Goal: Task Accomplishment & Management: Complete application form

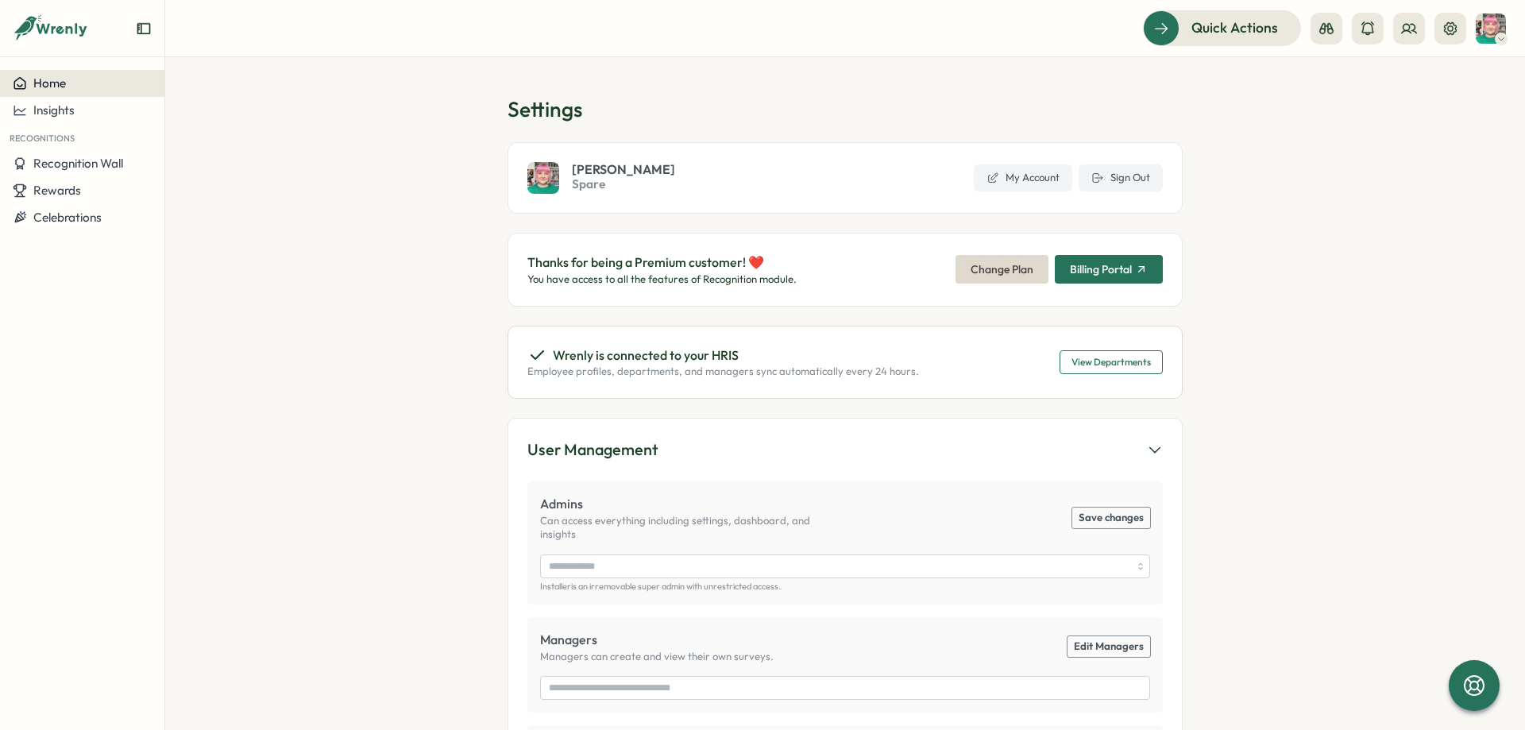
click at [118, 87] on div "Home" at bounding box center [82, 83] width 139 height 14
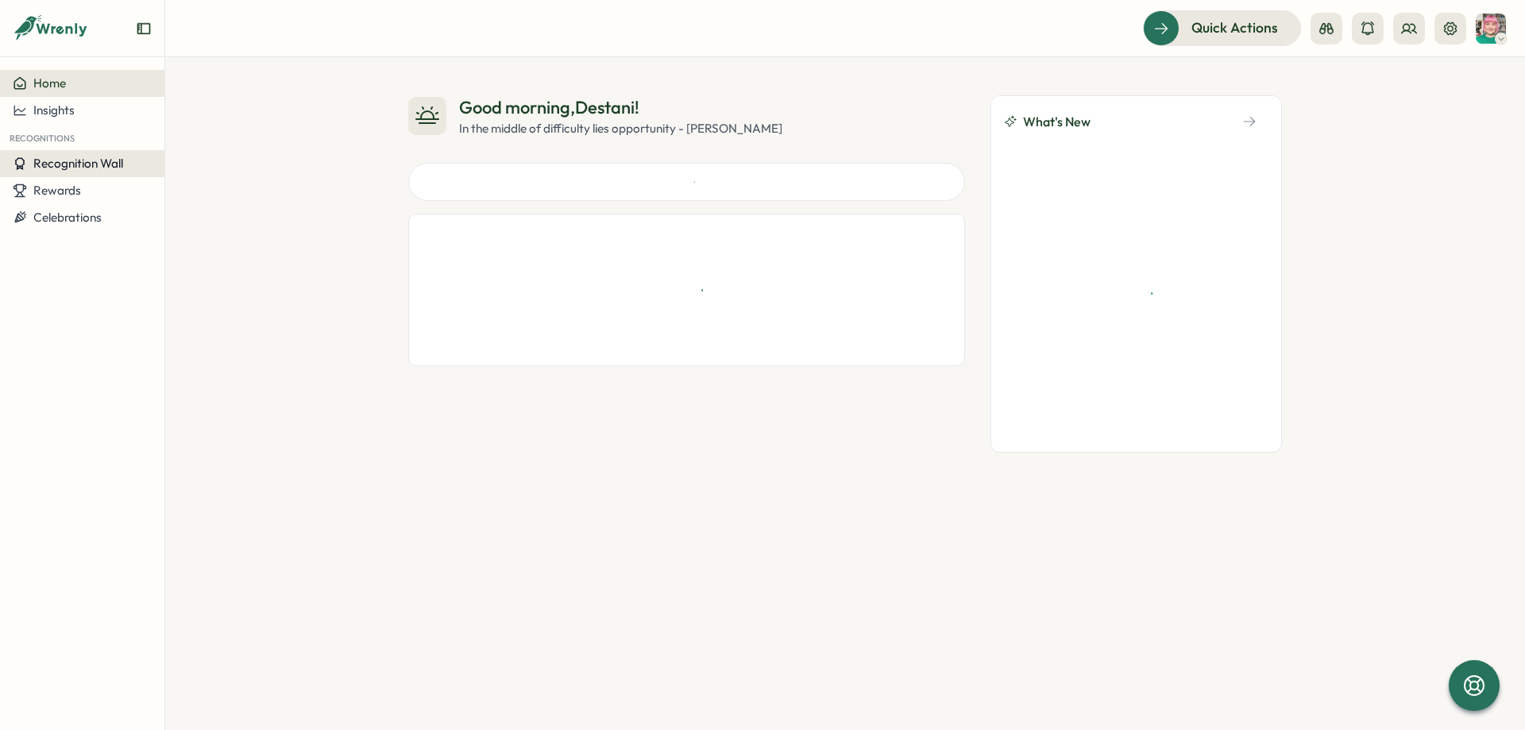
drag, startPoint x: 107, startPoint y: 198, endPoint x: 114, endPoint y: 160, distance: 38.0
click at [114, 160] on div "Home Insights Recognitions Recognition Wall Rewards Celebrations" at bounding box center [82, 150] width 164 height 161
click at [114, 160] on span "Recognition Wall" at bounding box center [78, 163] width 90 height 15
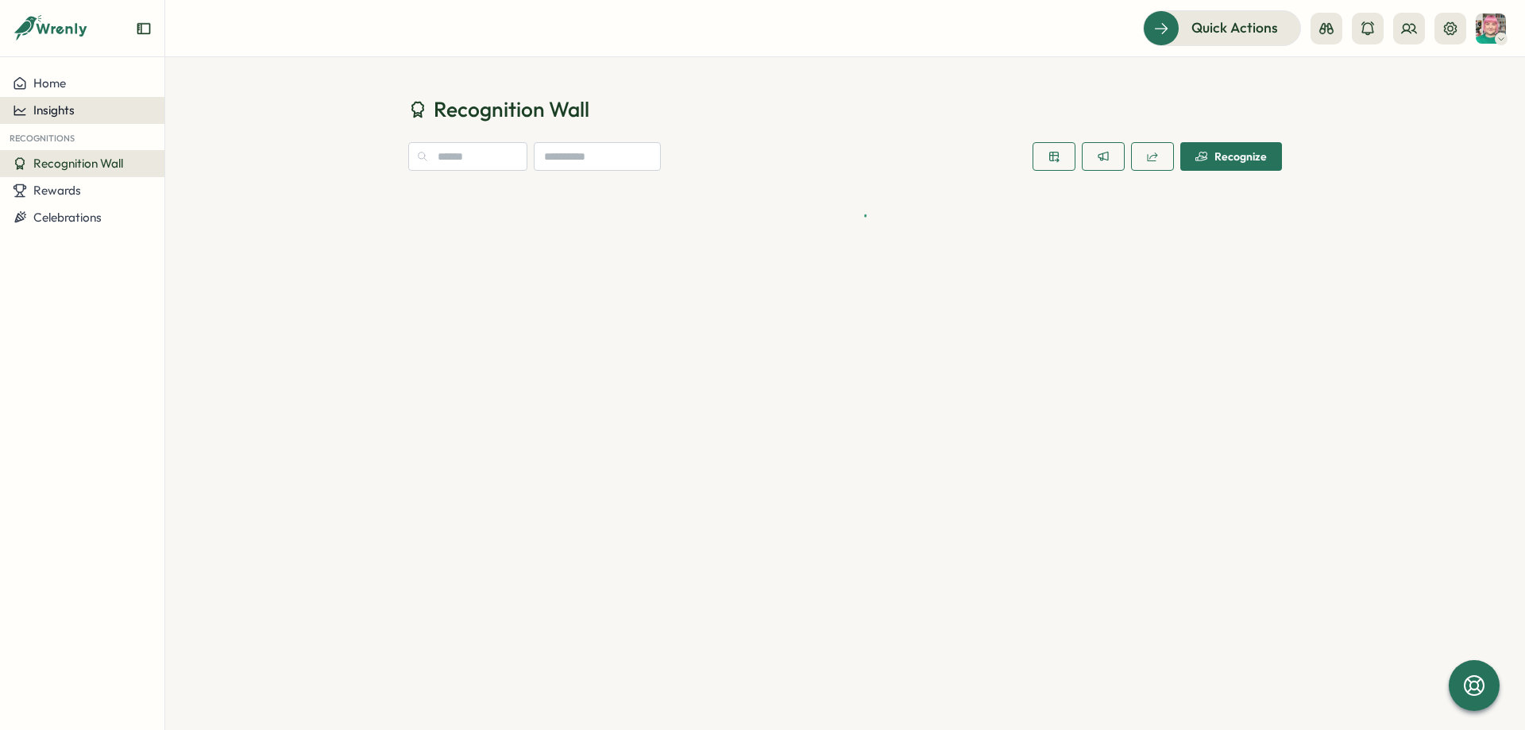
click at [109, 120] on button "Insights" at bounding box center [82, 110] width 164 height 27
click at [208, 102] on div "Recognitions" at bounding box center [207, 95] width 78 height 17
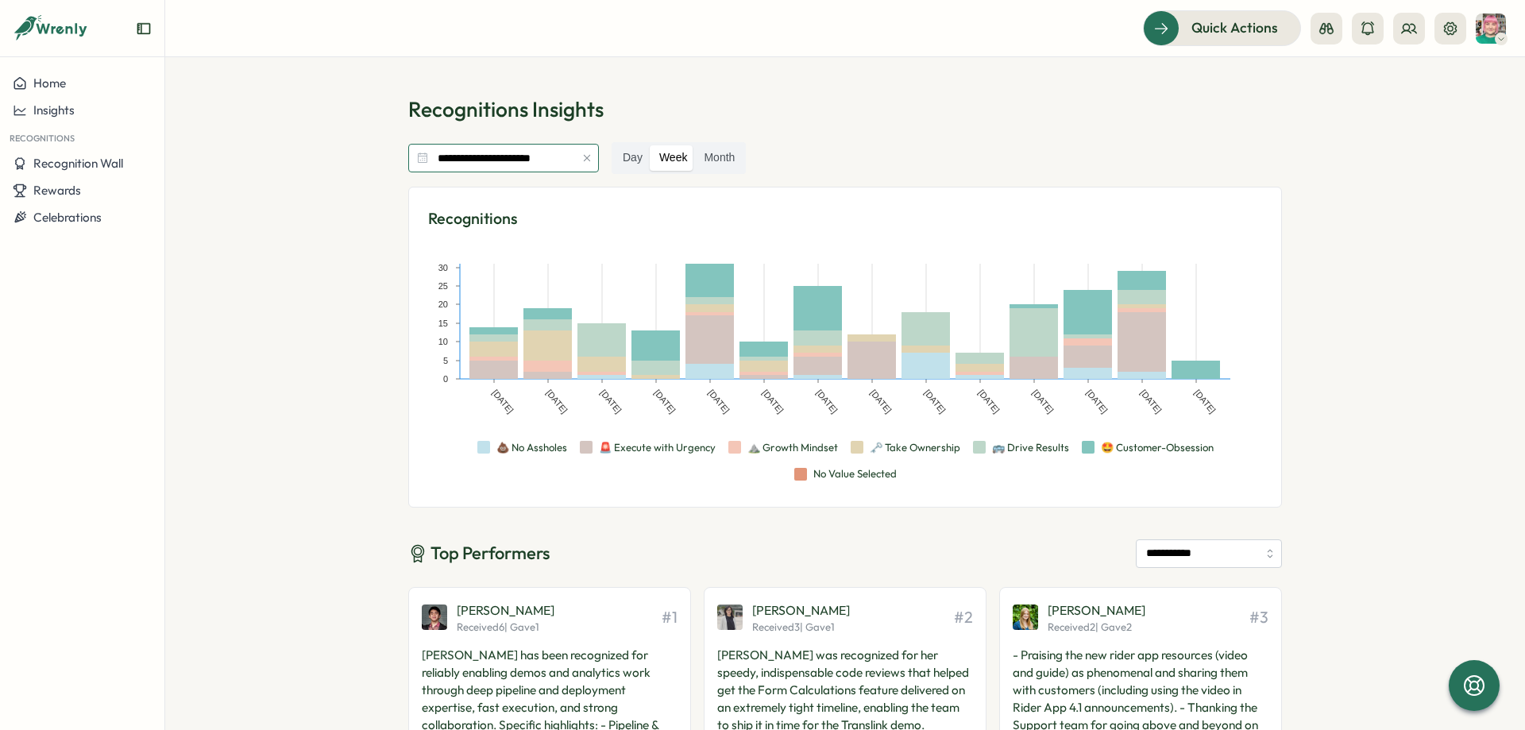
click at [551, 169] on input "**********" at bounding box center [503, 158] width 191 height 29
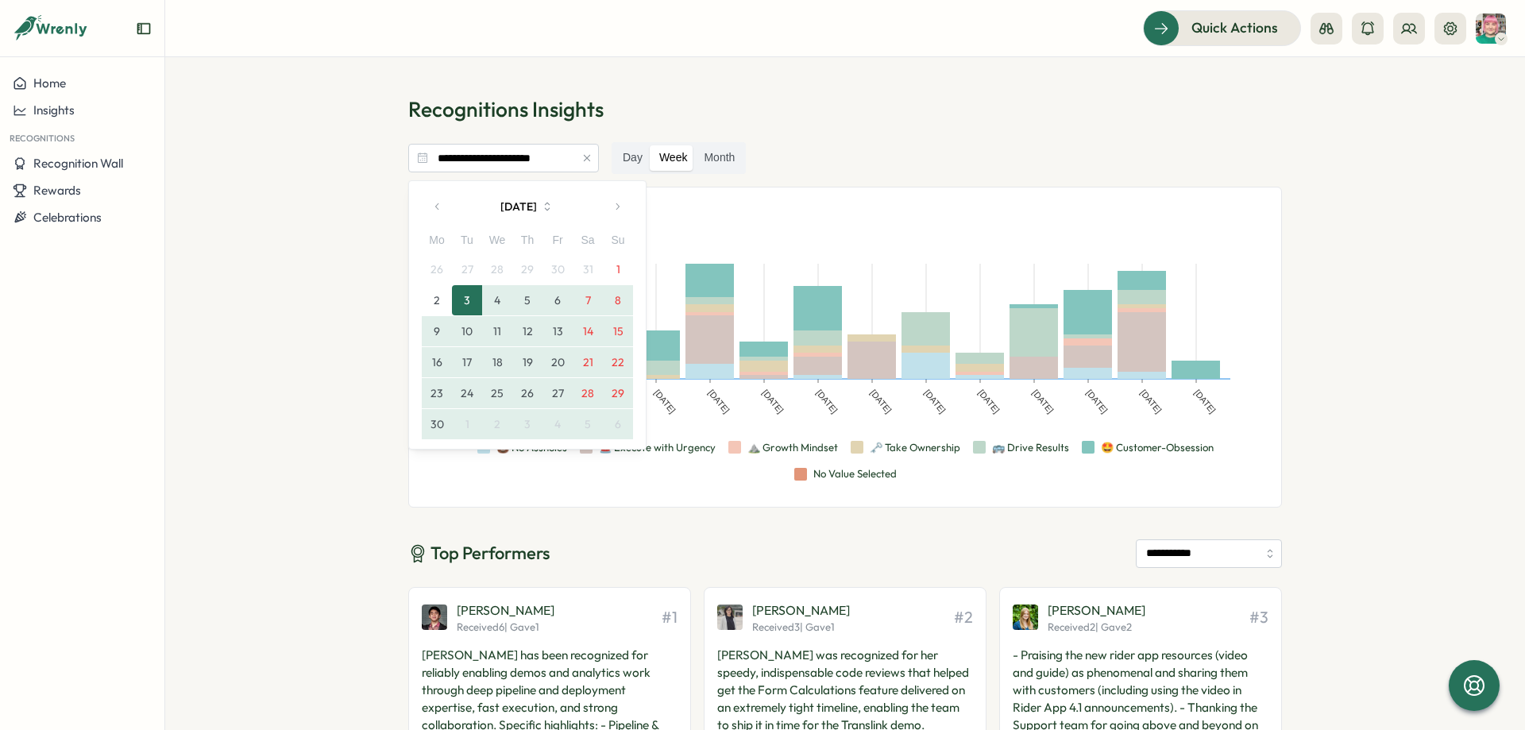
click at [342, 214] on section "**********" at bounding box center [845, 393] width 1360 height 673
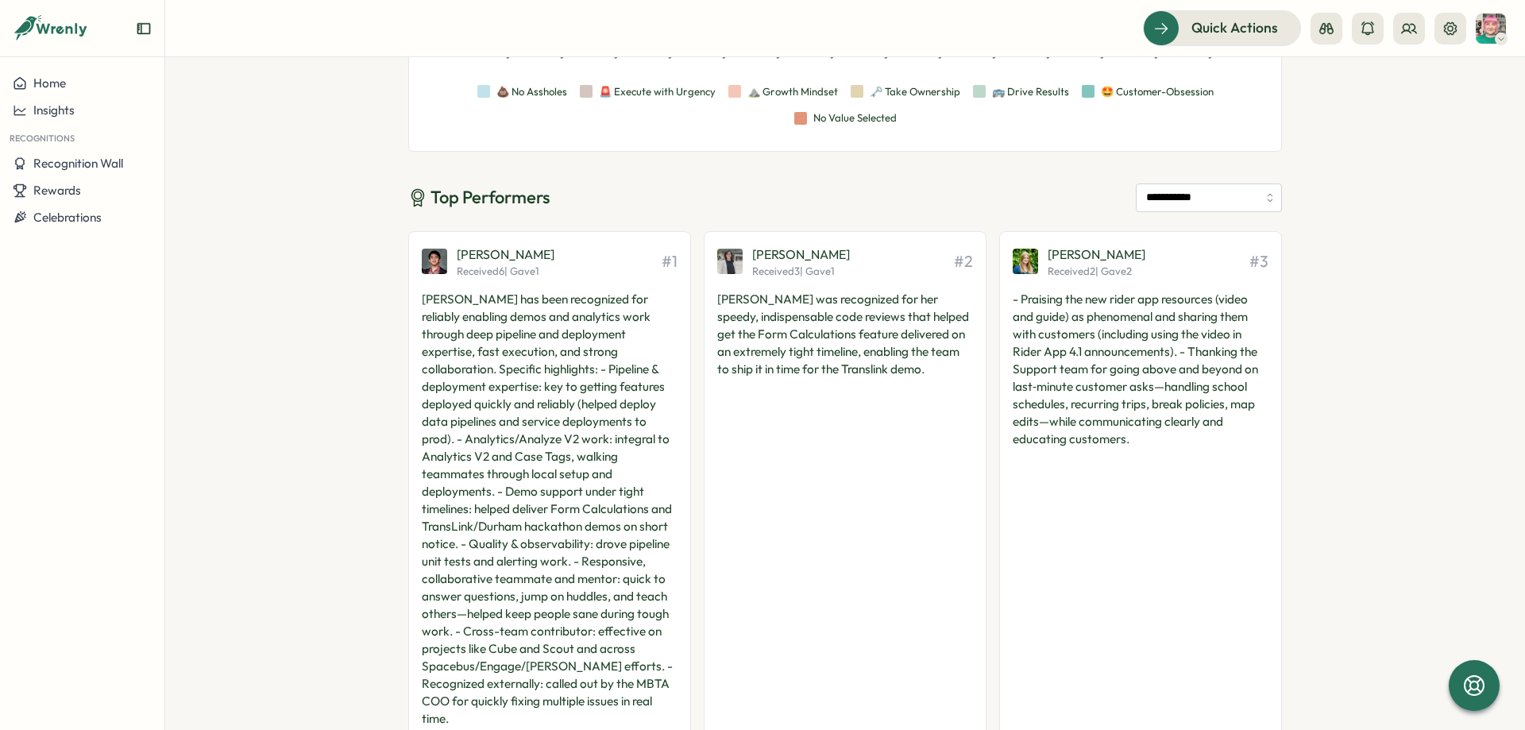
scroll to position [357, 0]
click at [1169, 195] on input "**********" at bounding box center [1209, 196] width 146 height 29
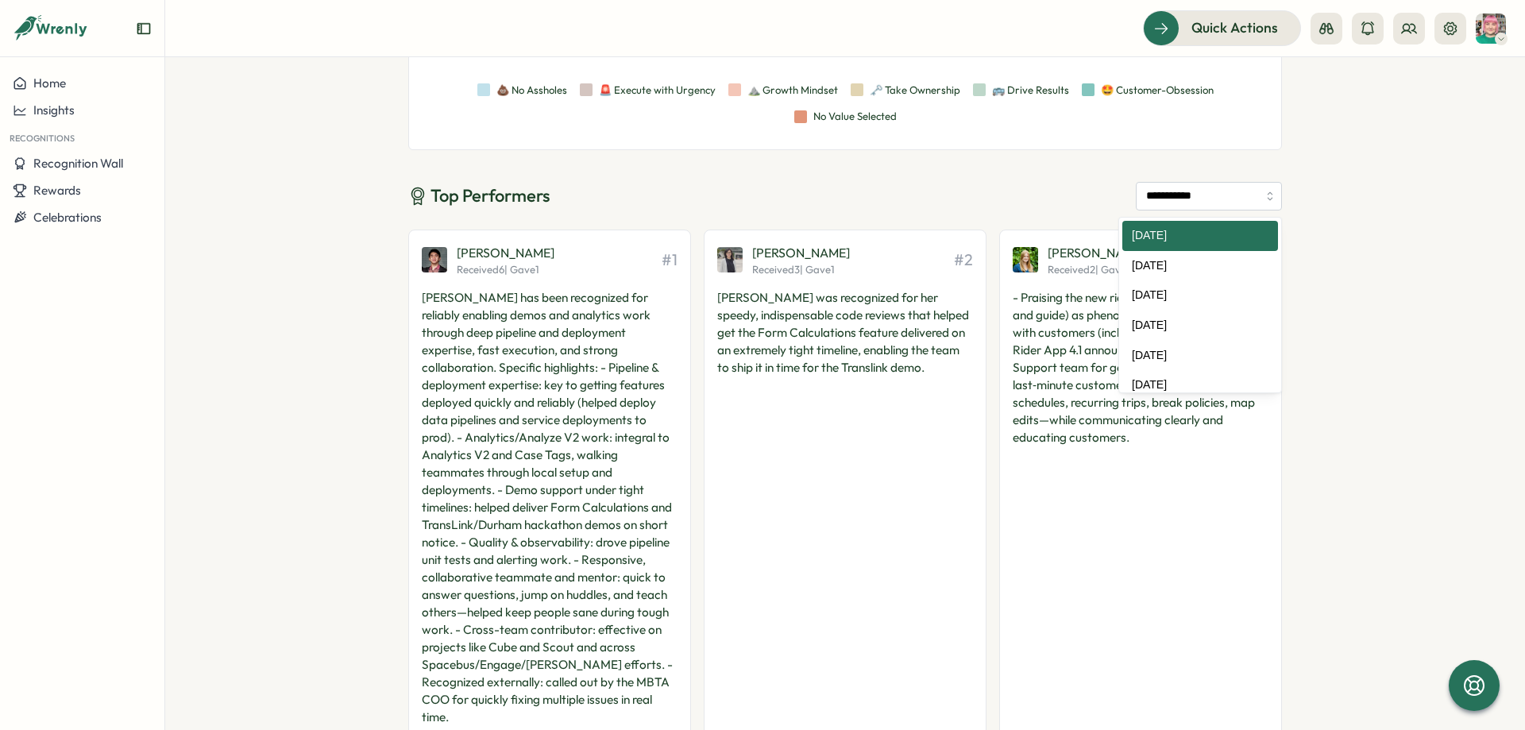
click at [1309, 183] on section "**********" at bounding box center [845, 393] width 1360 height 673
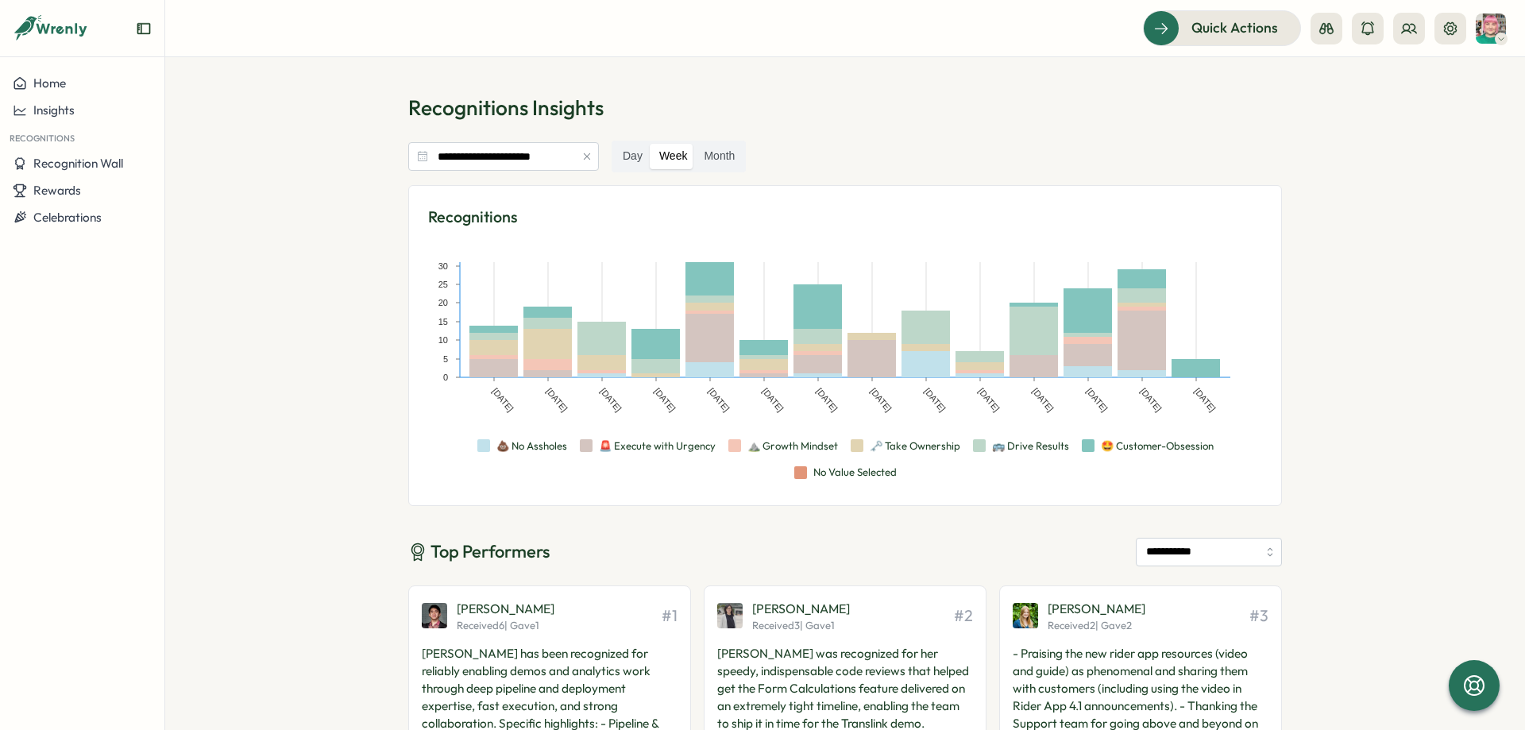
scroll to position [0, 0]
click at [500, 159] on input "**********" at bounding box center [503, 158] width 191 height 29
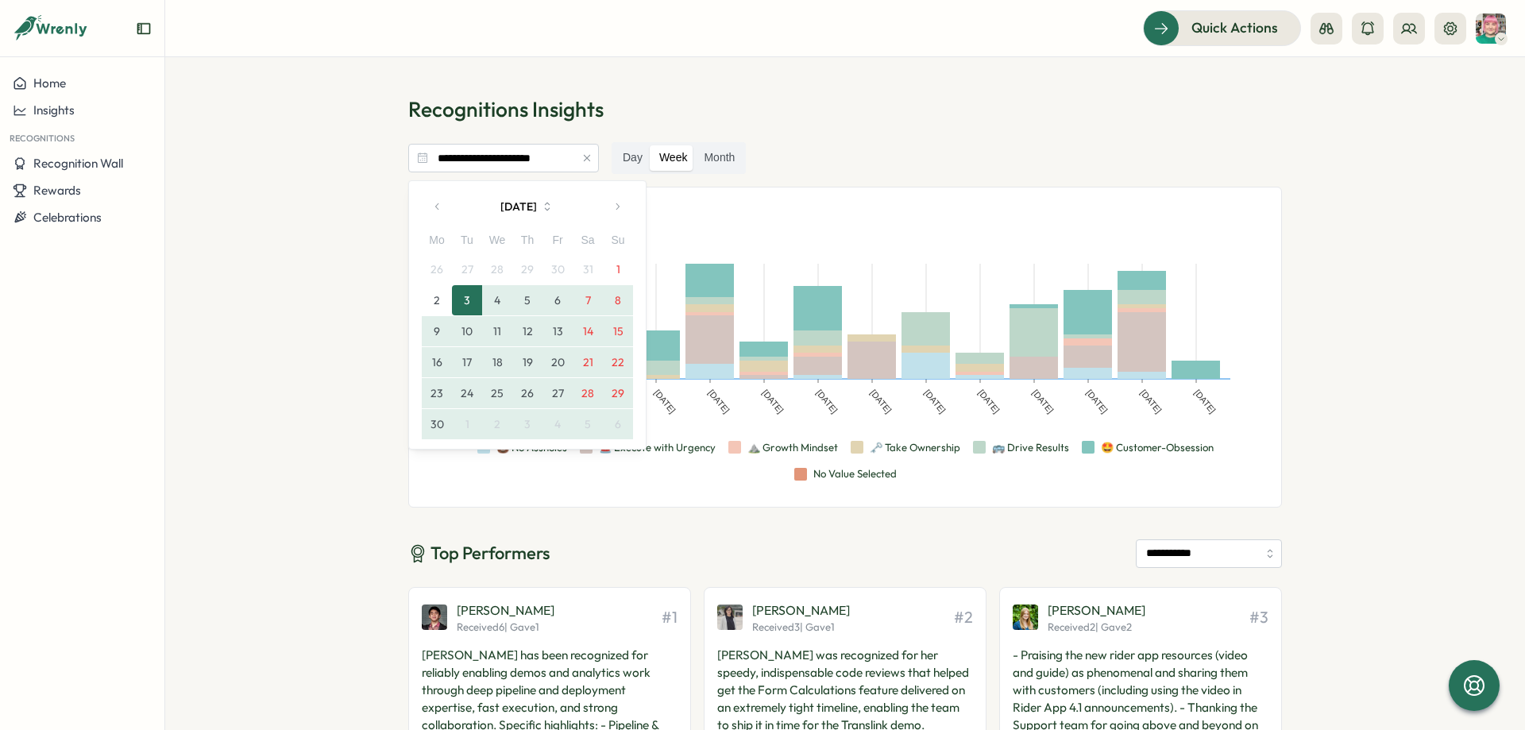
click at [611, 204] on button "button" at bounding box center [617, 207] width 32 height 32
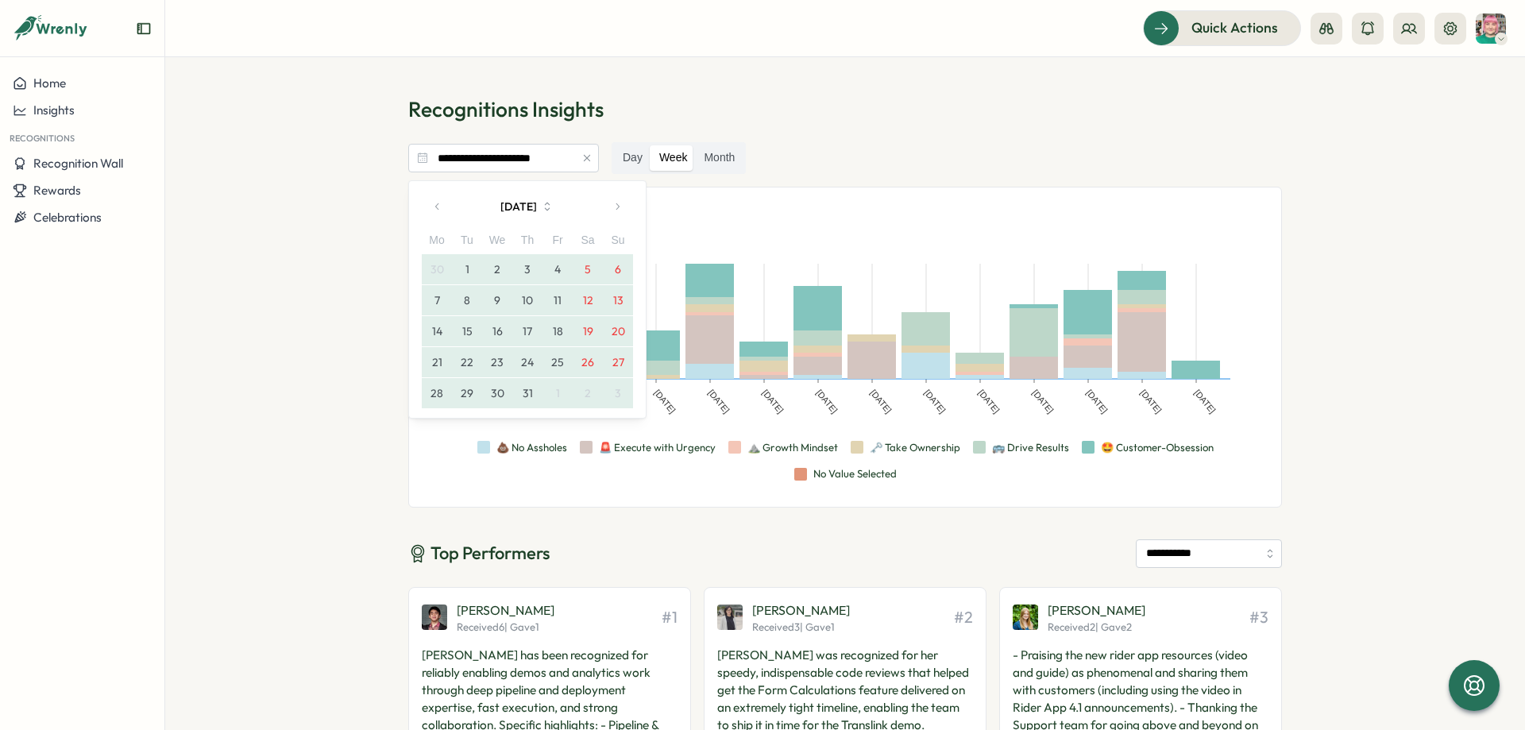
click at [435, 210] on icon "button" at bounding box center [437, 206] width 11 height 11
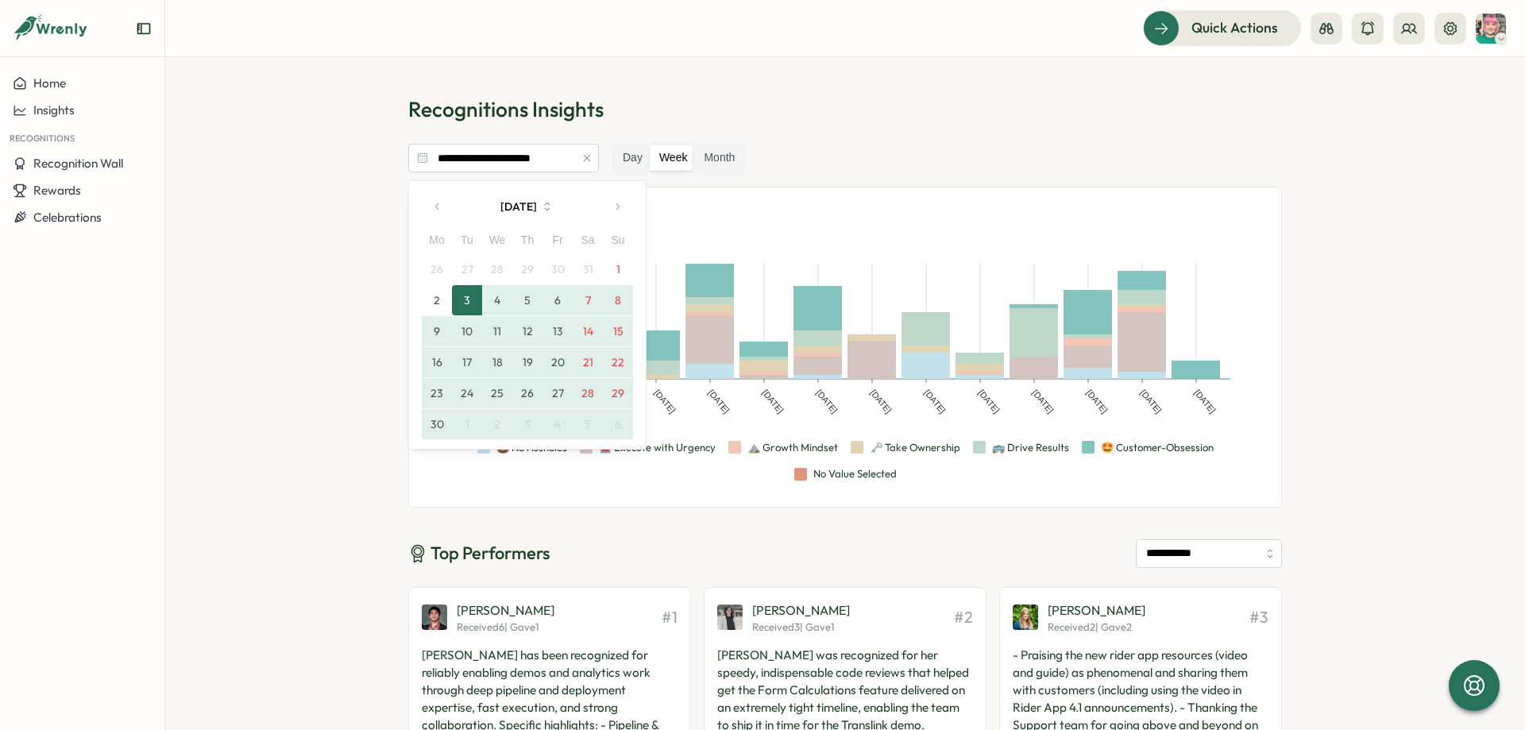
click at [435, 210] on icon "button" at bounding box center [437, 206] width 11 height 11
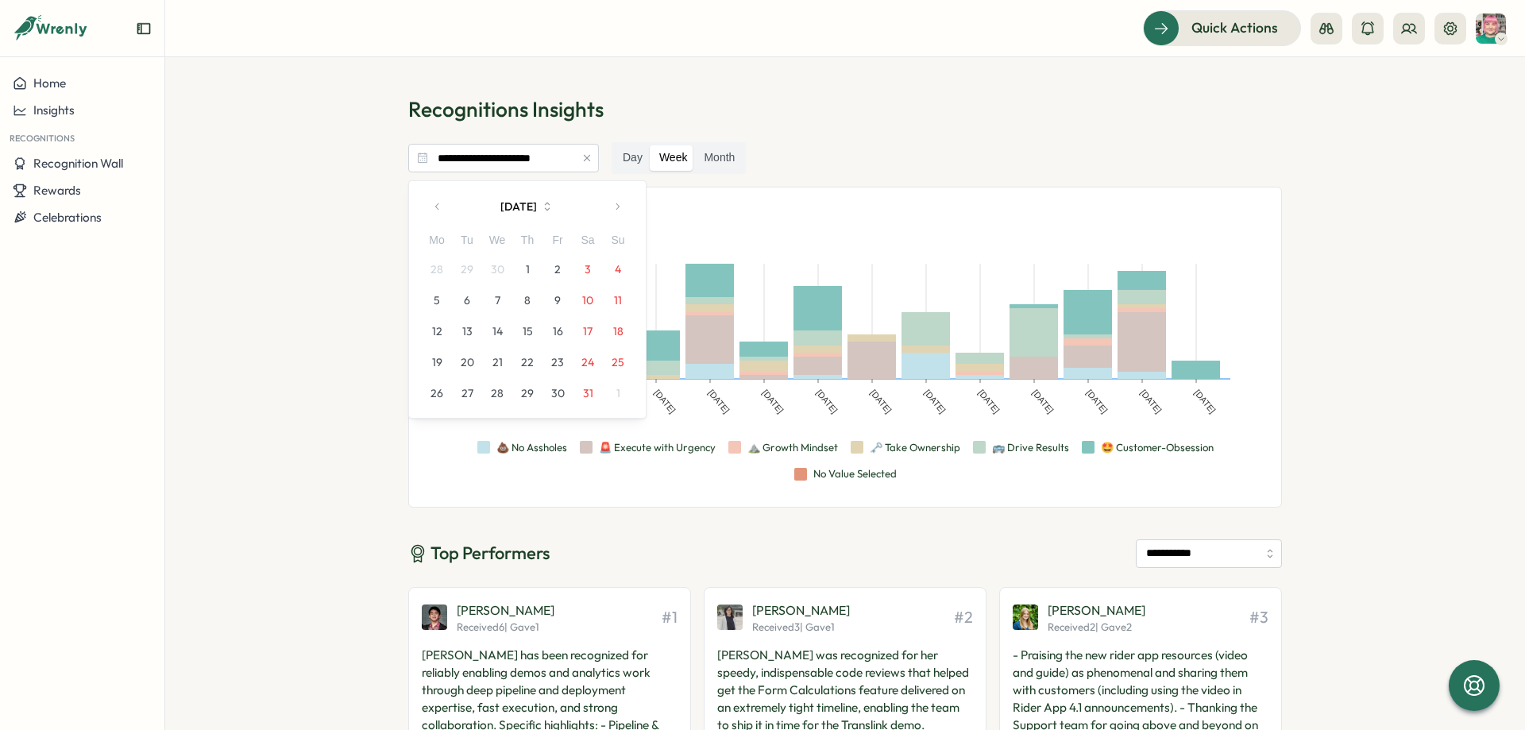
click at [442, 208] on icon "button" at bounding box center [437, 206] width 11 height 11
click at [437, 299] on button "3" at bounding box center [437, 300] width 30 height 30
click at [612, 203] on icon "button" at bounding box center [617, 206] width 11 height 11
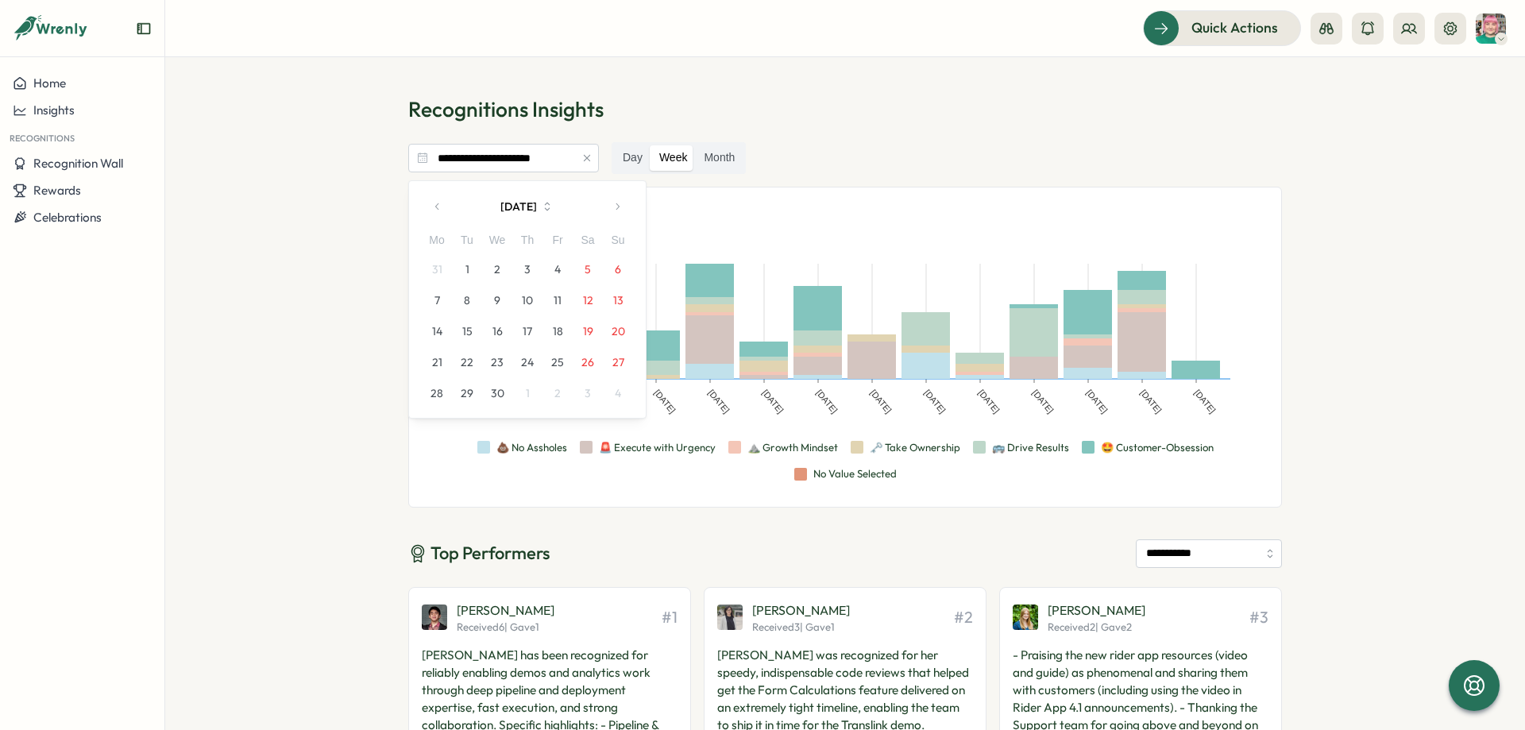
click at [612, 203] on icon "button" at bounding box center [617, 206] width 11 height 11
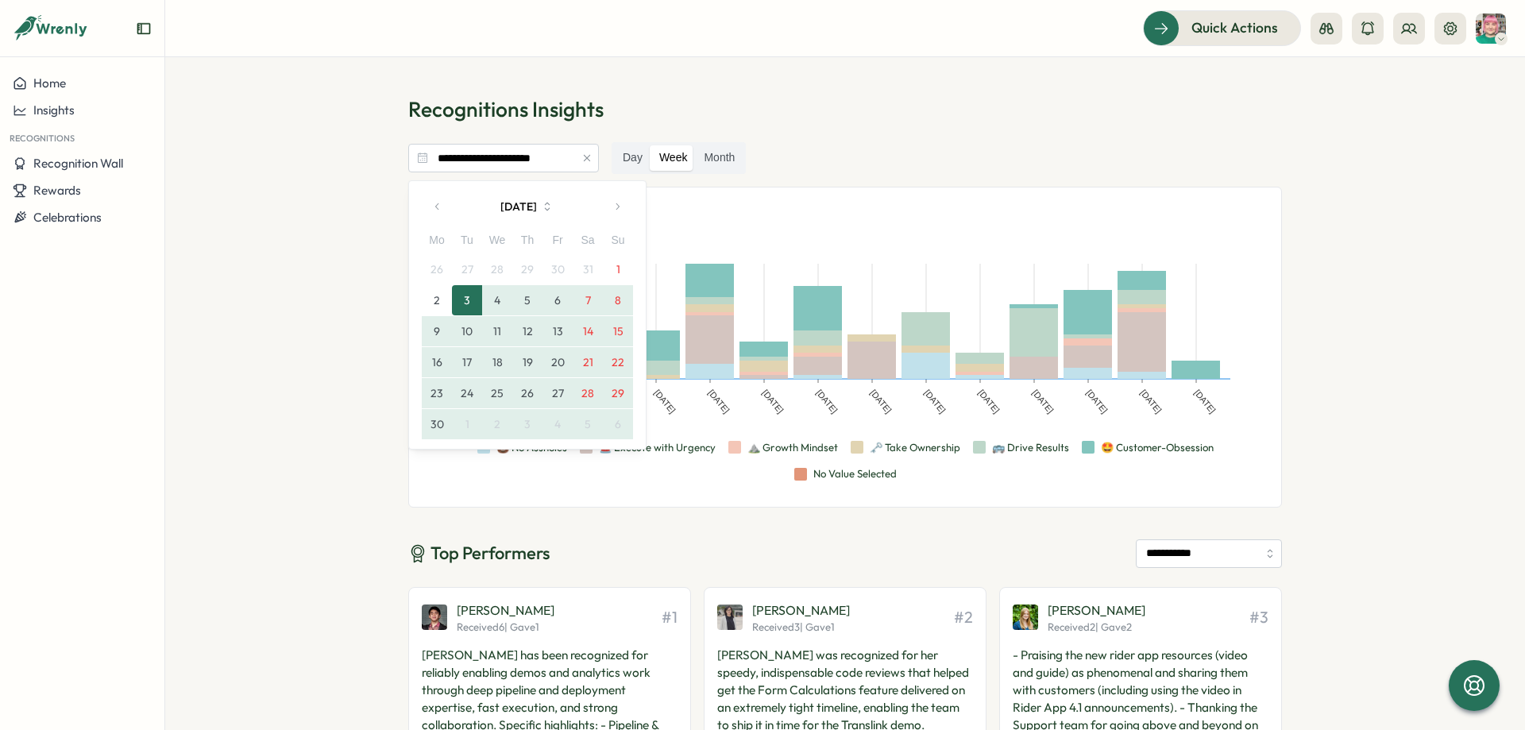
click at [612, 203] on icon "button" at bounding box center [617, 206] width 11 height 11
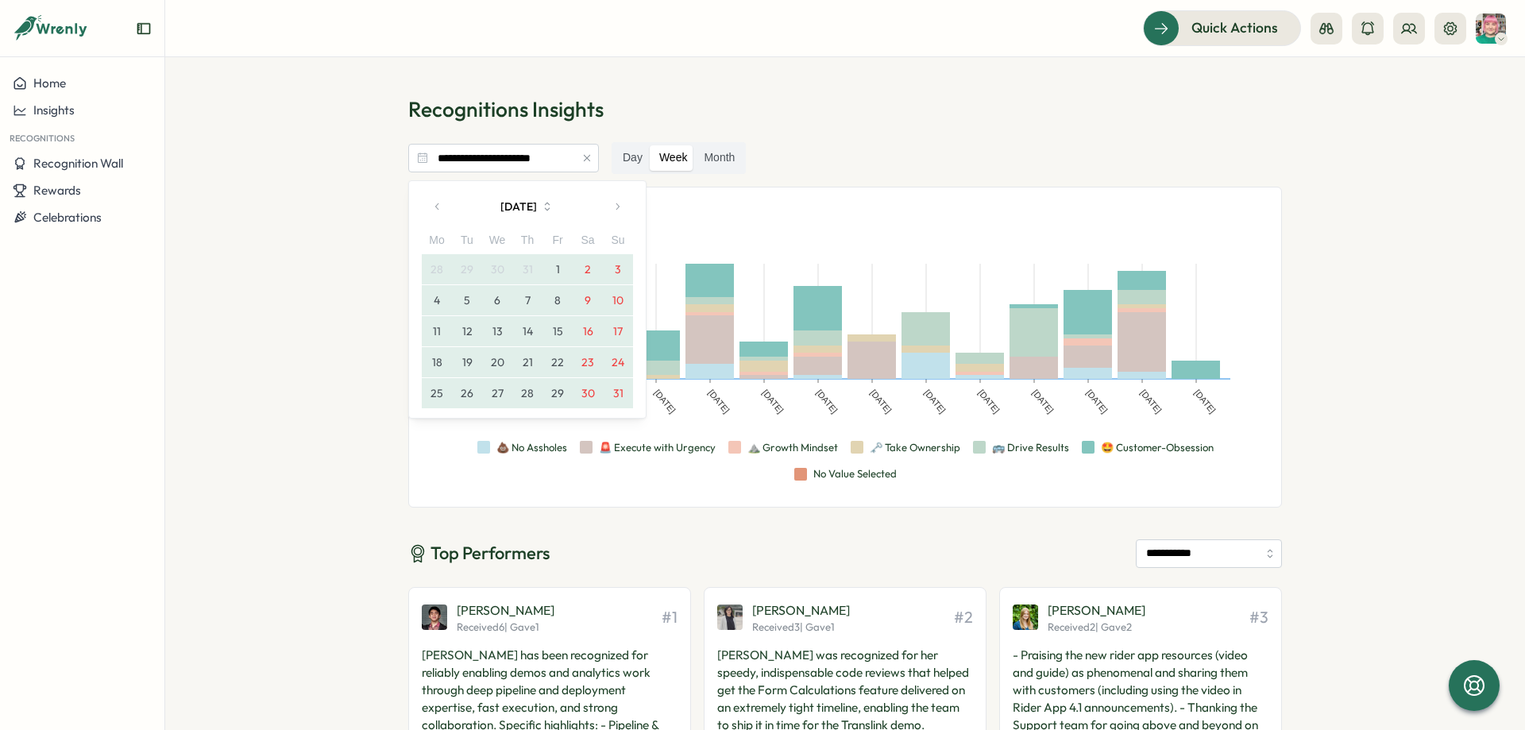
click at [612, 203] on icon "button" at bounding box center [617, 206] width 11 height 11
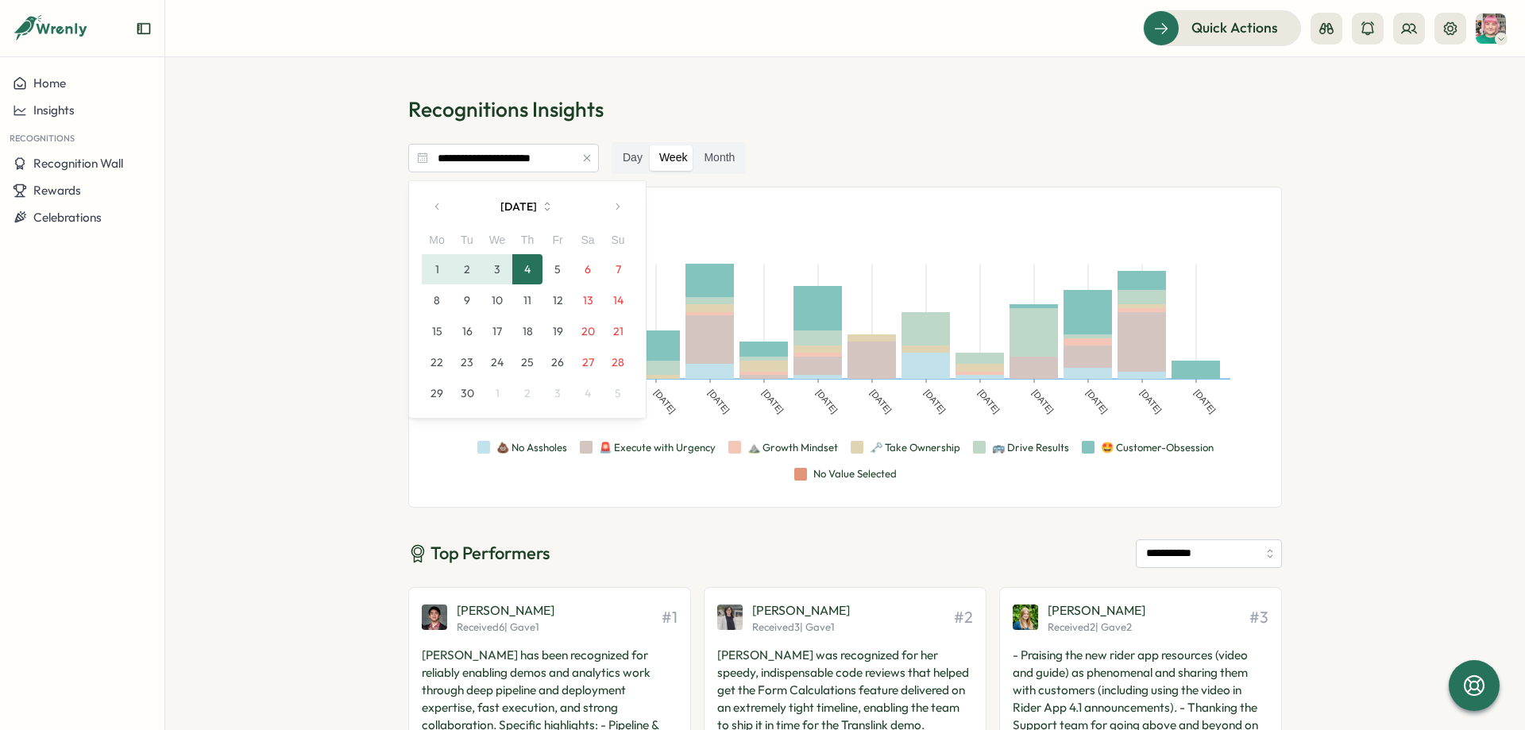
click at [612, 203] on icon "button" at bounding box center [617, 206] width 11 height 11
click at [431, 210] on button "button" at bounding box center [438, 207] width 32 height 32
click at [528, 269] on button "4" at bounding box center [527, 269] width 30 height 30
type input "**********"
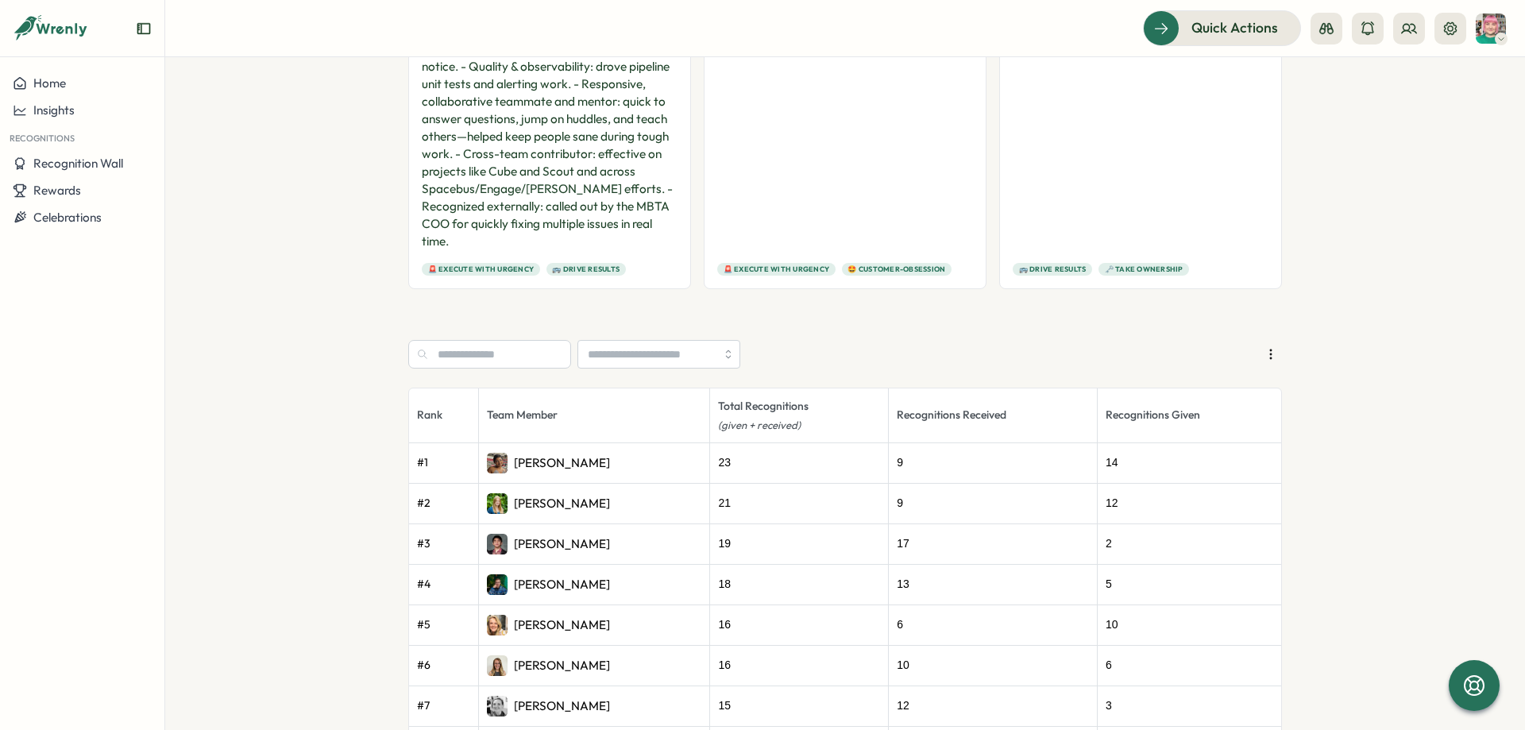
scroll to position [834, 0]
click at [937, 400] on th "Recognitions Received" at bounding box center [993, 415] width 209 height 54
drag, startPoint x: 445, startPoint y: 520, endPoint x: 575, endPoint y: 520, distance: 130.3
click at [574, 524] on tr "# 3 Valdi Ratu 19 17 2" at bounding box center [845, 544] width 872 height 41
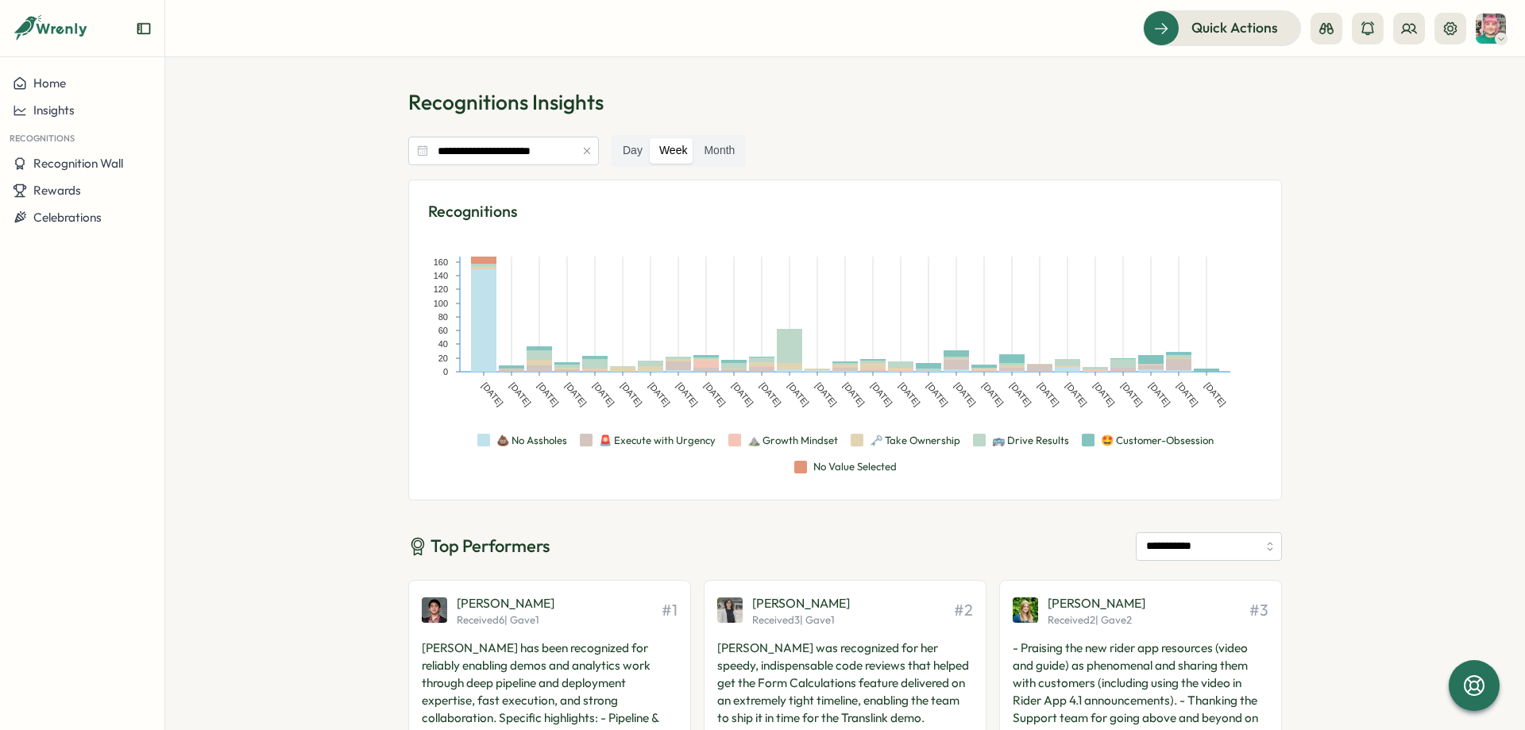
scroll to position [0, 0]
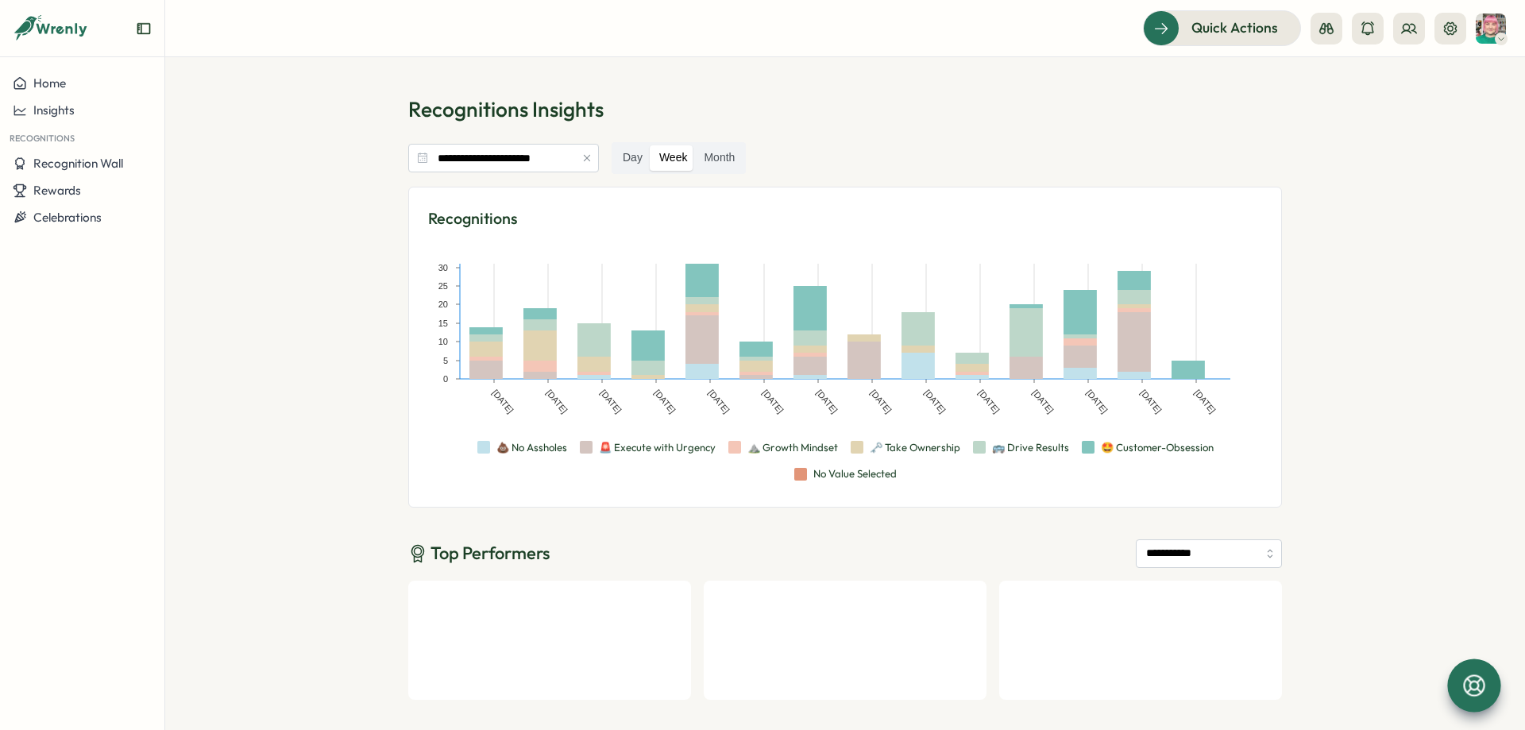
click at [1476, 690] on icon at bounding box center [1474, 685] width 27 height 27
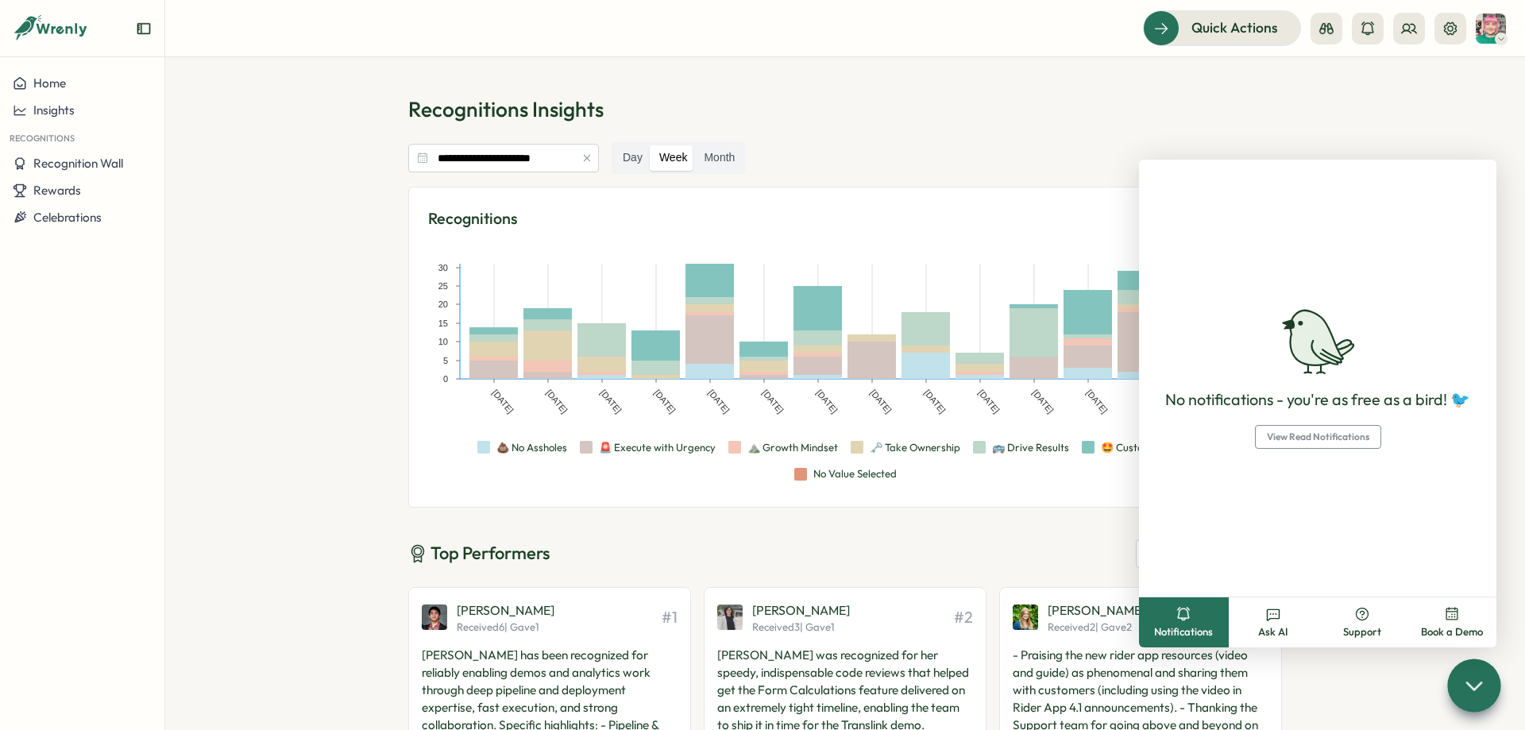
click at [1476, 692] on icon at bounding box center [1474, 685] width 23 height 23
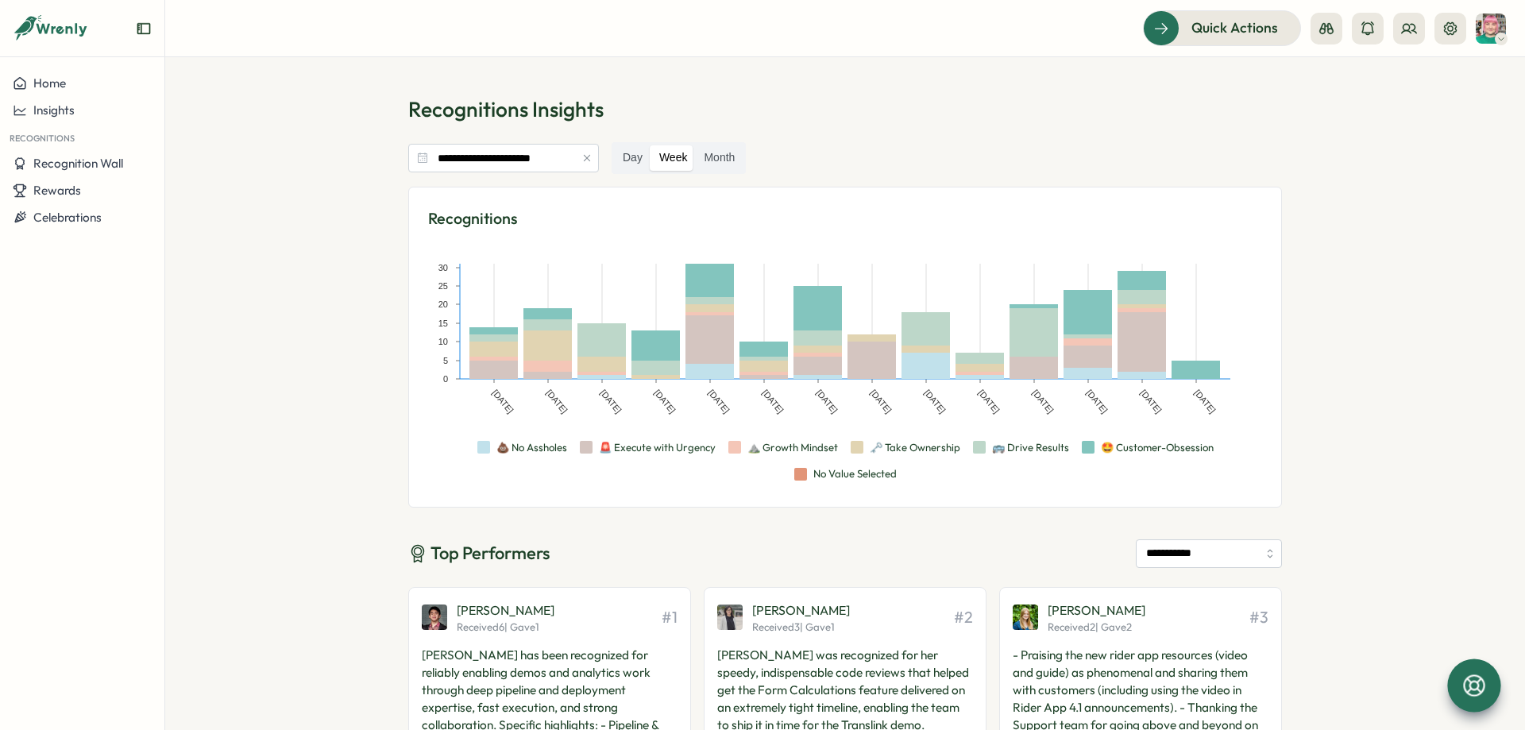
click at [1473, 681] on icon at bounding box center [1474, 685] width 27 height 27
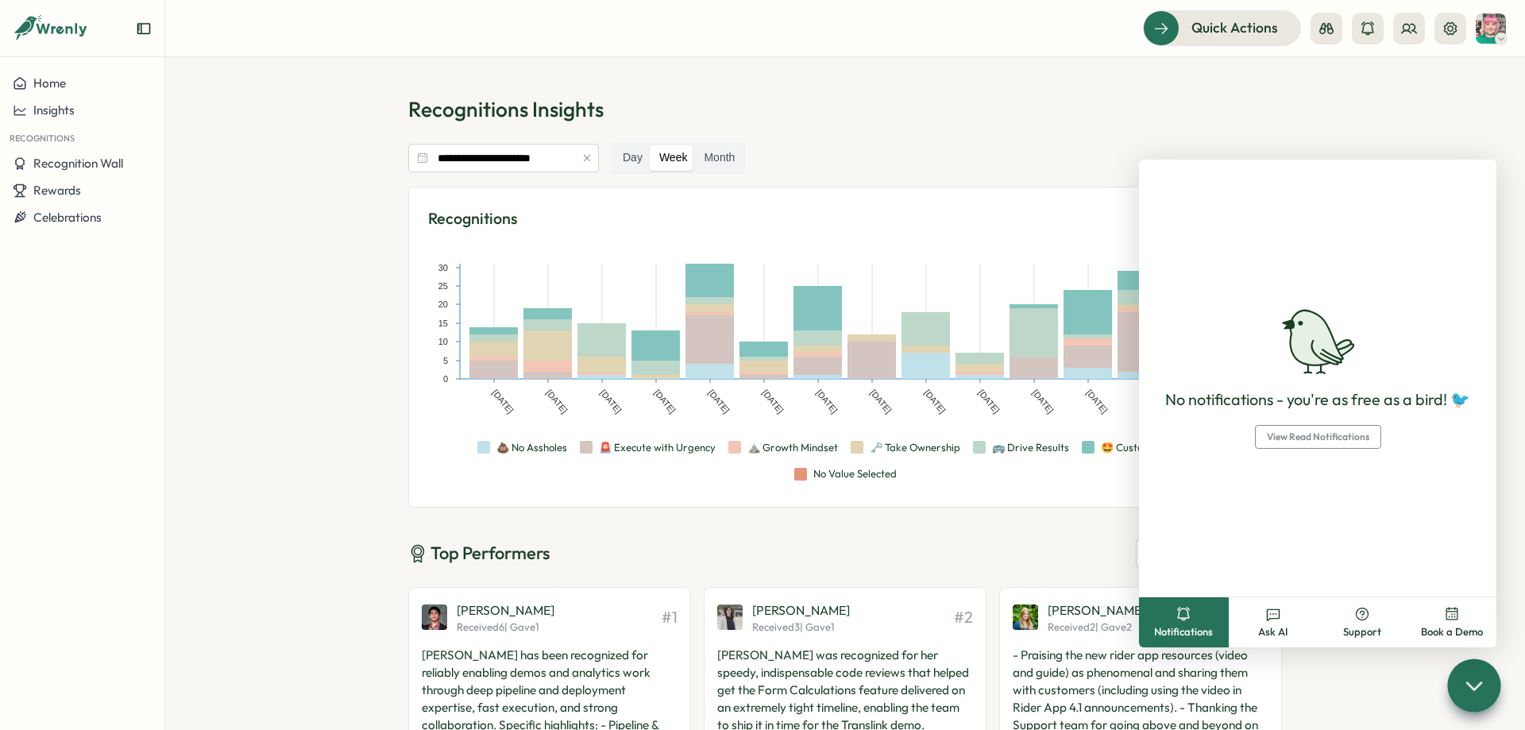
drag, startPoint x: 1452, startPoint y: 690, endPoint x: 1484, endPoint y: 690, distance: 31.8
click at [1458, 690] on div at bounding box center [1473, 685] width 53 height 53
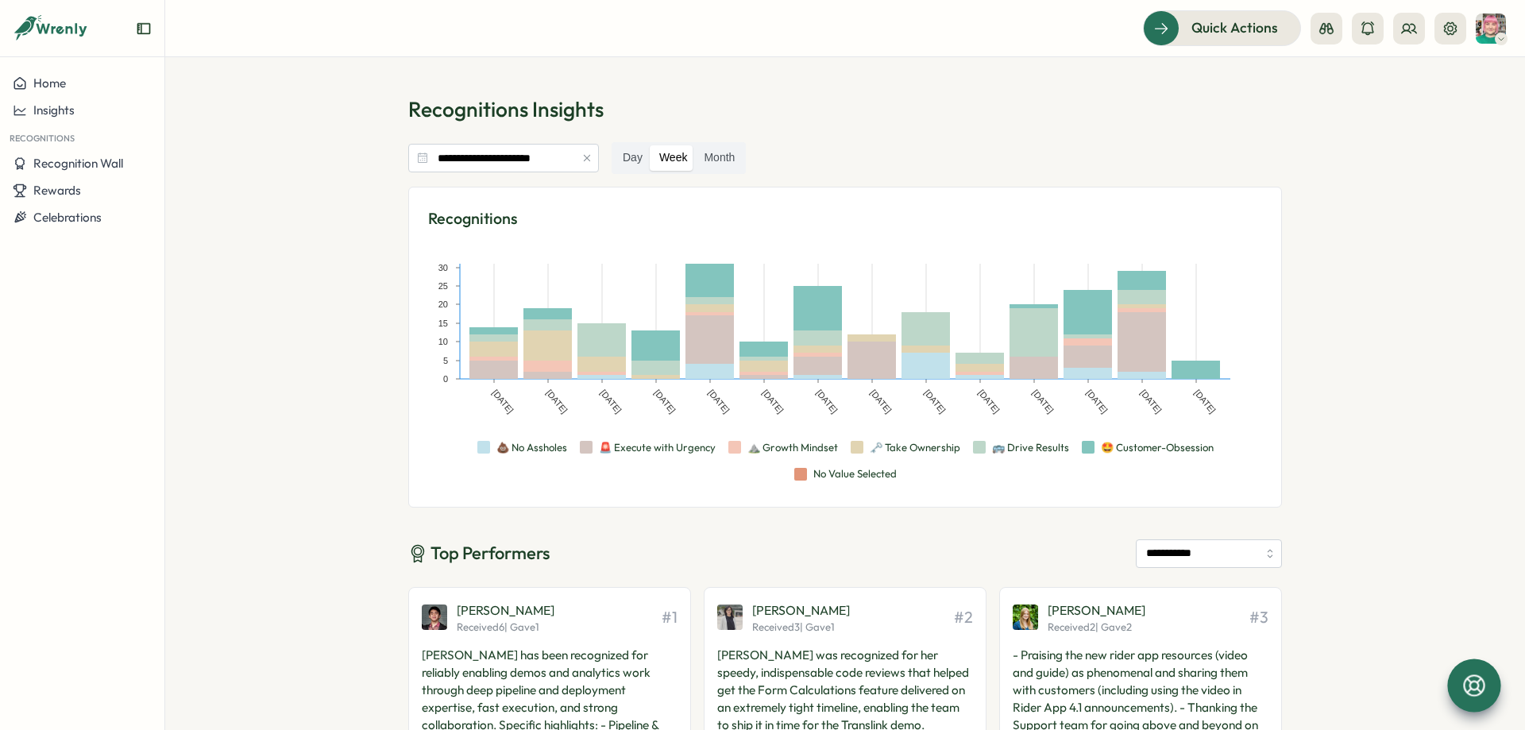
click at [1479, 685] on icon at bounding box center [1473, 684] width 21 height 21
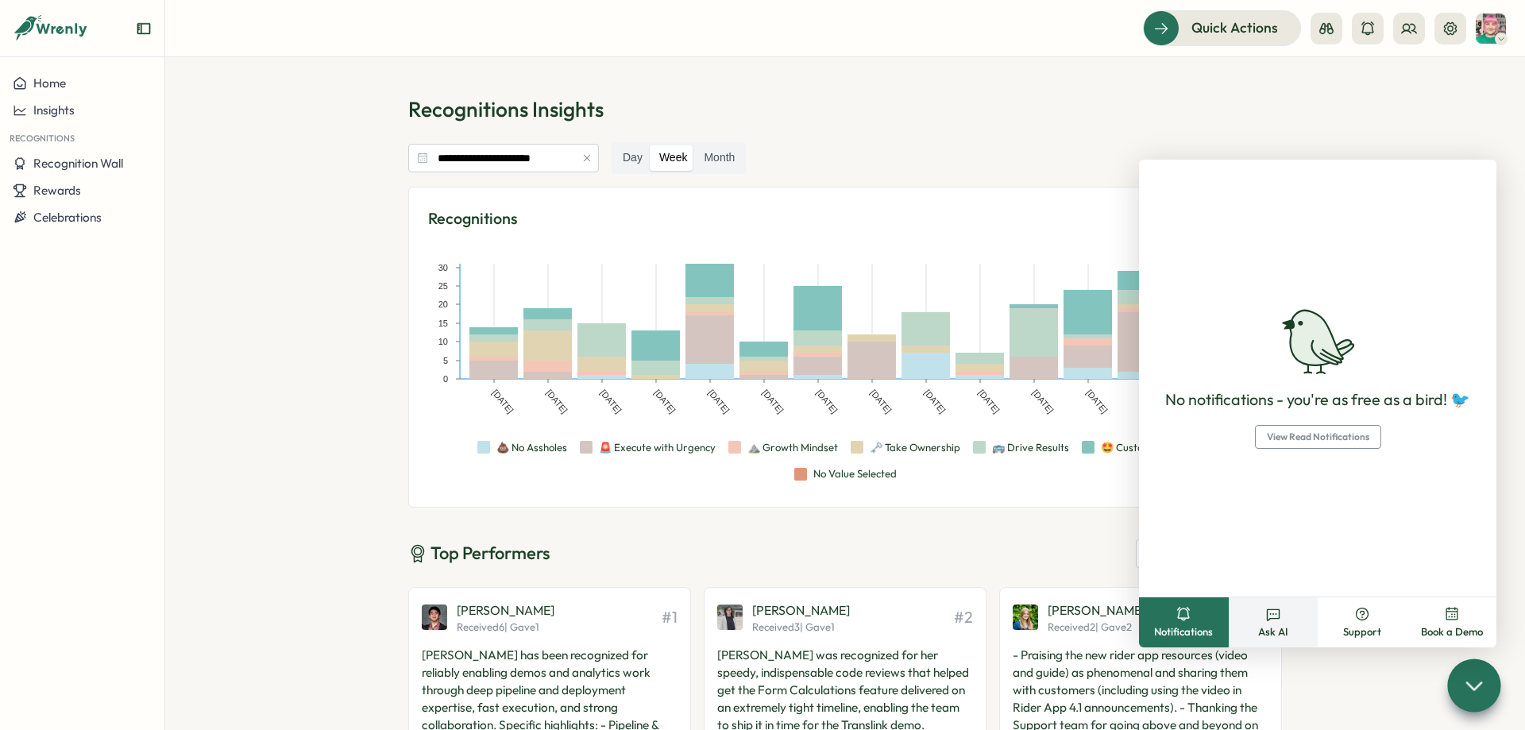
click at [1263, 628] on span "Ask AI" at bounding box center [1273, 632] width 30 height 14
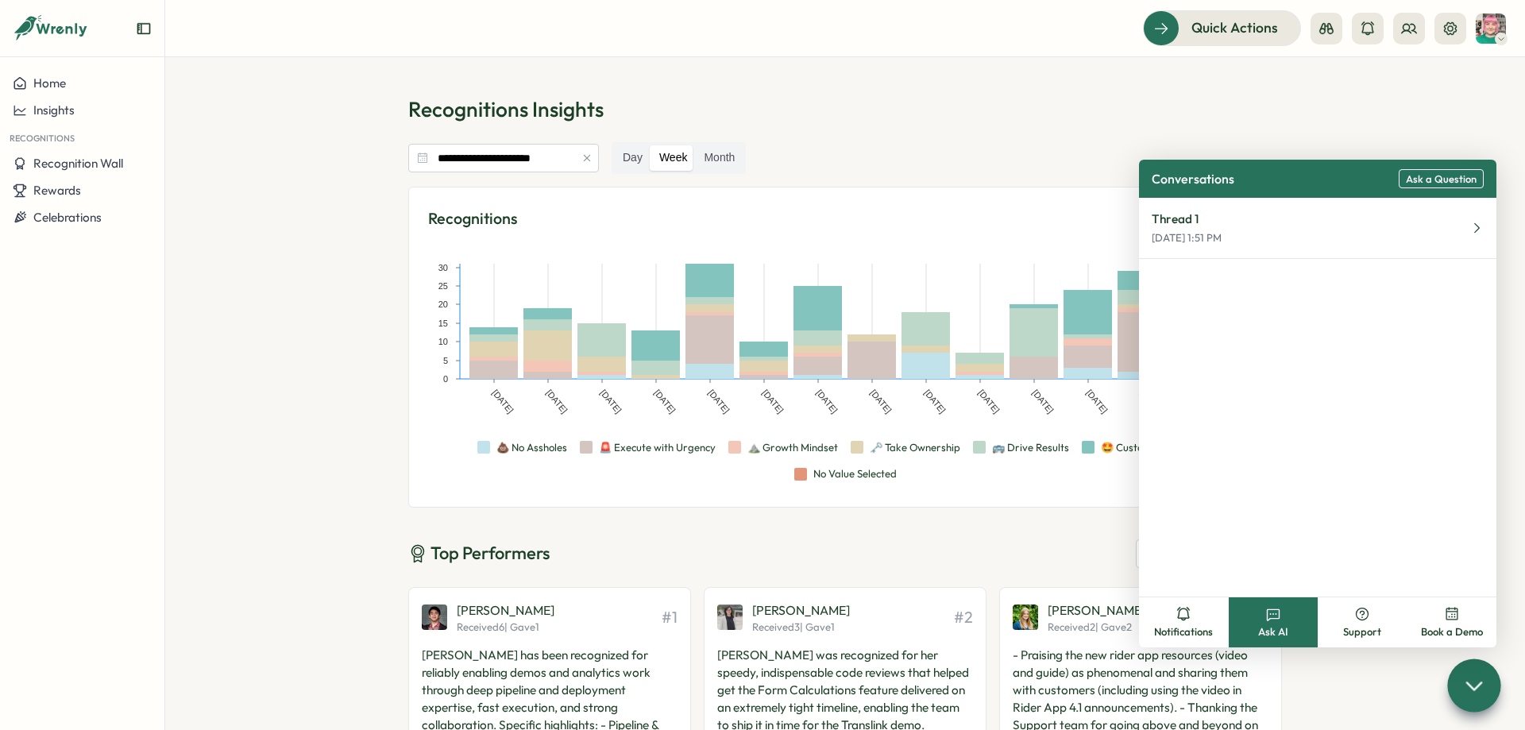
click at [1422, 177] on span "Ask a Question" at bounding box center [1441, 179] width 71 height 12
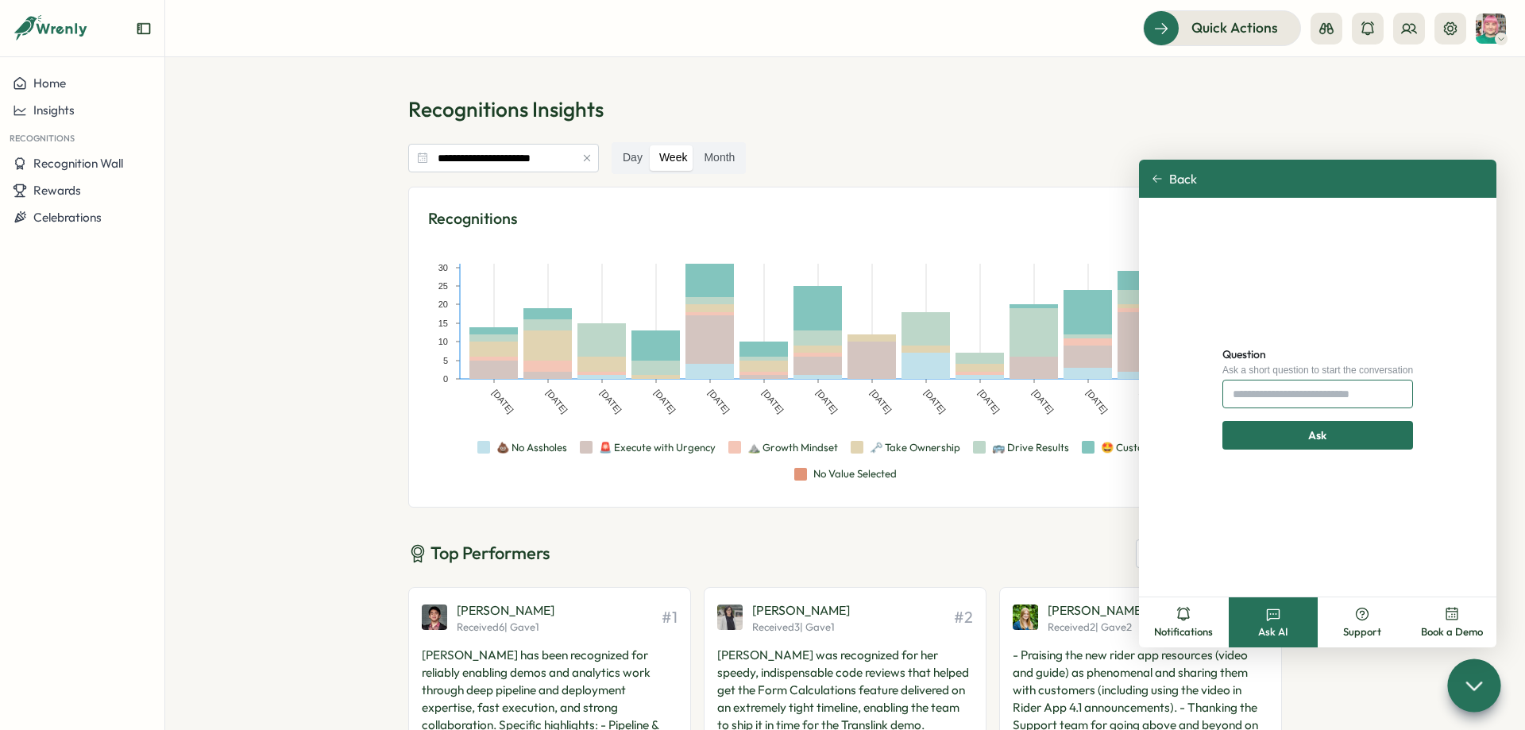
click at [1319, 394] on input "Question" at bounding box center [1318, 394] width 191 height 29
paste input "**********"
drag, startPoint x: 1279, startPoint y: 396, endPoint x: 1296, endPoint y: 395, distance: 16.8
click at [1296, 395] on input "**********" at bounding box center [1318, 394] width 191 height 29
click at [1326, 396] on input "**********" at bounding box center [1318, 394] width 191 height 29
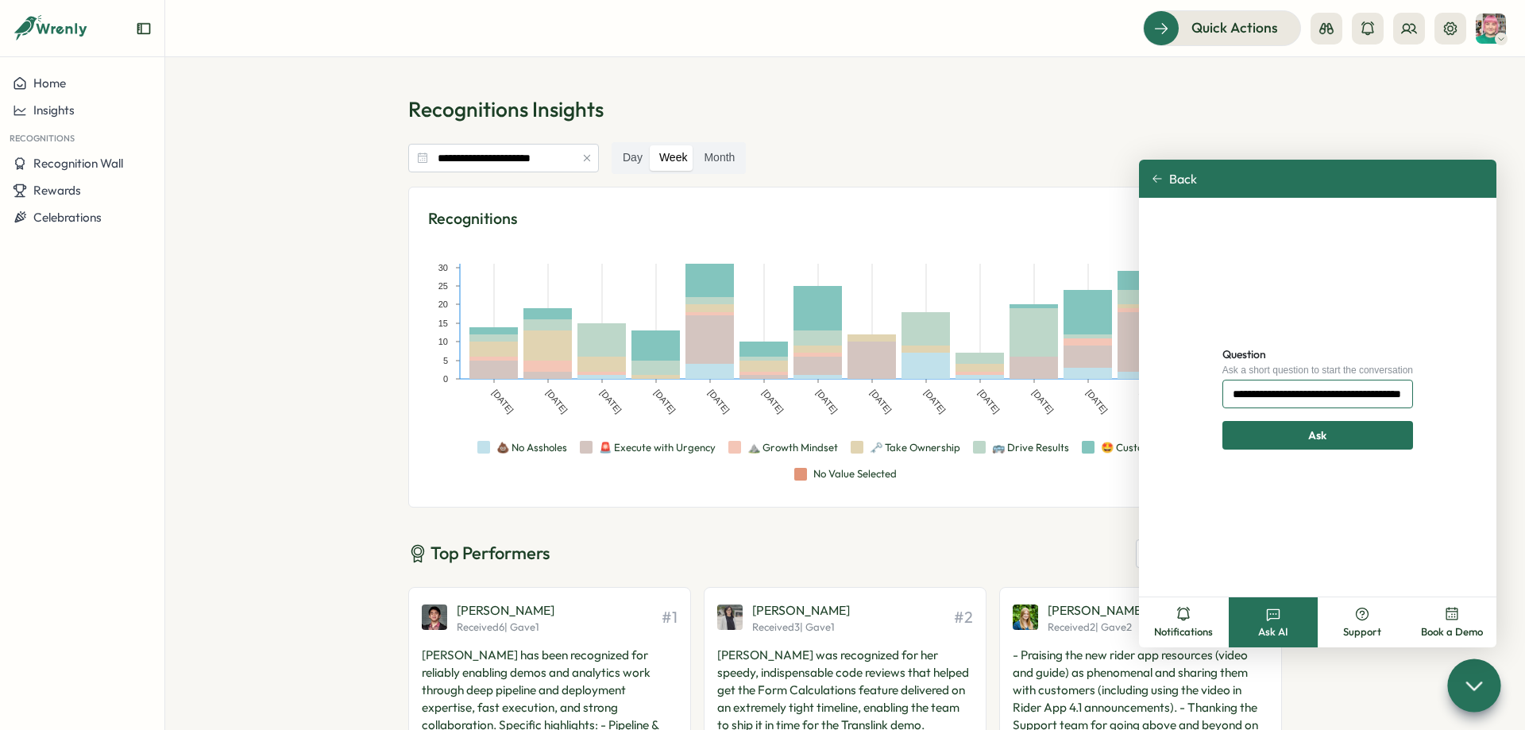
scroll to position [0, 41]
drag, startPoint x: 1362, startPoint y: 396, endPoint x: 1448, endPoint y: 392, distance: 85.9
click at [1413, 392] on input "**********" at bounding box center [1318, 394] width 191 height 29
click at [1395, 393] on input "**********" at bounding box center [1318, 394] width 191 height 29
type input "**********"
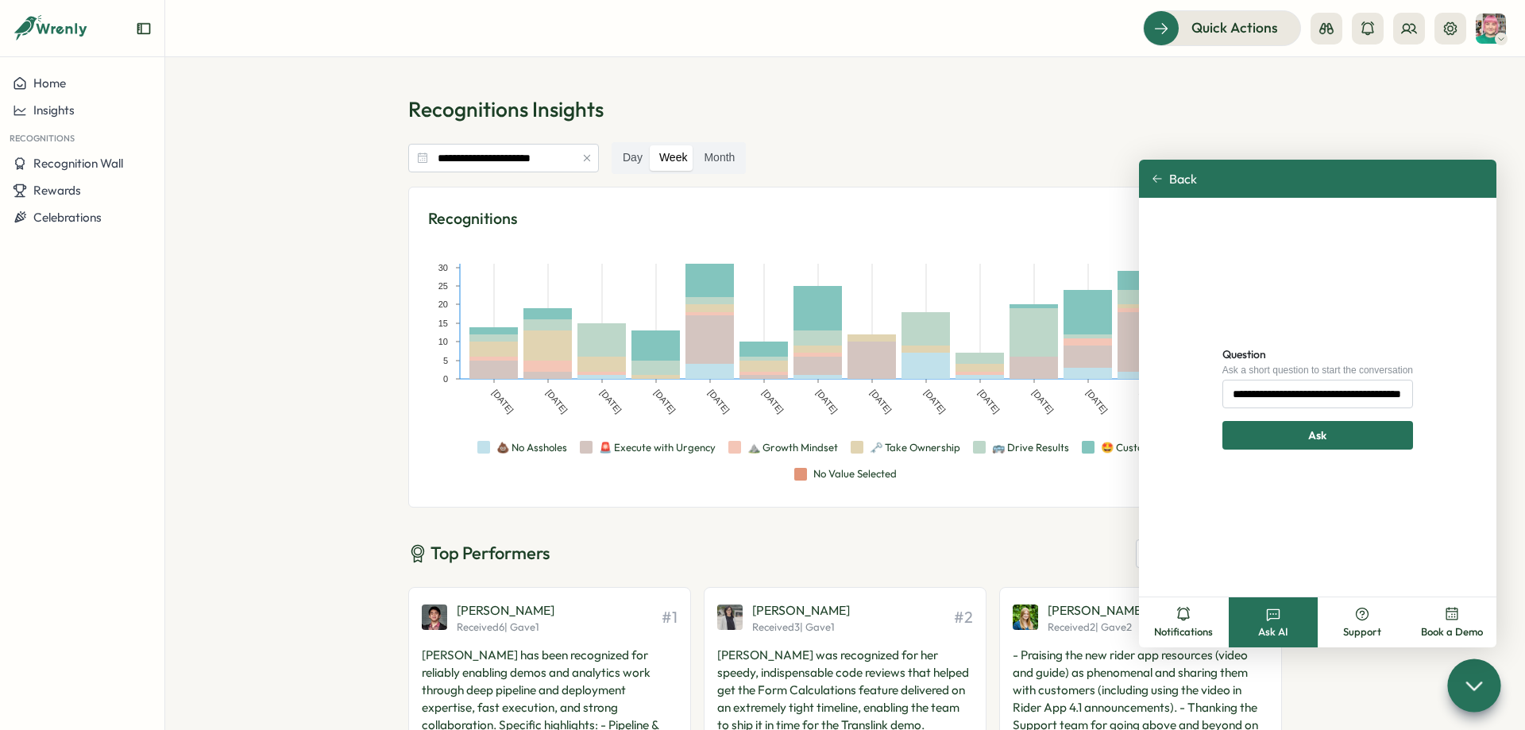
click at [1324, 438] on span "Ask" at bounding box center [1317, 435] width 18 height 27
click at [1183, 175] on span "Back" at bounding box center [1183, 179] width 28 height 14
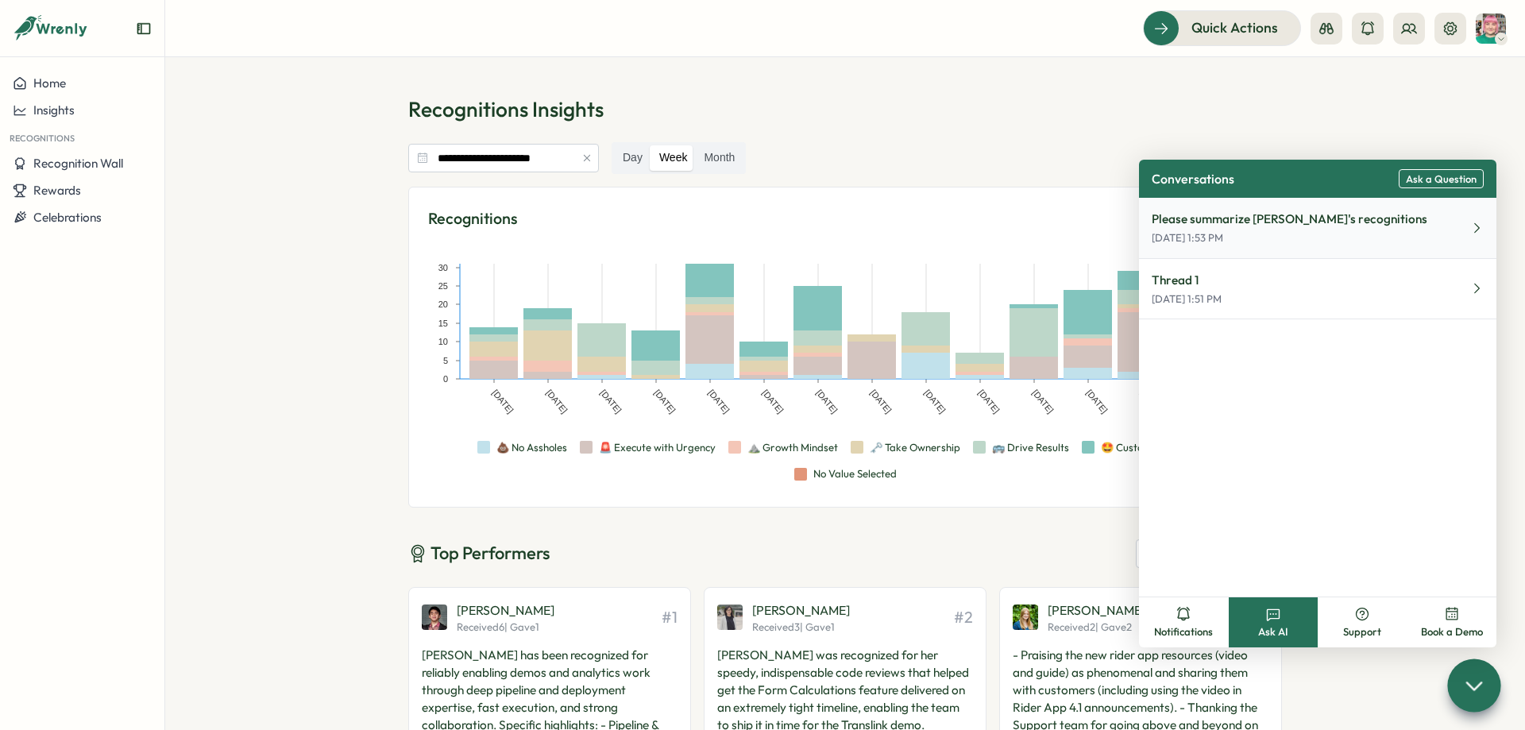
click at [1272, 223] on p "Please summarize Valdi Ratu's recognitions" at bounding box center [1290, 219] width 276 height 17
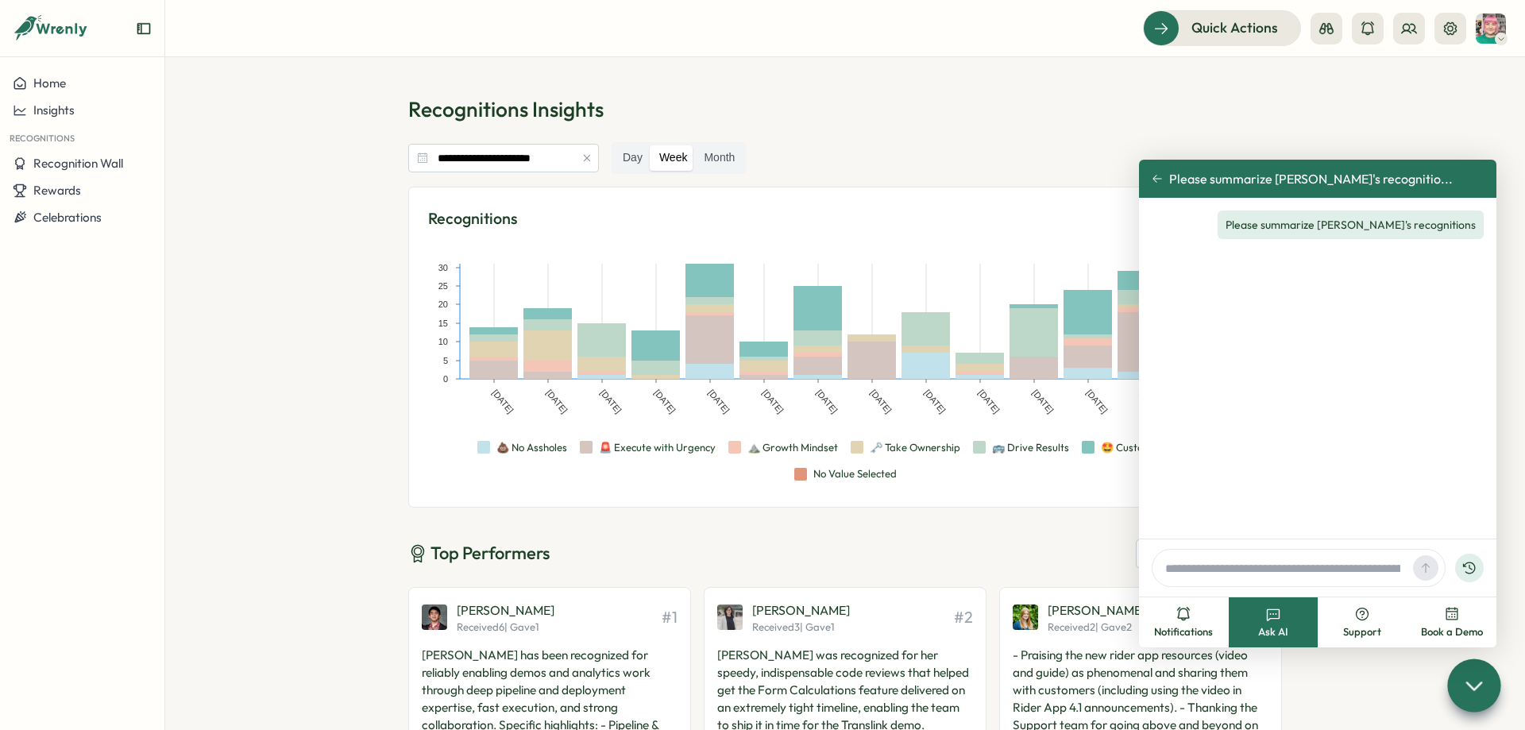
click at [1162, 175] on icon at bounding box center [1157, 178] width 11 height 11
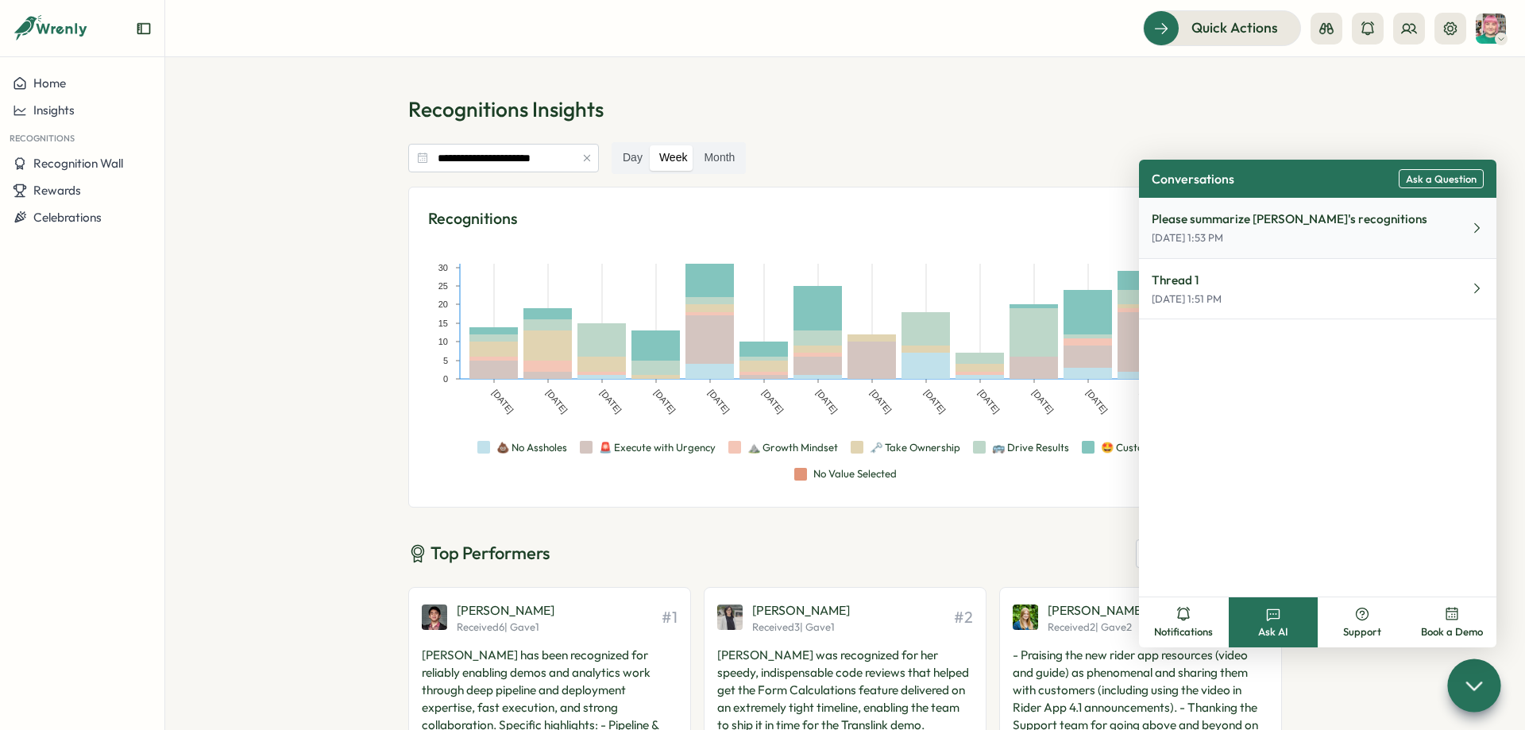
click at [1238, 230] on div "Please summarize Valdi Ratu's recognitions Sep 3, 1:53 PM" at bounding box center [1290, 228] width 276 height 35
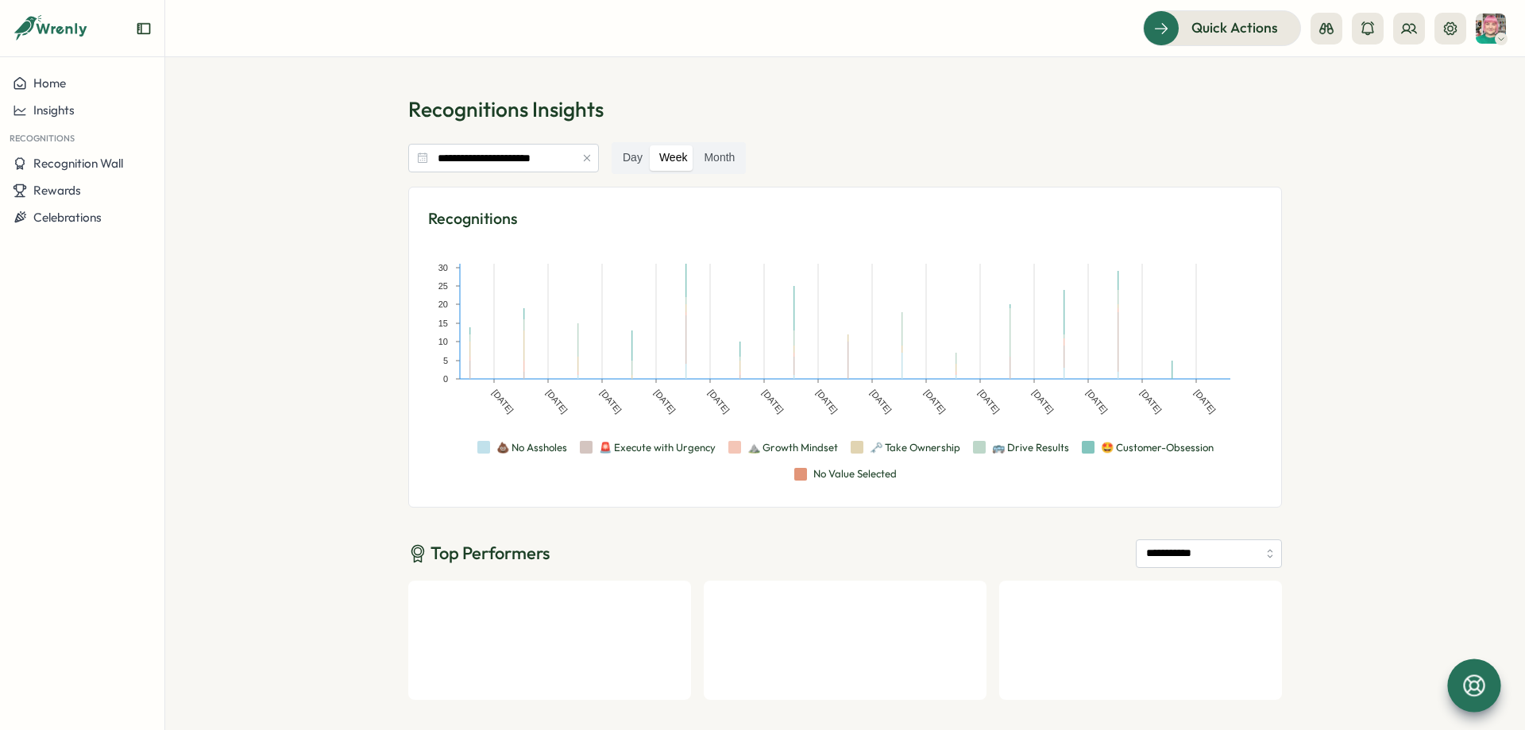
click at [1463, 671] on div at bounding box center [1473, 685] width 53 height 53
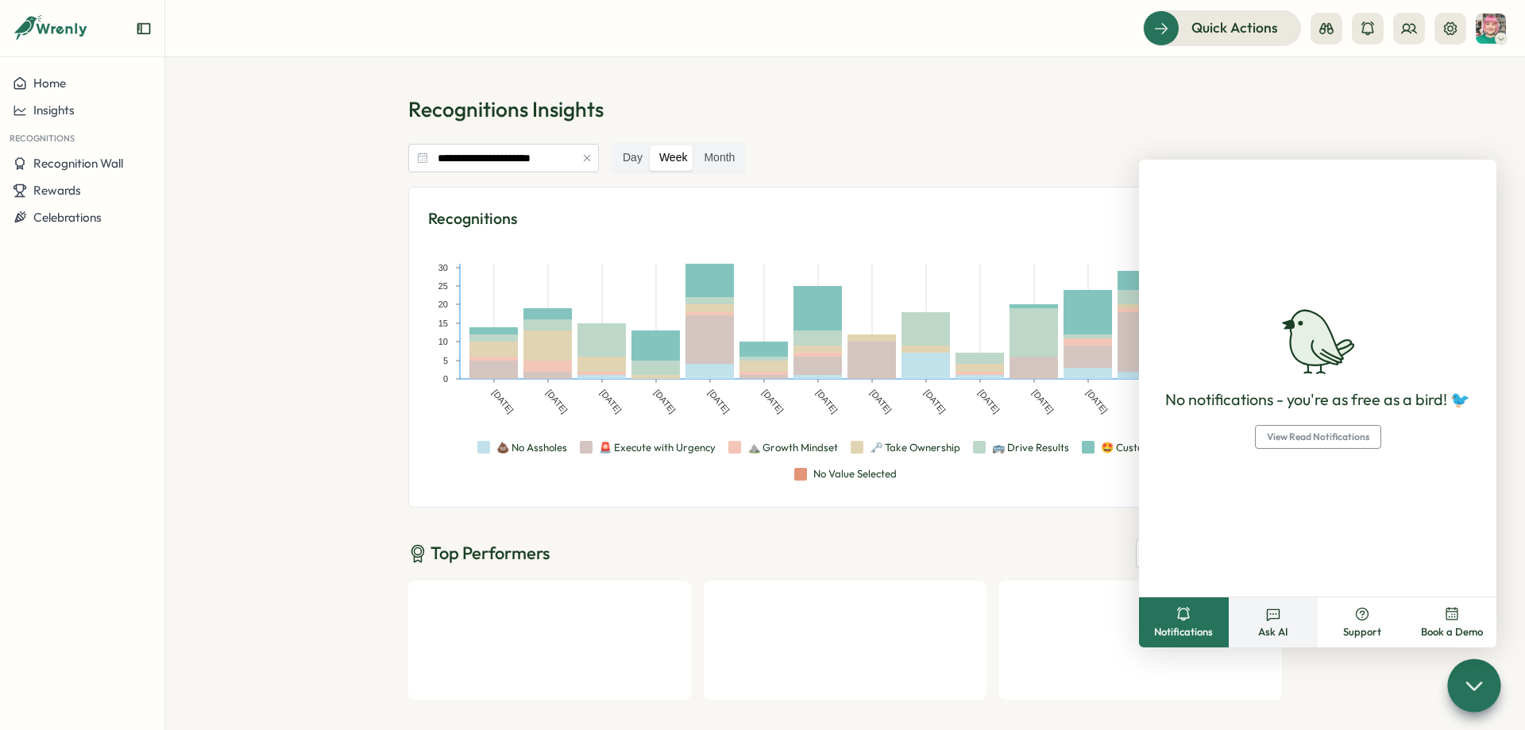
click at [1266, 625] on span "Ask AI" at bounding box center [1273, 632] width 30 height 14
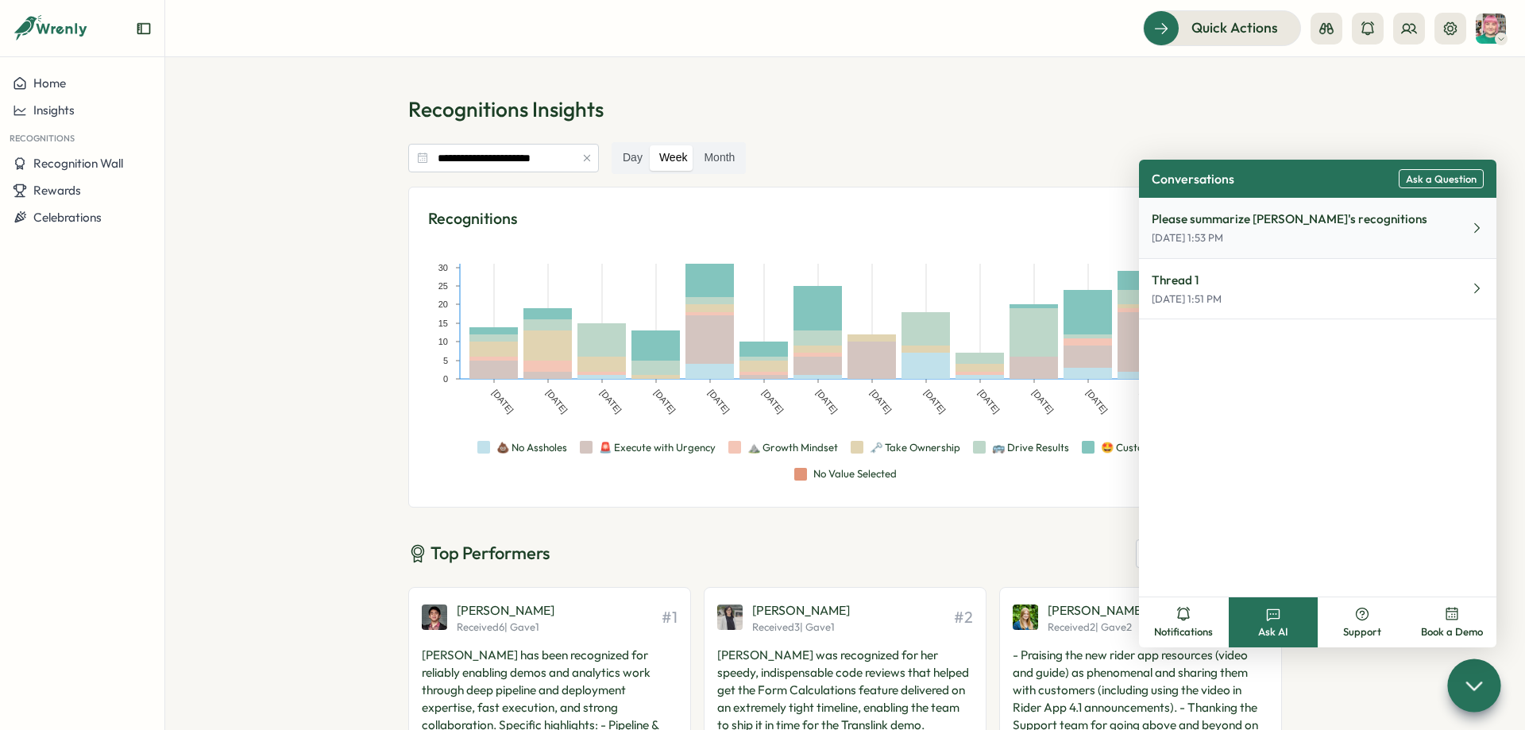
click at [1219, 224] on p "Please summarize Valdi Ratu's recognitions" at bounding box center [1290, 219] width 276 height 17
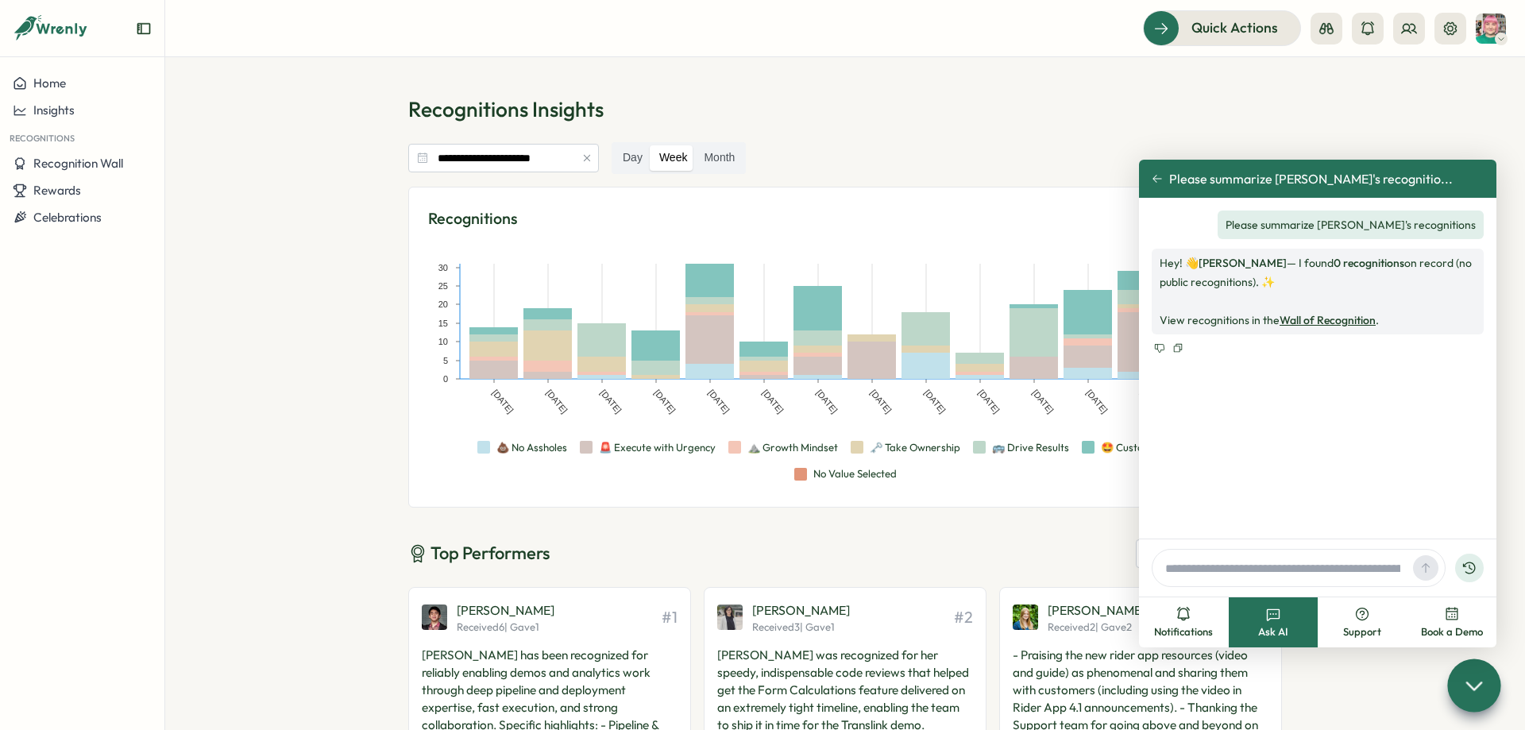
drag, startPoint x: 1429, startPoint y: 262, endPoint x: 1429, endPoint y: 275, distance: 12.7
click at [1429, 275] on p "Hey! 👋 Valdi Ratu — I found 0 recognitions on record (no public recognitions). …" at bounding box center [1318, 291] width 316 height 76
click at [1199, 555] on div at bounding box center [1299, 568] width 294 height 38
click at [1200, 555] on div at bounding box center [1299, 568] width 294 height 38
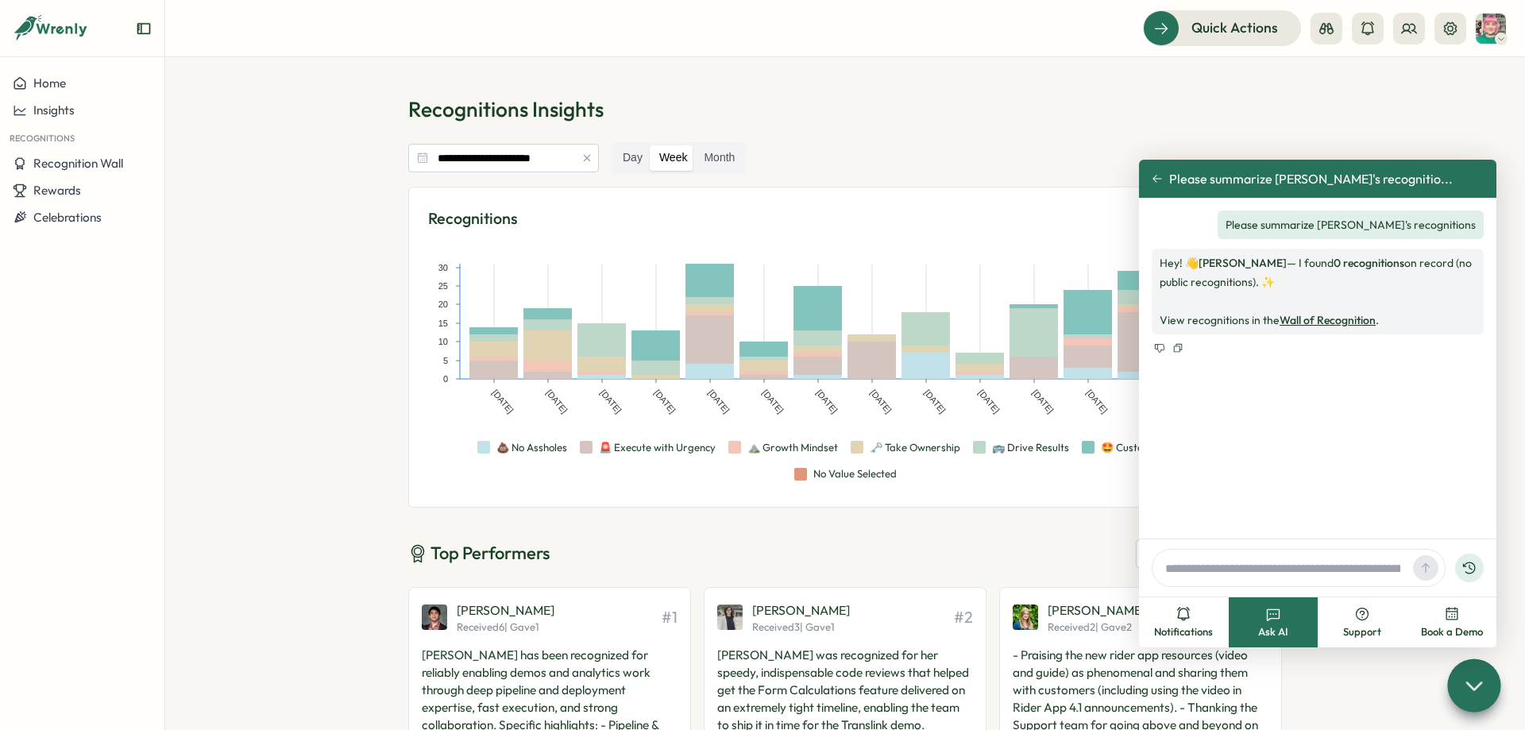
click at [1209, 560] on input "text" at bounding box center [1283, 568] width 248 height 24
type input "**********"
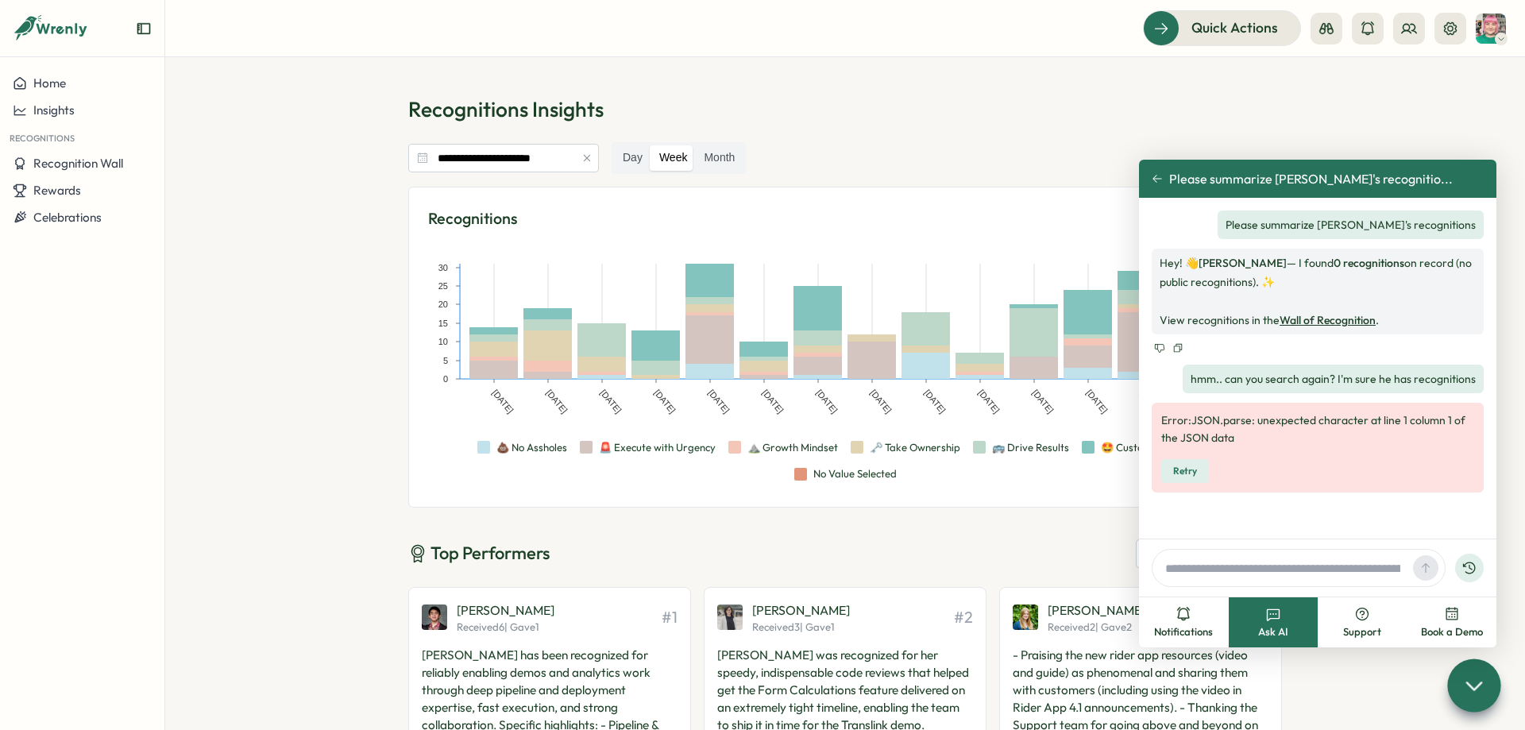
click at [1151, 173] on div "Please summarize [PERSON_NAME]'s recognitio..." at bounding box center [1317, 179] width 357 height 38
click at [1157, 177] on icon at bounding box center [1157, 178] width 11 height 11
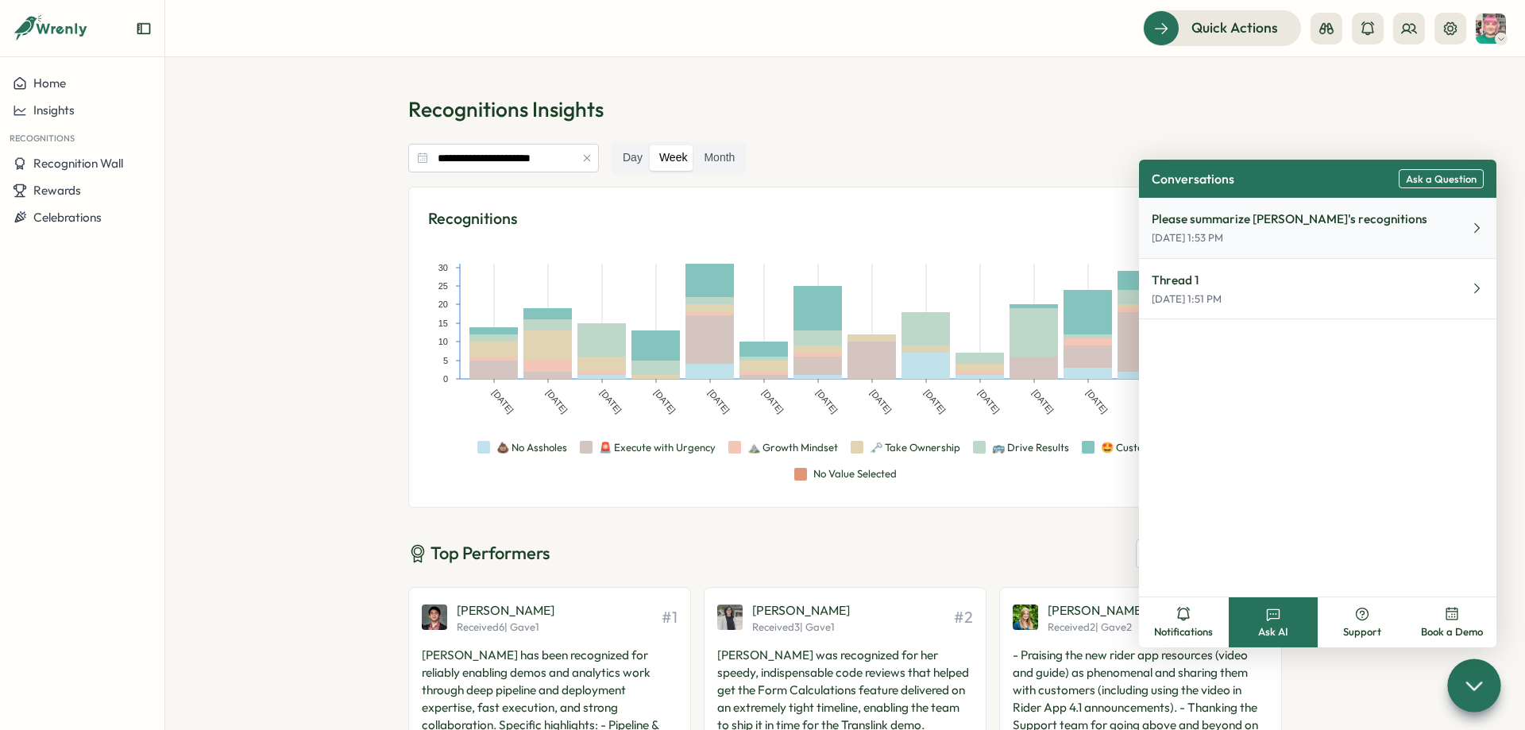
click at [1234, 232] on p "[DATE] 1:53 PM" at bounding box center [1290, 238] width 276 height 14
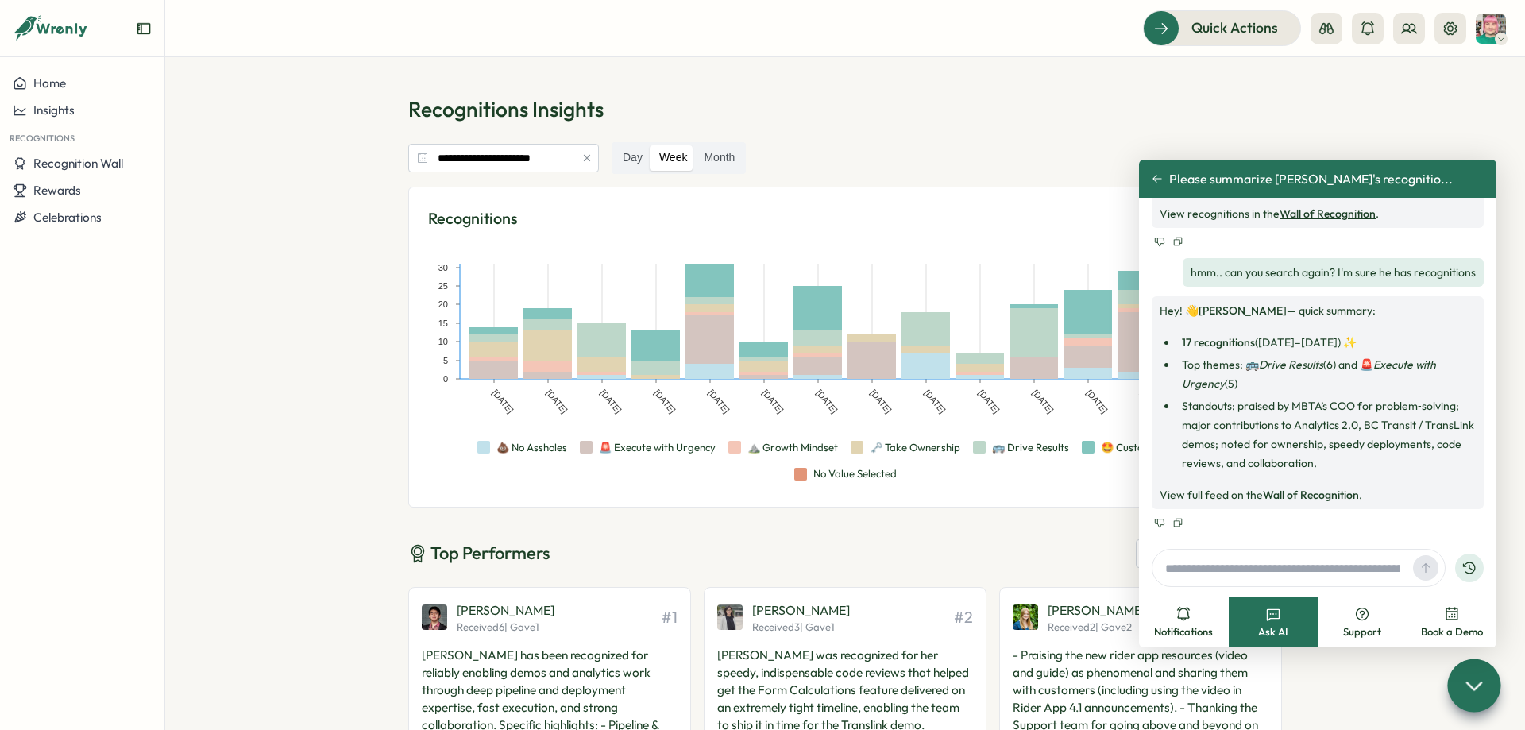
scroll to position [107, 0]
drag, startPoint x: 1183, startPoint y: 341, endPoint x: 1363, endPoint y: 331, distance: 180.6
click at [1363, 331] on div "Hey! 👋 Valdi Ratu — quick summary: 17 recognitions (Mar–Aug 2025) ✨ Top themes:…" at bounding box center [1318, 401] width 316 height 203
click at [1365, 330] on div "Hey! 👋 Valdi Ratu — quick summary: 17 recognitions (Mar–Aug 2025) ✨ Top themes:…" at bounding box center [1318, 401] width 316 height 203
drag, startPoint x: 1161, startPoint y: 307, endPoint x: 1369, endPoint y: 307, distance: 207.3
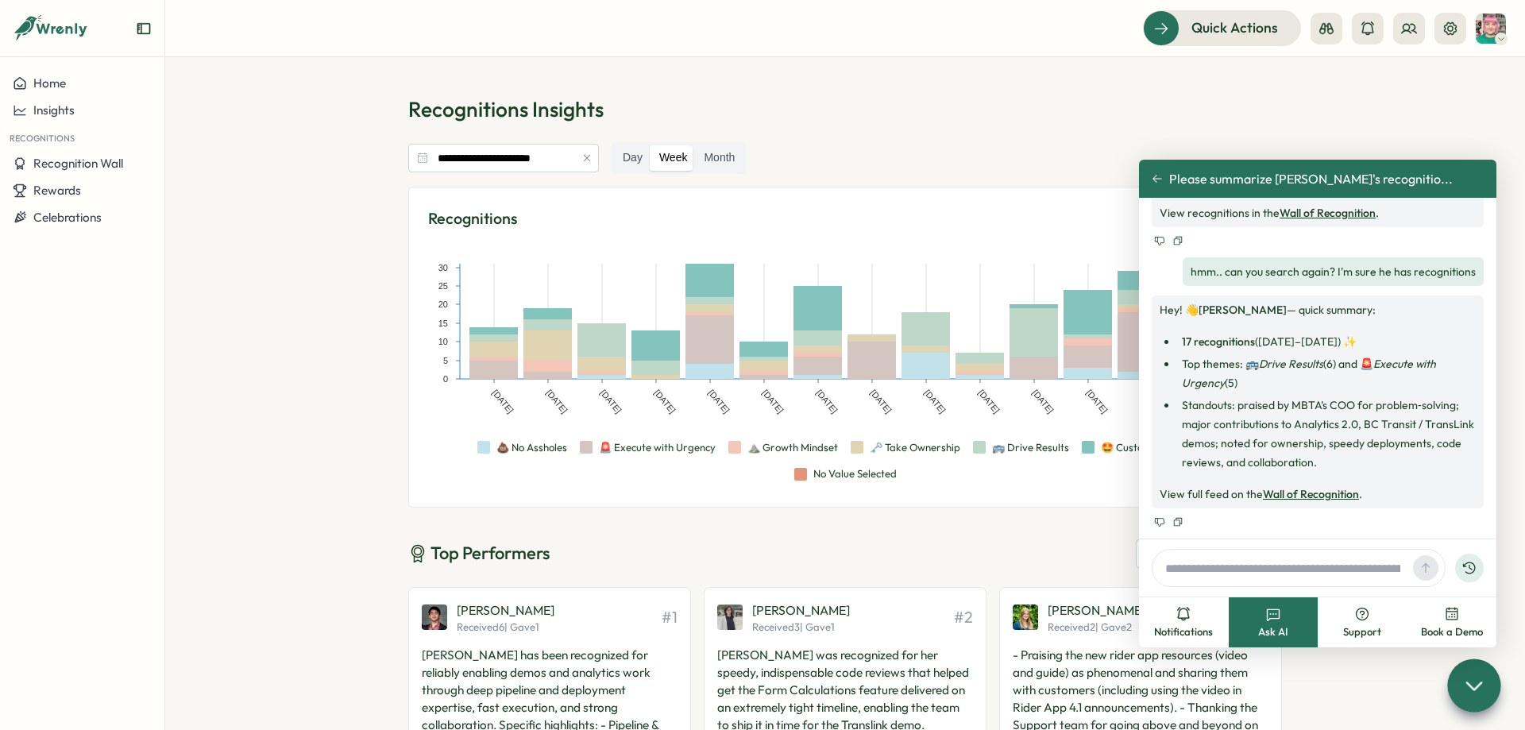
click at [1369, 307] on p "Hey! 👋 Valdi Ratu — quick summary:" at bounding box center [1318, 309] width 316 height 19
drag, startPoint x: 1185, startPoint y: 347, endPoint x: 1371, endPoint y: 342, distance: 186.0
click at [1371, 342] on li "17 recognitions (Mar–Aug 2025) ✨" at bounding box center [1326, 341] width 299 height 19
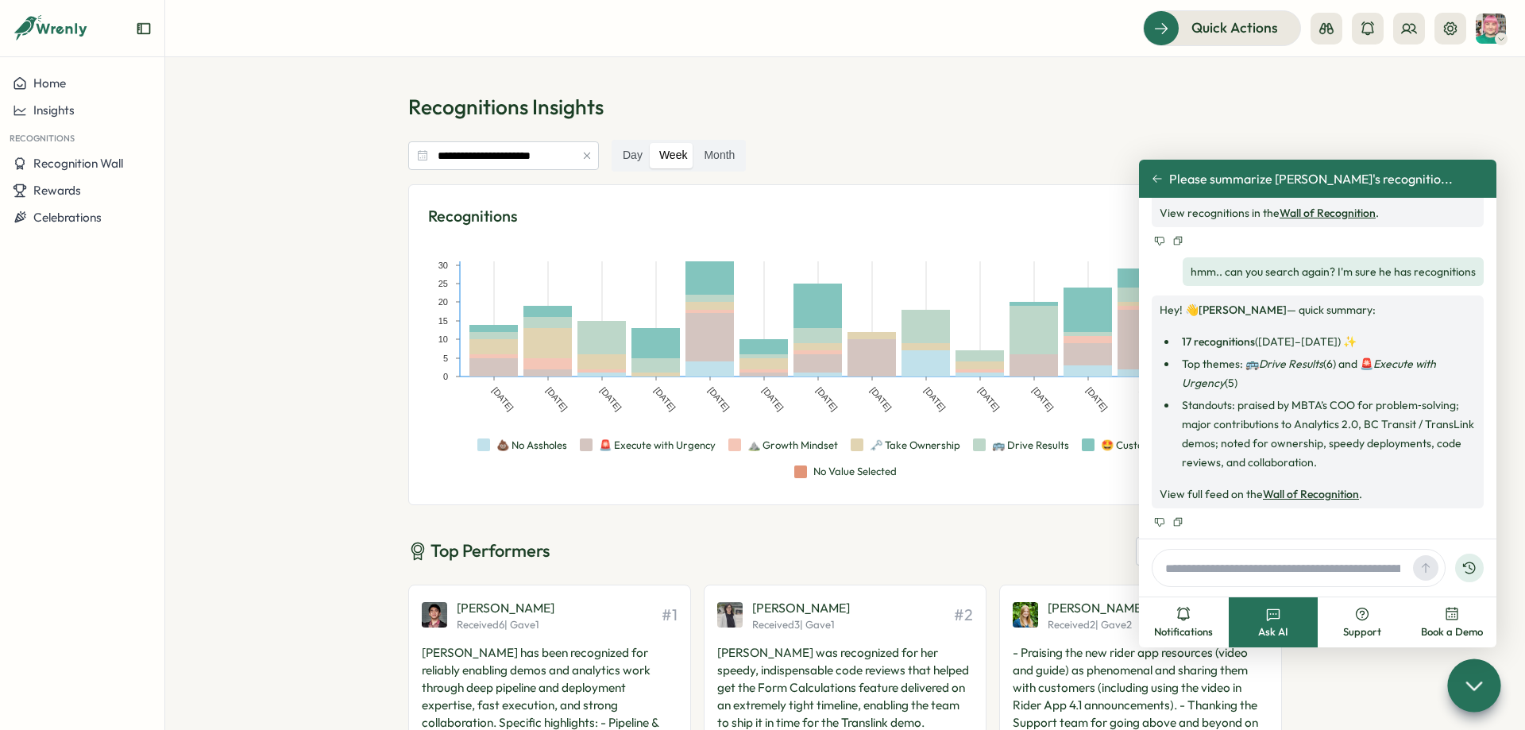
scroll to position [0, 0]
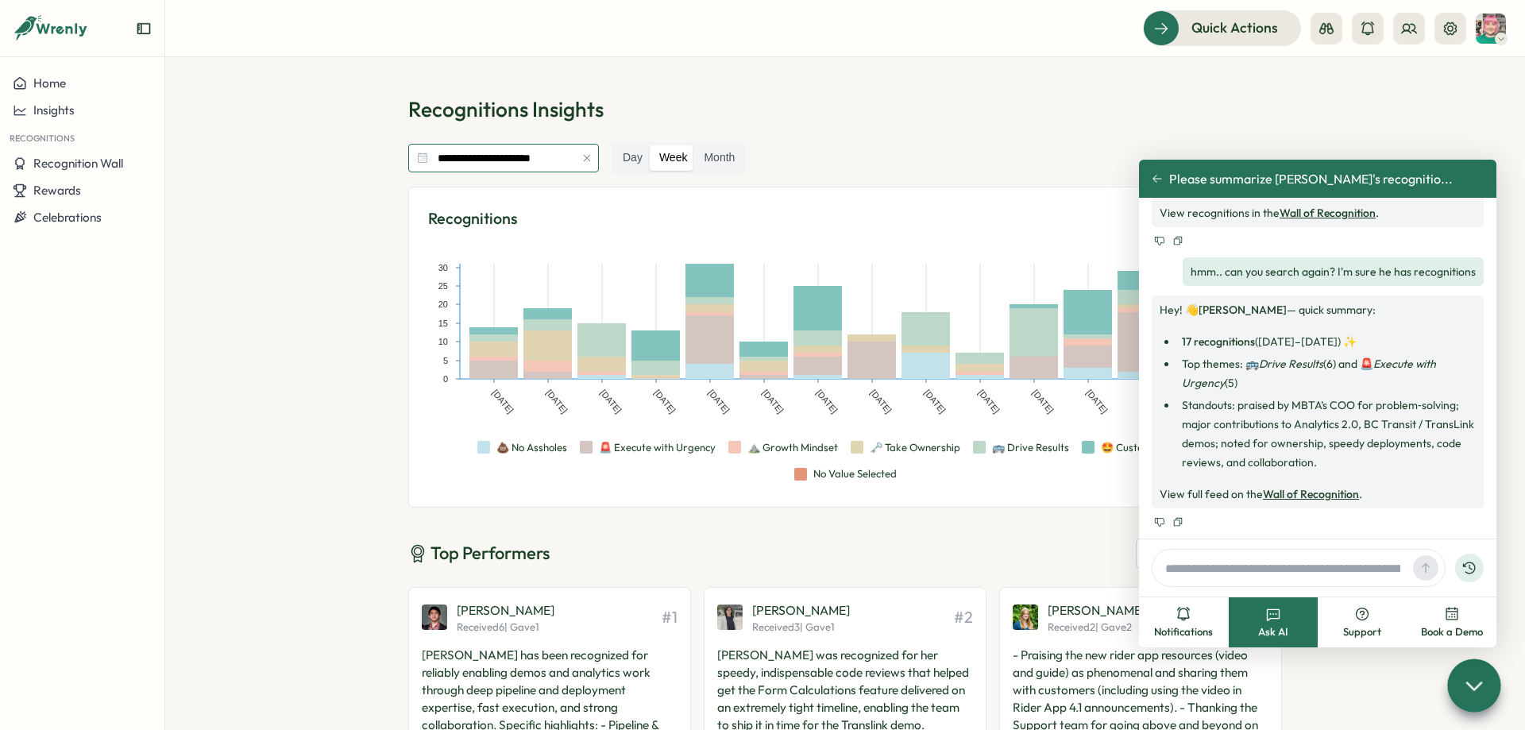
click at [524, 157] on input "**********" at bounding box center [503, 158] width 191 height 29
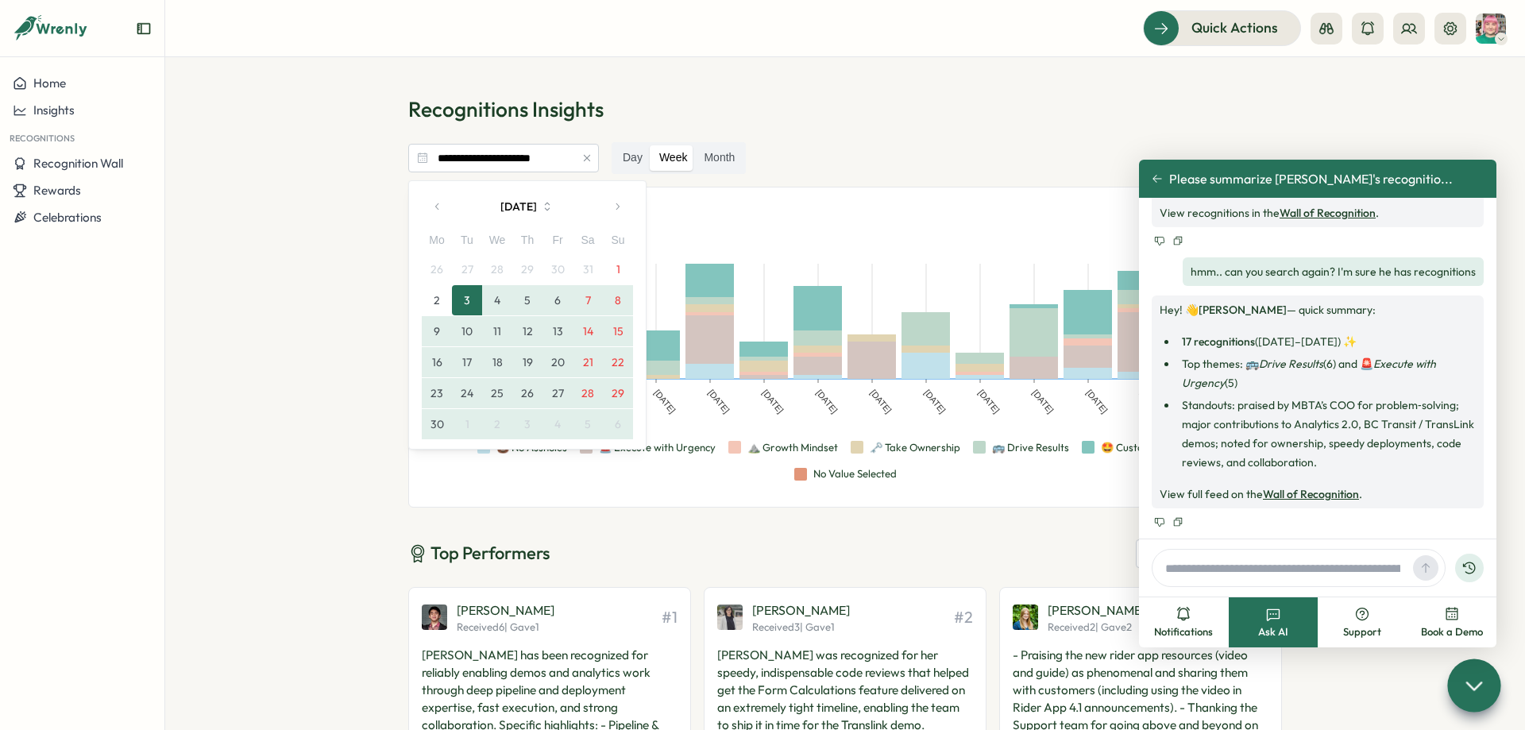
click at [440, 209] on icon "button" at bounding box center [437, 206] width 11 height 11
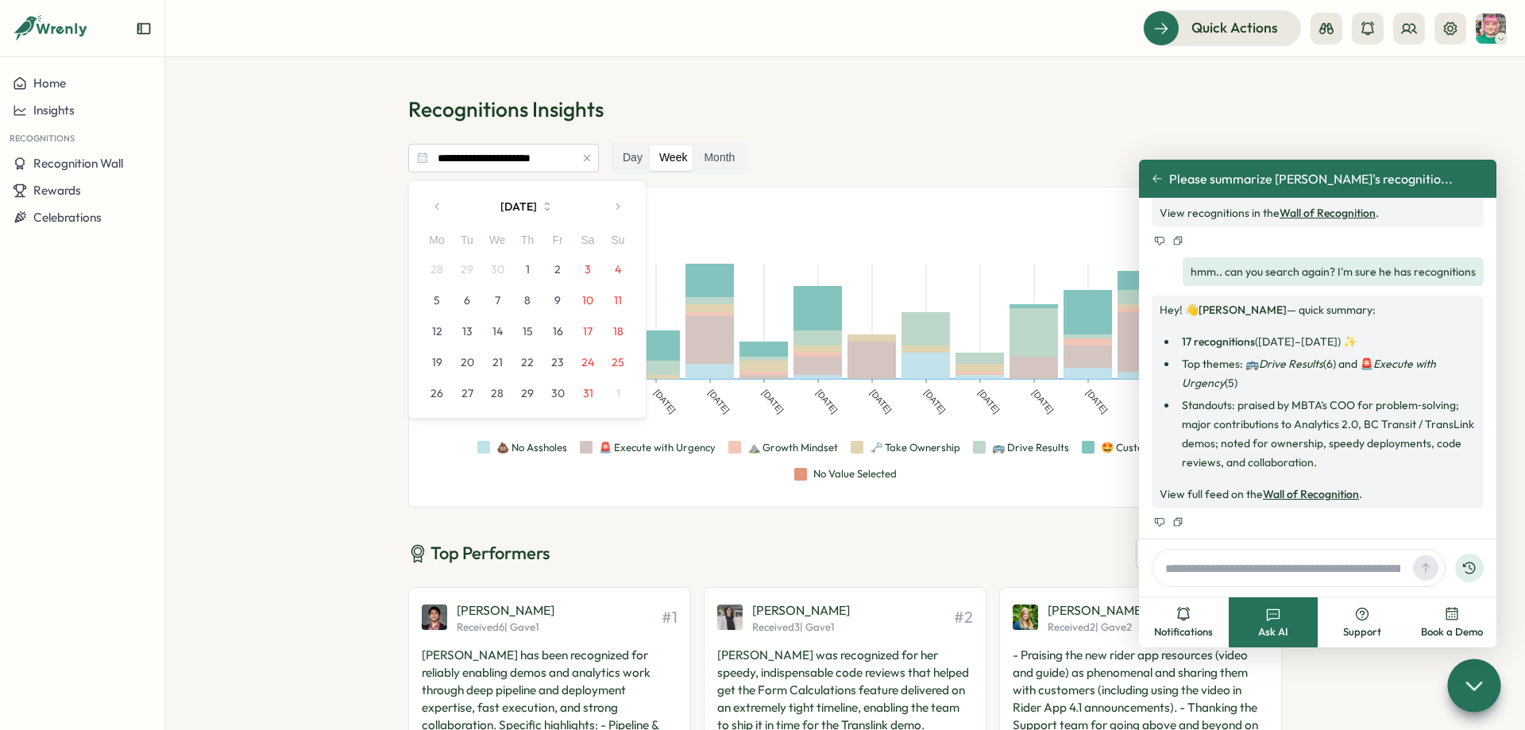
click at [440, 209] on icon "button" at bounding box center [437, 206] width 11 height 11
click at [446, 292] on button "3" at bounding box center [437, 300] width 30 height 30
click at [612, 203] on button "button" at bounding box center [617, 207] width 32 height 32
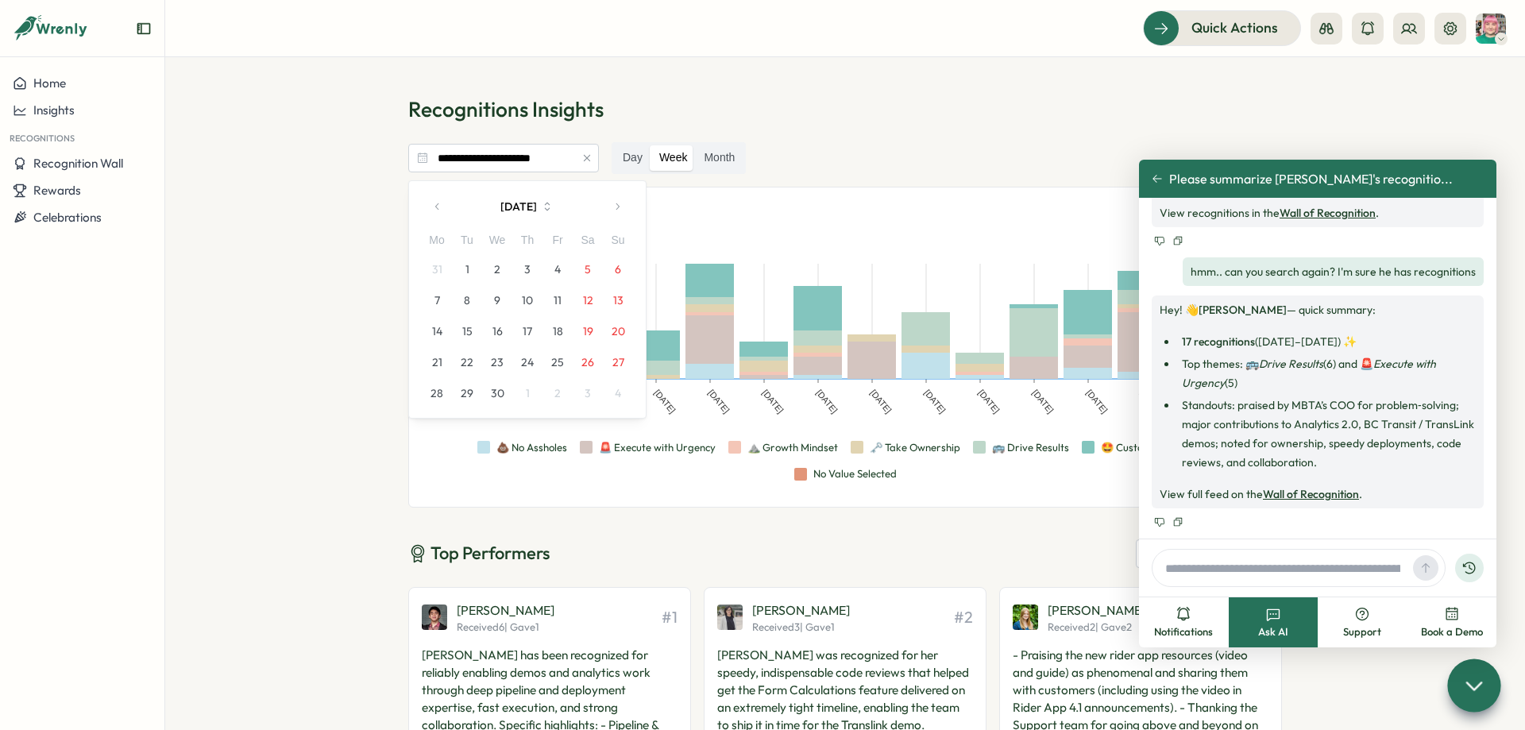
click at [612, 203] on button "button" at bounding box center [617, 207] width 32 height 32
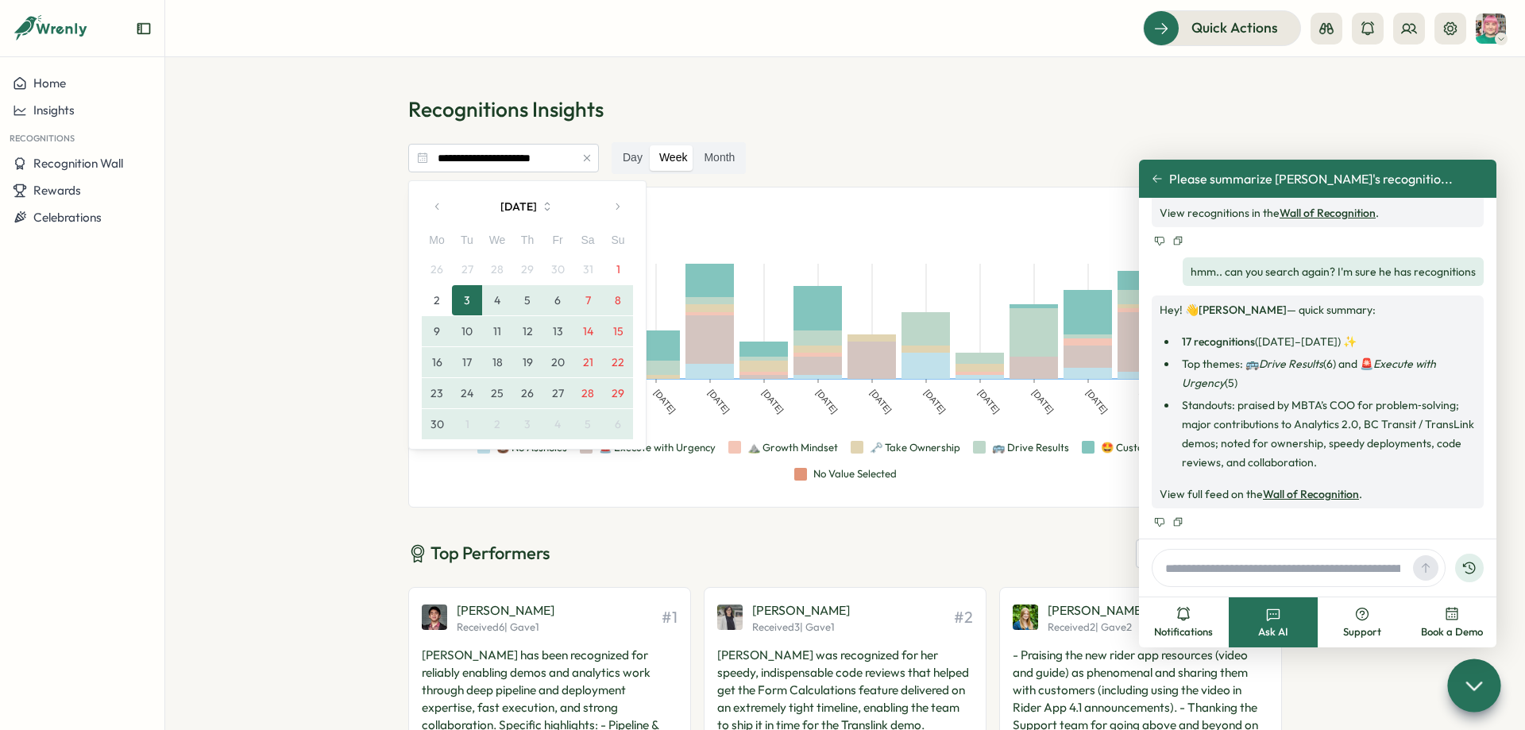
click at [612, 203] on button "button" at bounding box center [617, 207] width 32 height 32
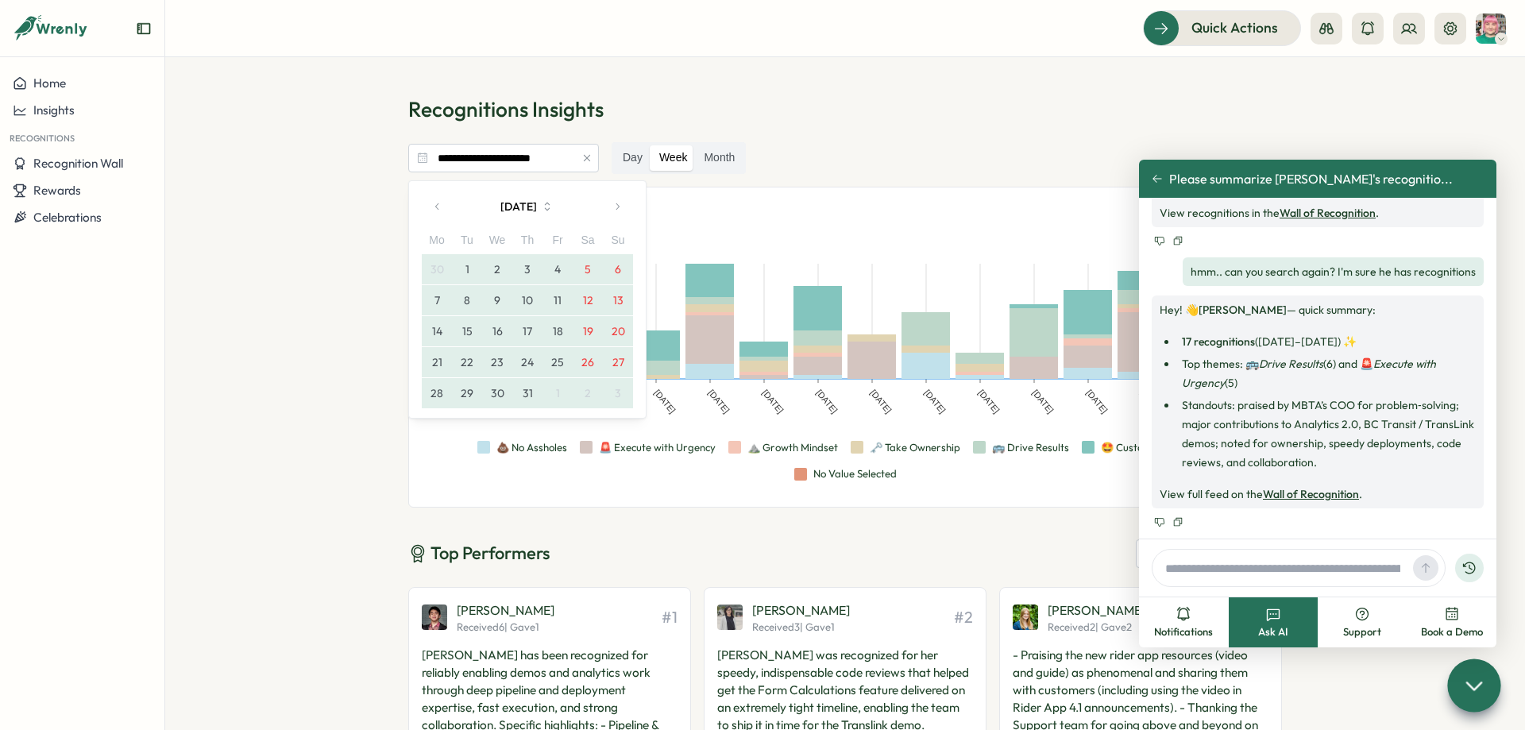
click at [612, 203] on button "button" at bounding box center [617, 207] width 32 height 32
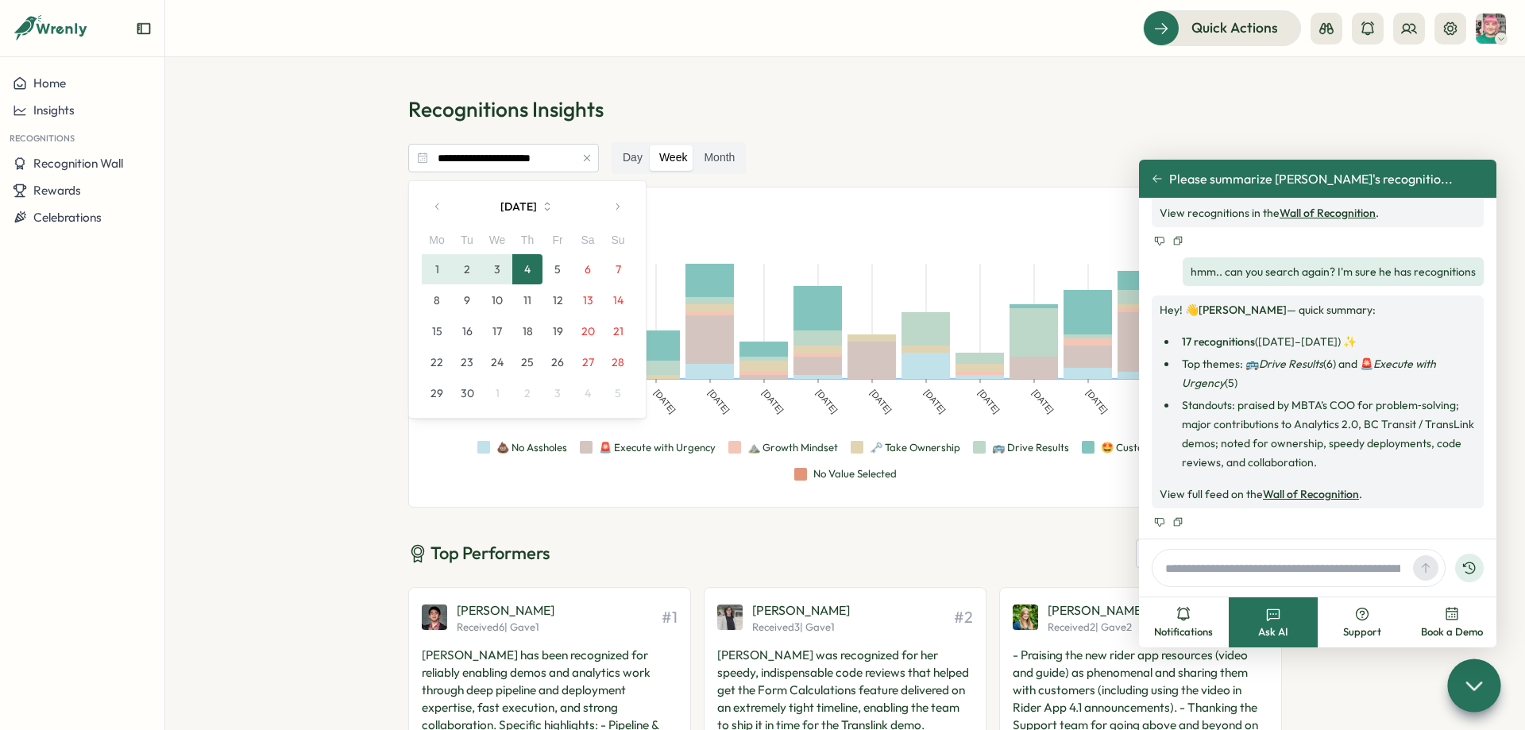
click at [524, 267] on button "4" at bounding box center [527, 269] width 30 height 30
type input "**********"
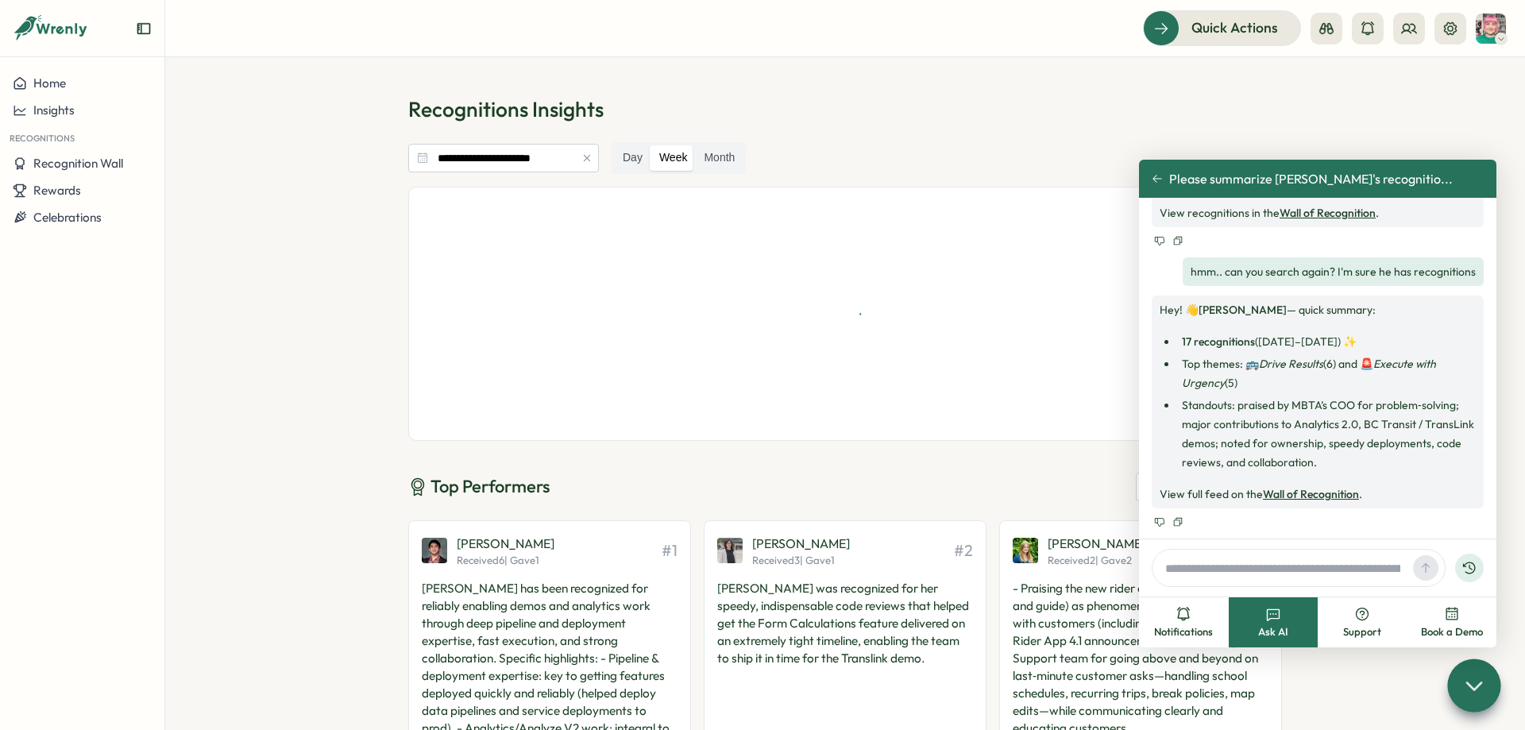
click at [295, 307] on section "**********" at bounding box center [845, 393] width 1360 height 673
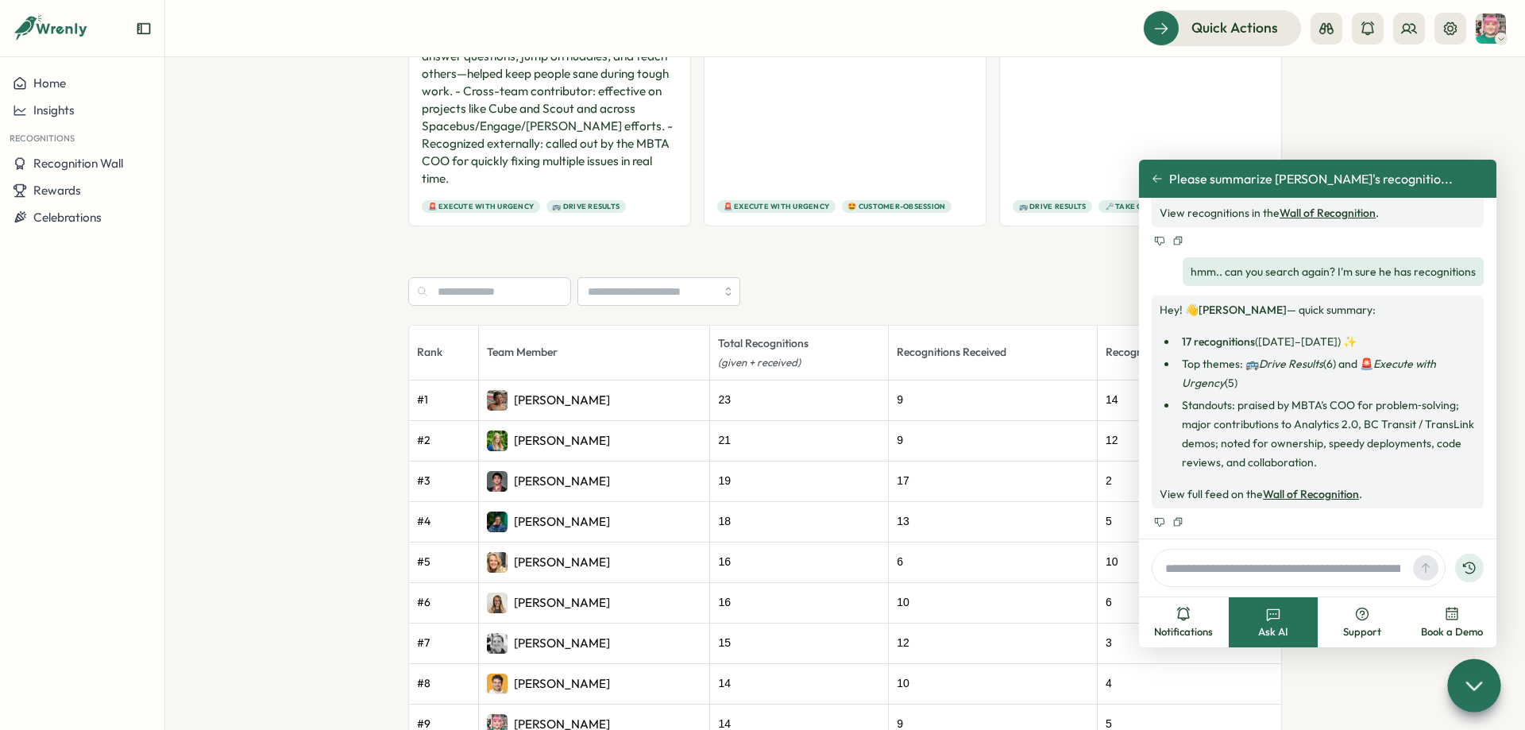
scroll to position [897, 0]
drag, startPoint x: 934, startPoint y: 466, endPoint x: 905, endPoint y: 465, distance: 29.4
click at [905, 465] on td "17" at bounding box center [993, 481] width 209 height 41
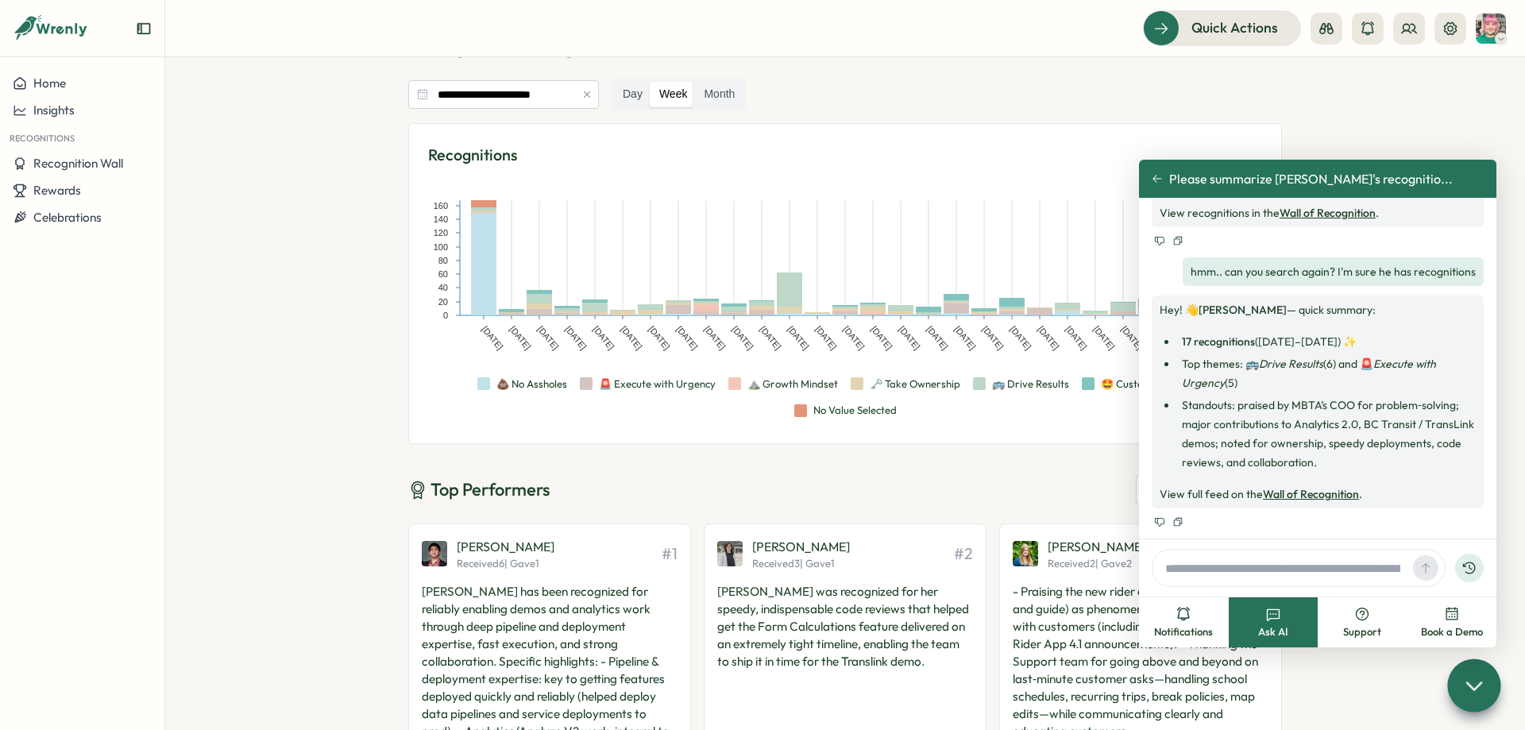
scroll to position [63, 0]
click at [466, 548] on span "Valdi Ratu" at bounding box center [506, 548] width 98 height 20
drag, startPoint x: 1238, startPoint y: 404, endPoint x: 1307, endPoint y: 404, distance: 69.1
click at [1307, 404] on li "Standouts: praised by MBTA’s COO for problem‑solving; major contributions to An…" at bounding box center [1326, 434] width 299 height 76
drag, startPoint x: 1227, startPoint y: 441, endPoint x: 1313, endPoint y: 444, distance: 86.6
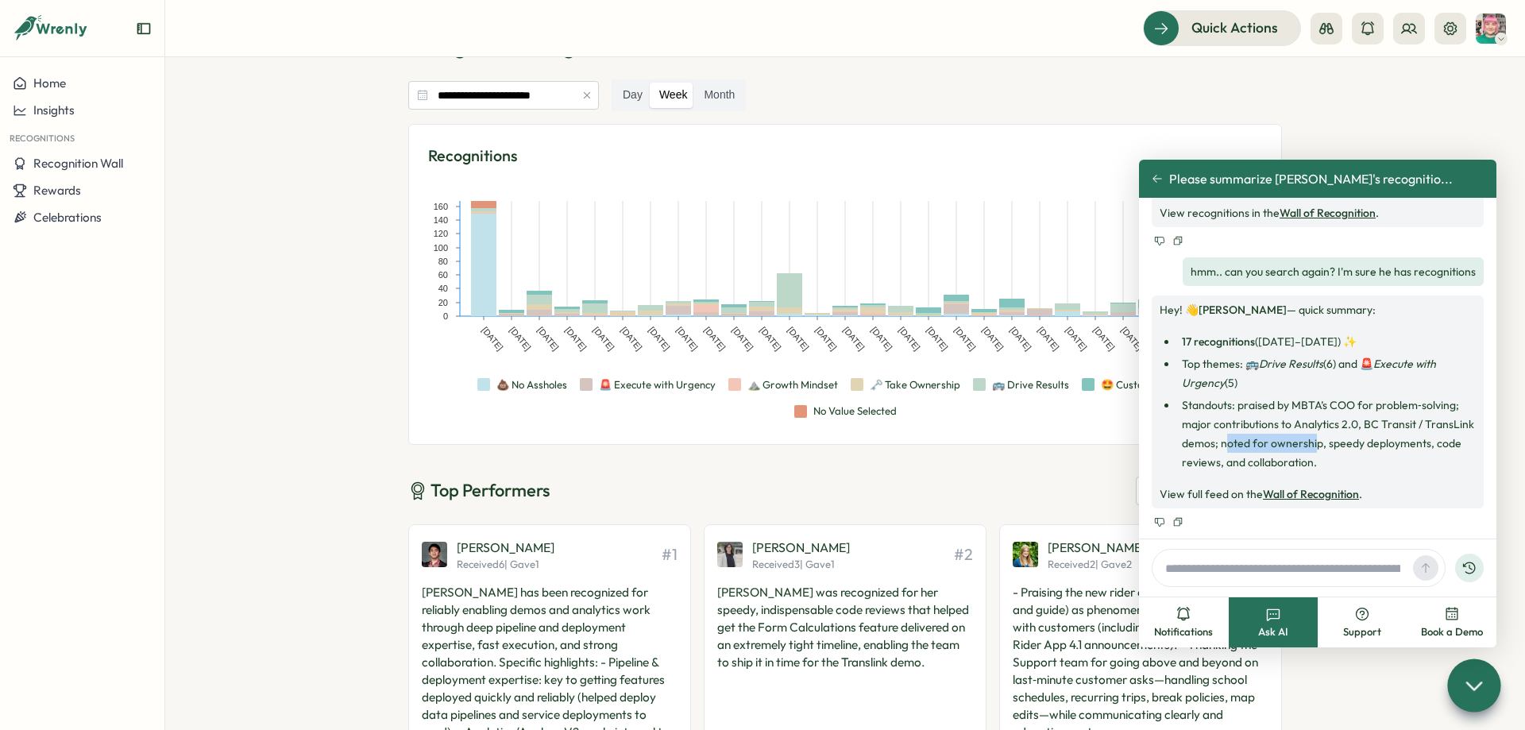
click at [1313, 444] on li "Standouts: praised by MBTA’s COO for problem‑solving; major contributions to An…" at bounding box center [1326, 434] width 299 height 76
click at [1350, 447] on li "Standouts: praised by MBTA’s COO for problem‑solving; major contributions to An…" at bounding box center [1326, 434] width 299 height 76
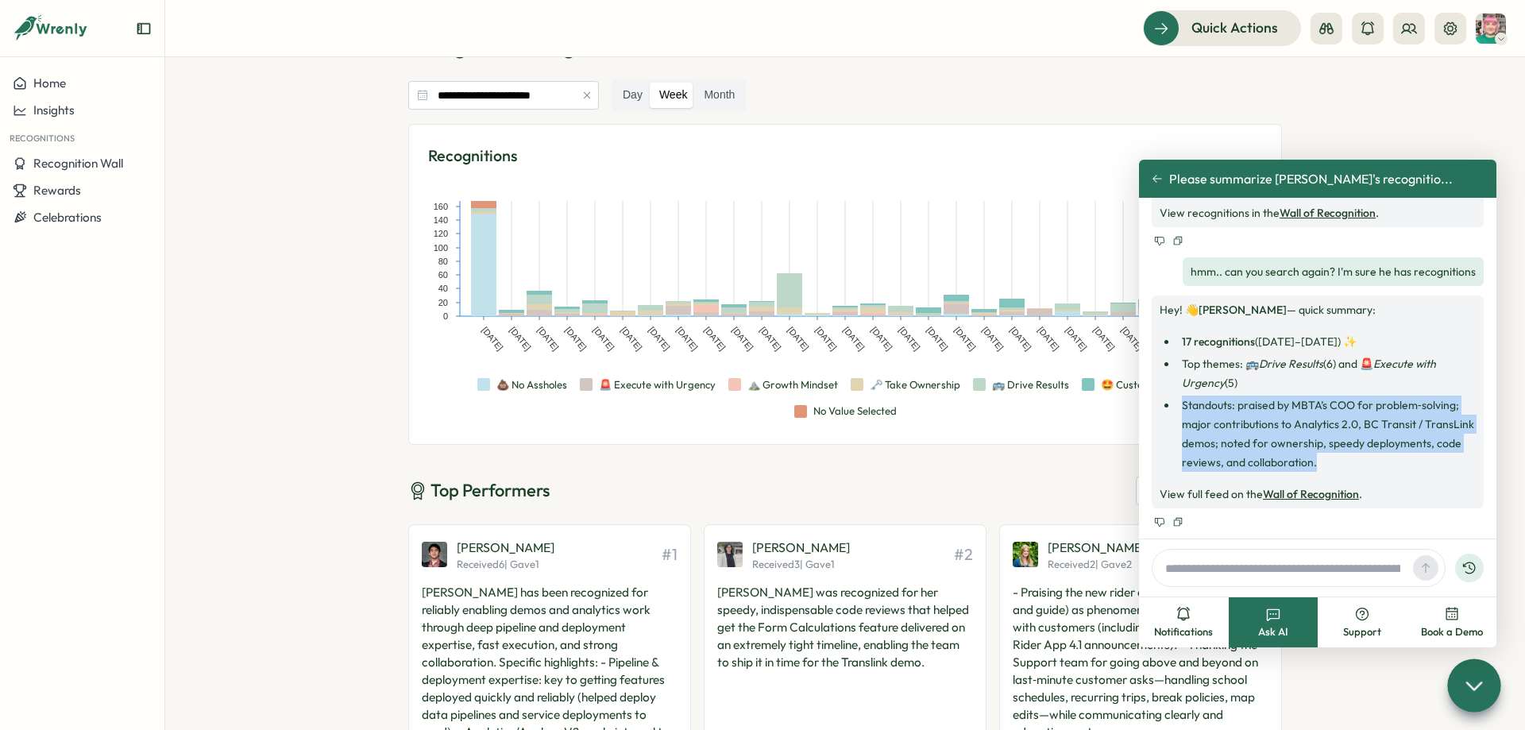
drag, startPoint x: 1323, startPoint y: 473, endPoint x: 1182, endPoint y: 409, distance: 155.4
click at [1182, 409] on div "Hey! 👋 Valdi Ratu — quick summary: 17 recognitions (Mar–Aug 2025) ✨ Top themes:…" at bounding box center [1318, 401] width 316 height 203
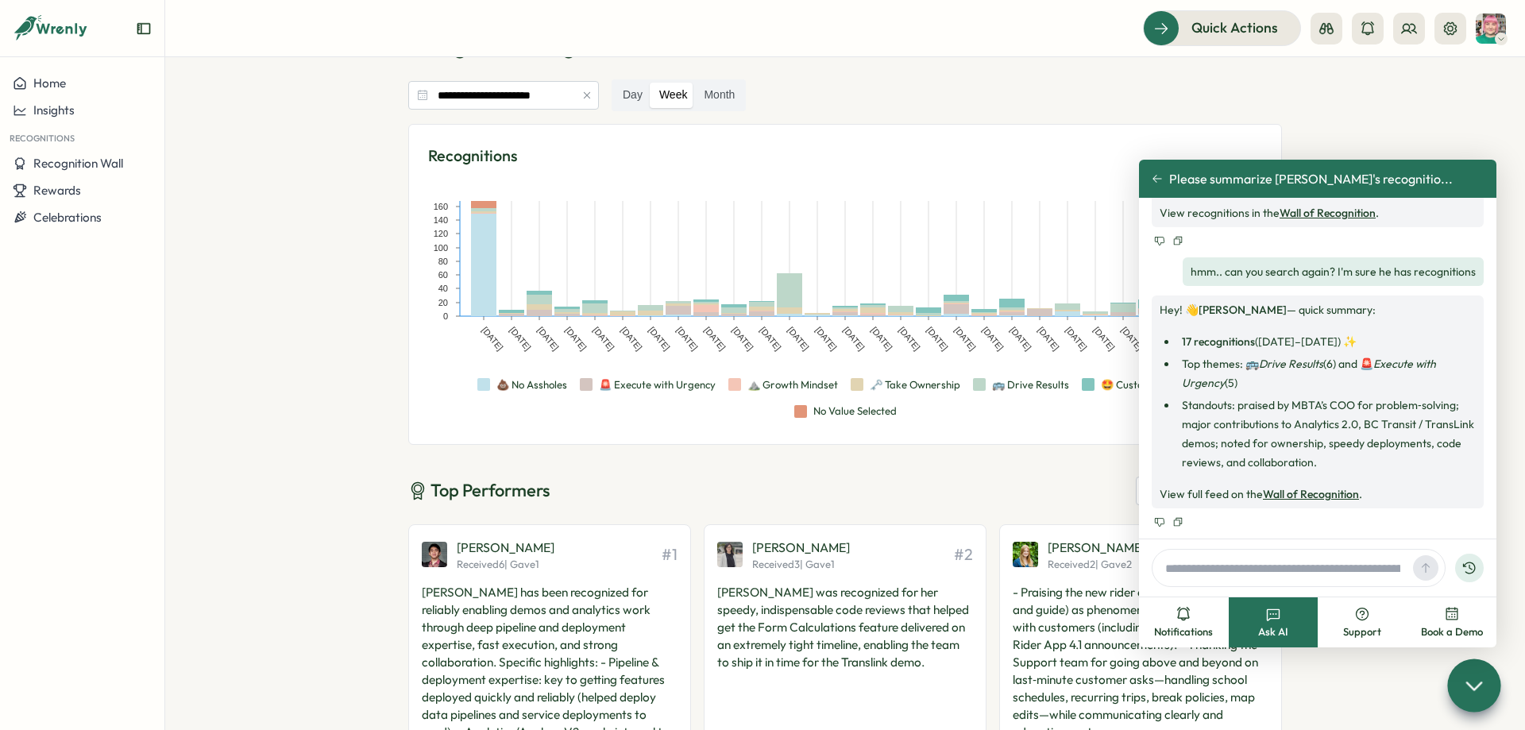
click at [1182, 409] on li "Standouts: praised by MBTA’s COO for problem‑solving; major contributions to An…" at bounding box center [1326, 434] width 299 height 76
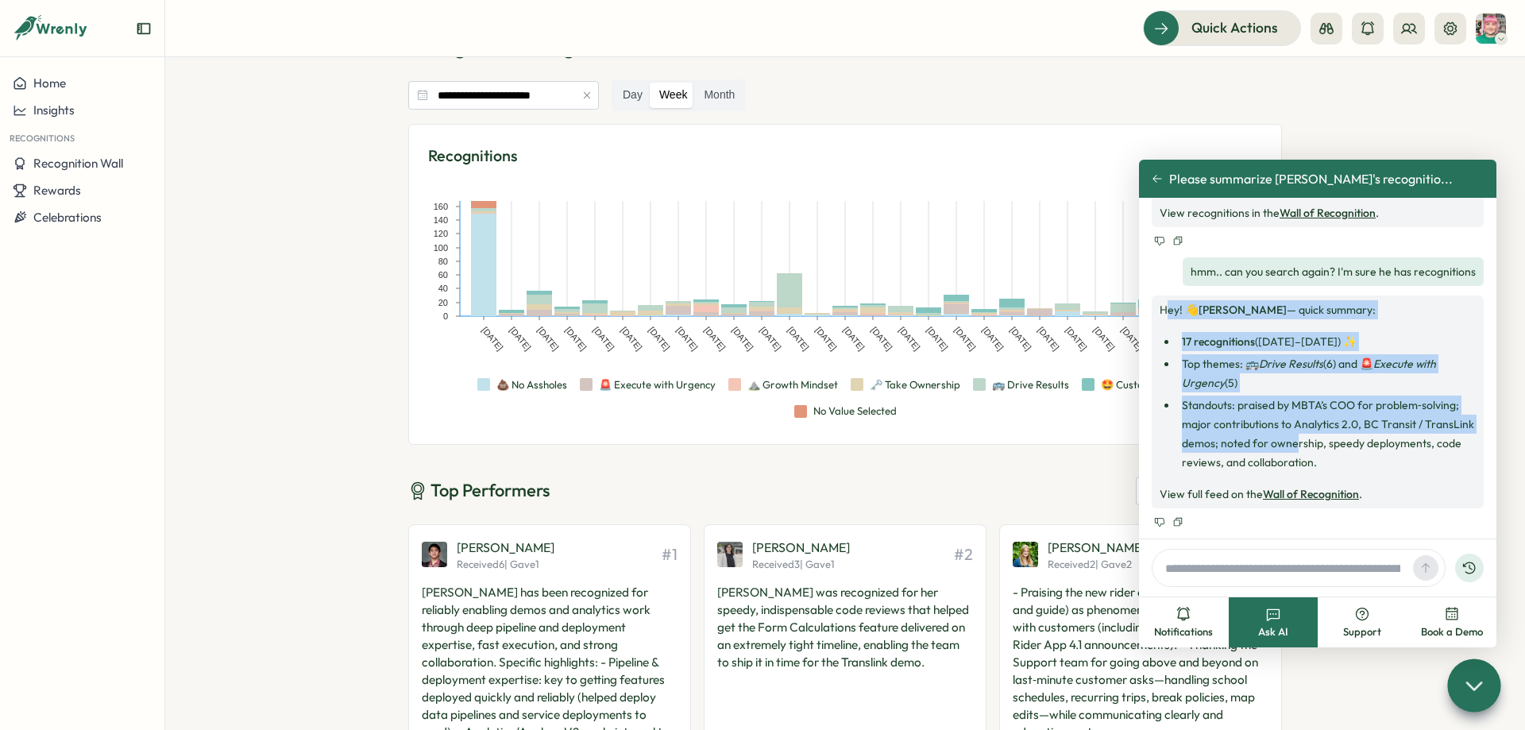
drag, startPoint x: 1168, startPoint y: 315, endPoint x: 1311, endPoint y: 458, distance: 202.8
click at [1296, 447] on div "Hey! 👋 Valdi Ratu — quick summary: 17 recognitions (Mar–Aug 2025) ✨ Top themes:…" at bounding box center [1318, 401] width 316 height 203
drag, startPoint x: 1342, startPoint y: 469, endPoint x: 1159, endPoint y: 313, distance: 240.6
click at [1159, 313] on div "Hey! 👋 Valdi Ratu — quick summary: 17 recognitions (Mar–Aug 2025) ✨ Top themes:…" at bounding box center [1318, 402] width 332 height 213
click at [1334, 353] on ul "17 recognitions (Mar–Aug 2025) ✨ Top themes: 🚌 Drive Results (6) and 🚨 Execute …" at bounding box center [1318, 402] width 316 height 140
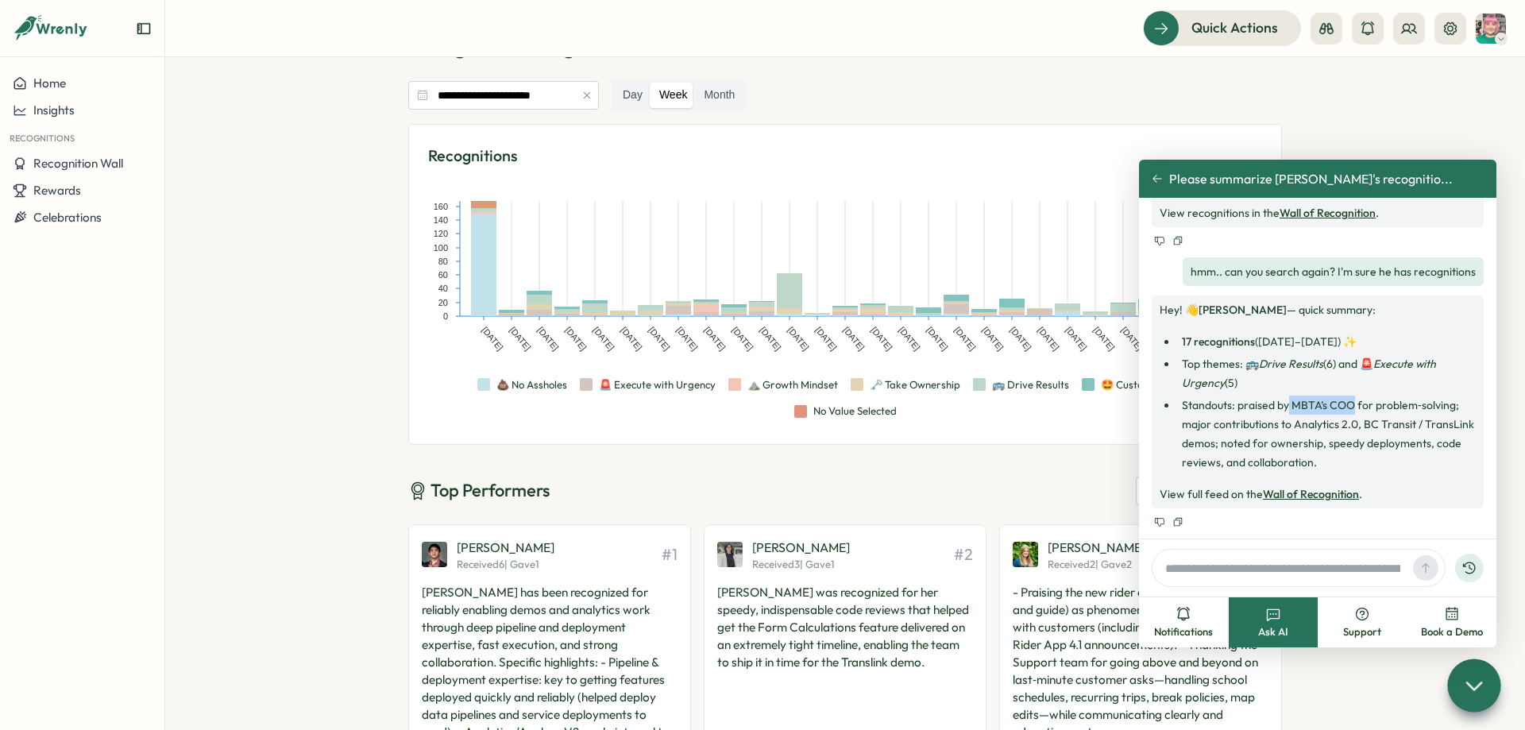
drag, startPoint x: 1289, startPoint y: 408, endPoint x: 1354, endPoint y: 403, distance: 64.5
click at [1354, 403] on li "Standouts: praised by MBTA’s COO for problem‑solving; major contributions to An…" at bounding box center [1326, 434] width 299 height 76
copy li "MBTA’s COO"
click at [1278, 565] on input "text" at bounding box center [1283, 568] width 248 height 24
paste input "**********"
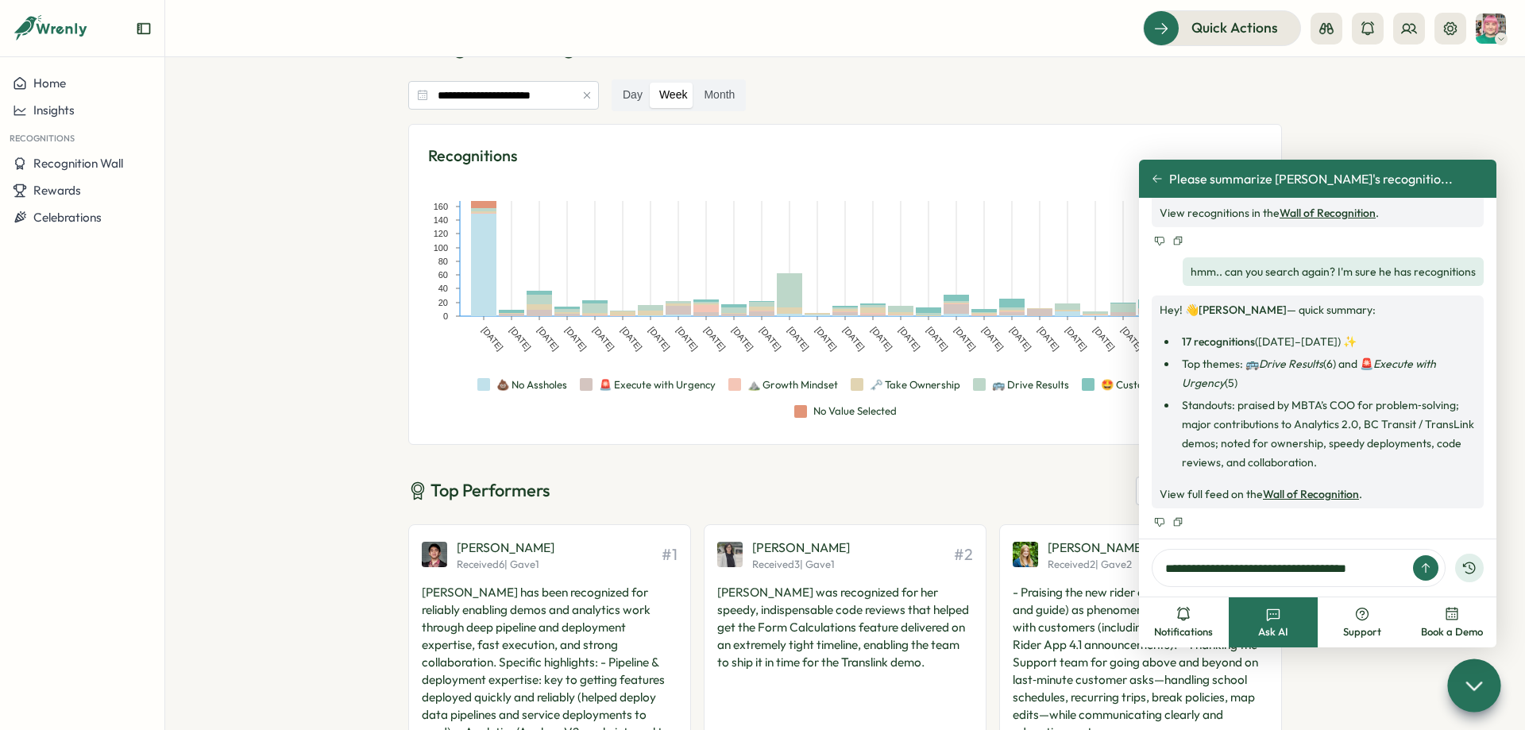
type input "**********"
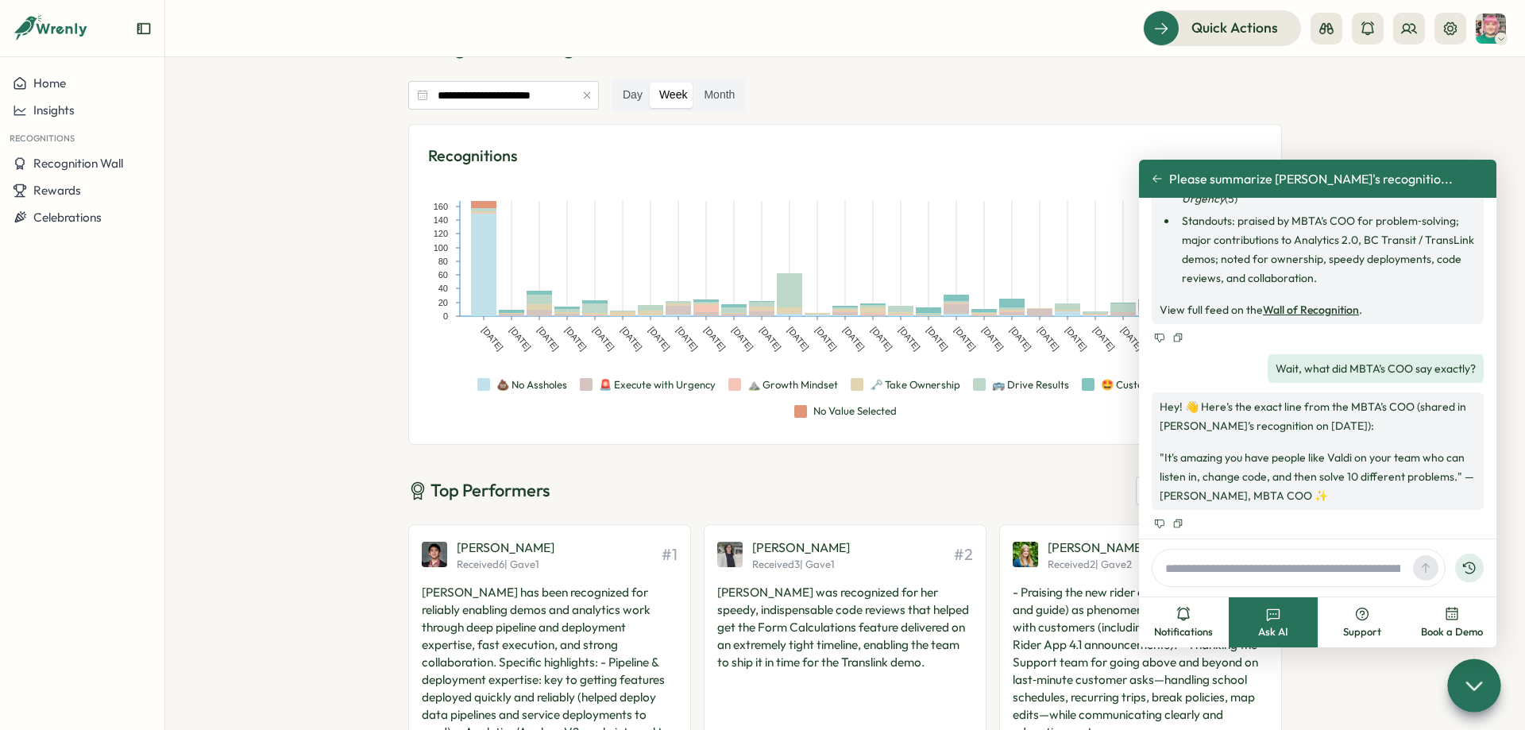
scroll to position [293, 0]
drag, startPoint x: 1374, startPoint y: 431, endPoint x: 1148, endPoint y: 400, distance: 228.5
click at [1152, 400] on div "Hey! 👋 Here’s the exact line from the MBTA’s COO (shared in Isabella’s recognit…" at bounding box center [1318, 450] width 332 height 118
click at [1148, 400] on div "Please summarize Valdi Ratu's recognitions Hey! 👋 Valdi Ratu — I found 0 recogn…" at bounding box center [1317, 368] width 357 height 341
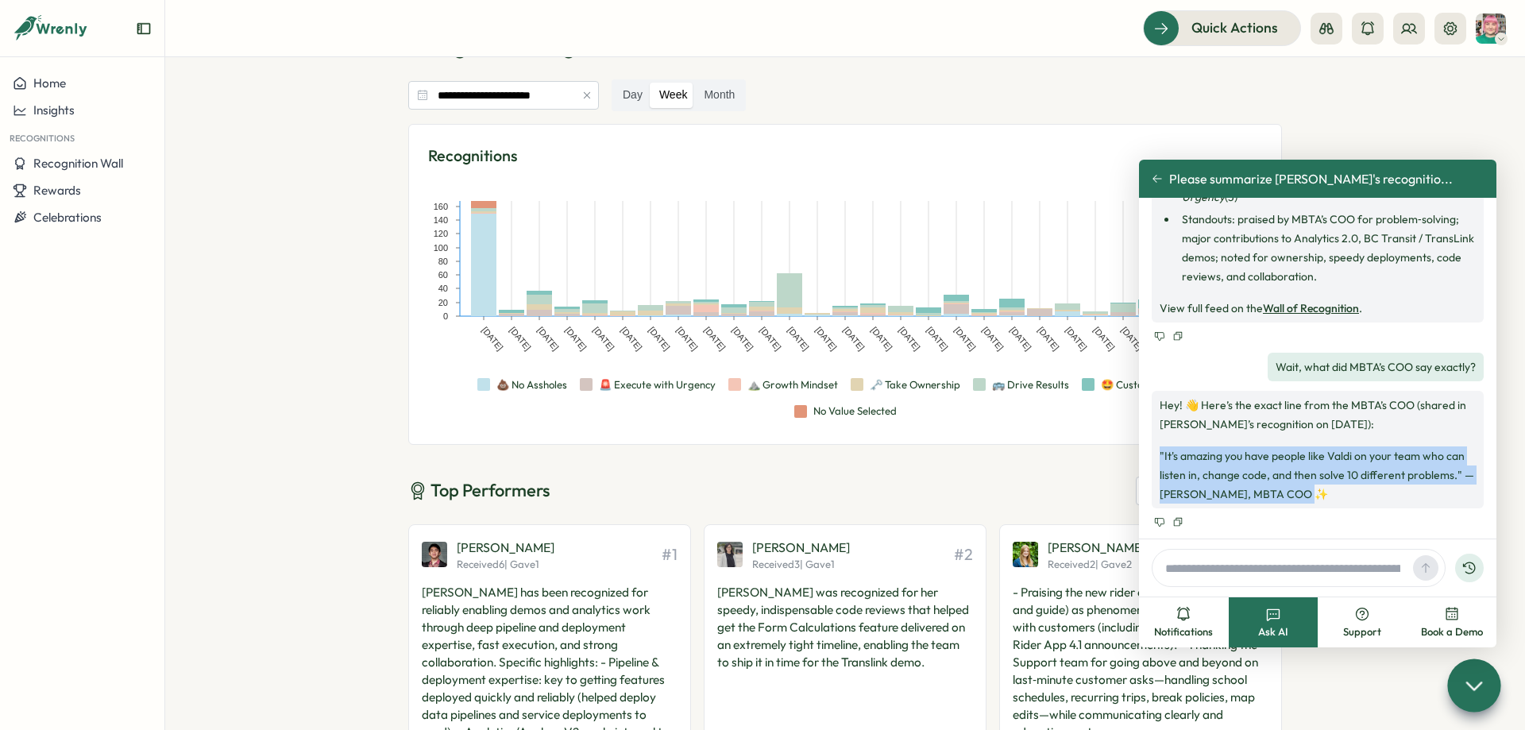
drag, startPoint x: 1315, startPoint y: 499, endPoint x: 1161, endPoint y: 458, distance: 158.6
click at [1161, 458] on p ""It's amazing you have people like Valdi on your team who can listen in, change…" at bounding box center [1318, 474] width 316 height 57
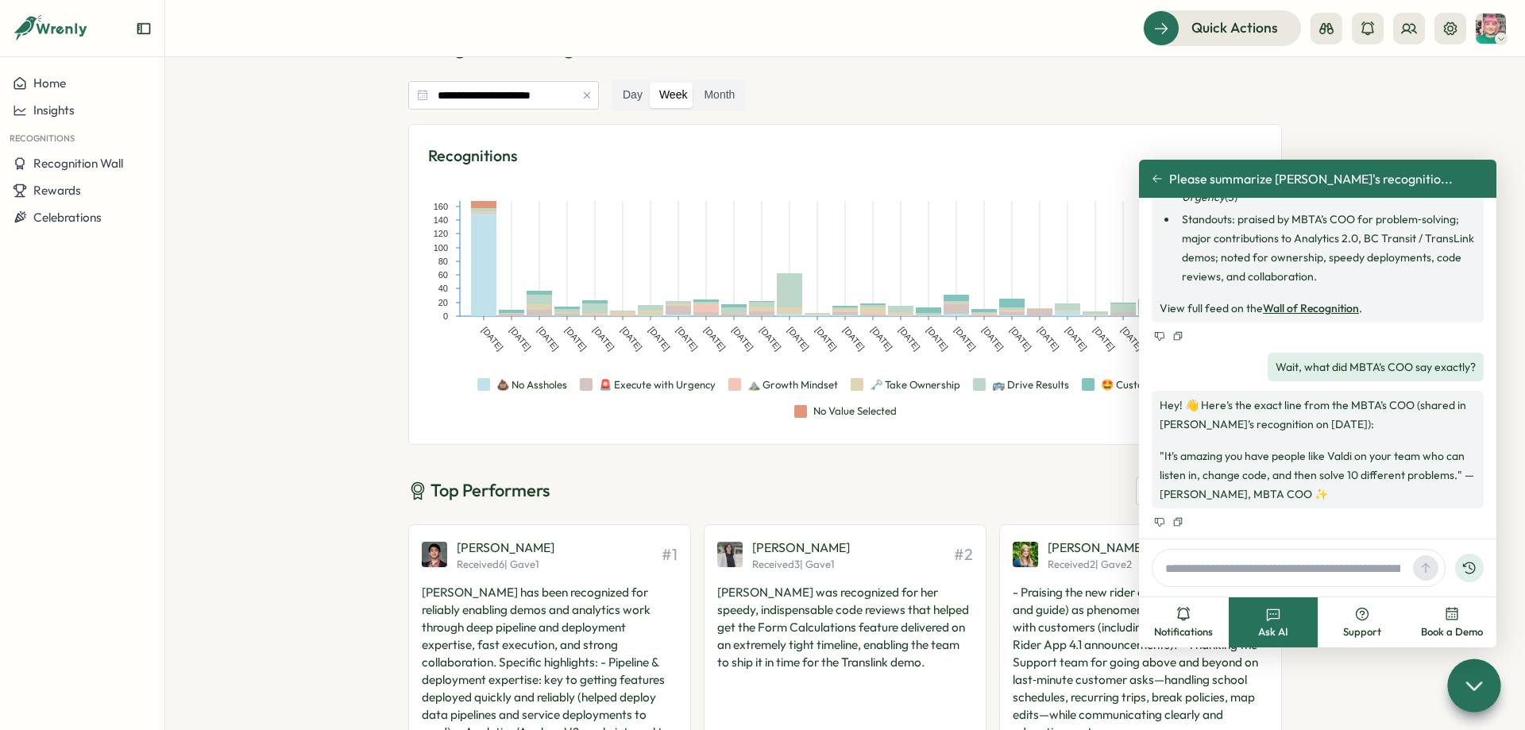
click at [1161, 458] on p ""It's amazing you have people like Valdi on your team who can listen in, change…" at bounding box center [1318, 474] width 316 height 57
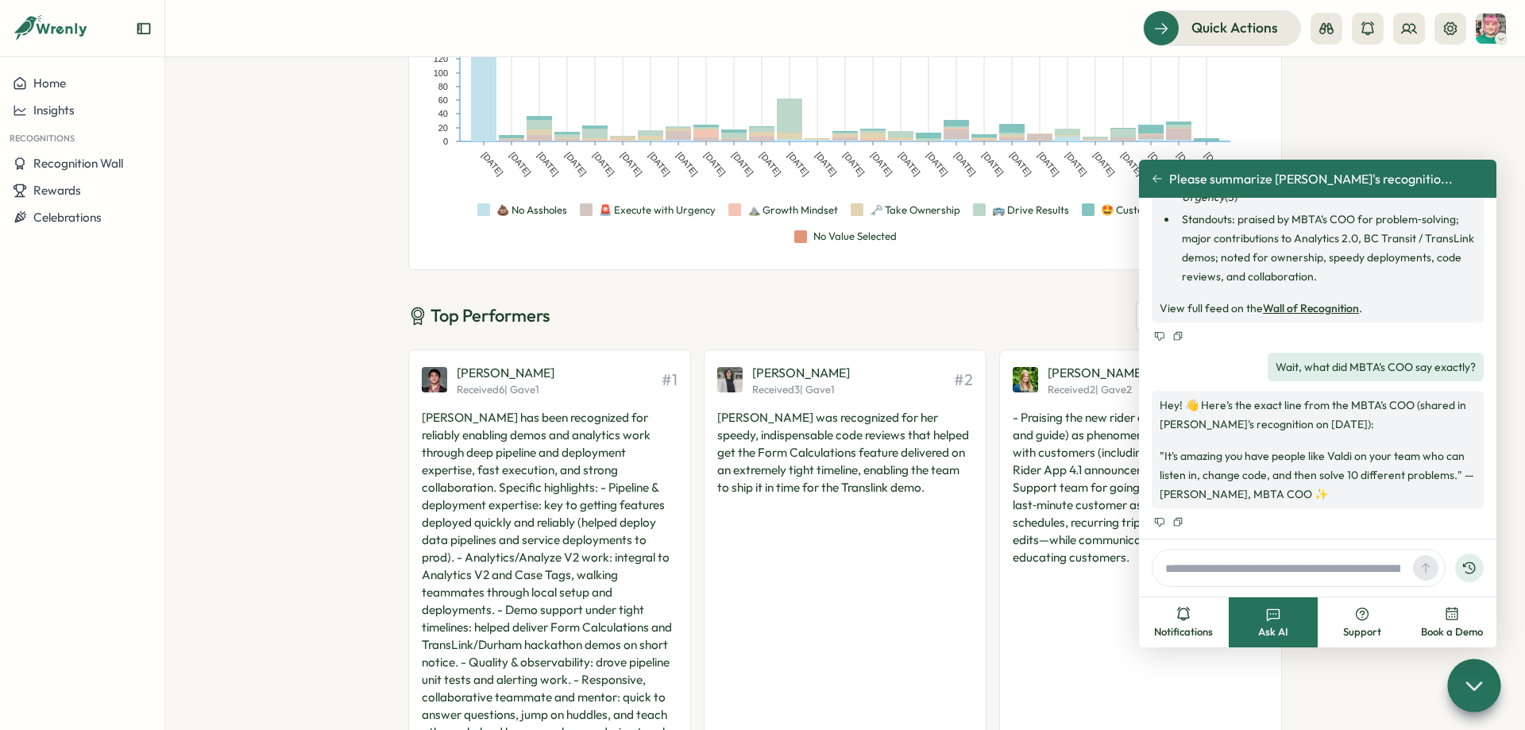
scroll to position [238, 0]
click at [1480, 694] on icon at bounding box center [1474, 685] width 23 height 23
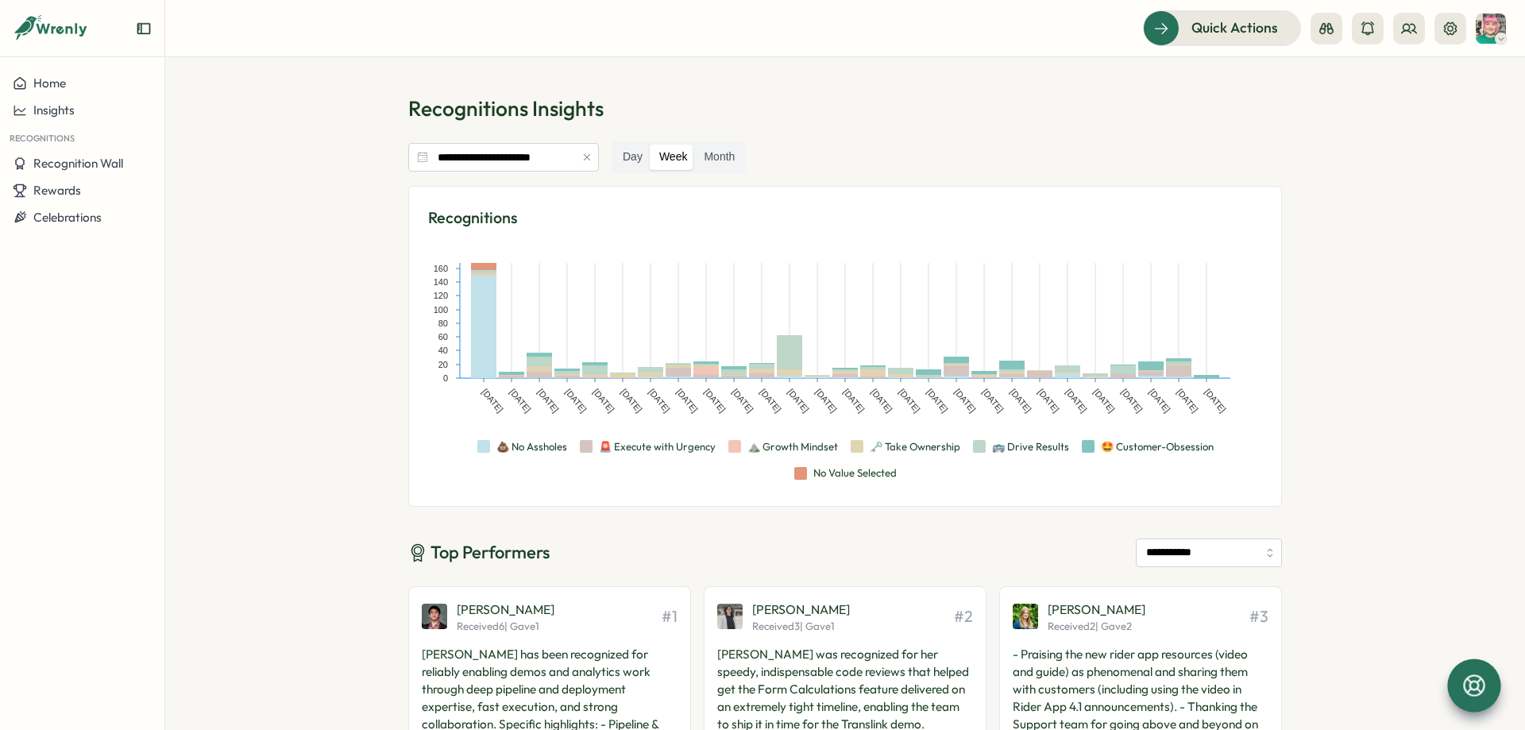
scroll to position [0, 0]
click at [1447, 21] on icon at bounding box center [1451, 29] width 16 height 16
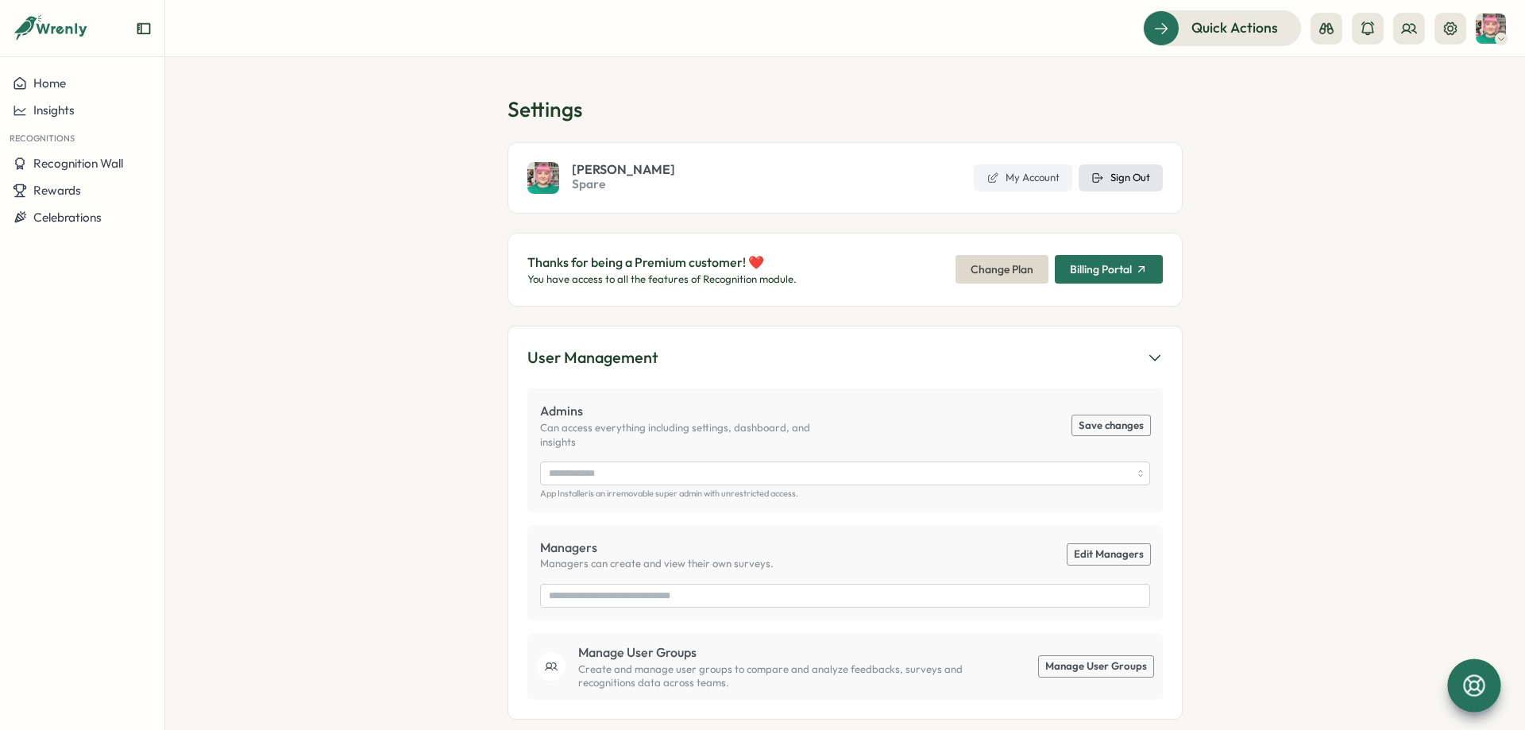
click at [1100, 184] on icon at bounding box center [1098, 178] width 13 height 13
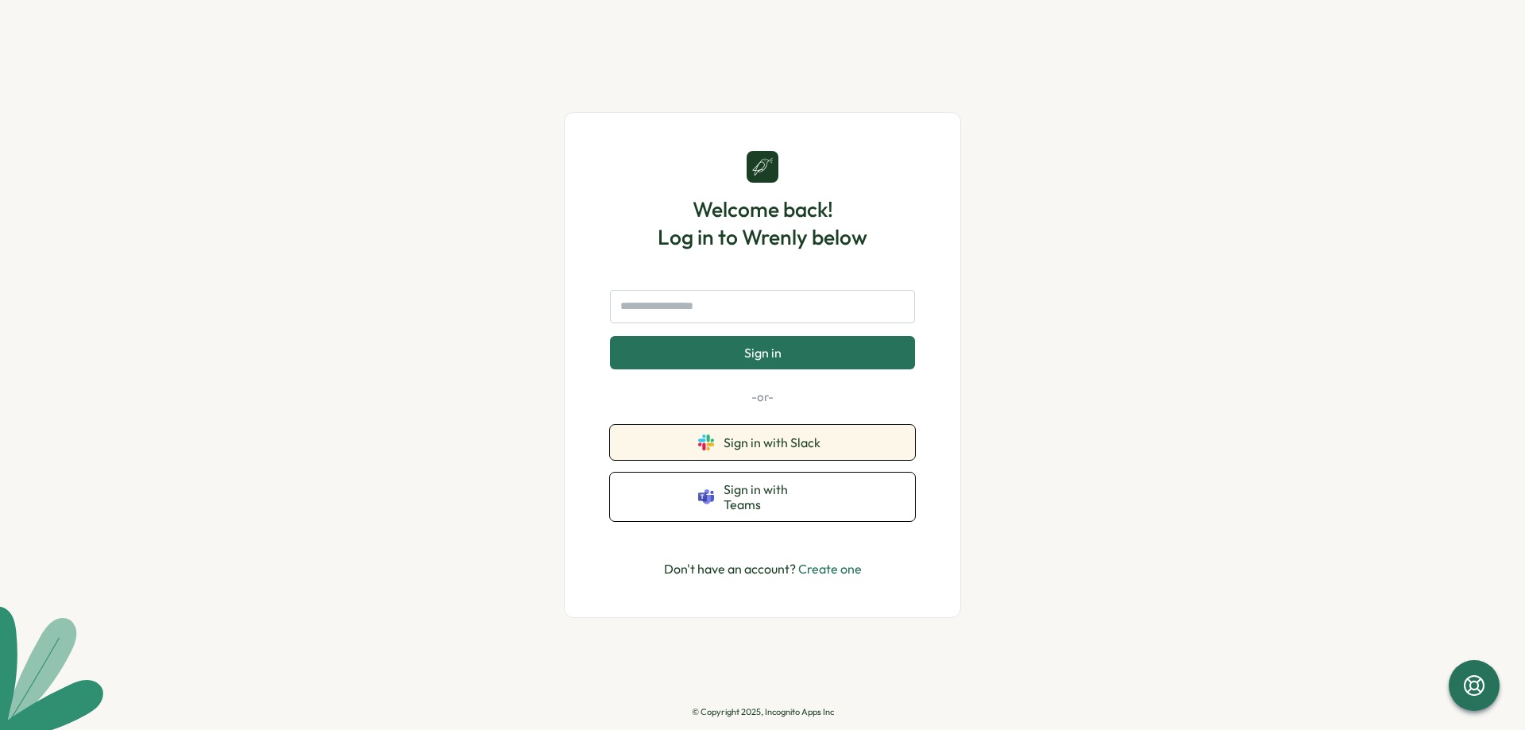
click at [792, 450] on span "Sign in with Slack" at bounding box center [775, 442] width 103 height 14
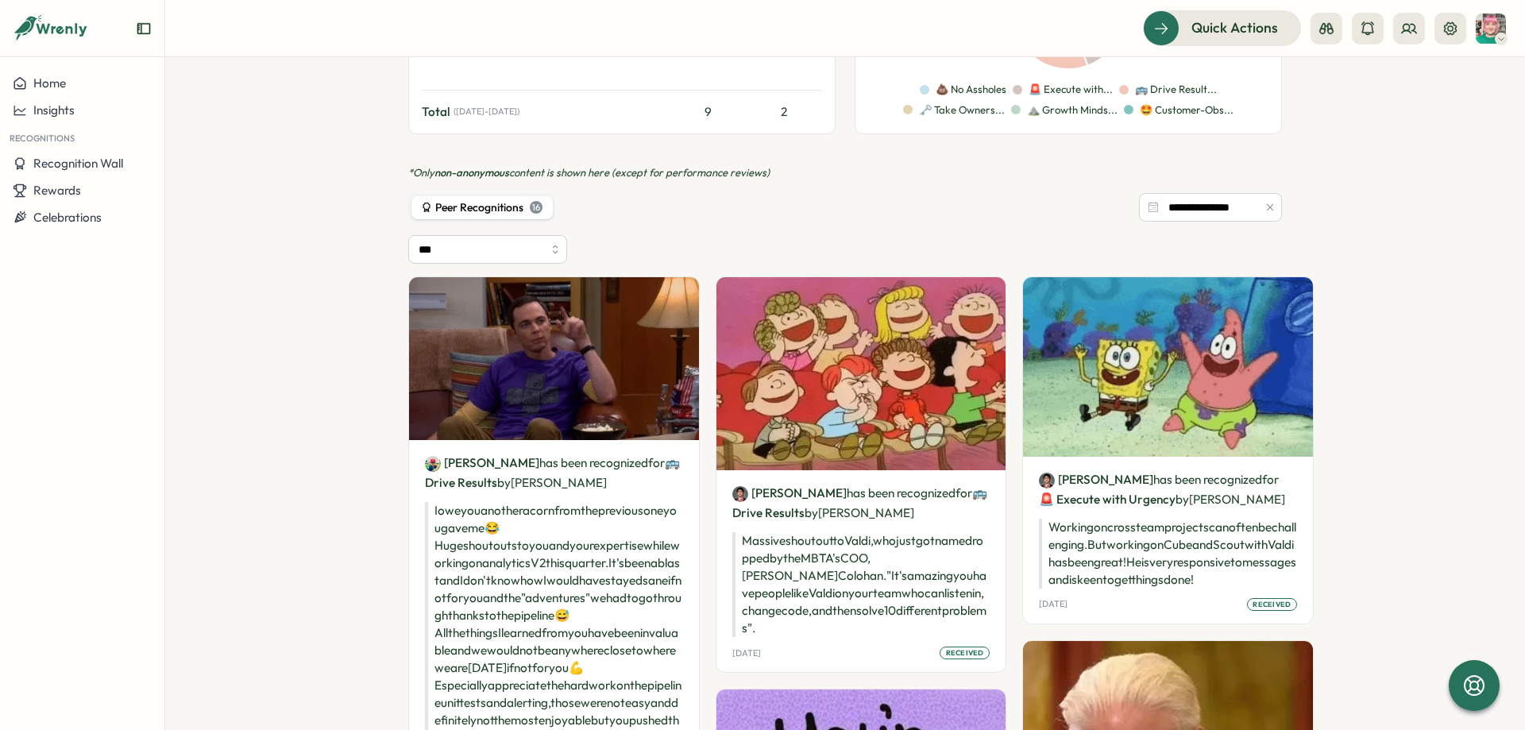
scroll to position [715, 0]
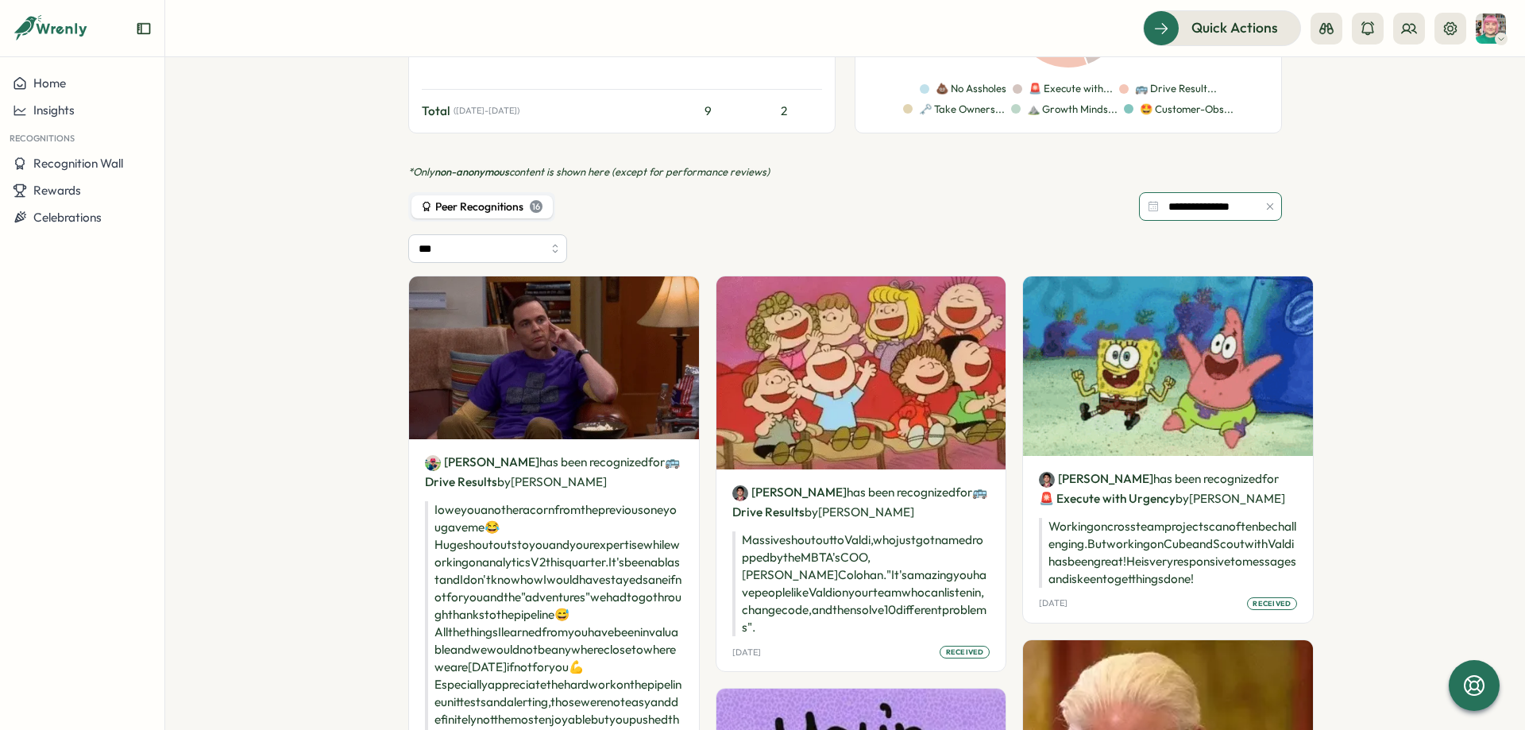
click at [1233, 208] on input "**********" at bounding box center [1210, 206] width 143 height 29
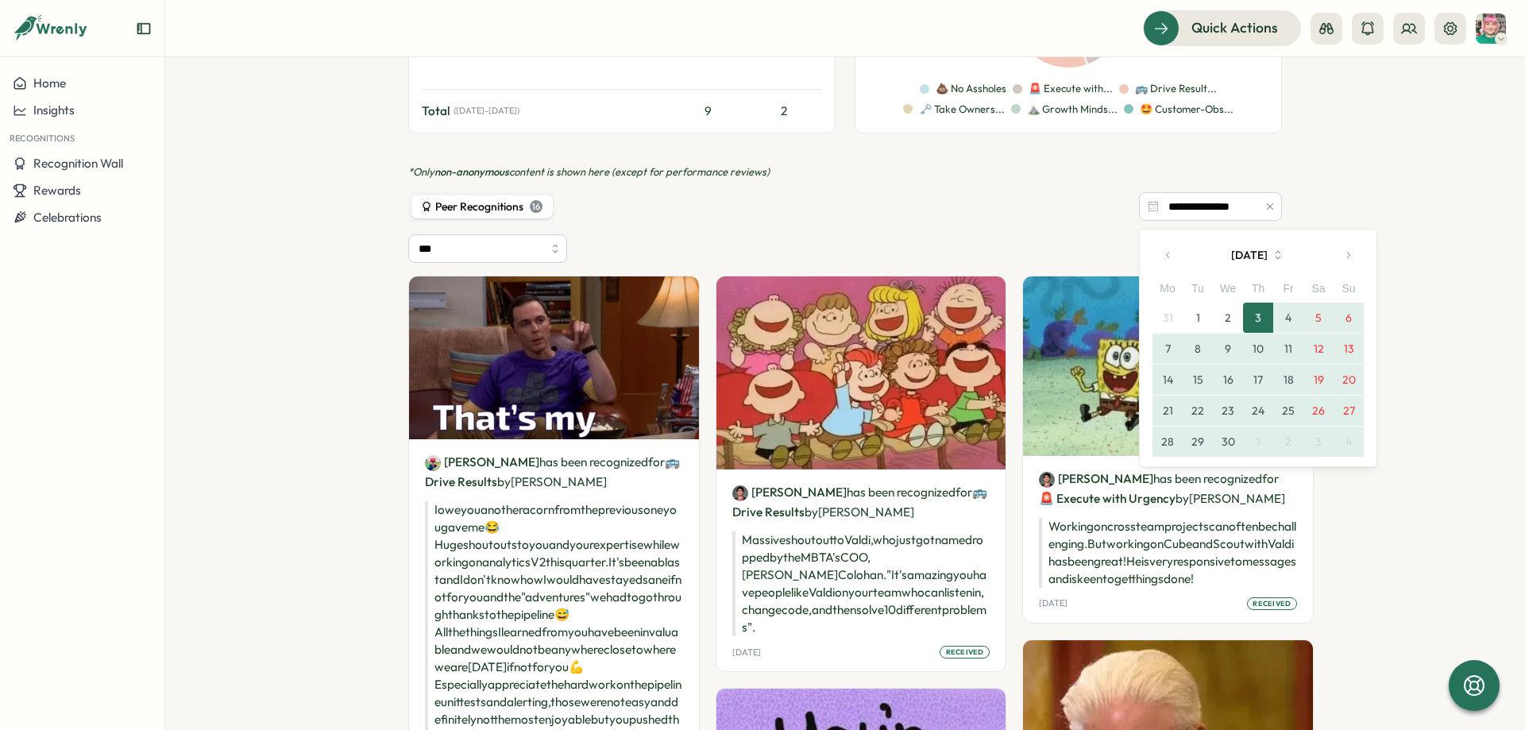
click at [960, 198] on div "**********" at bounding box center [845, 207] width 874 height 30
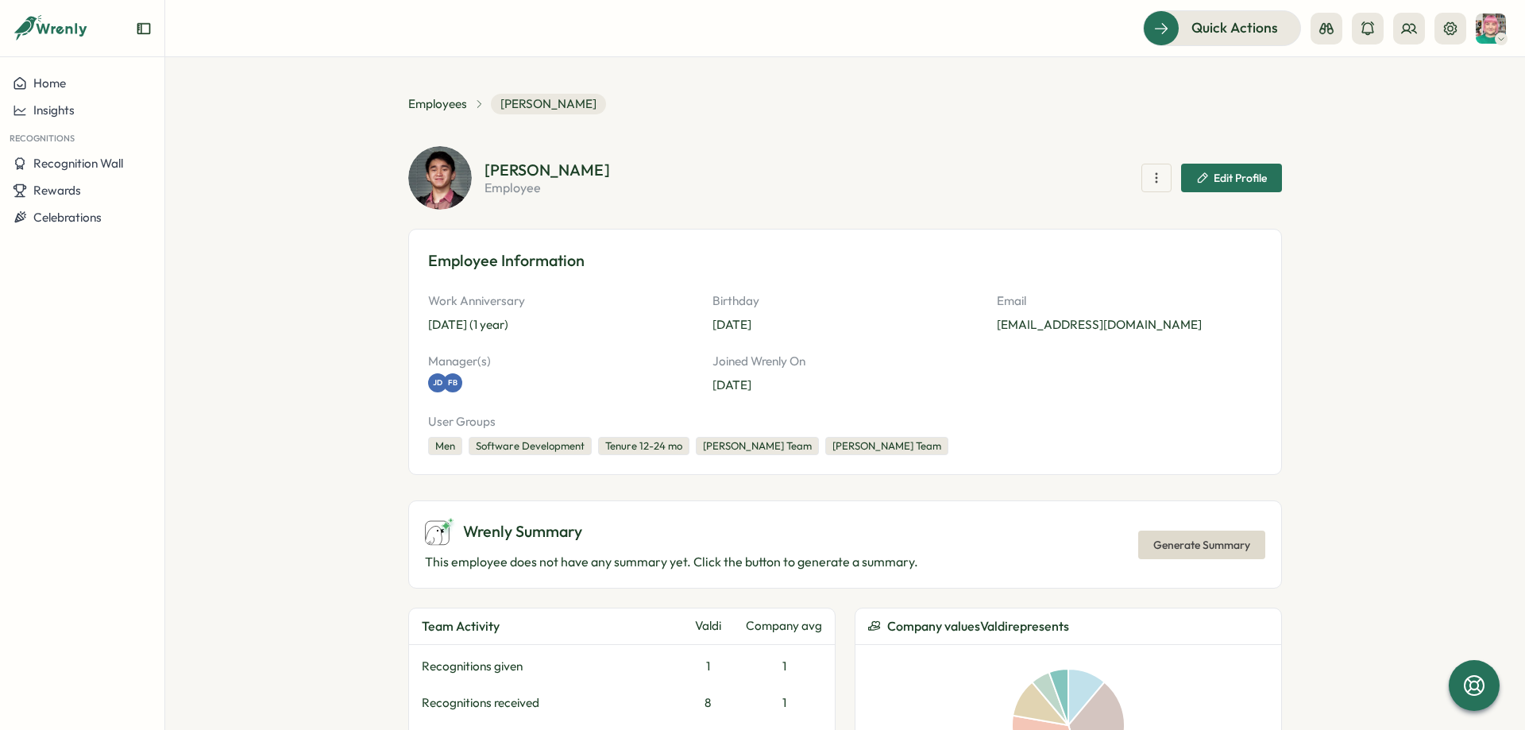
scroll to position [0, 0]
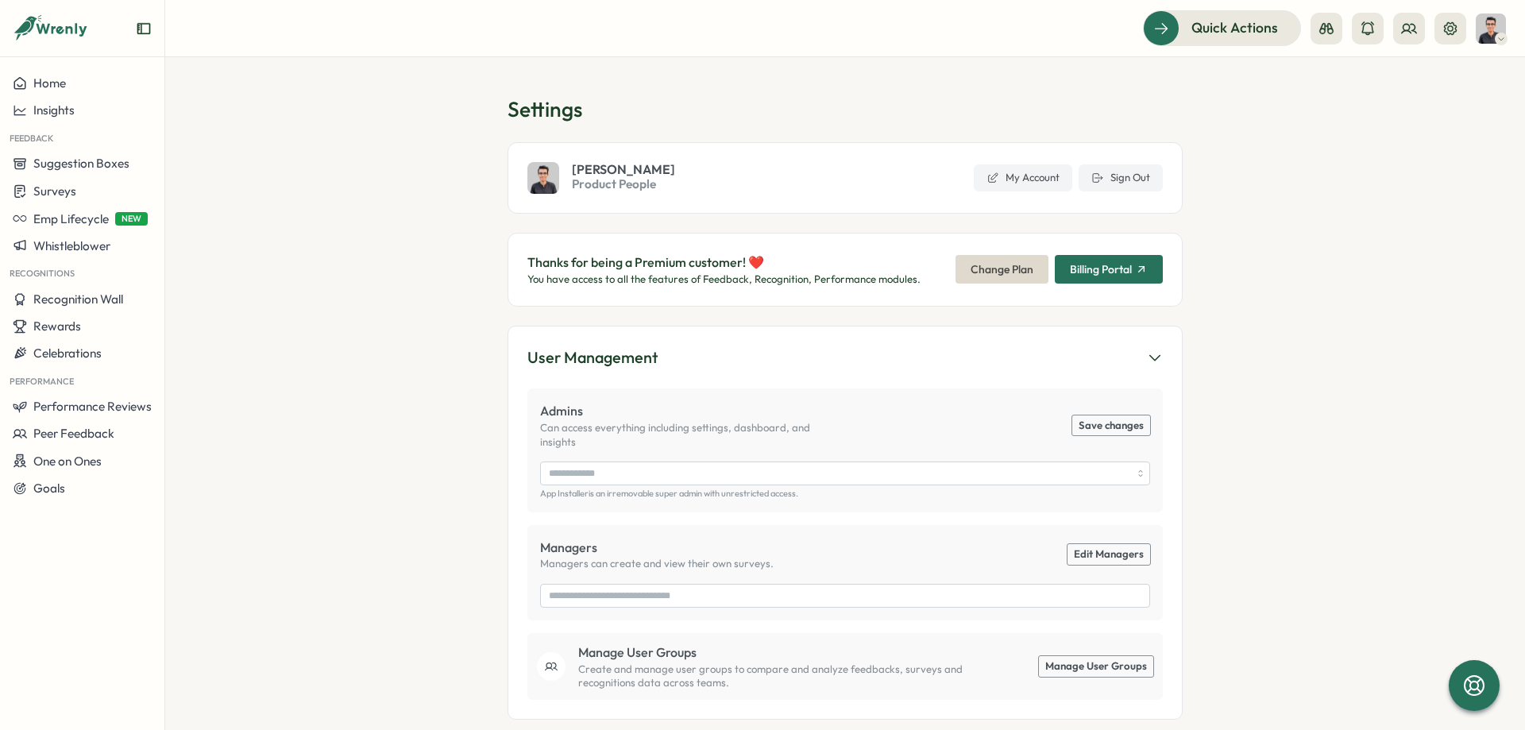
type input "**********"
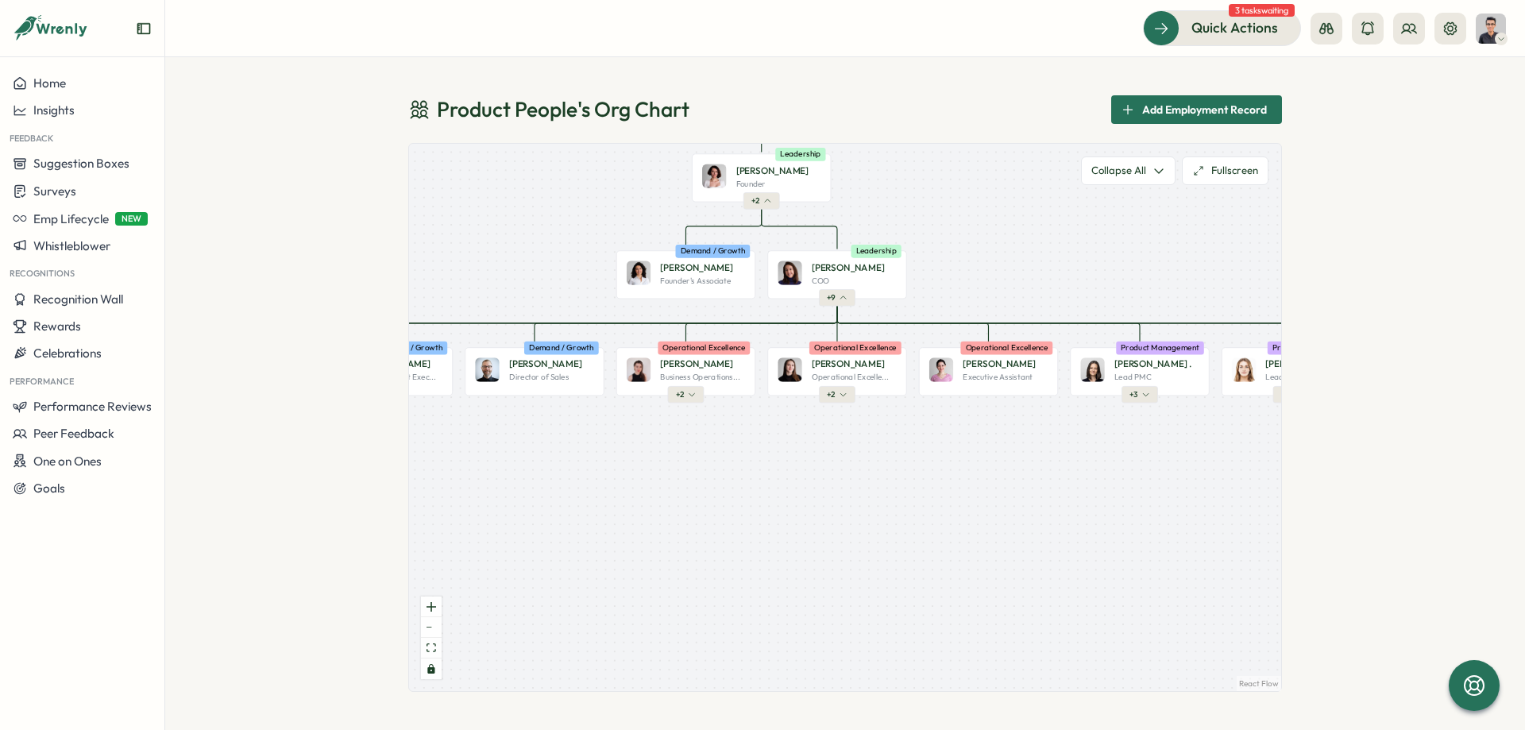
drag, startPoint x: 881, startPoint y: 462, endPoint x: 861, endPoint y: 233, distance: 230.4
click at [861, 233] on div "Product People Company + 1 [PERSON_NAME] Founder Leadership + 2 [PERSON_NAME] F…" at bounding box center [845, 417] width 872 height 547
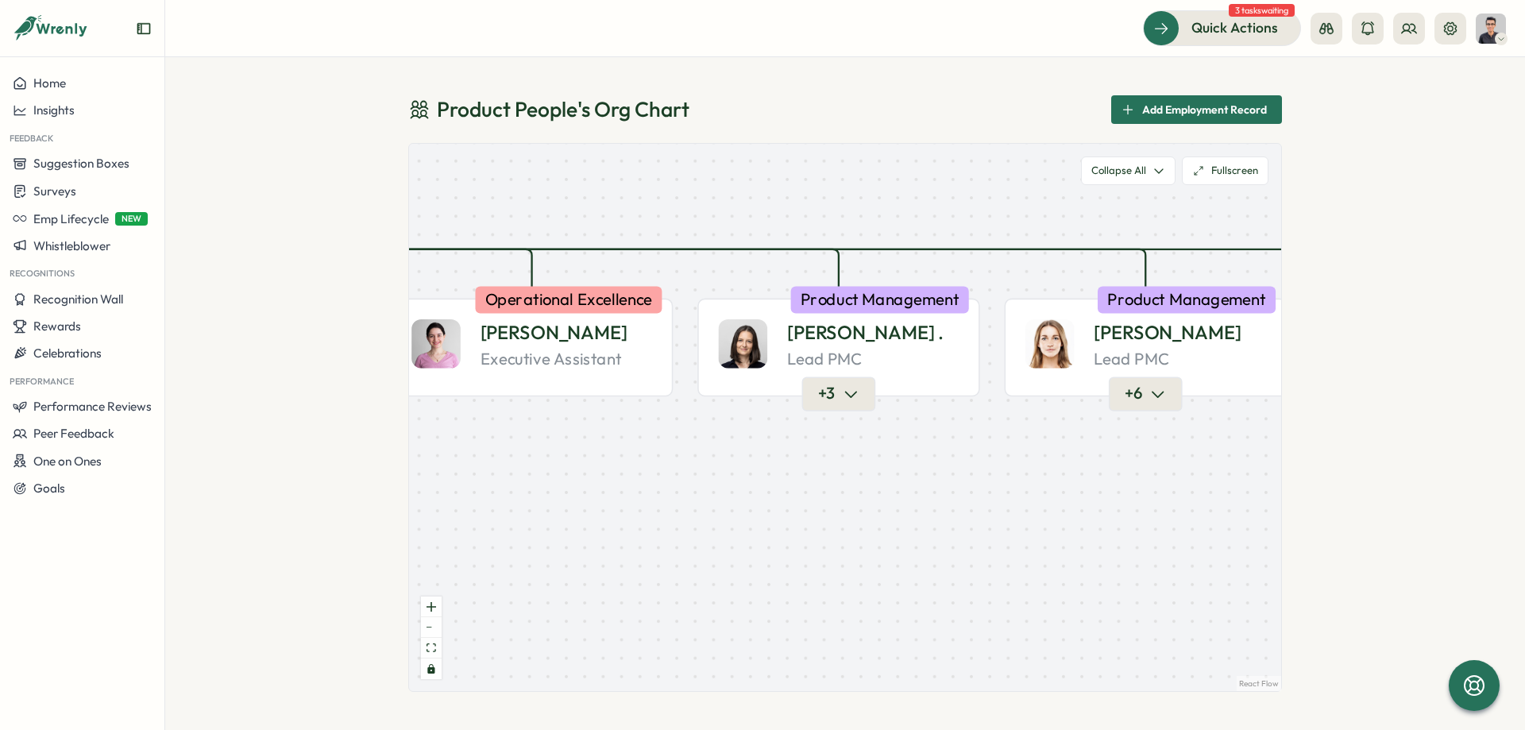
drag, startPoint x: 1083, startPoint y: 439, endPoint x: 687, endPoint y: 408, distance: 396.8
click at [687, 408] on div "Product People Company + 1 [PERSON_NAME] Founder Leadership + 2 [PERSON_NAME] F…" at bounding box center [845, 417] width 872 height 547
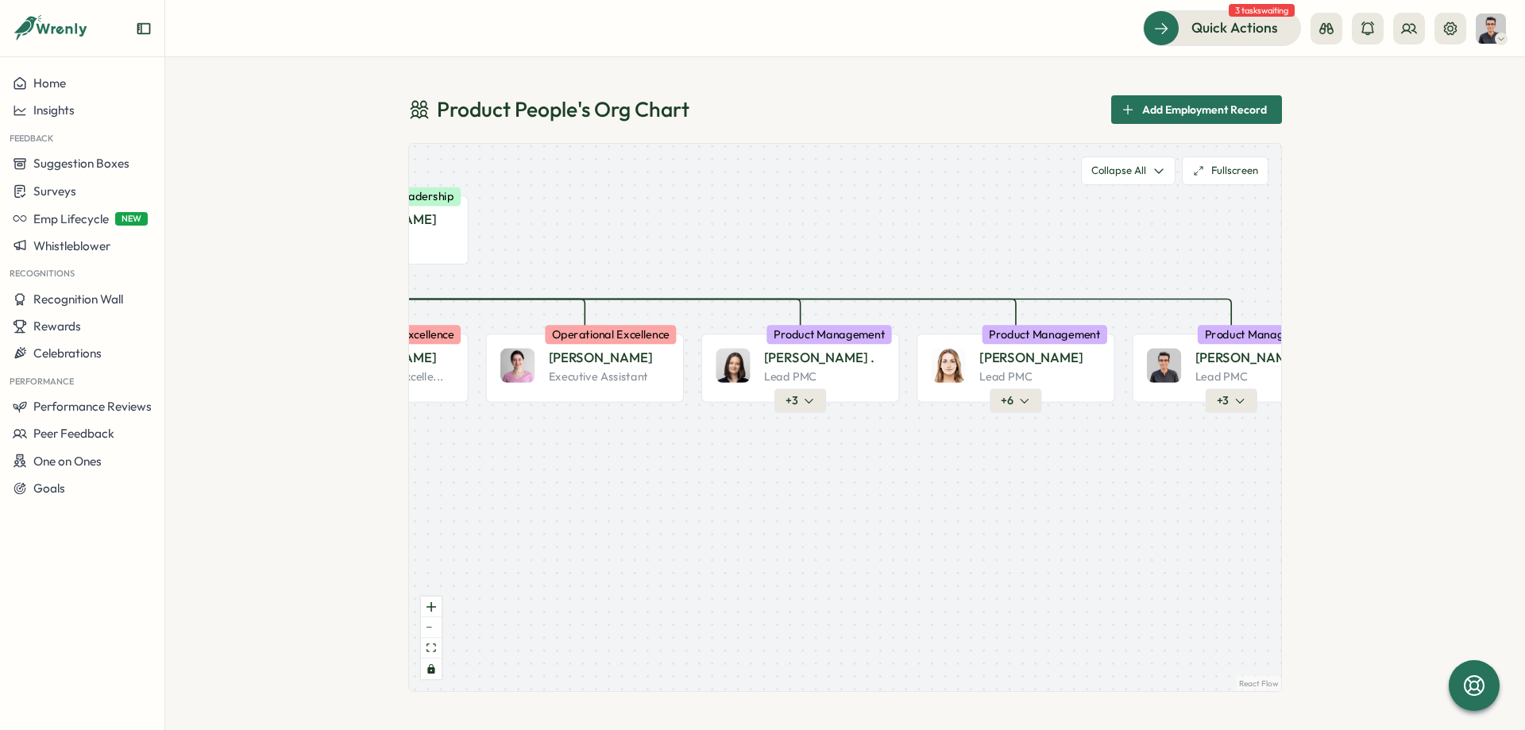
drag, startPoint x: 756, startPoint y: 446, endPoint x: 837, endPoint y: 445, distance: 80.3
click at [837, 445] on div "Product People Company + 1 [PERSON_NAME] Founder Leadership + 2 [PERSON_NAME] F…" at bounding box center [845, 417] width 872 height 547
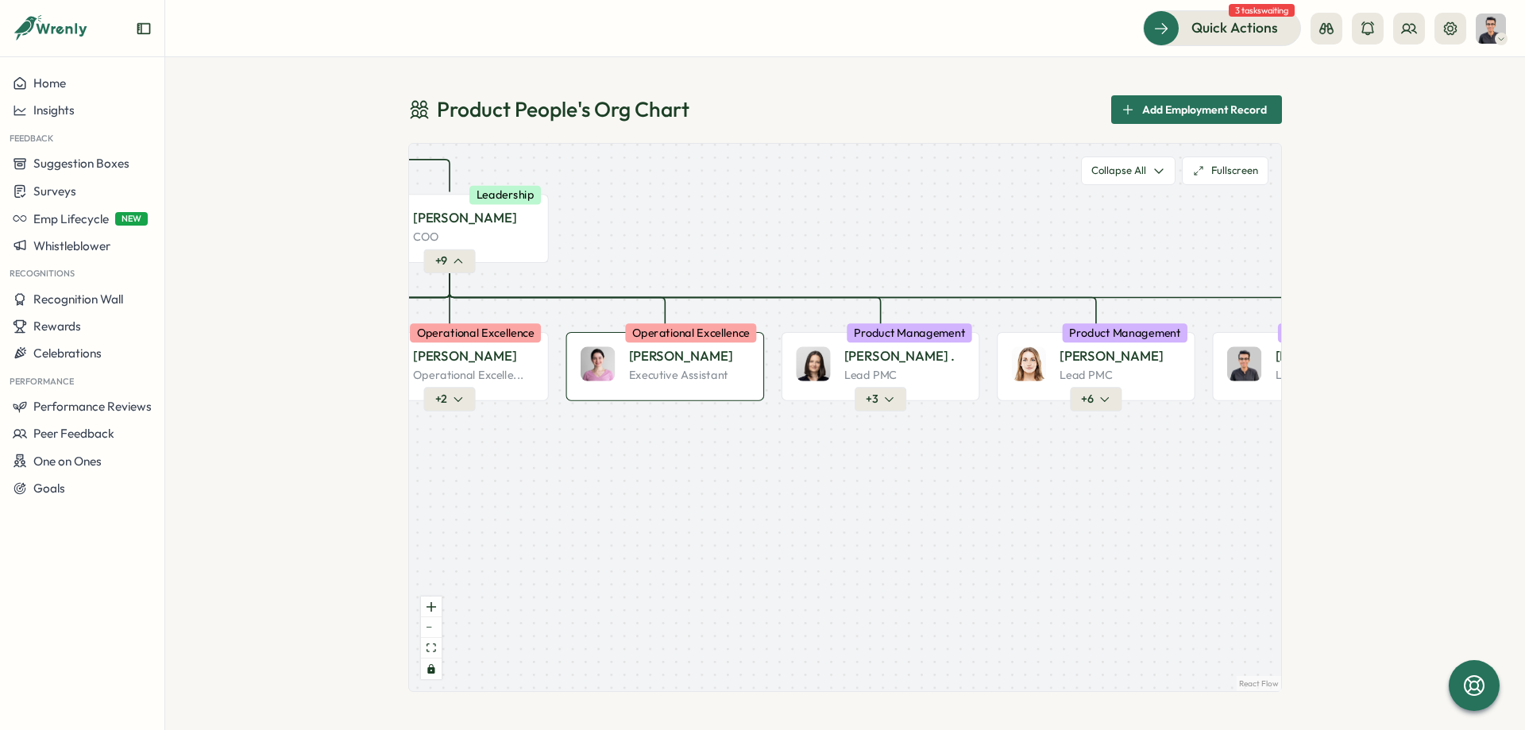
click at [674, 346] on div "[PERSON_NAME] Executive Assistant Operational Excellence" at bounding box center [665, 366] width 199 height 69
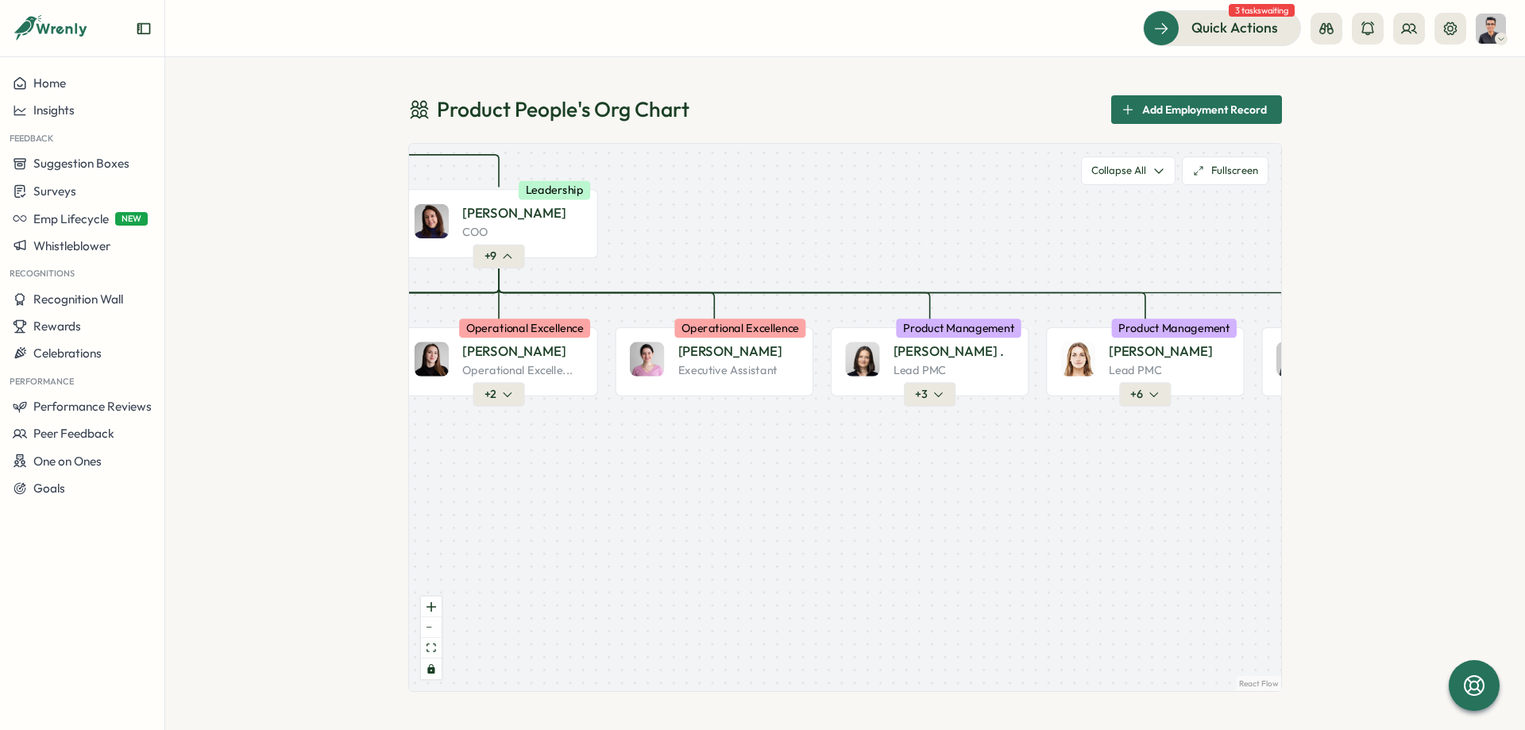
drag, startPoint x: 706, startPoint y: 456, endPoint x: 756, endPoint y: 451, distance: 50.3
click at [756, 451] on div "Product People Company + 1 [PERSON_NAME] Founder Leadership + 2 [PERSON_NAME] F…" at bounding box center [845, 417] width 872 height 547
click at [734, 381] on div "[PERSON_NAME] Executive Assistant Operational Excellence" at bounding box center [715, 361] width 199 height 69
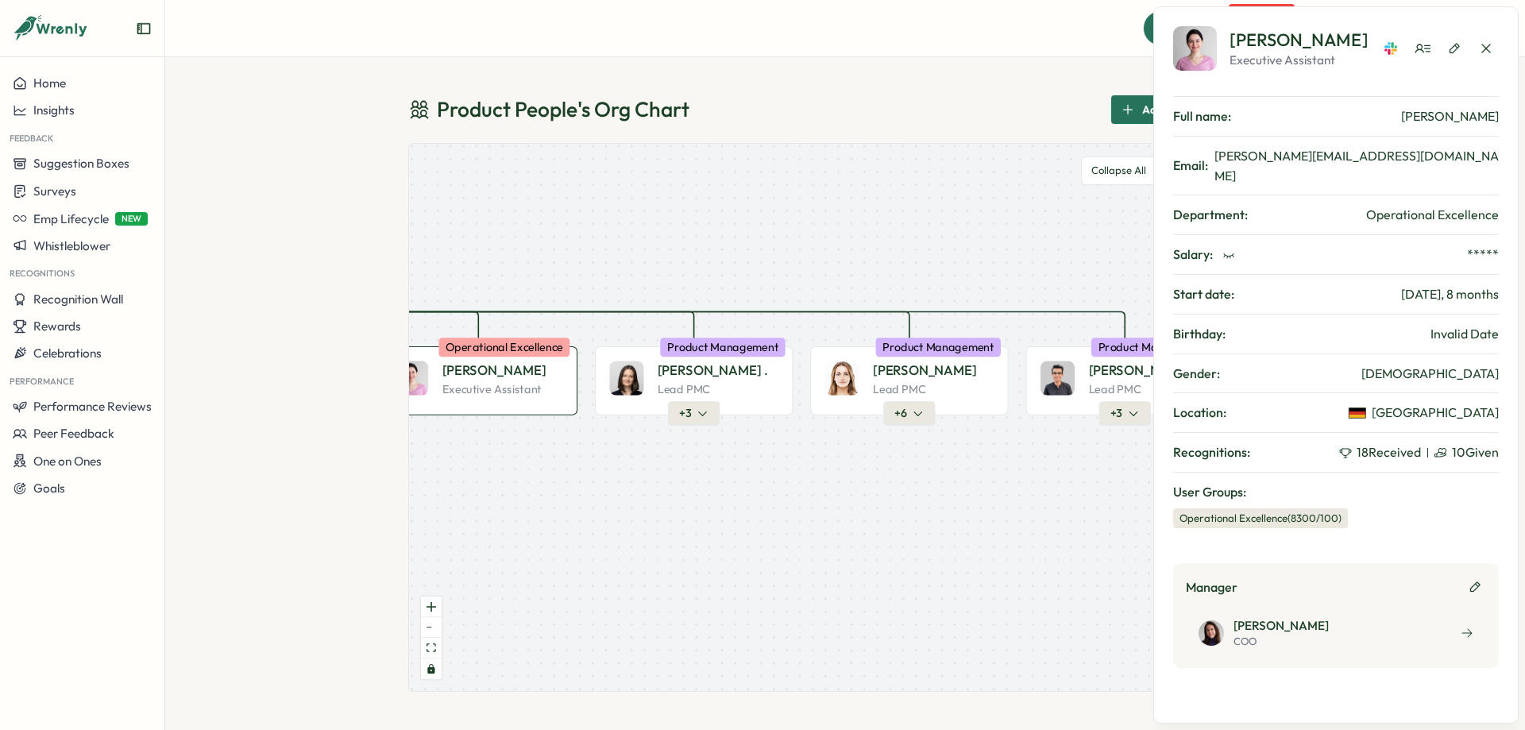
drag, startPoint x: 812, startPoint y: 279, endPoint x: 592, endPoint y: 297, distance: 220.8
click at [592, 297] on div "Product People Company + 1 [PERSON_NAME] Founder Leadership + 2 [PERSON_NAME] F…" at bounding box center [845, 417] width 872 height 547
click at [1447, 51] on button "button" at bounding box center [1454, 48] width 25 height 25
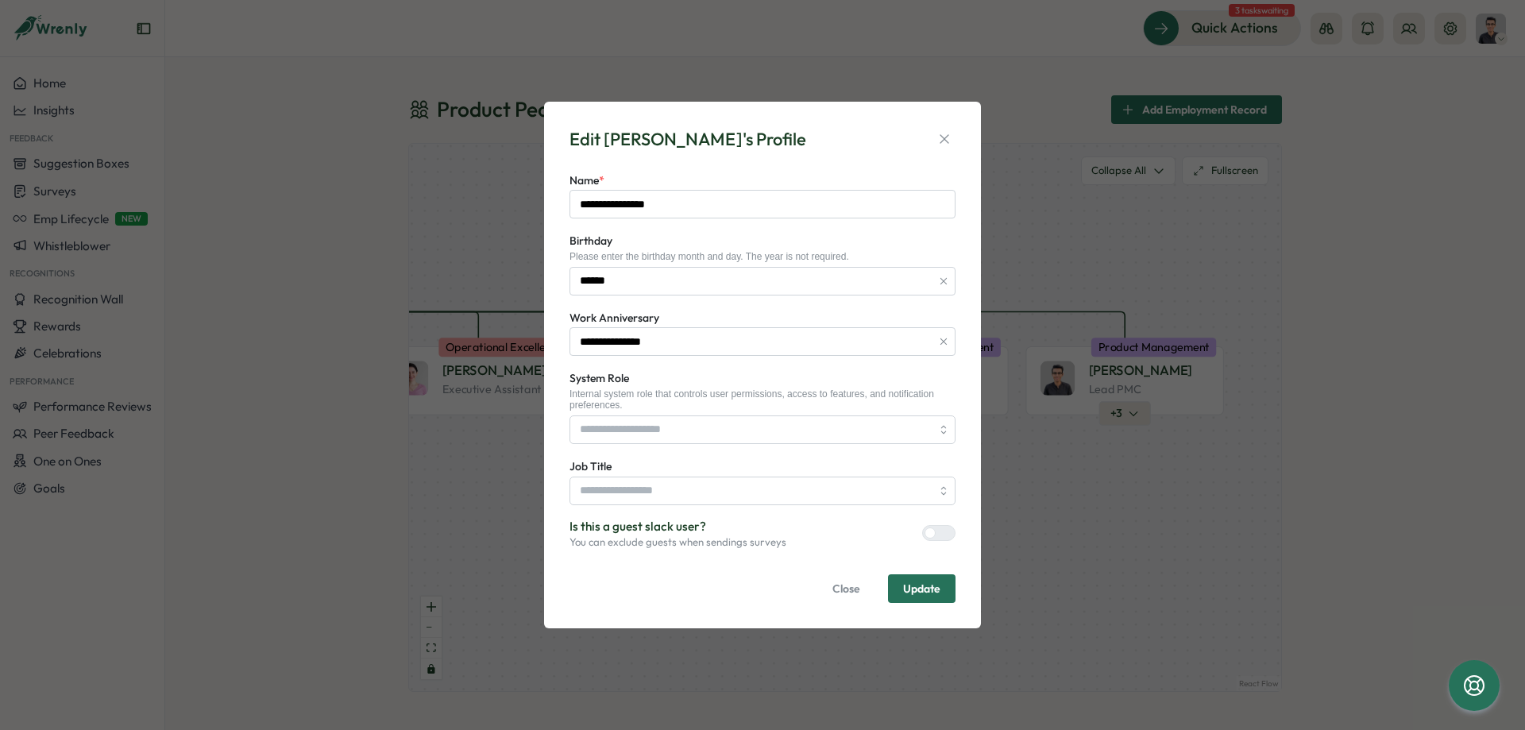
type input "**********"
click at [691, 496] on input "**********" at bounding box center [763, 491] width 386 height 29
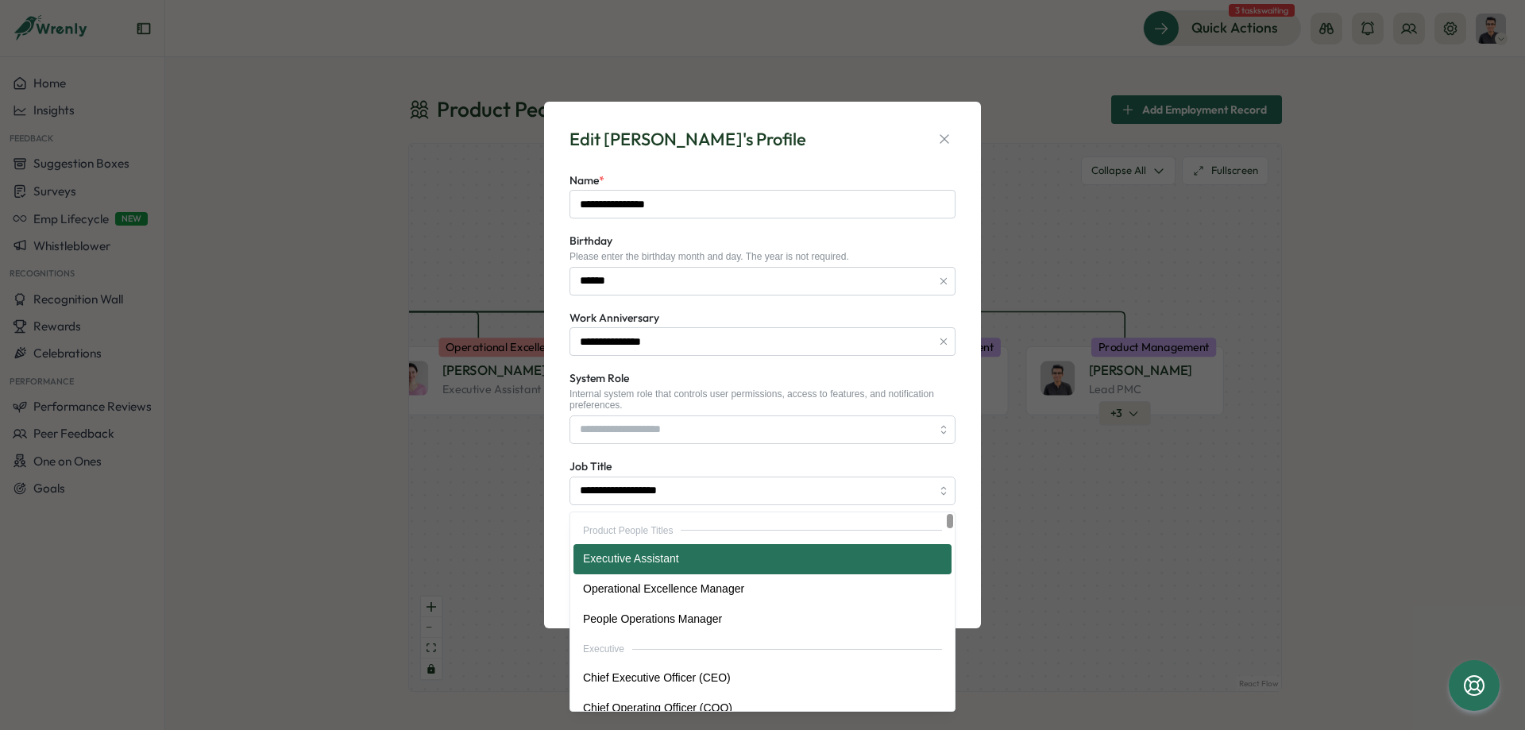
click at [544, 491] on div "**********" at bounding box center [762, 365] width 437 height 527
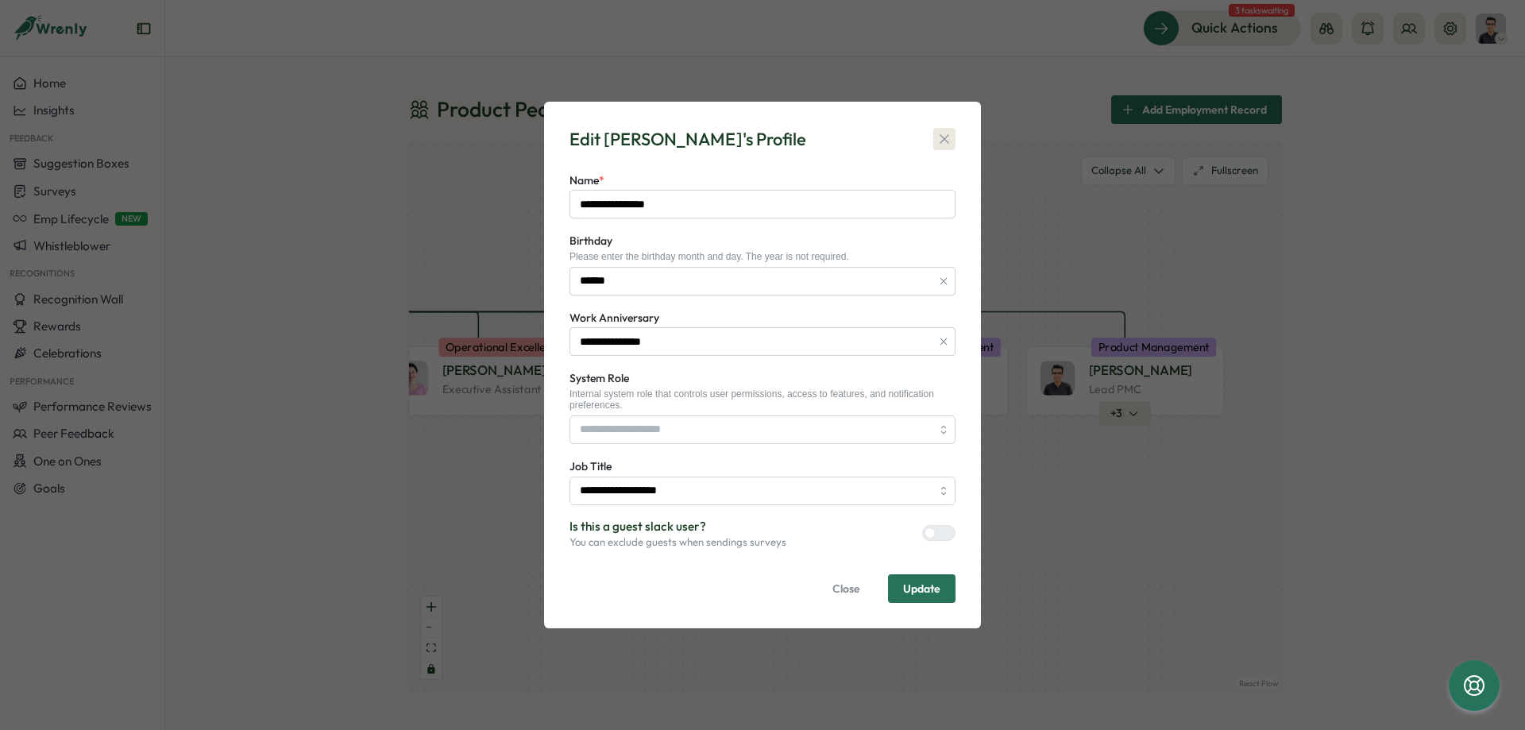
click at [940, 137] on icon "button" at bounding box center [945, 139] width 16 height 16
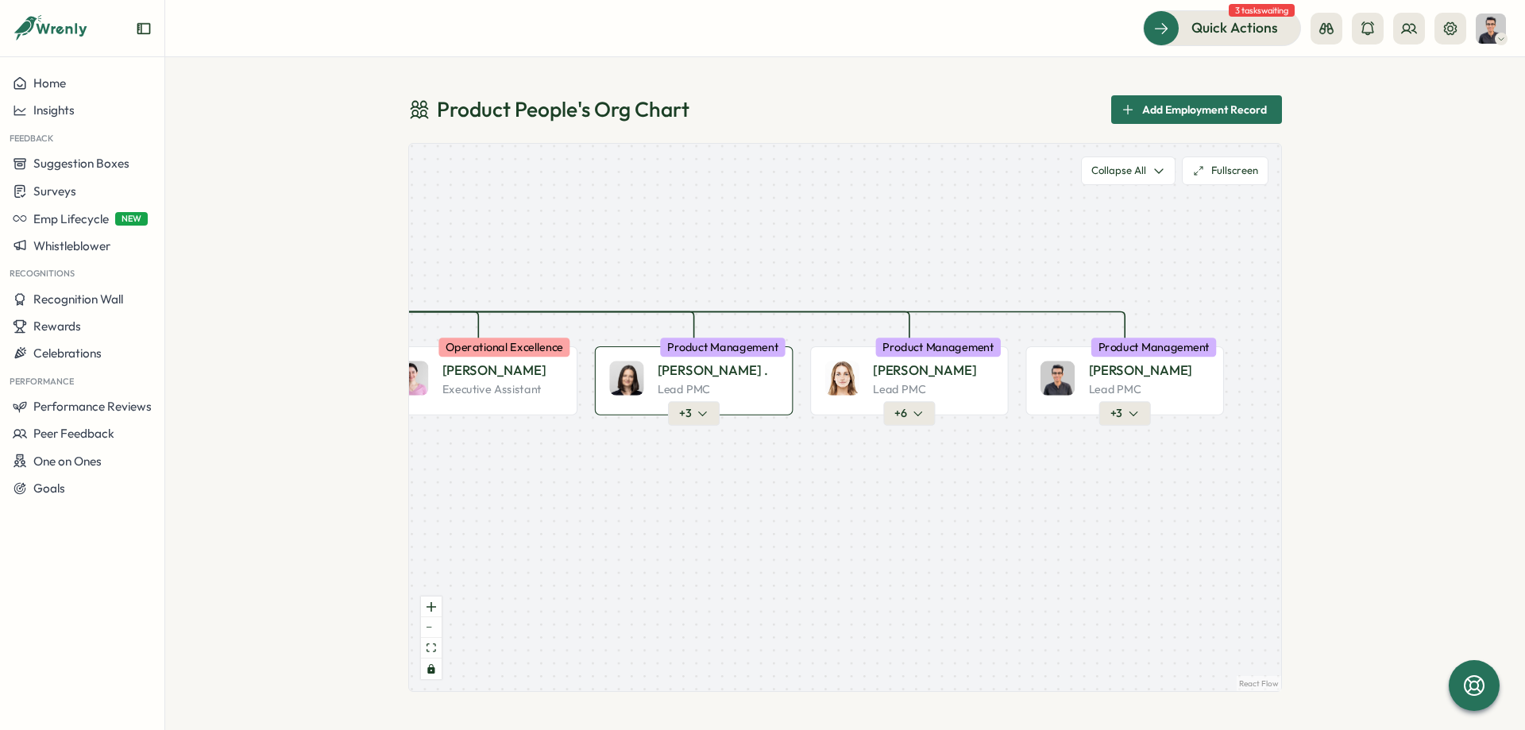
click at [690, 396] on p "Lead PMC" at bounding box center [684, 388] width 52 height 15
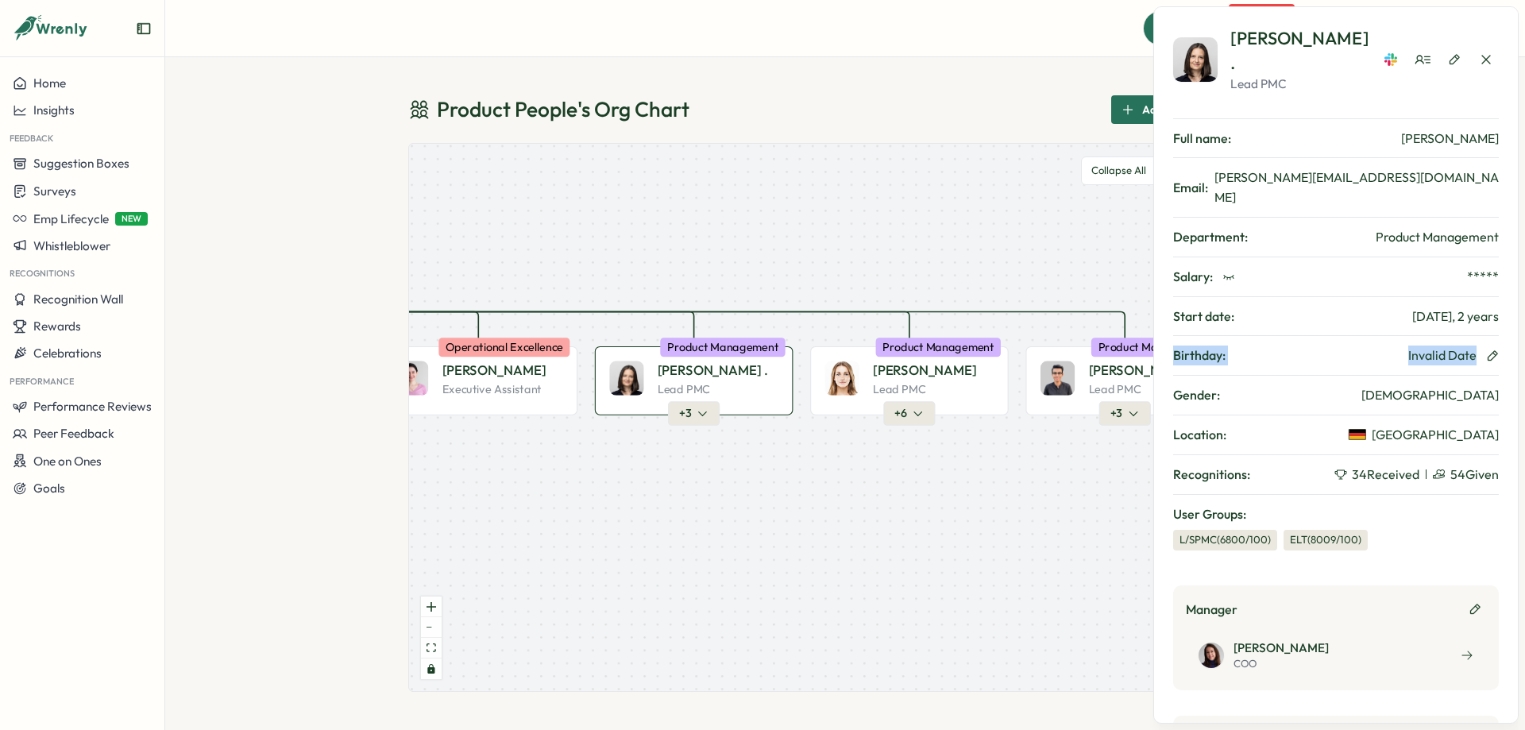
drag, startPoint x: 1240, startPoint y: 315, endPoint x: 1500, endPoint y: 313, distance: 259.8
click at [1500, 313] on div "Elisabetta ​. Lead PMC Full name: Elisabetta ​Casagrande Email: elisabetta.casa…" at bounding box center [1335, 364] width 365 height 717
click at [1356, 335] on div "Birthday: Invalid Date" at bounding box center [1336, 355] width 326 height 40
click at [1490, 428] on icon "button" at bounding box center [1493, 435] width 14 height 14
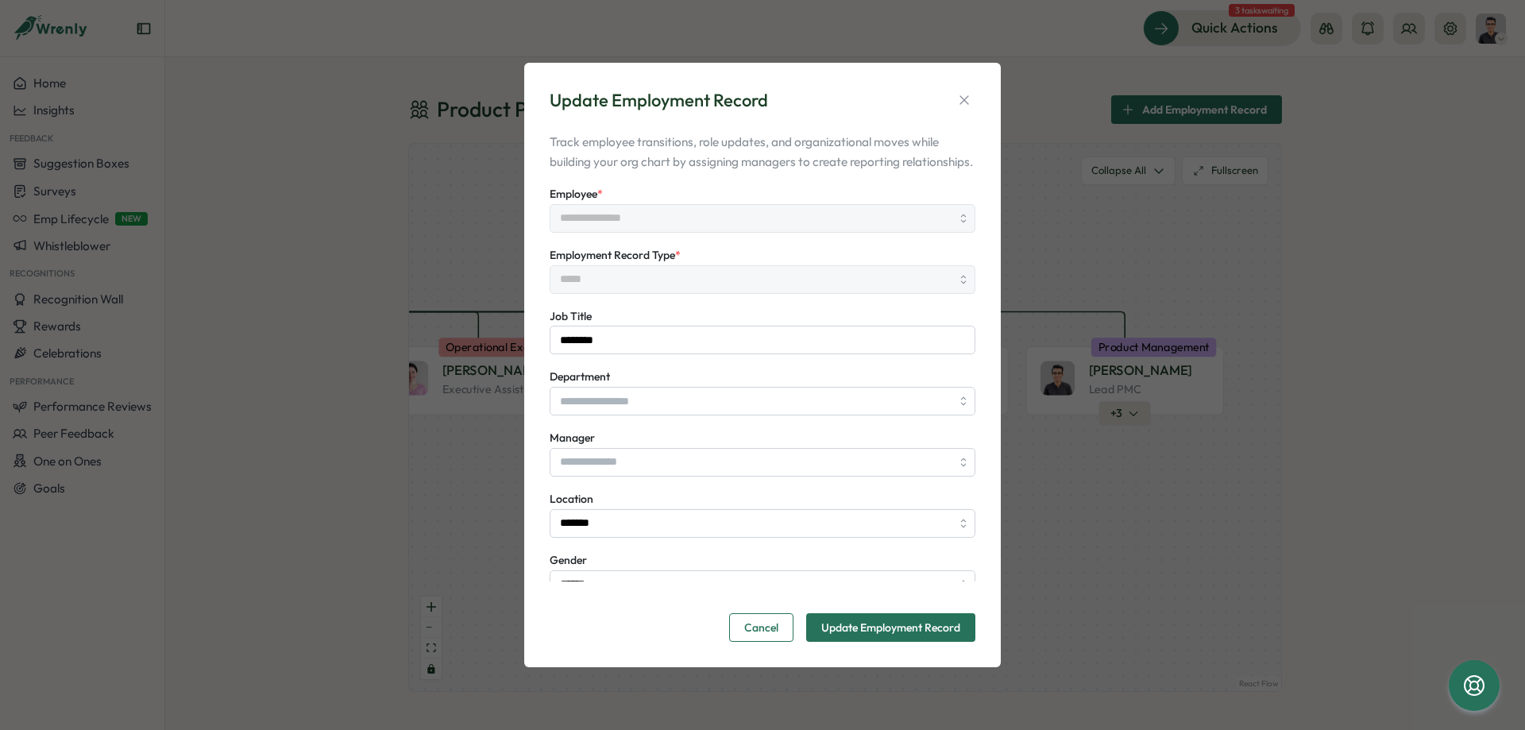
type input "**********"
drag, startPoint x: 585, startPoint y: 93, endPoint x: 806, endPoint y: 94, distance: 220.8
click at [806, 94] on div "Update Employment Record" at bounding box center [763, 100] width 426 height 25
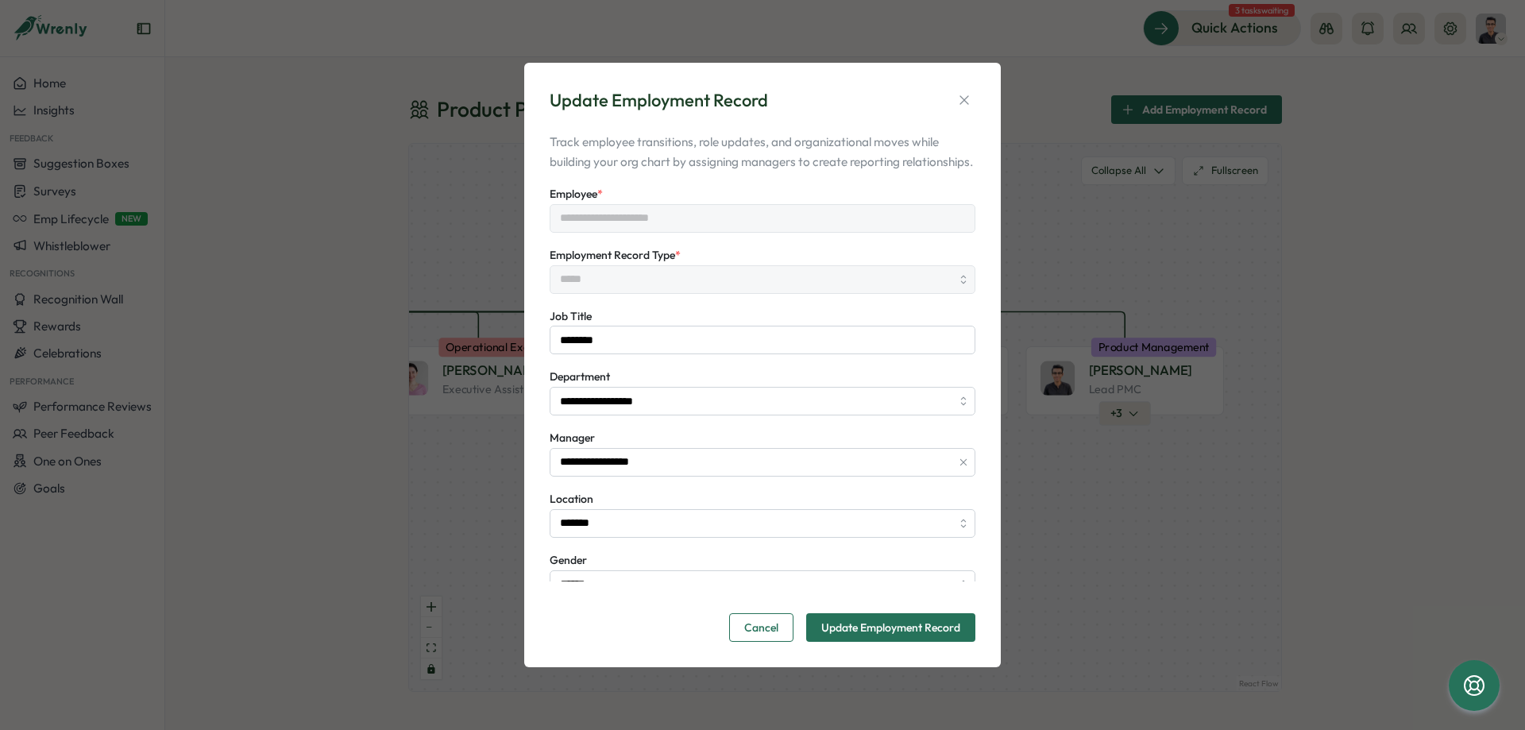
click at [806, 94] on div "Update Employment Record" at bounding box center [763, 100] width 426 height 25
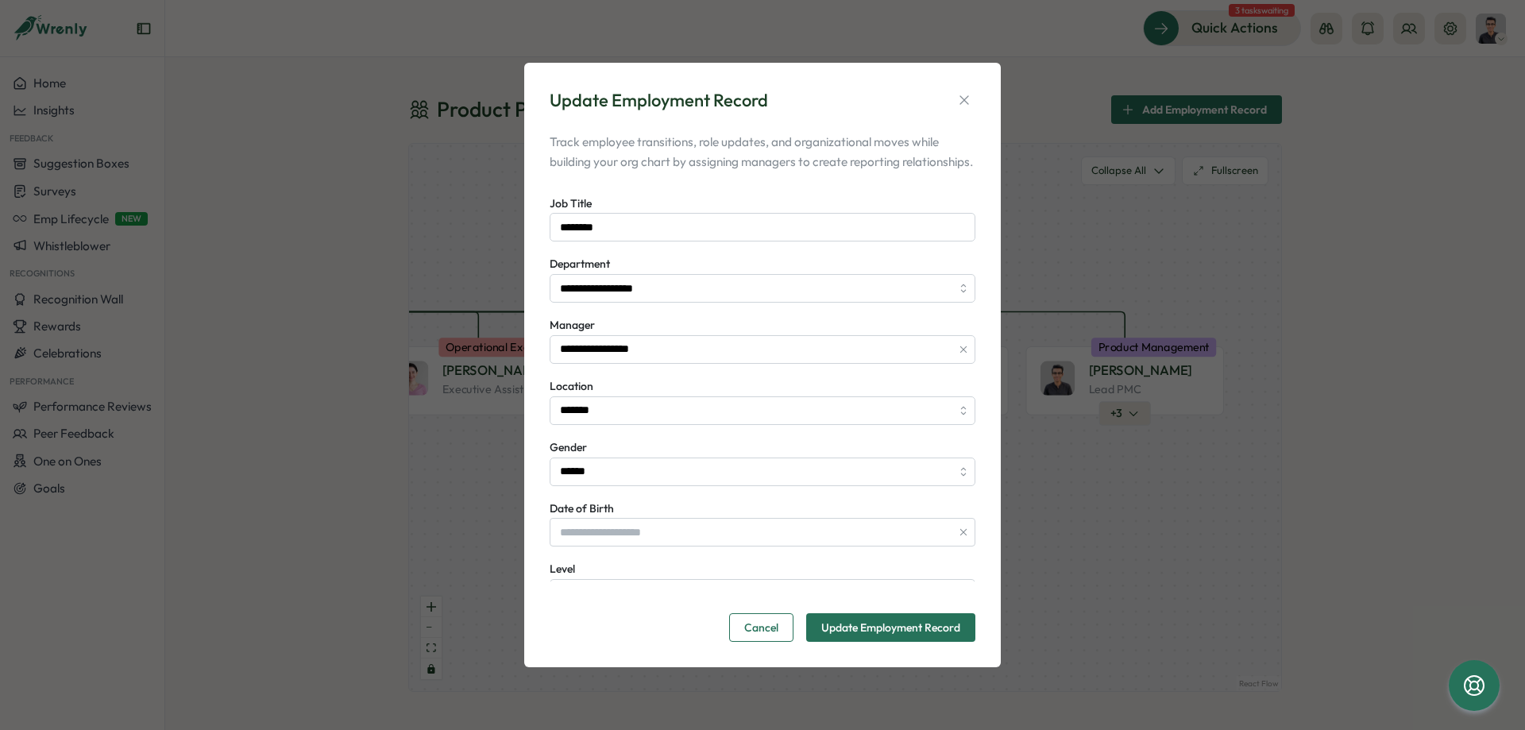
scroll to position [107, 0]
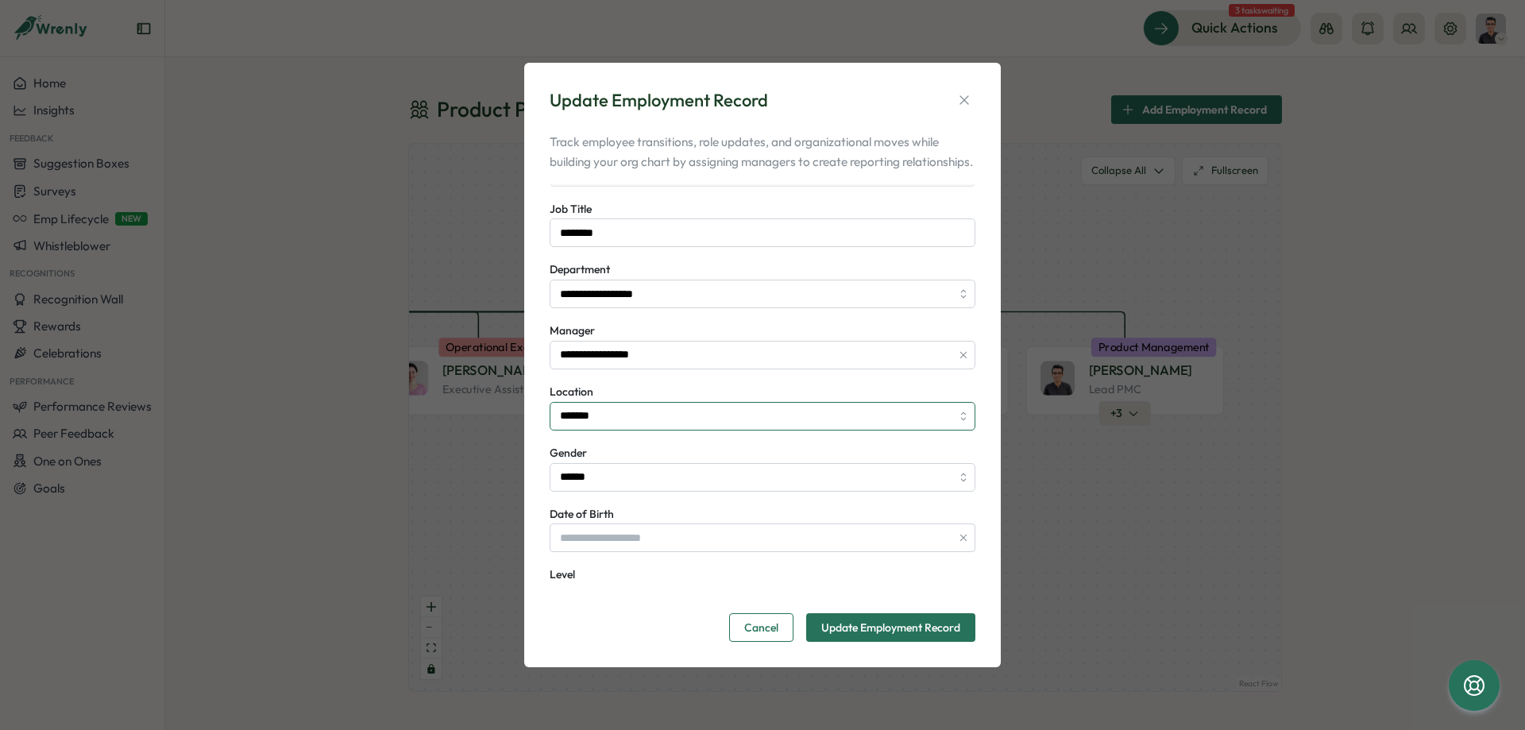
click at [644, 431] on input "*******" at bounding box center [763, 416] width 426 height 29
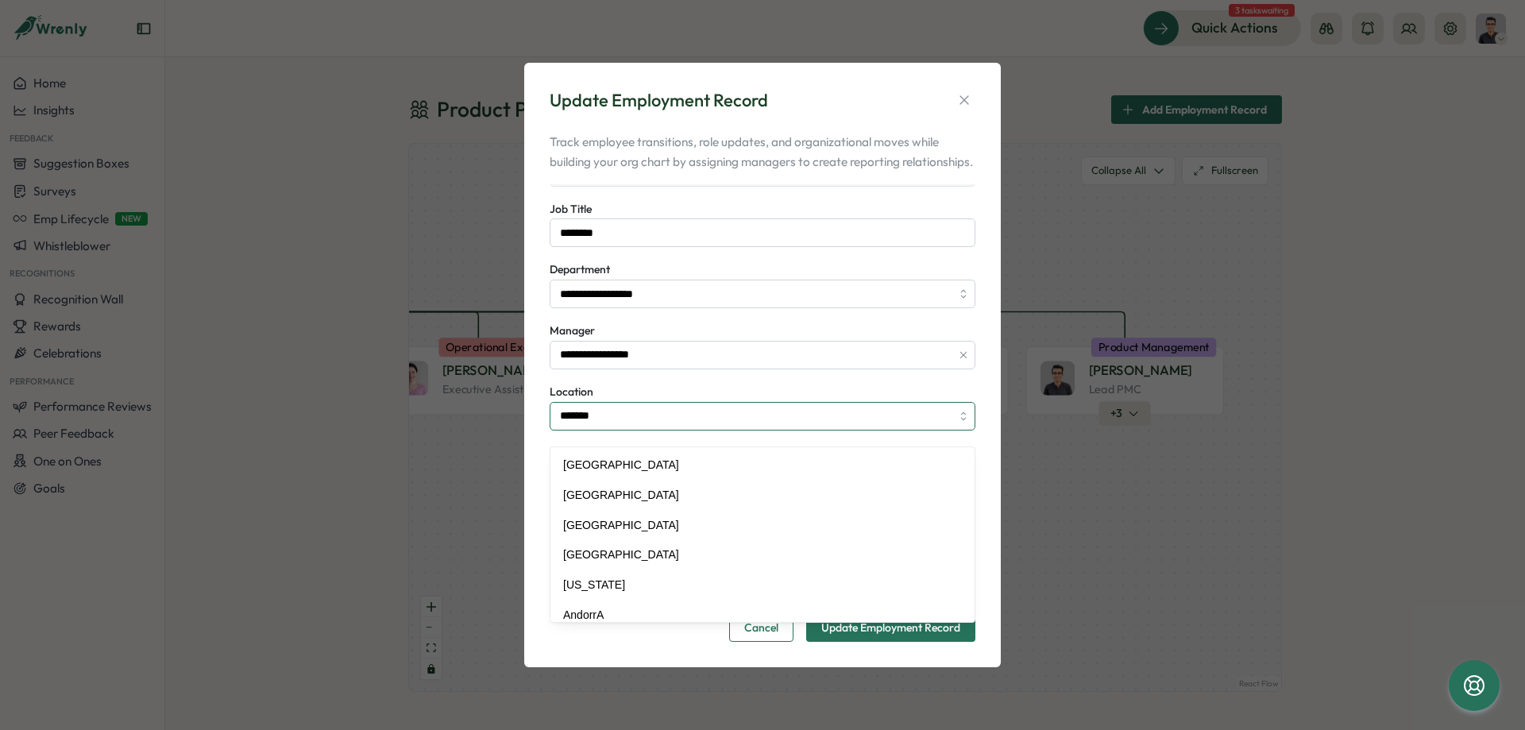
scroll to position [2198, 0]
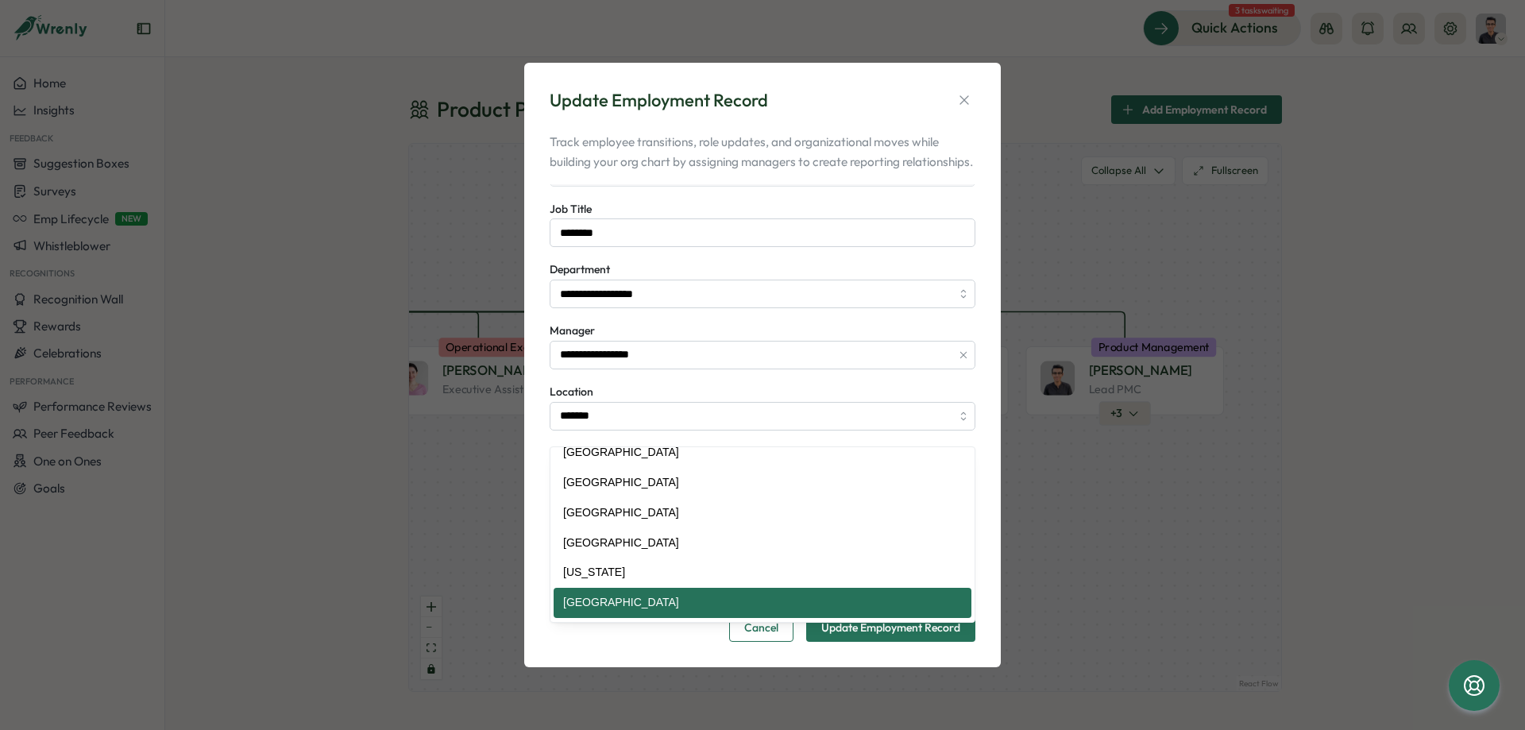
click at [632, 394] on div "Location *******" at bounding box center [763, 406] width 426 height 48
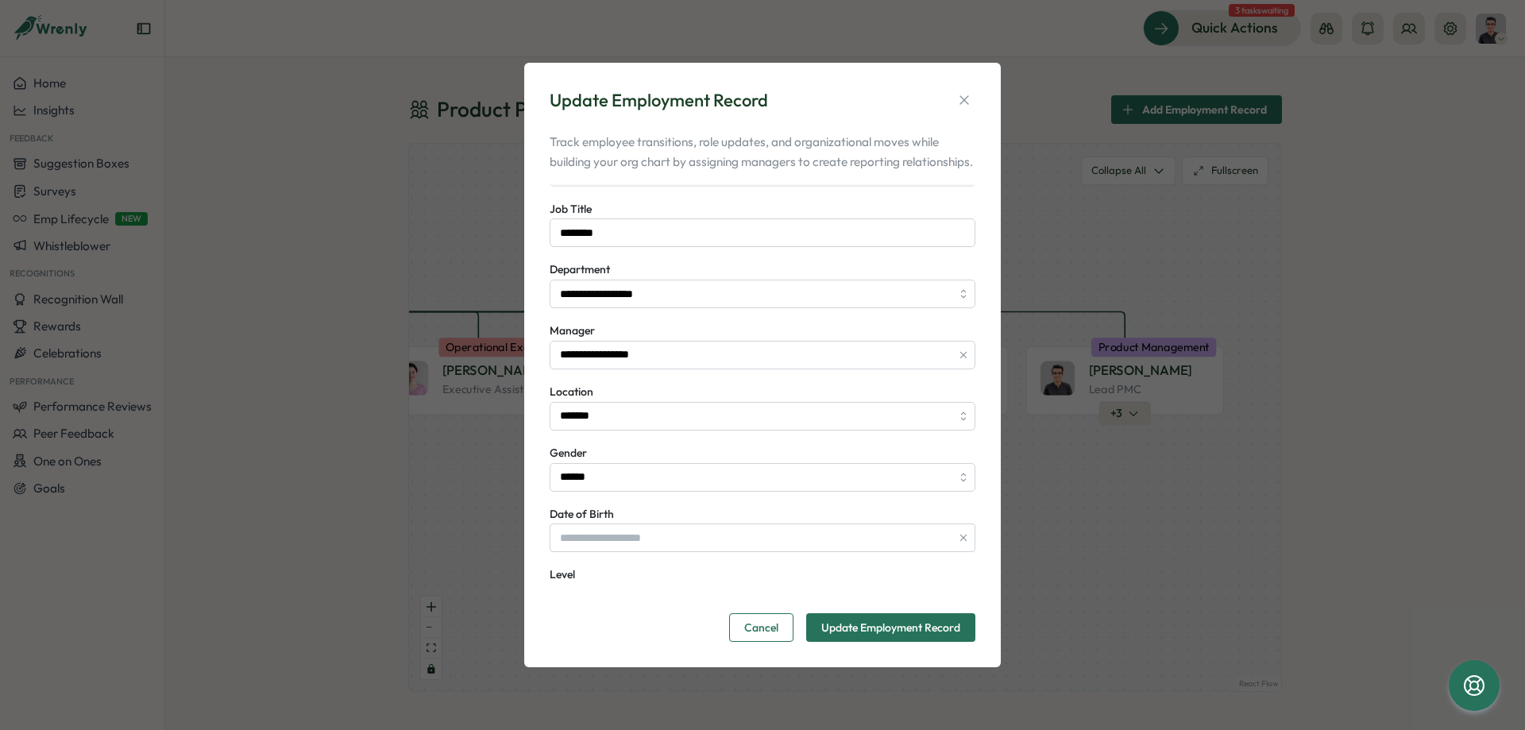
drag, startPoint x: 964, startPoint y: 86, endPoint x: 1044, endPoint y: 91, distance: 79.6
click at [964, 92] on icon "button" at bounding box center [964, 100] width 16 height 16
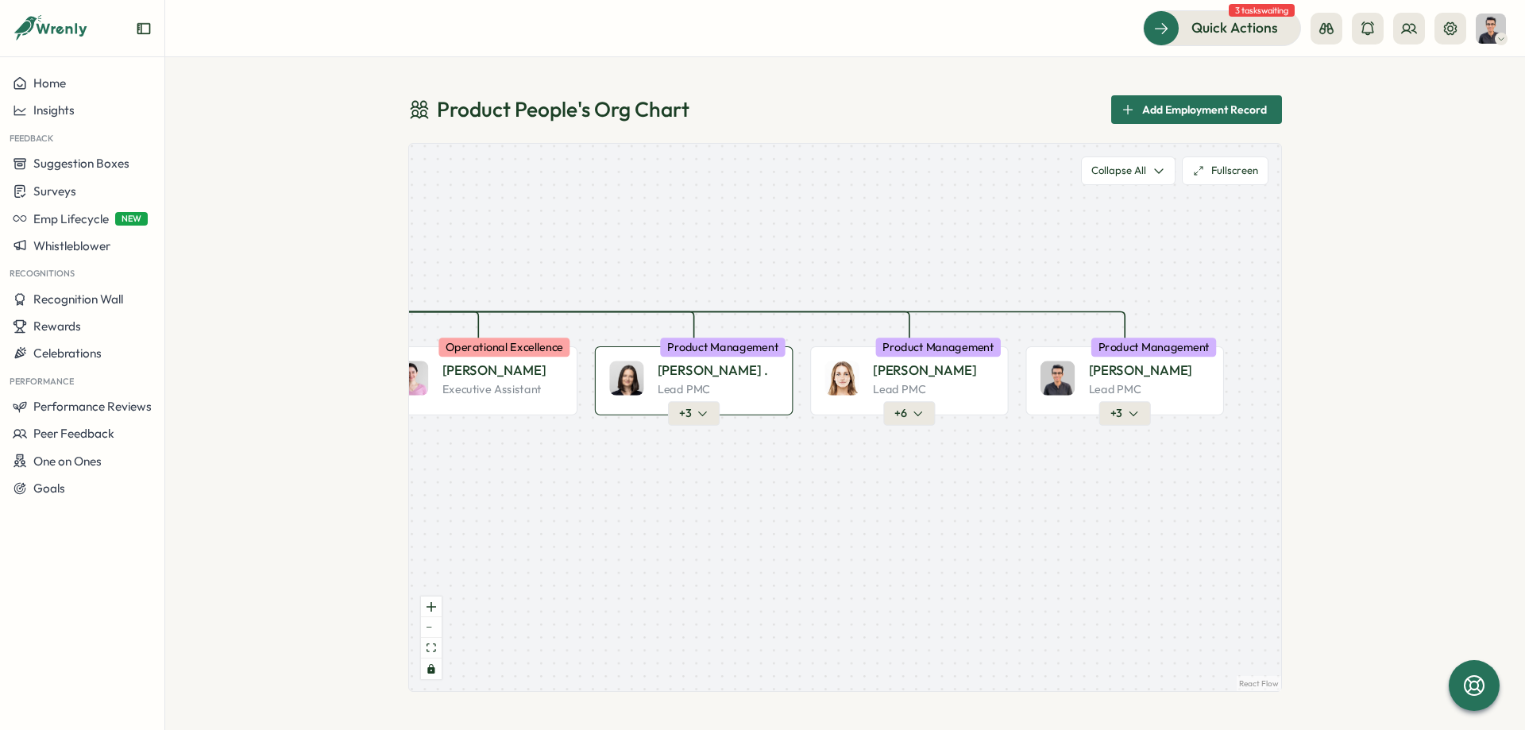
click at [698, 383] on p "Lead PMC" at bounding box center [684, 388] width 52 height 15
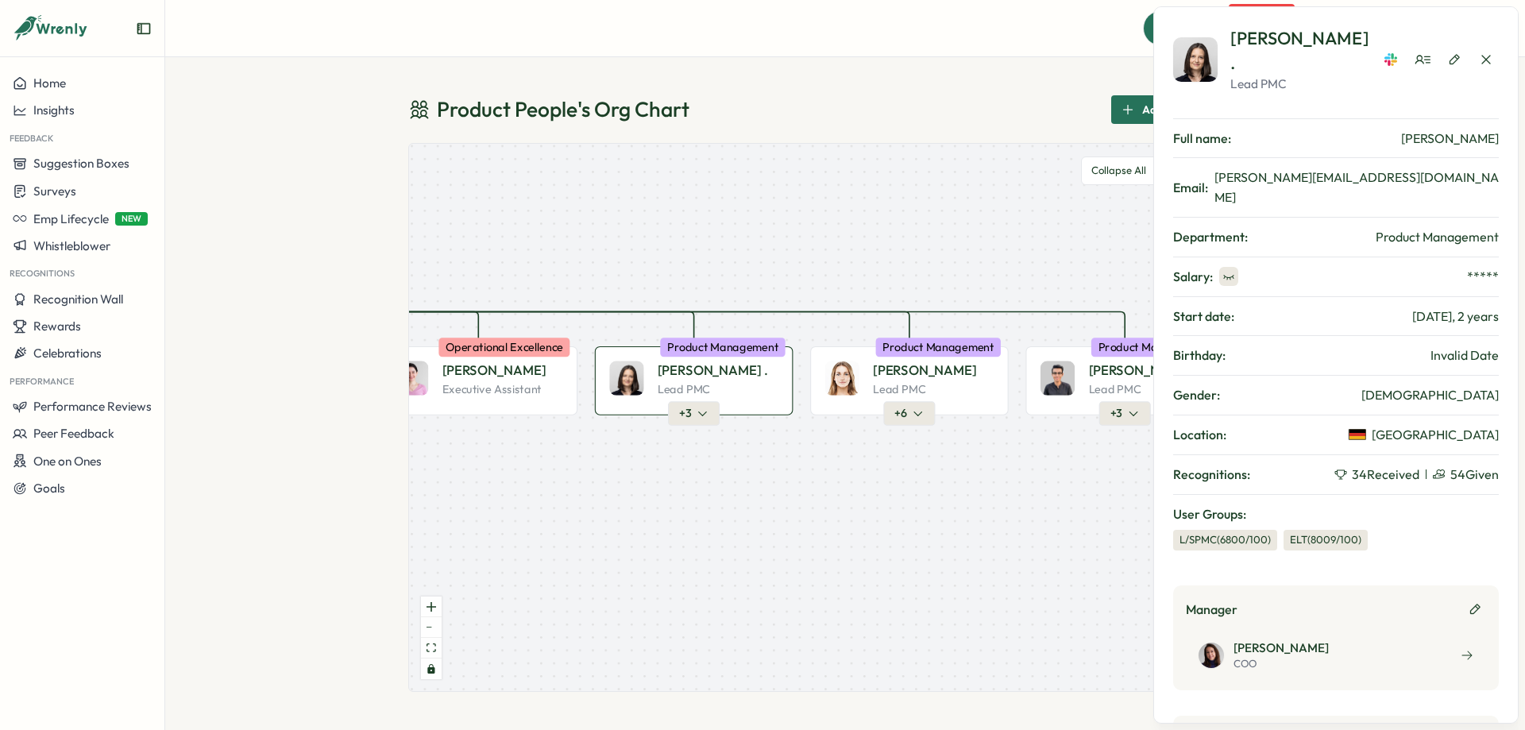
click at [1230, 270] on icon "button" at bounding box center [1229, 276] width 13 height 13
click at [1488, 270] on icon "button" at bounding box center [1492, 276] width 13 height 13
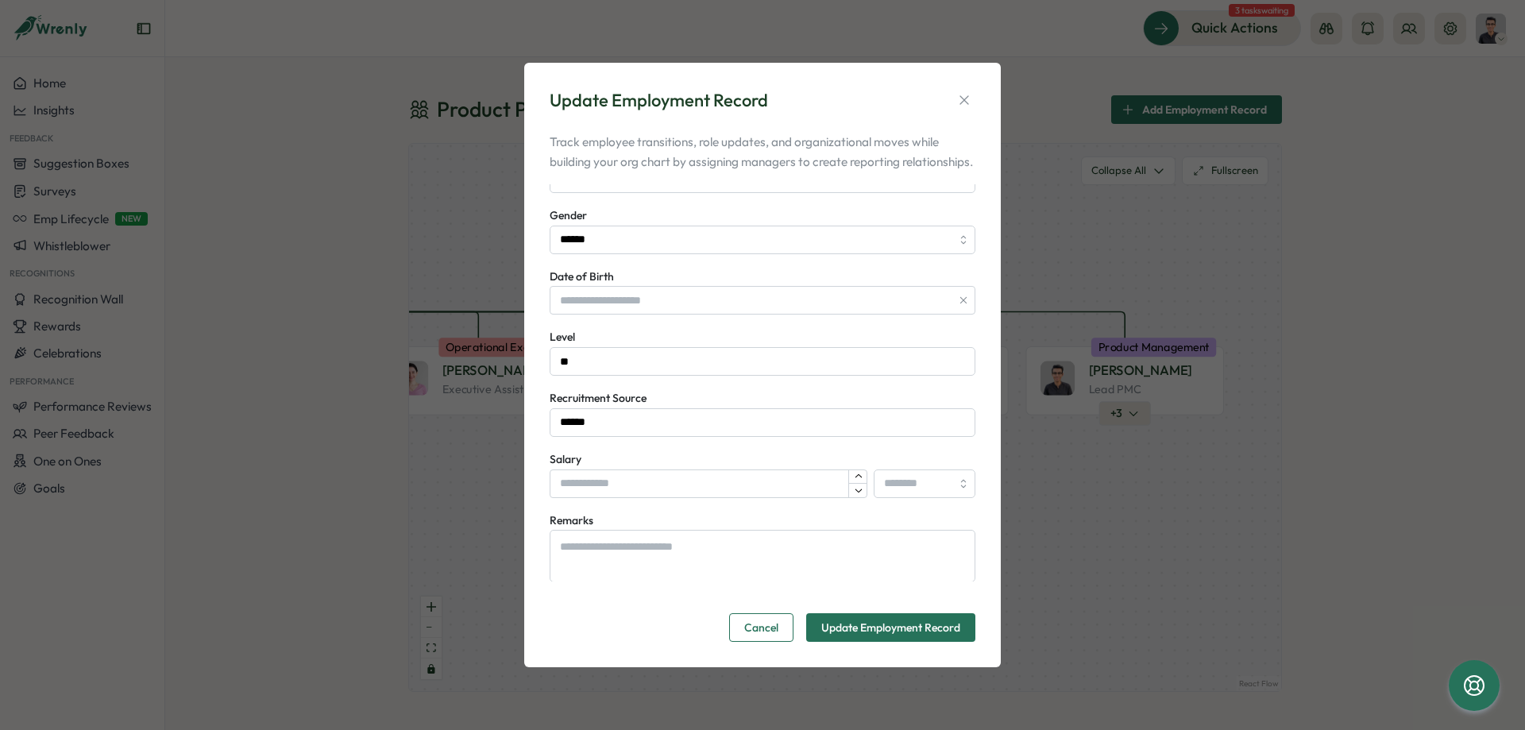
scroll to position [346, 0]
click at [643, 491] on input "Salary" at bounding box center [709, 483] width 318 height 29
click at [582, 497] on input "Salary" at bounding box center [709, 483] width 318 height 29
click at [964, 92] on icon "button" at bounding box center [964, 100] width 16 height 16
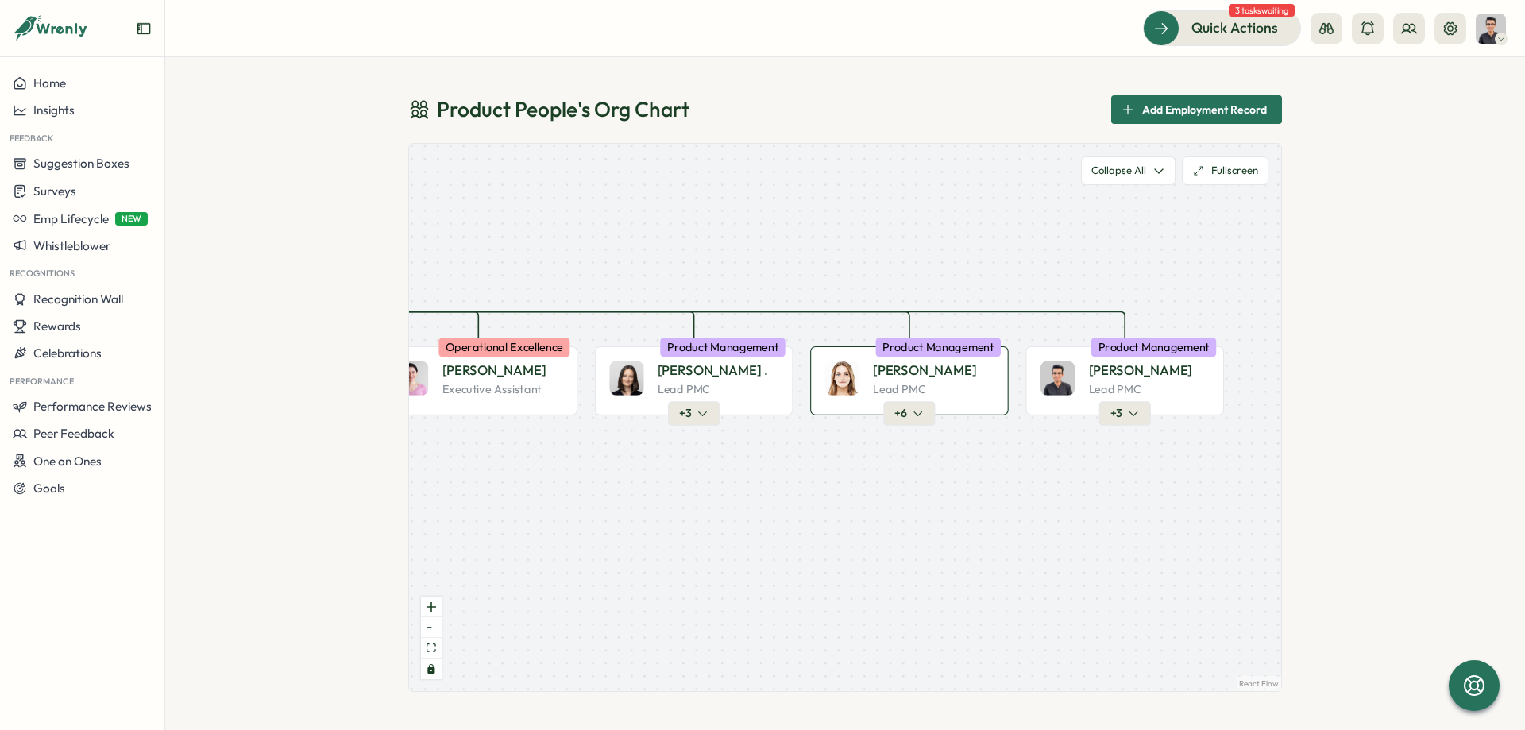
click at [861, 380] on div "Friederike G. Lead PMC" at bounding box center [909, 379] width 169 height 36
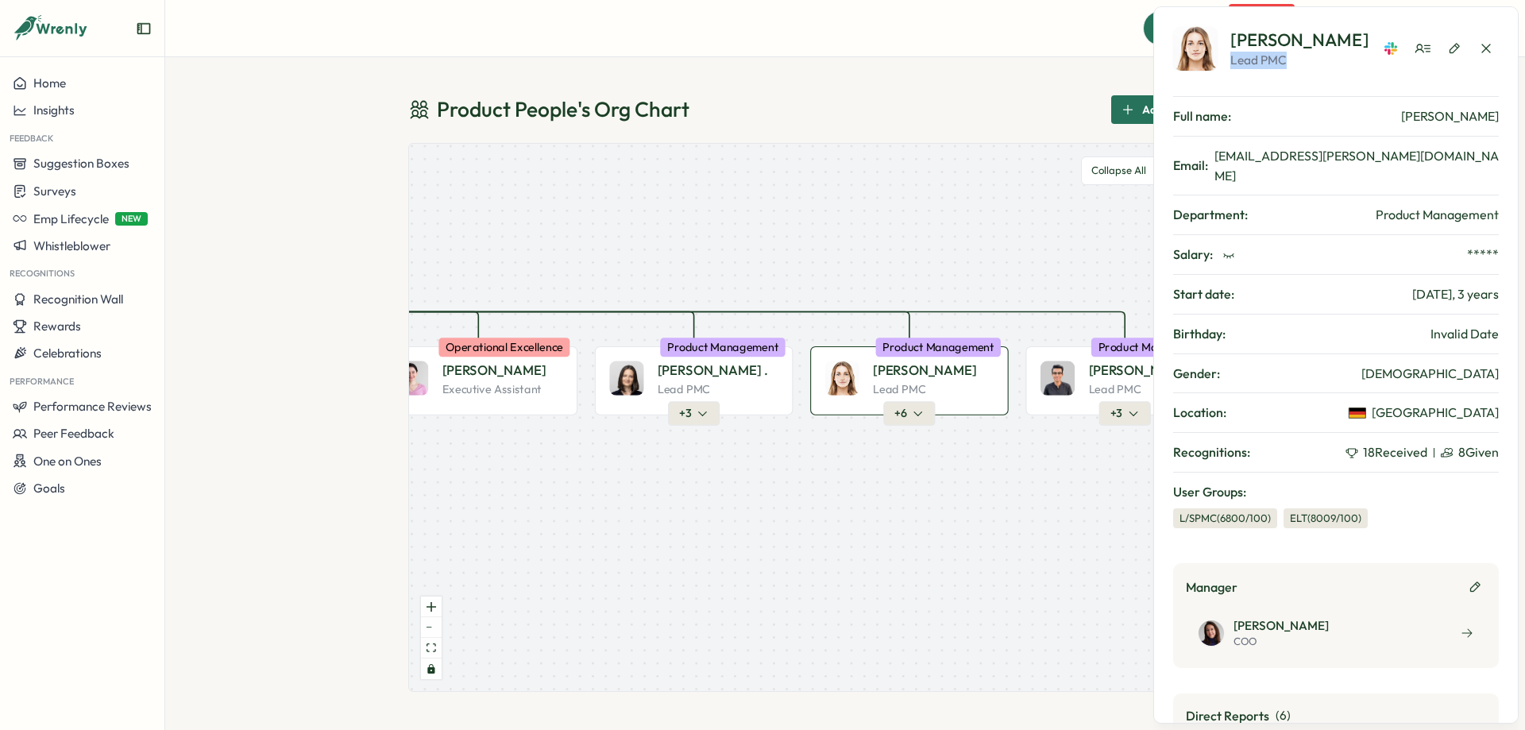
drag, startPoint x: 1230, startPoint y: 57, endPoint x: 1303, endPoint y: 58, distance: 73.1
click at [1303, 58] on div "Friederike G. Lead PMC" at bounding box center [1269, 48] width 192 height 44
click at [1303, 58] on p "Lead PMC" at bounding box center [1300, 60] width 139 height 17
drag, startPoint x: 1230, startPoint y: 36, endPoint x: 1336, endPoint y: 34, distance: 106.5
click at [1295, 36] on div "Friederike G. Lead PMC" at bounding box center [1269, 48] width 192 height 44
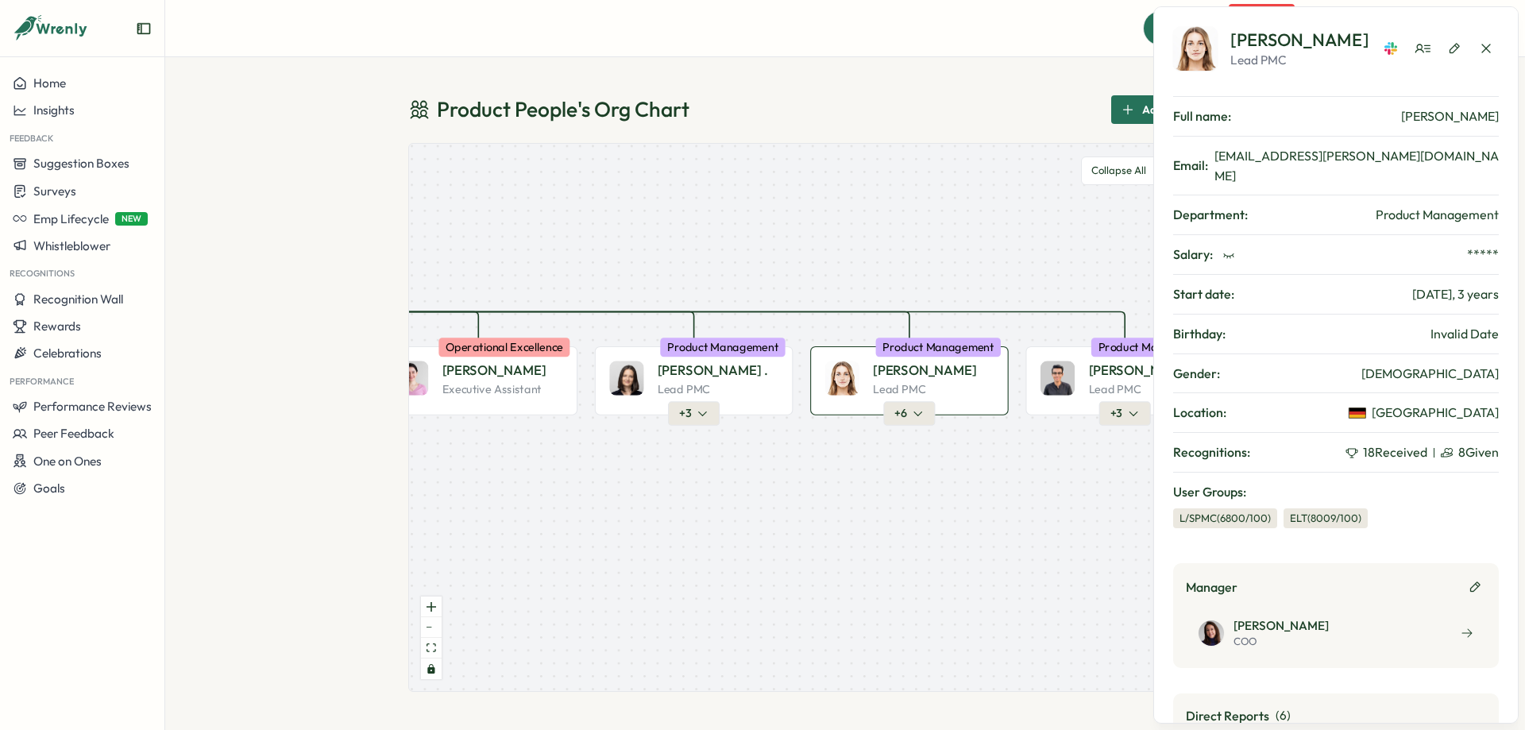
click at [1265, 66] on p "Lead PMC" at bounding box center [1300, 60] width 139 height 17
drag, startPoint x: 1233, startPoint y: 61, endPoint x: 1308, endPoint y: 61, distance: 75.5
click at [1308, 61] on p "Lead PMC" at bounding box center [1300, 60] width 139 height 17
drag, startPoint x: 1233, startPoint y: 57, endPoint x: 1310, endPoint y: 60, distance: 77.1
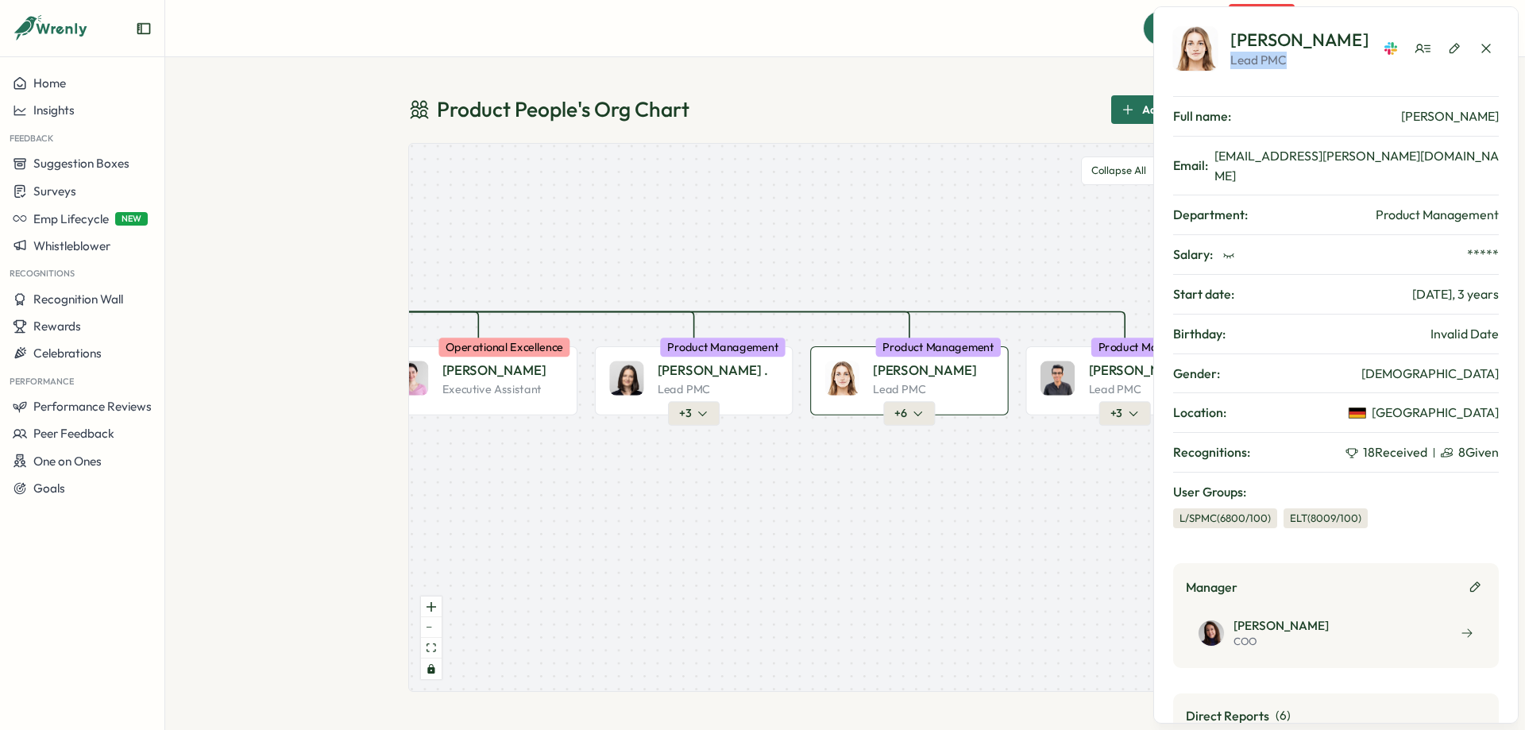
click at [1310, 60] on p "Lead PMC" at bounding box center [1300, 60] width 139 height 17
drag, startPoint x: 1229, startPoint y: 37, endPoint x: 1342, endPoint y: 44, distance: 113.0
click at [1342, 44] on div "Friederike G. Lead PMC" at bounding box center [1336, 48] width 326 height 44
click at [1243, 40] on p "Friederike G." at bounding box center [1300, 40] width 139 height 25
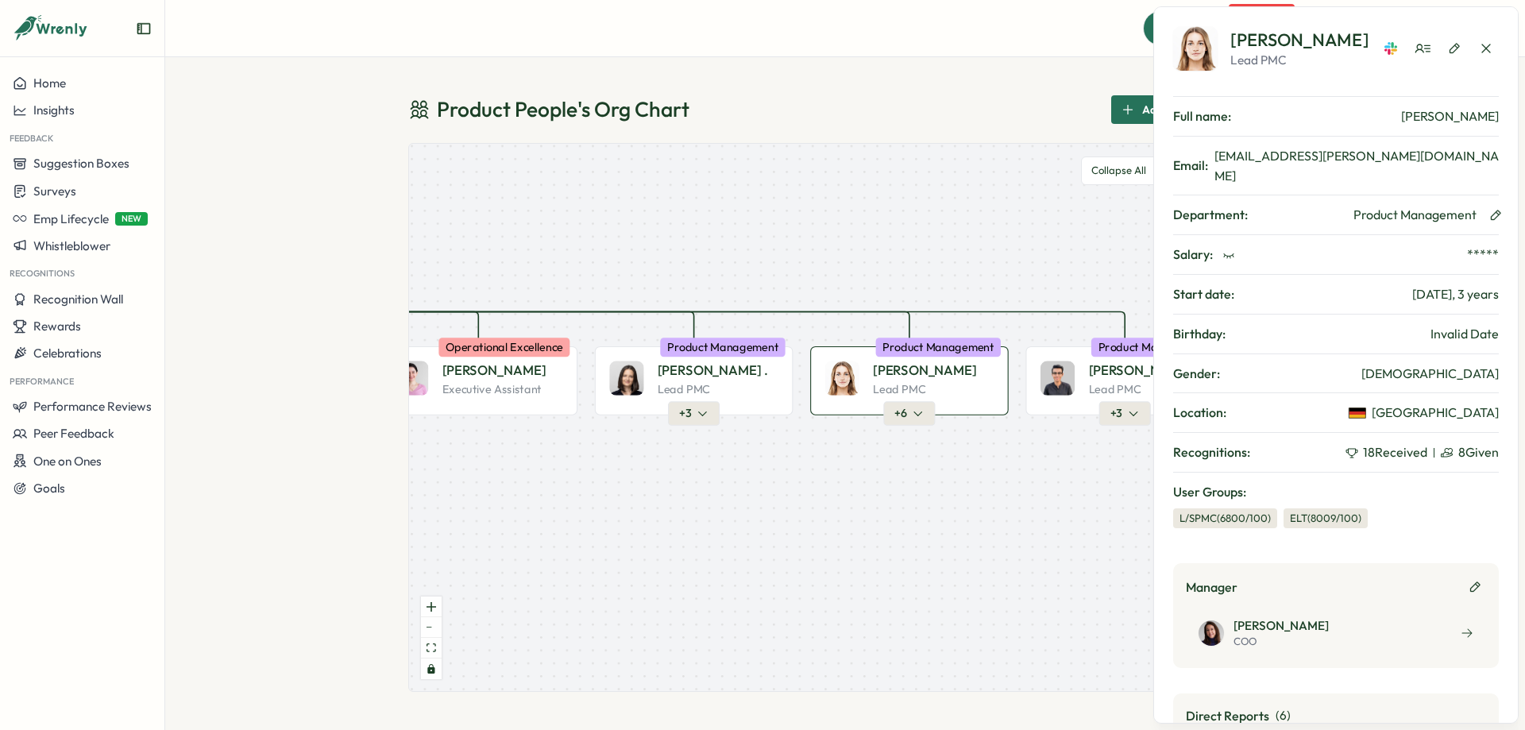
click at [1490, 209] on icon "button" at bounding box center [1496, 215] width 13 height 13
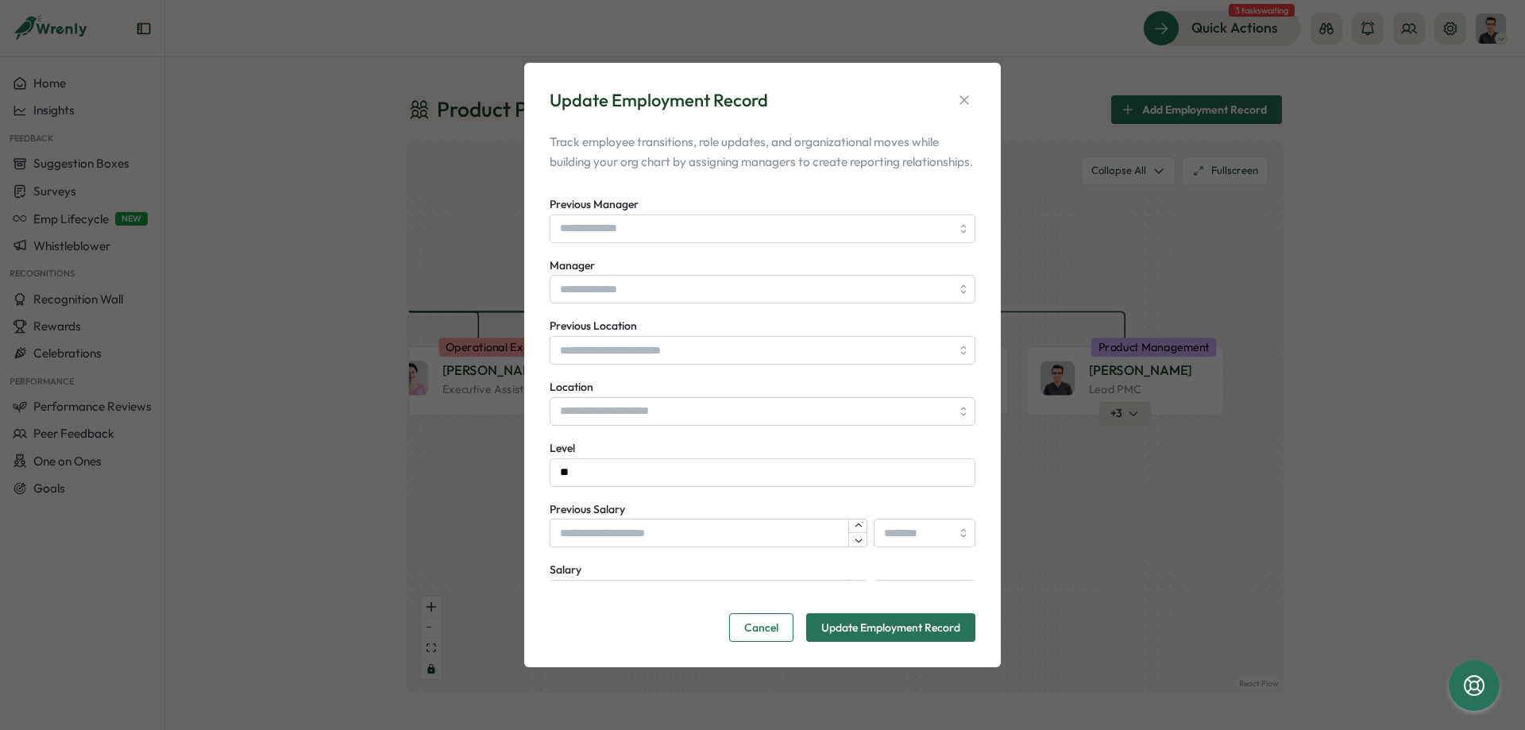
scroll to position [357, 0]
drag, startPoint x: 569, startPoint y: 482, endPoint x: 525, endPoint y: 479, distance: 43.8
click at [550, 479] on input "**" at bounding box center [763, 471] width 426 height 29
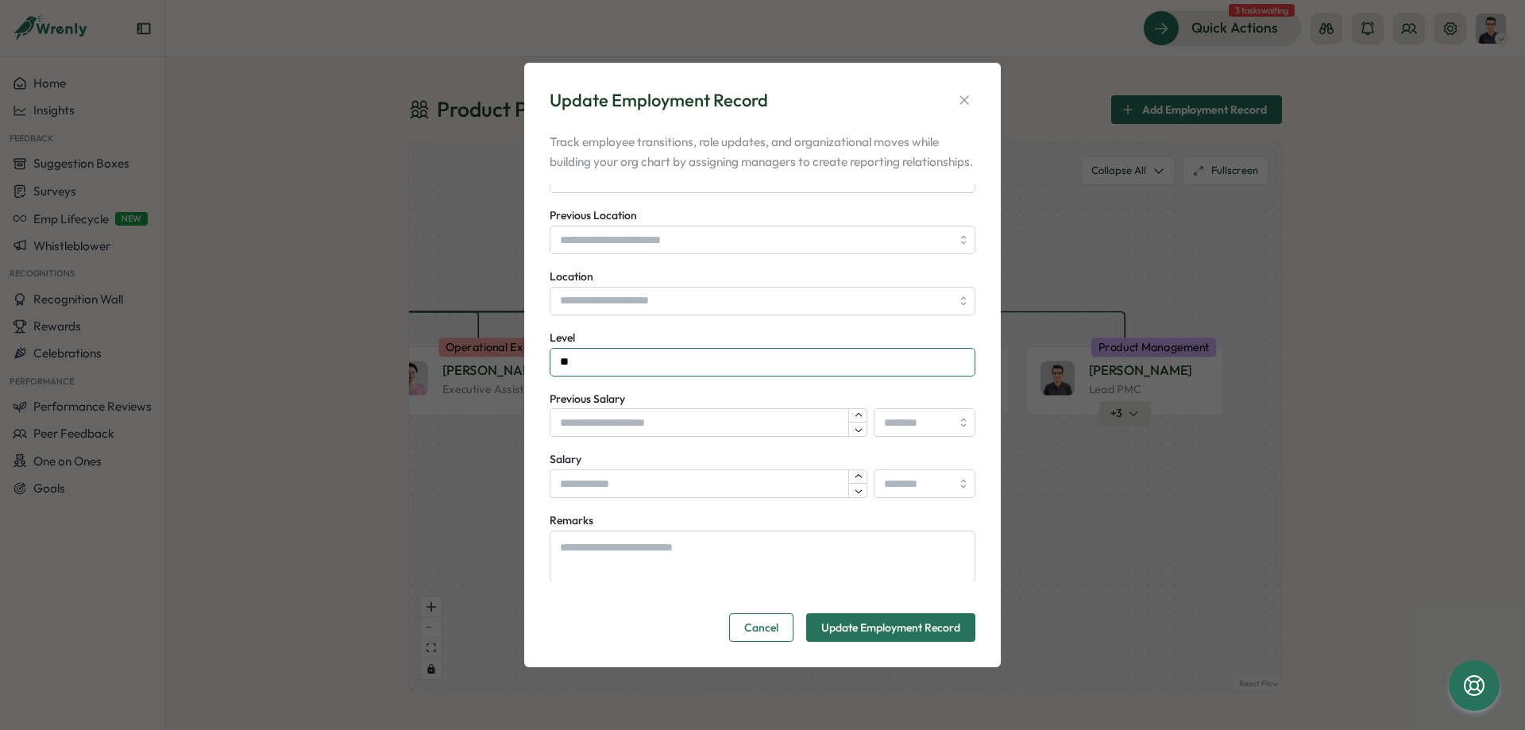
scroll to position [468, 0]
click at [597, 336] on div "**********" at bounding box center [763, 210] width 426 height 743
click at [605, 423] on input "Previous Salary" at bounding box center [709, 421] width 318 height 29
drag, startPoint x: 544, startPoint y: 404, endPoint x: 649, endPoint y: 408, distance: 104.9
click at [649, 408] on div "**********" at bounding box center [762, 365] width 439 height 566
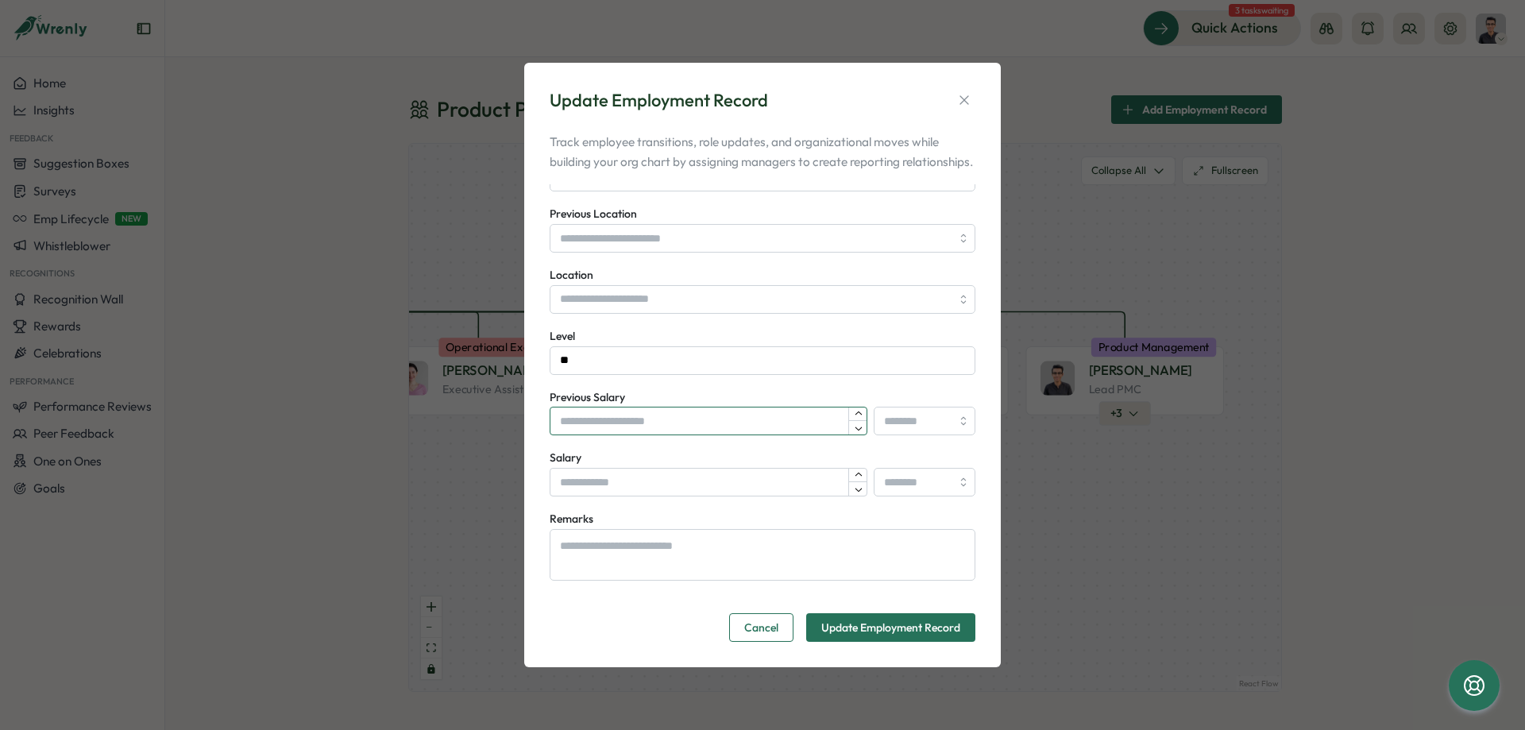
click at [700, 423] on input "Previous Salary" at bounding box center [709, 421] width 318 height 29
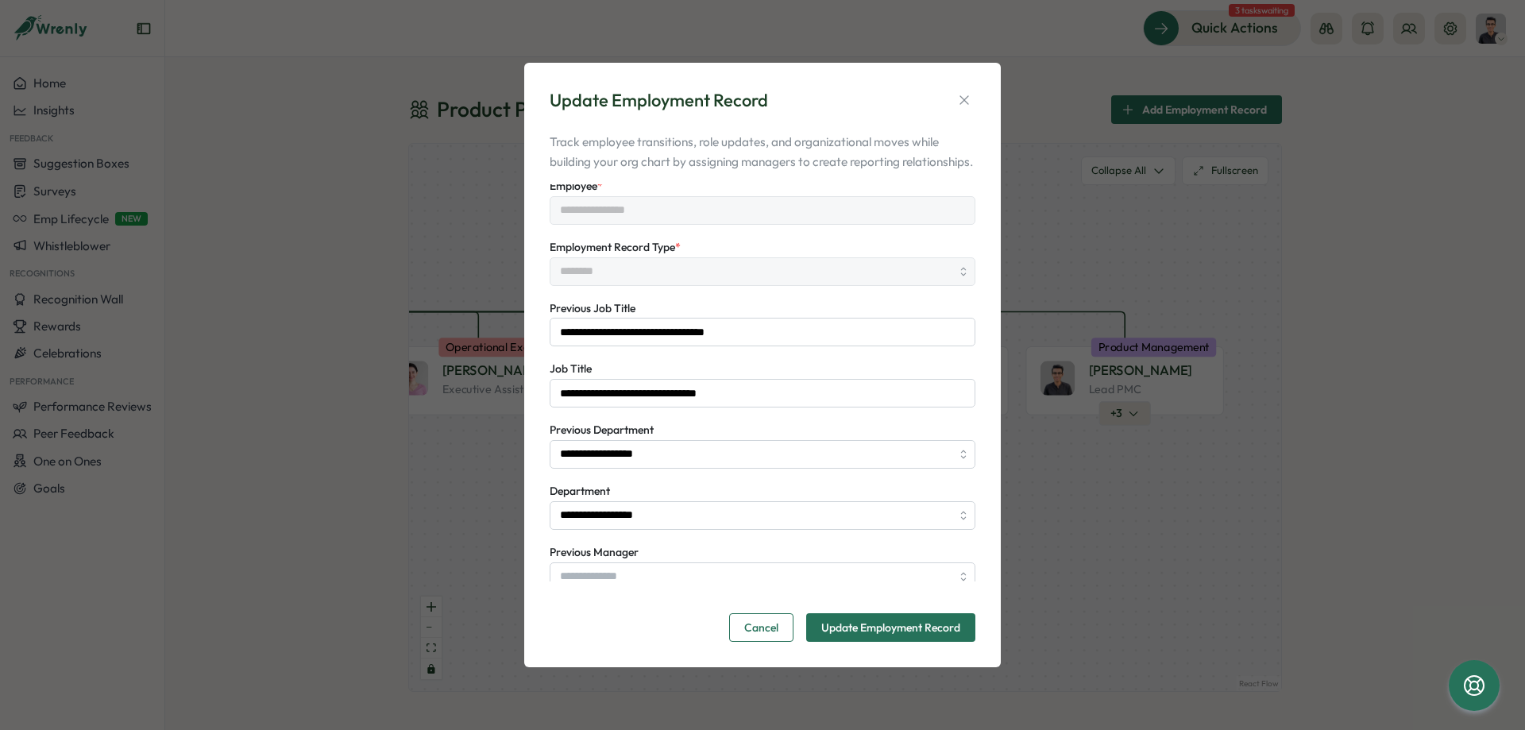
scroll to position [0, 0]
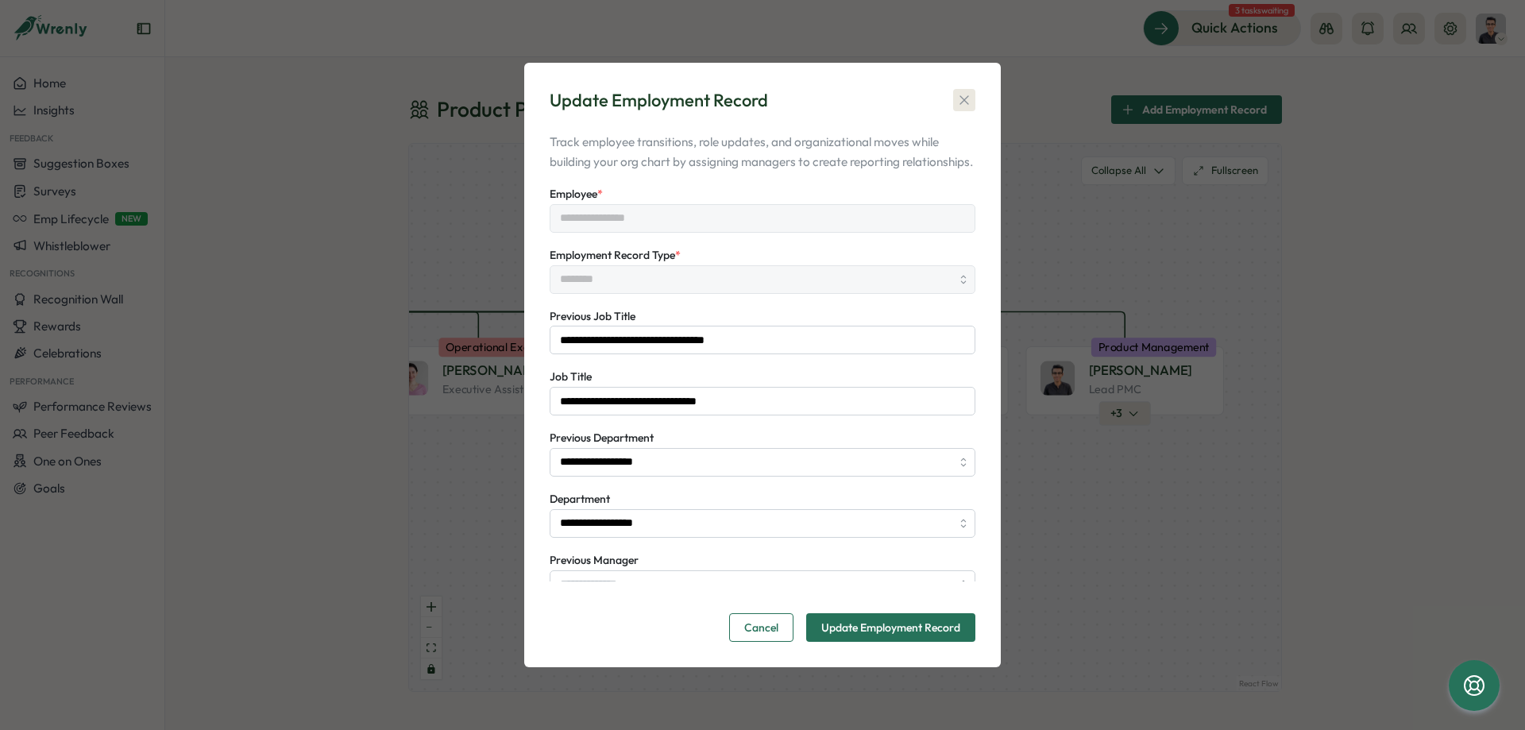
click at [963, 93] on icon "button" at bounding box center [964, 100] width 16 height 16
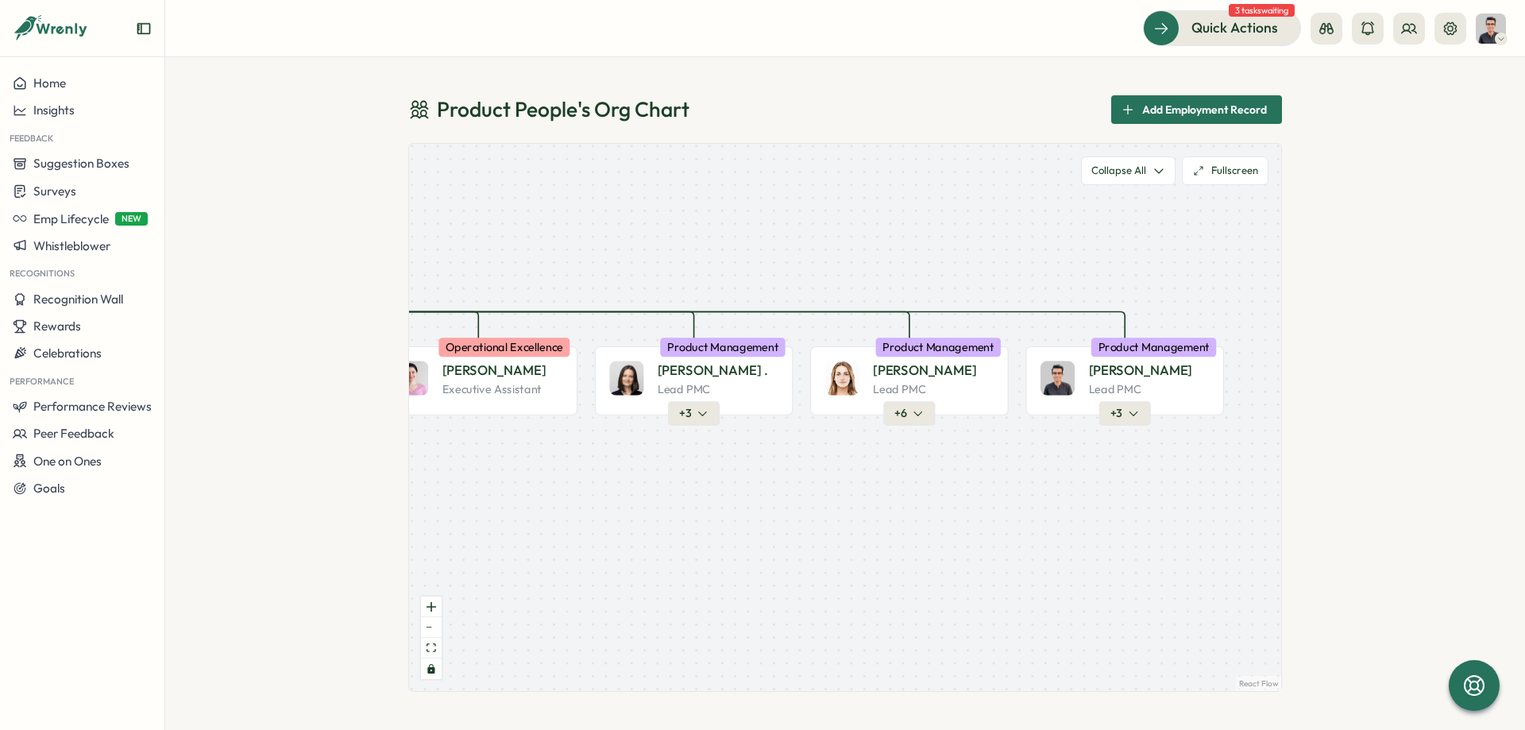
click at [1190, 105] on span "Add Employment Record" at bounding box center [1204, 109] width 125 height 27
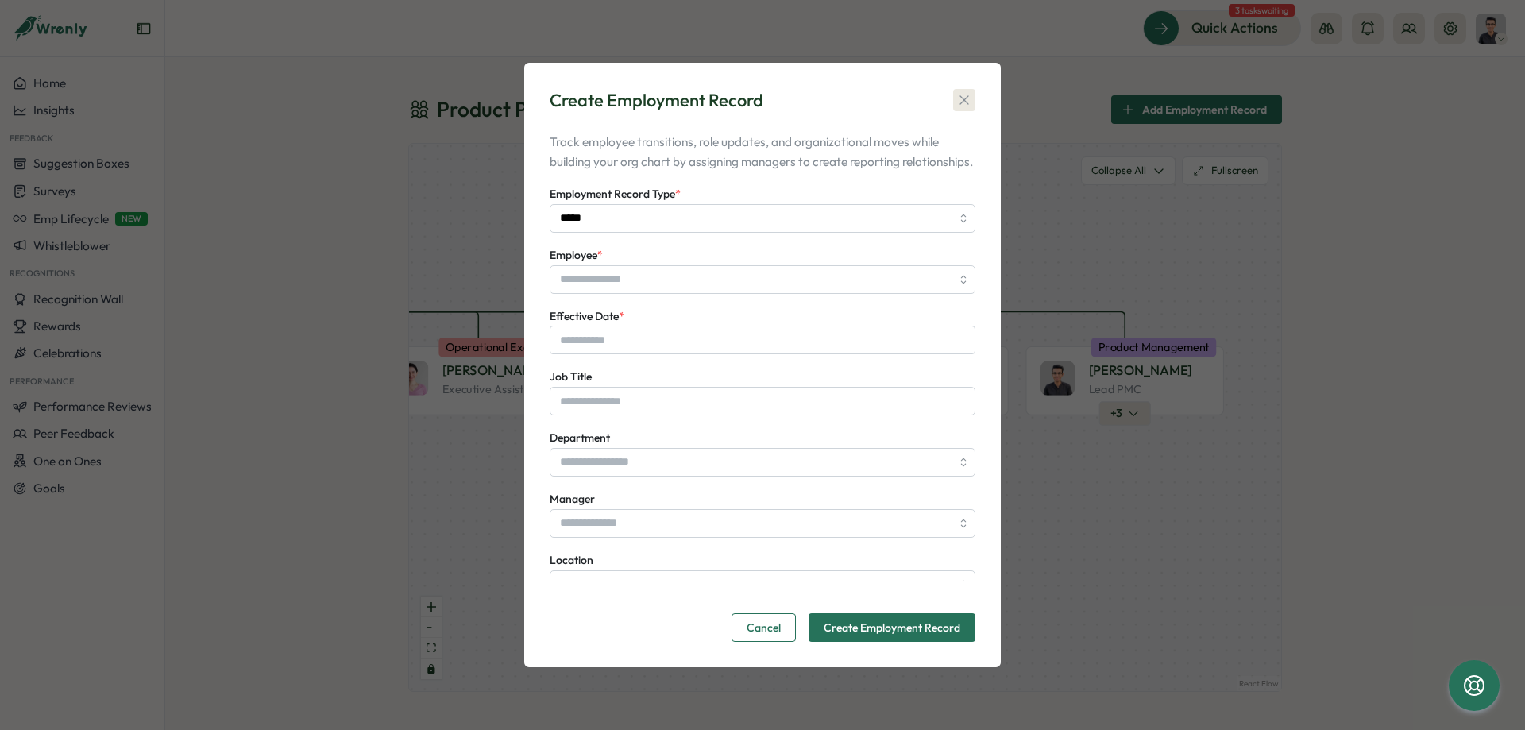
click at [956, 95] on icon "button" at bounding box center [964, 100] width 16 height 16
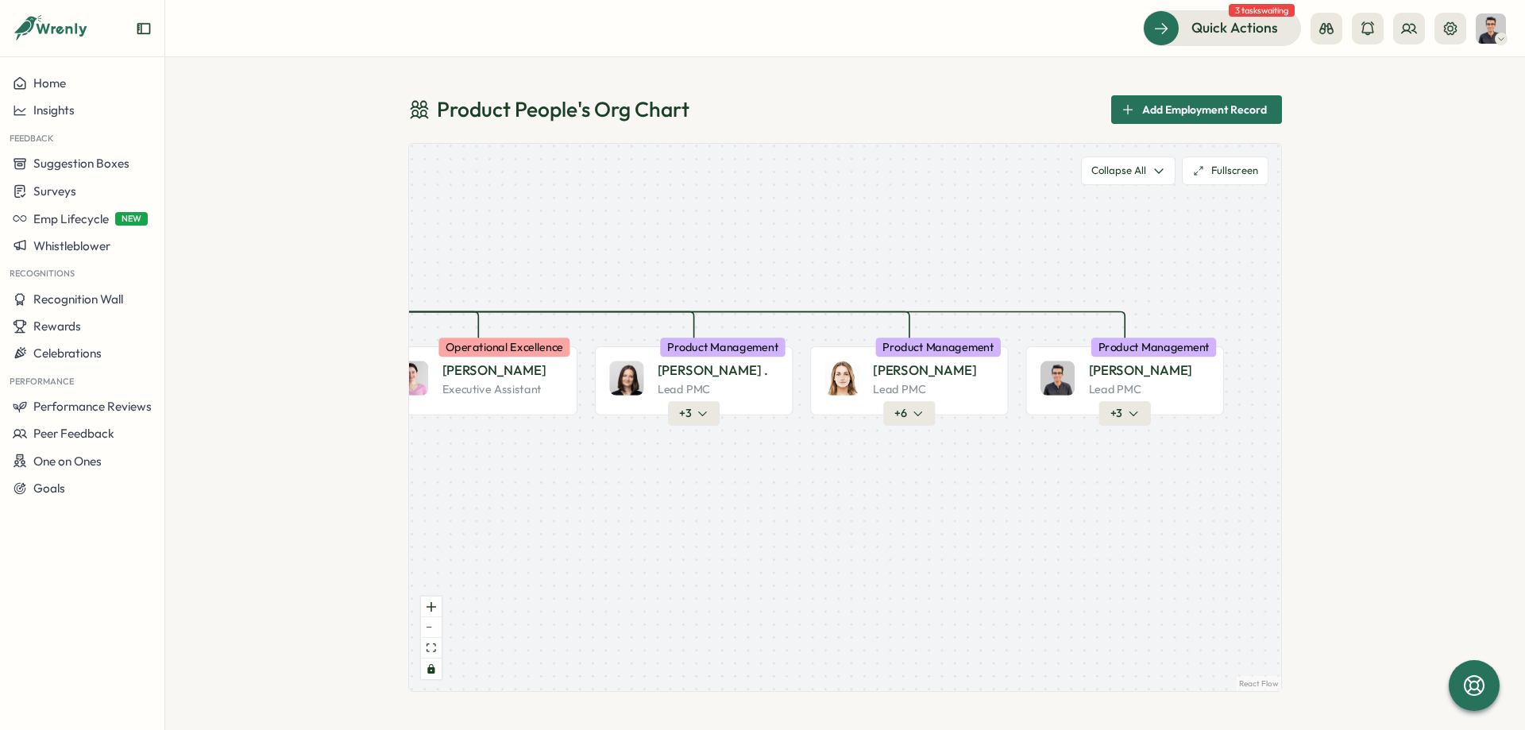
click at [1187, 112] on span "Add Employment Record" at bounding box center [1204, 109] width 125 height 27
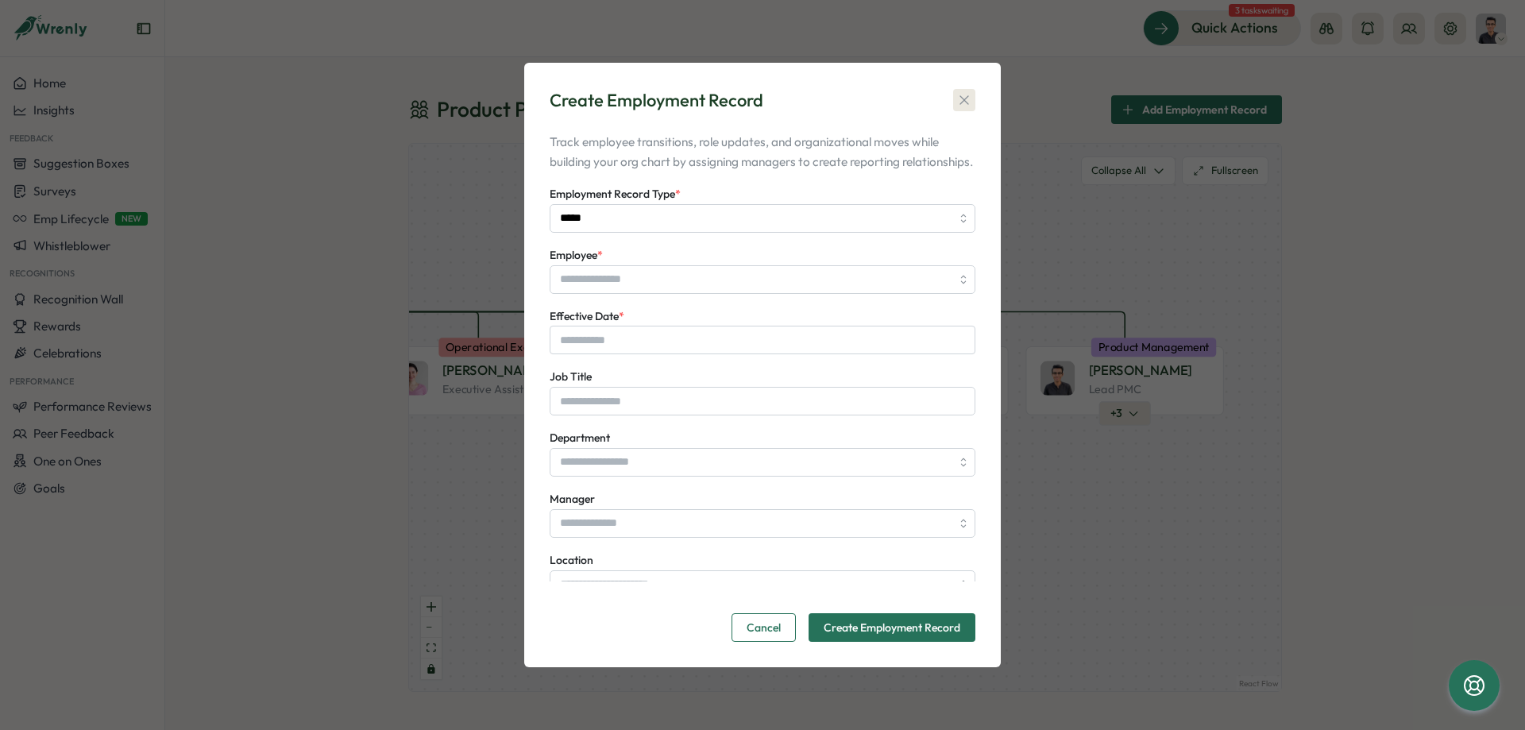
click at [970, 92] on icon "button" at bounding box center [964, 100] width 16 height 16
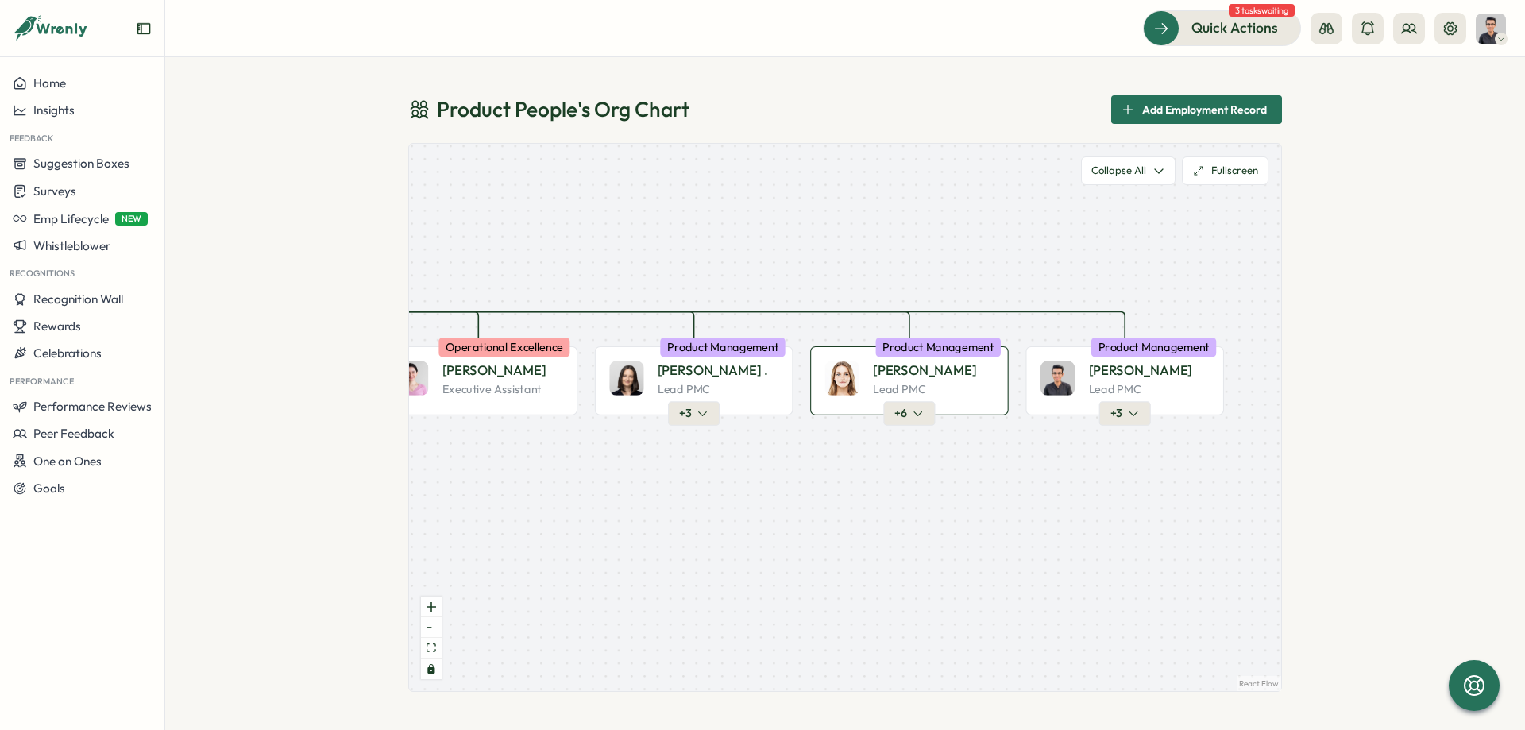
click at [852, 364] on img at bounding box center [842, 378] width 34 height 34
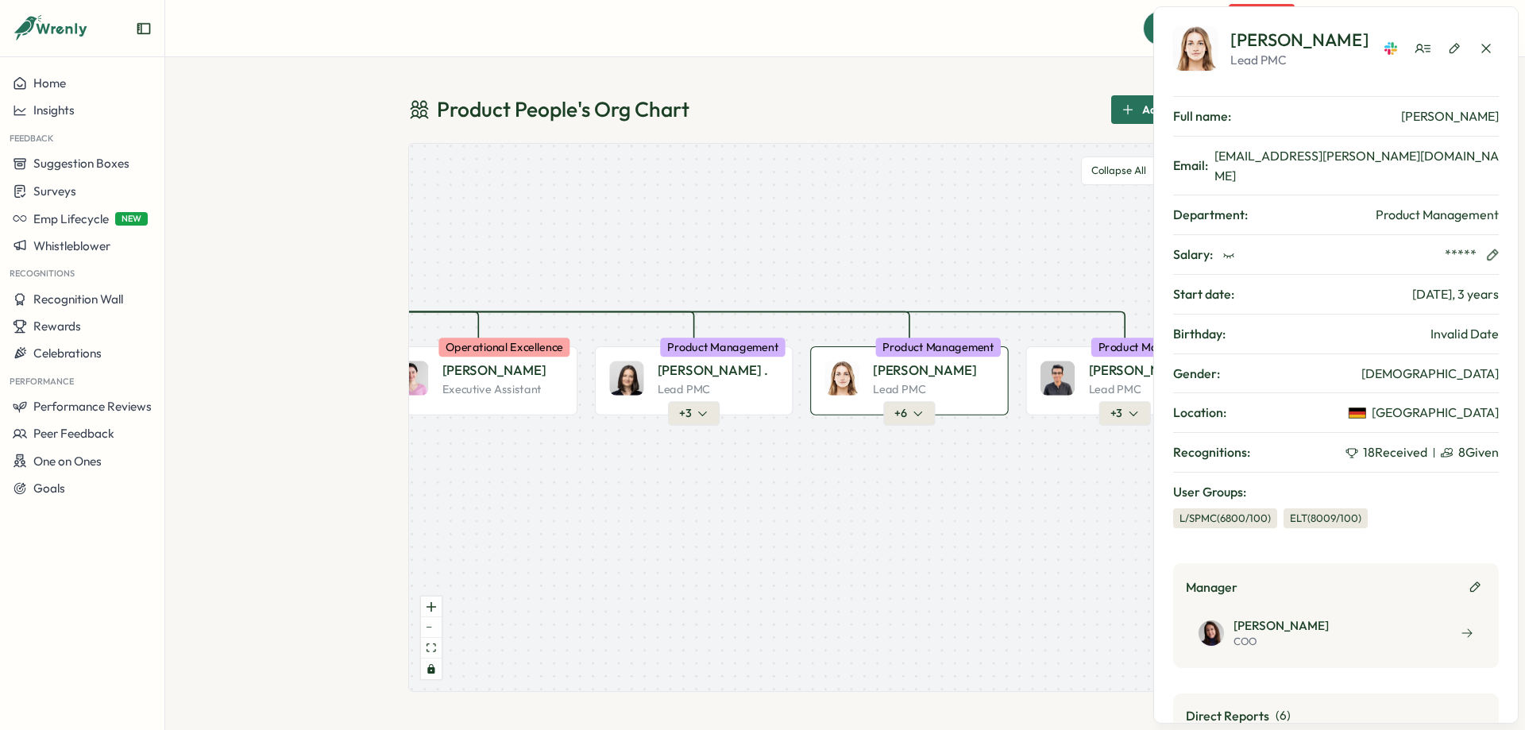
click at [1491, 249] on icon "button" at bounding box center [1492, 254] width 11 height 11
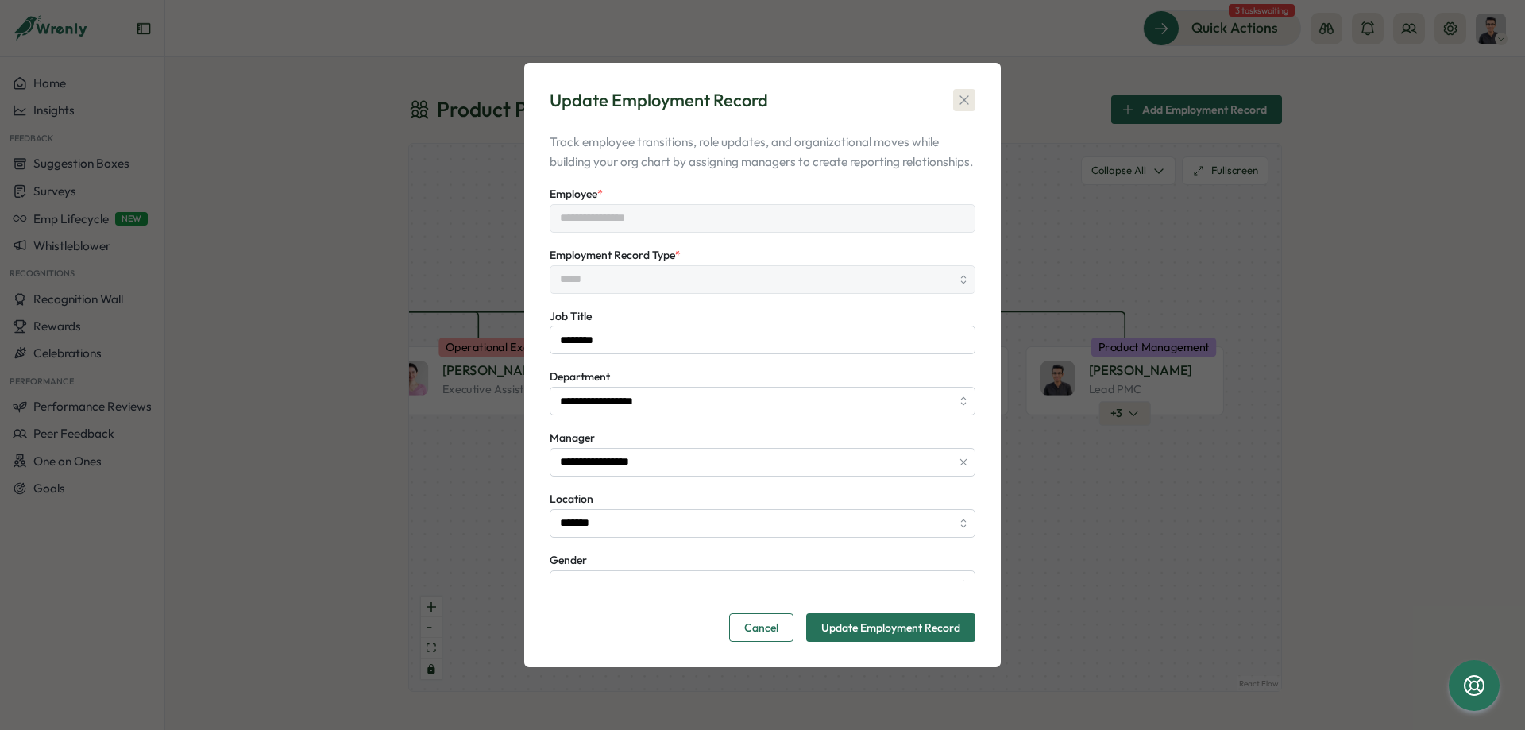
click at [956, 88] on div "Update Employment Record" at bounding box center [763, 100] width 426 height 25
click at [969, 92] on icon "button" at bounding box center [964, 100] width 16 height 16
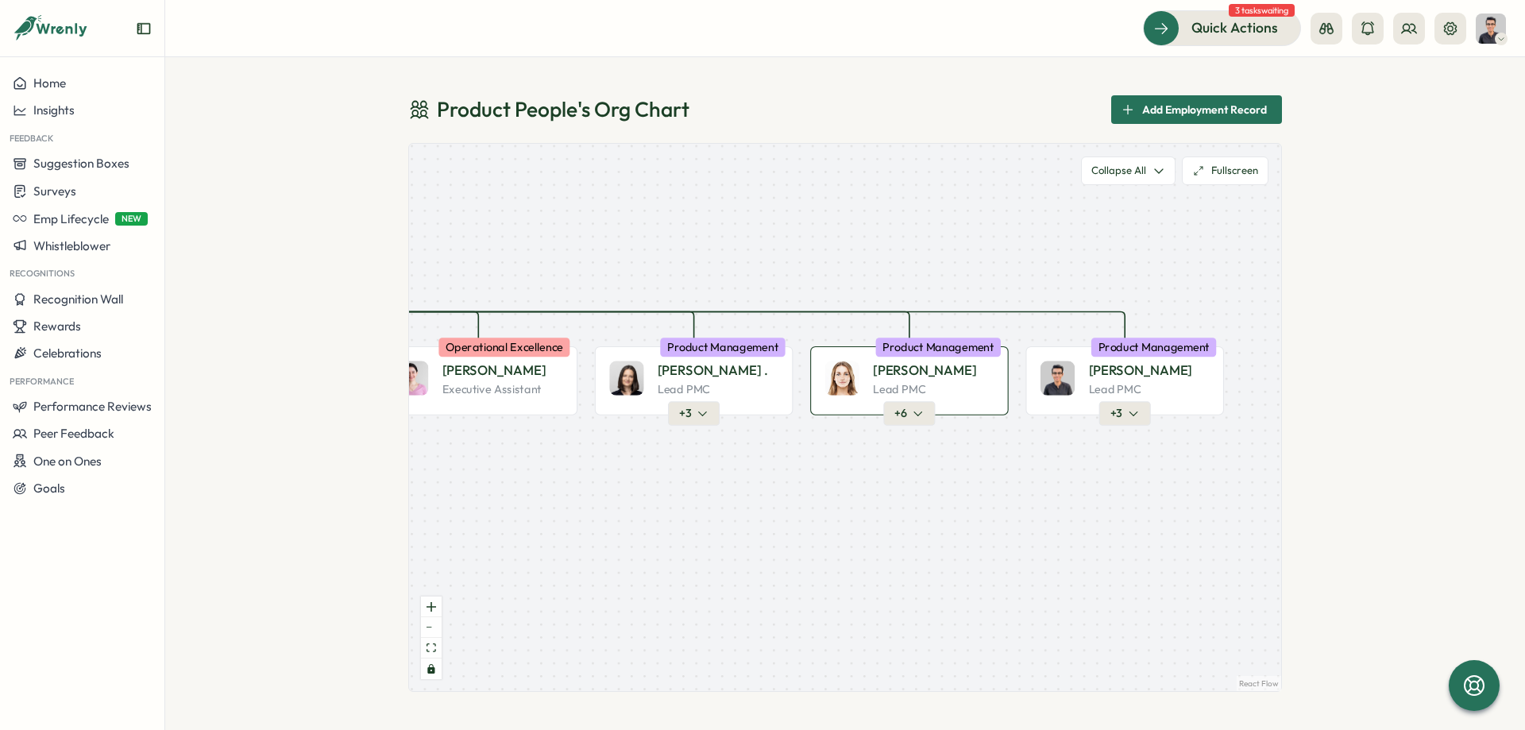
click at [888, 374] on p "Friederike G." at bounding box center [924, 370] width 103 height 19
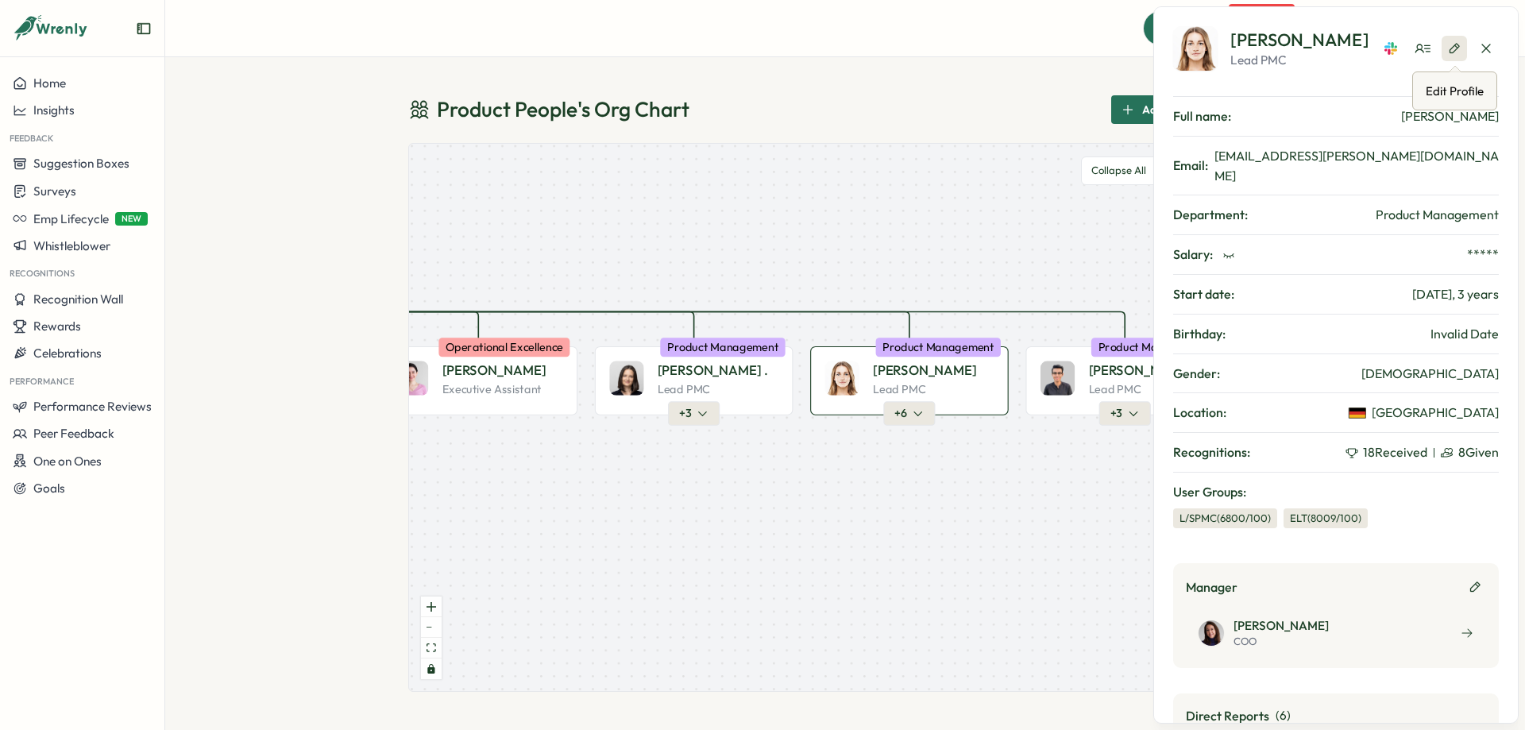
click at [1460, 46] on icon "button" at bounding box center [1454, 48] width 13 height 13
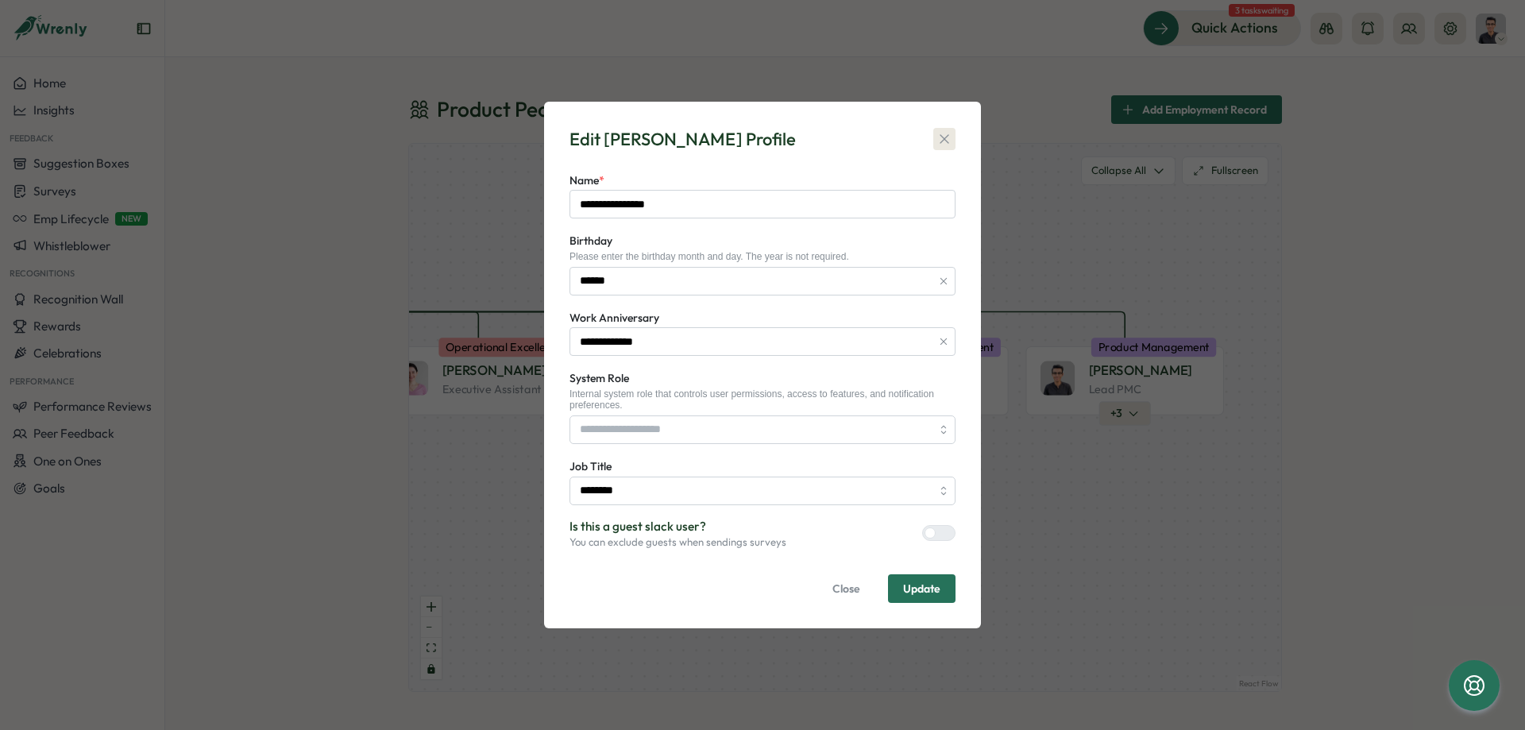
click at [948, 140] on icon "button" at bounding box center [945, 139] width 16 height 16
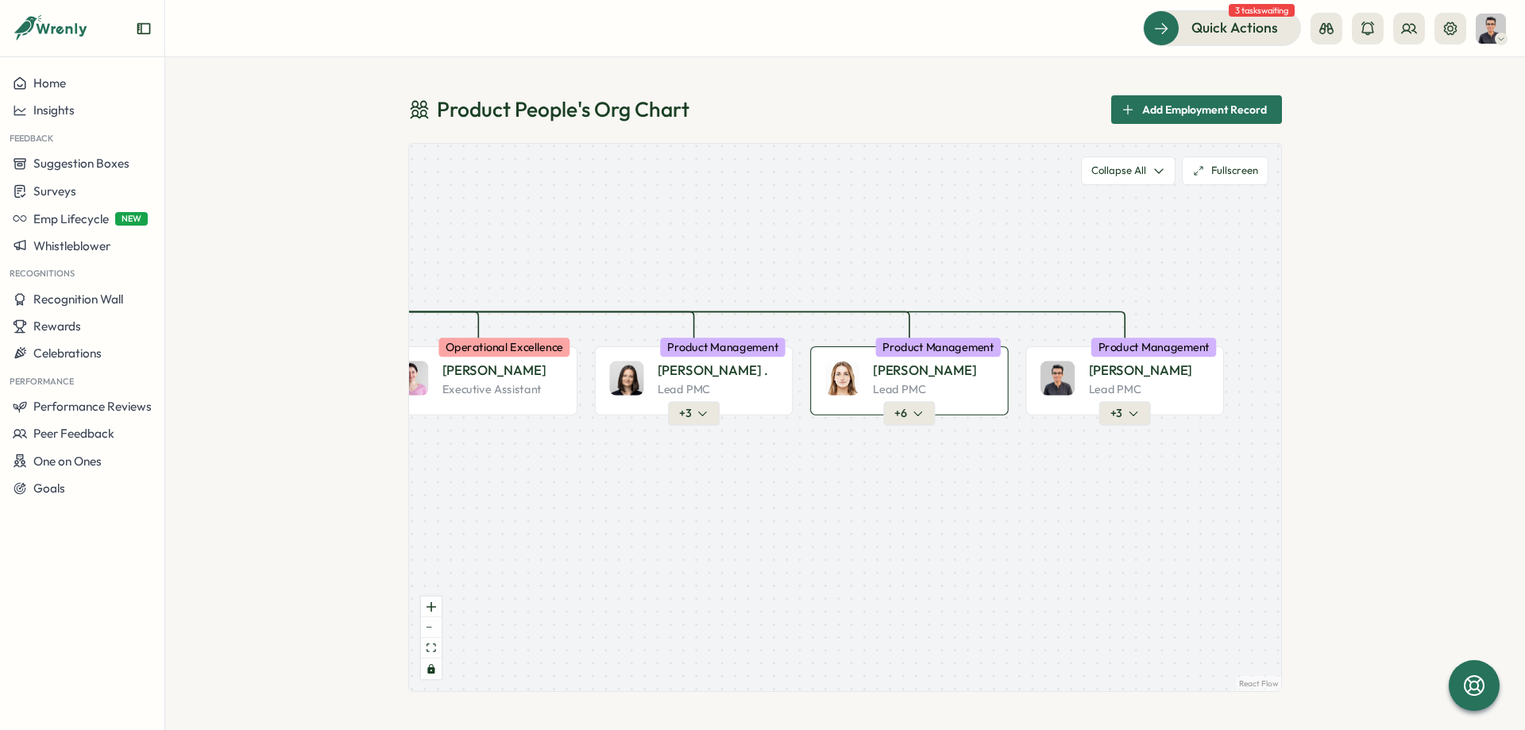
click at [864, 375] on div "Friederike G. Lead PMC" at bounding box center [909, 379] width 169 height 36
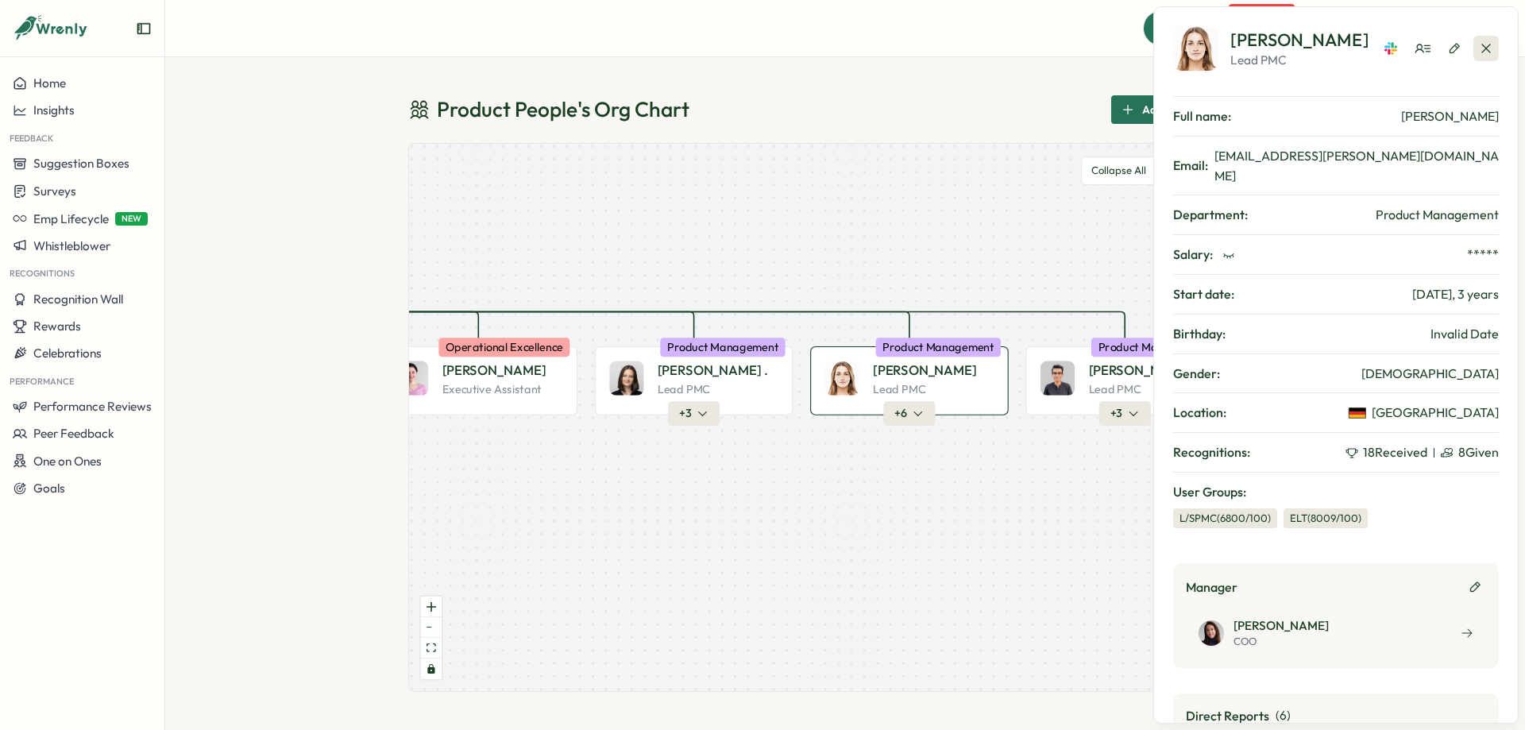
click at [1486, 49] on icon "button" at bounding box center [1486, 49] width 16 height 16
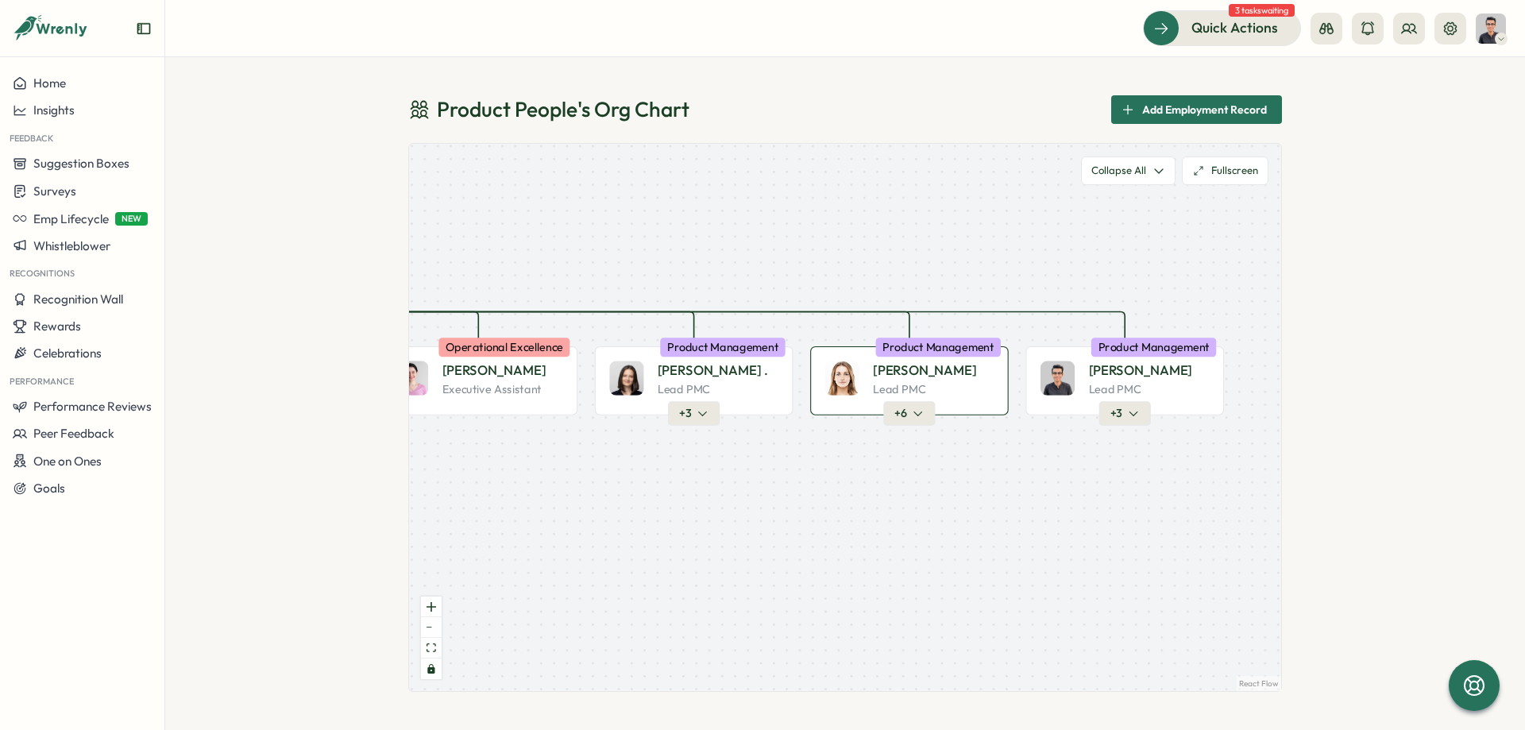
click at [957, 377] on div "Friederike G." at bounding box center [933, 370] width 121 height 19
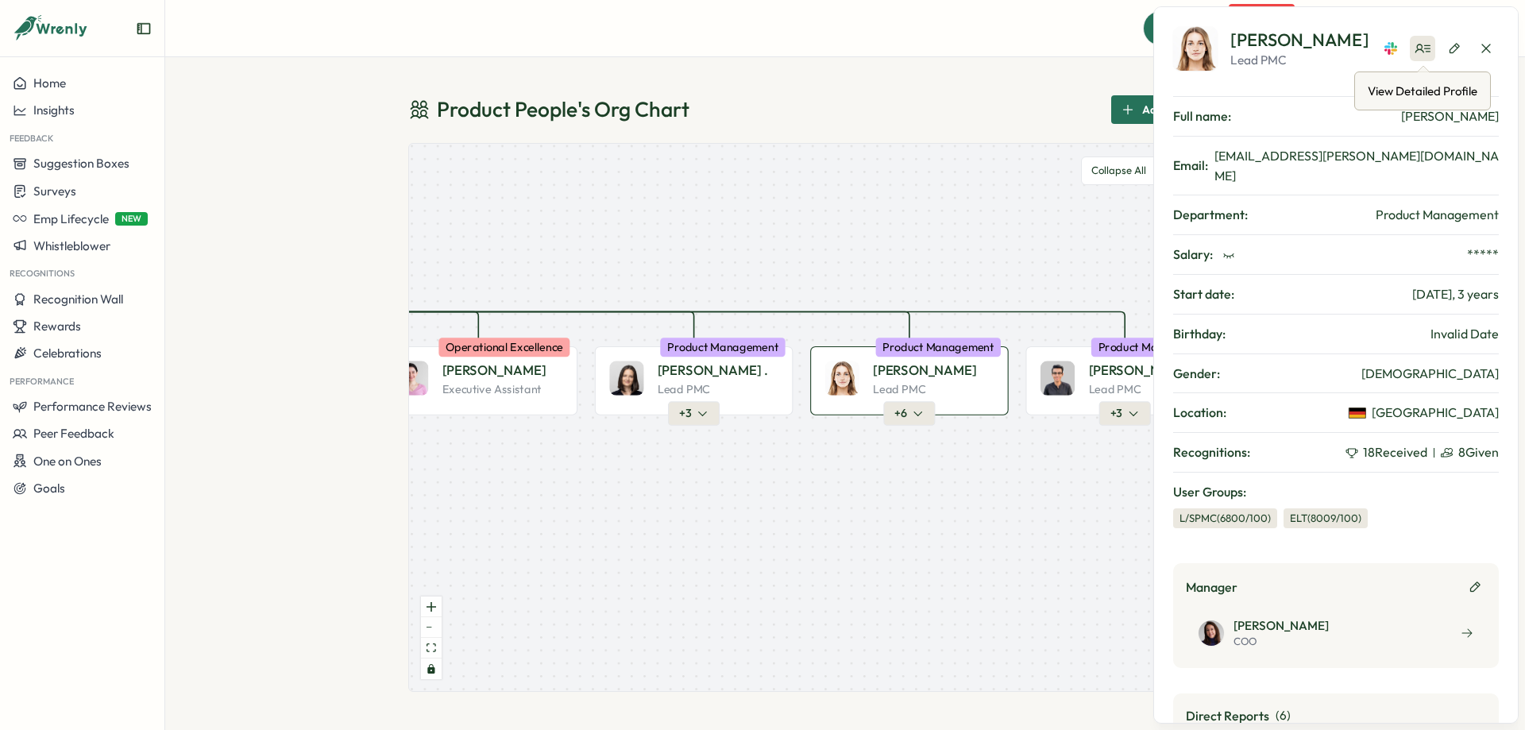
click at [1418, 52] on icon at bounding box center [1423, 49] width 16 height 16
click at [1480, 47] on icon "button" at bounding box center [1486, 49] width 16 height 16
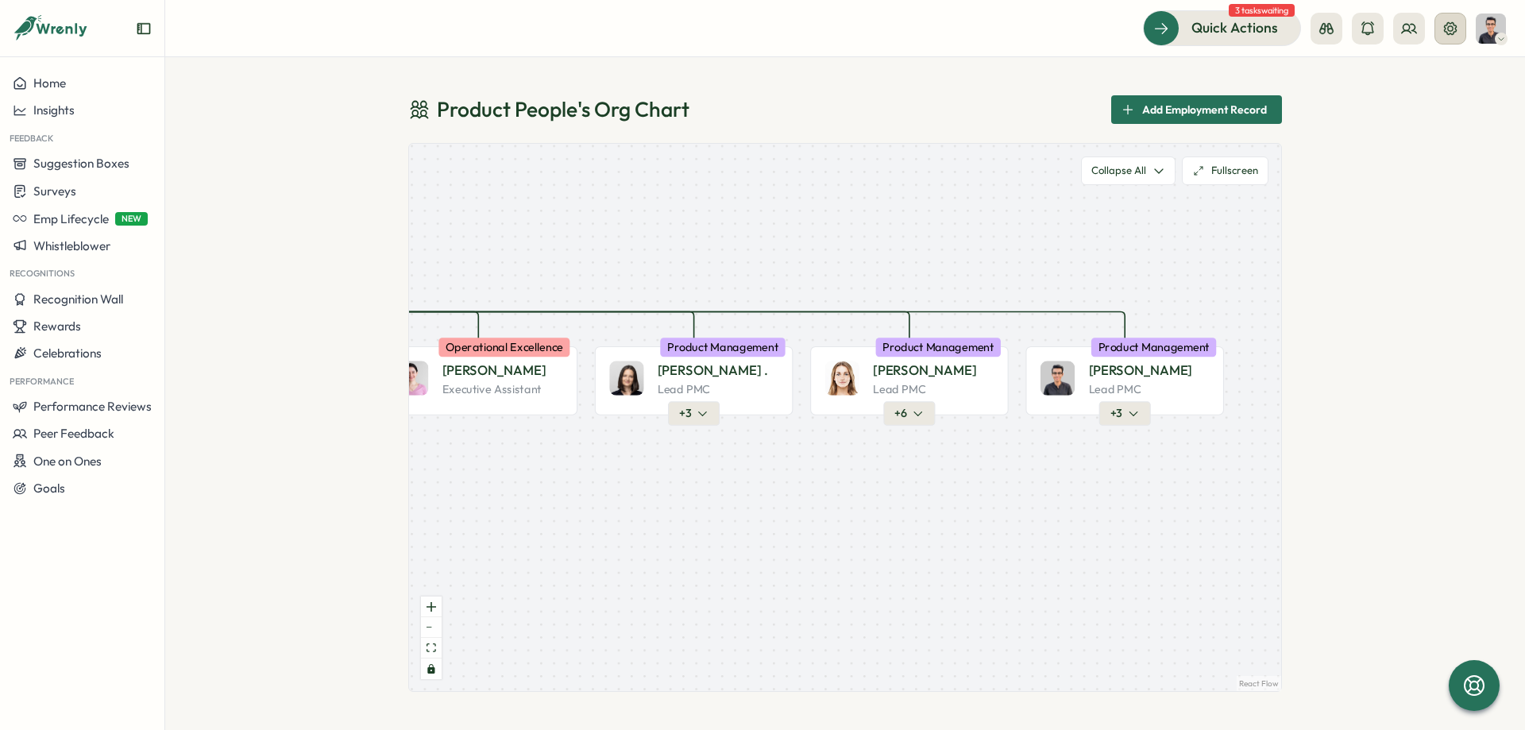
click at [1463, 30] on button at bounding box center [1451, 29] width 32 height 32
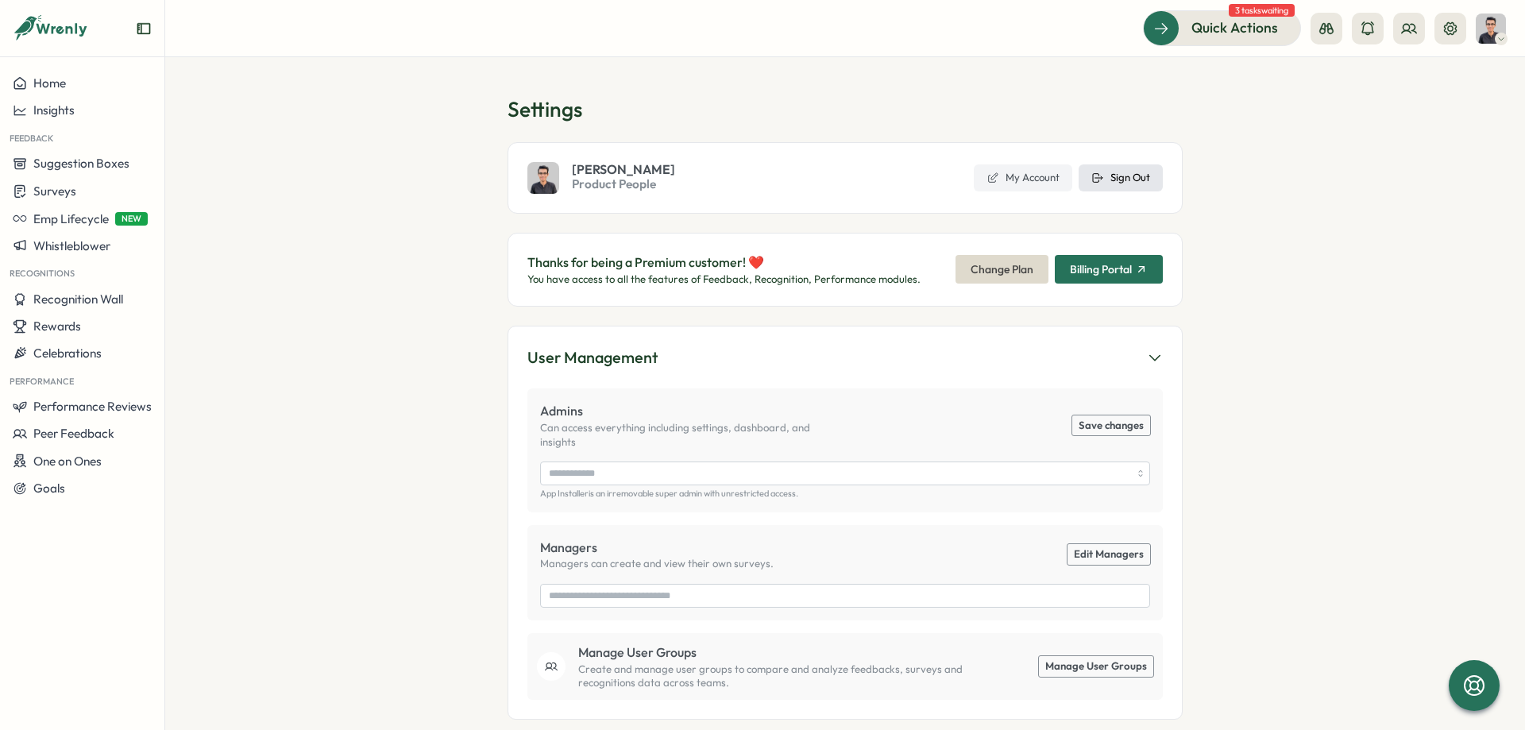
type input "**********"
click at [1143, 174] on span "Sign Out" at bounding box center [1131, 178] width 40 height 14
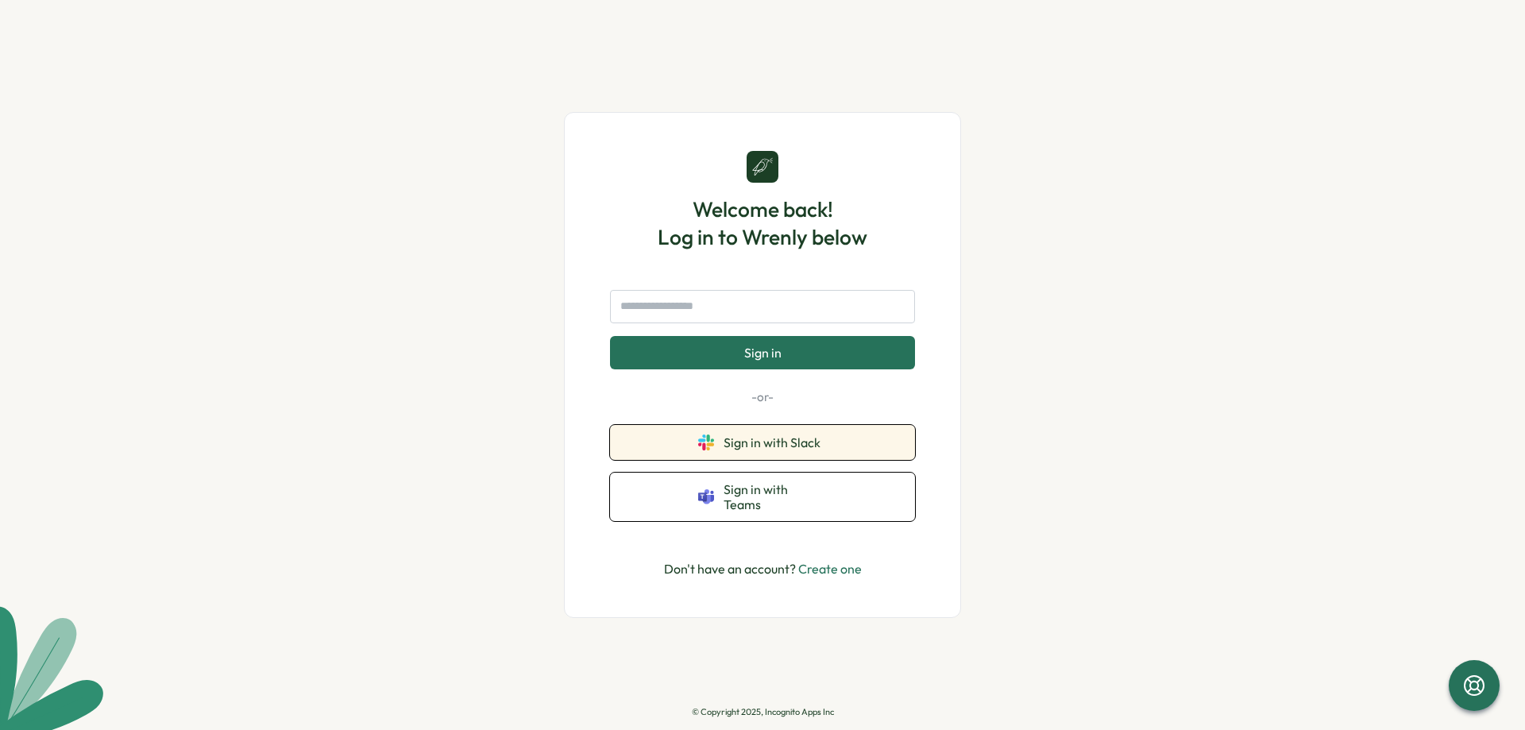
click at [748, 450] on span "Sign in with Slack" at bounding box center [775, 442] width 103 height 14
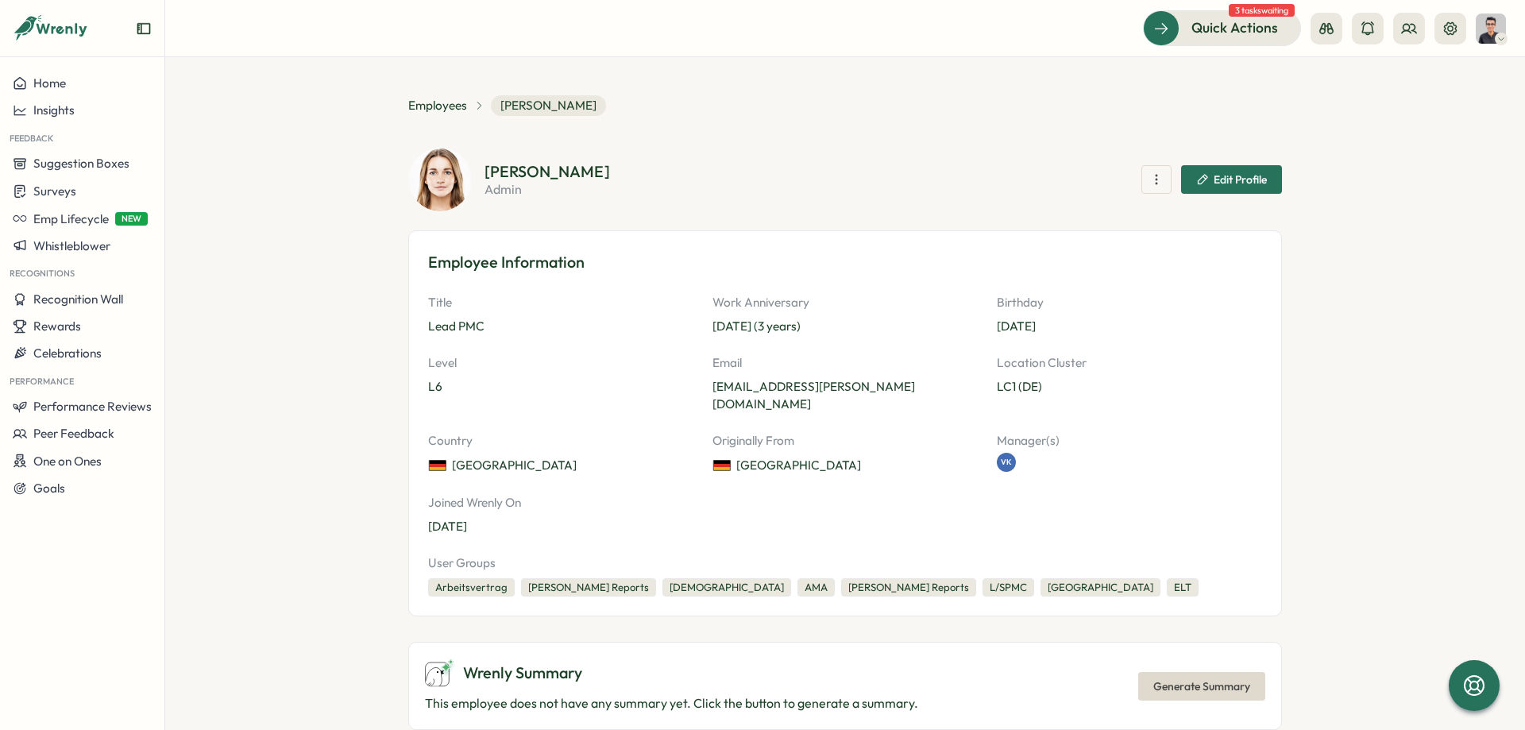
click at [1205, 176] on icon "button" at bounding box center [1202, 179] width 13 height 13
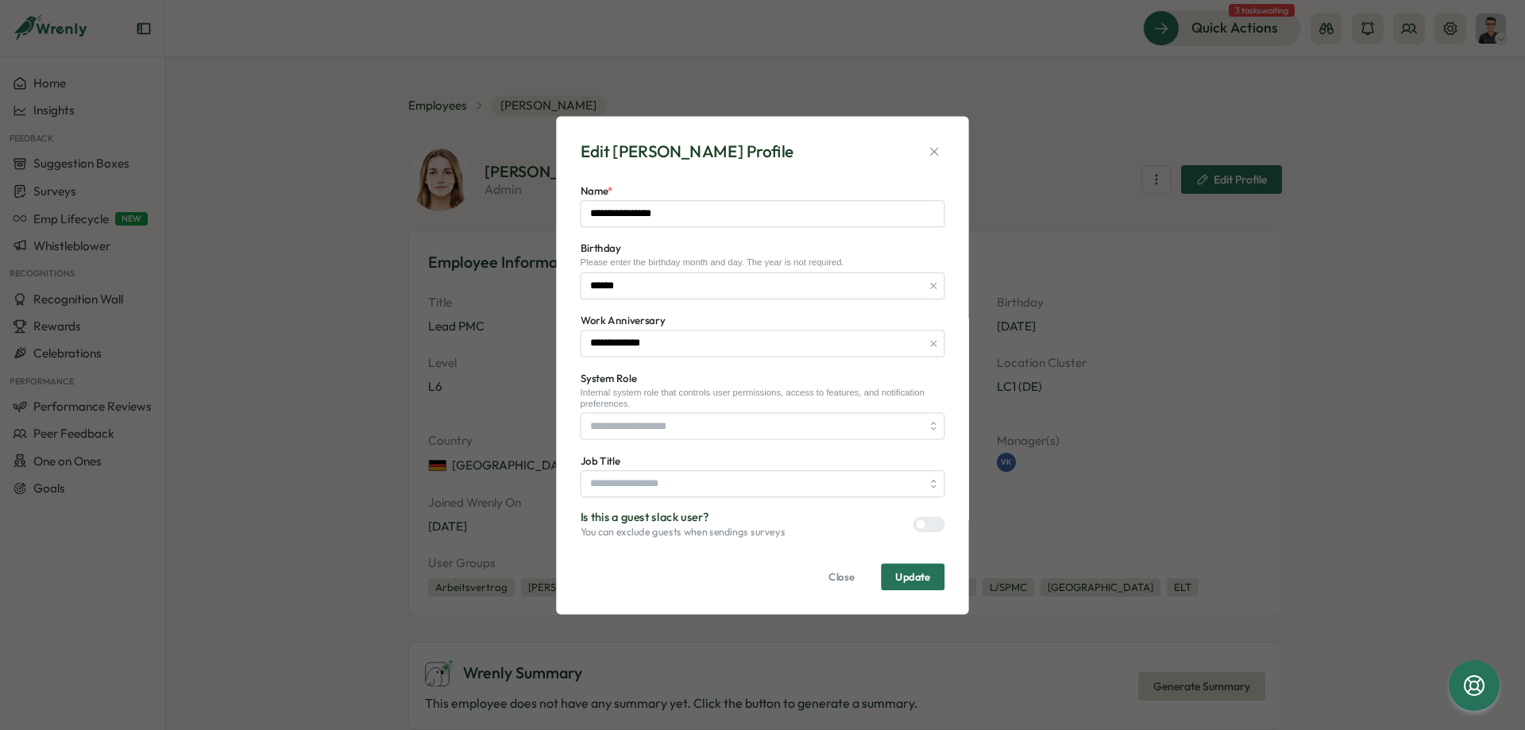
type input "********"
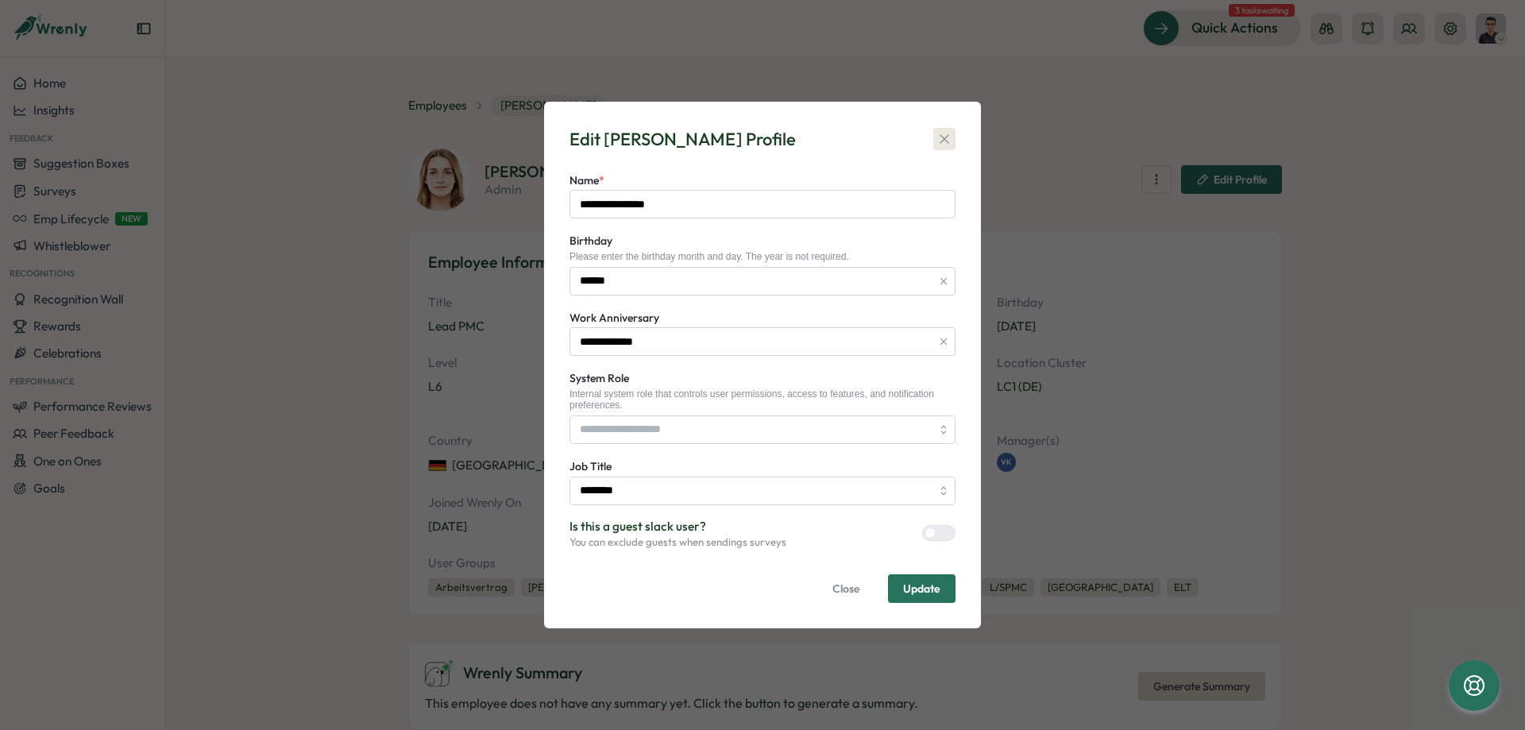
click at [949, 135] on icon "button" at bounding box center [945, 139] width 16 height 16
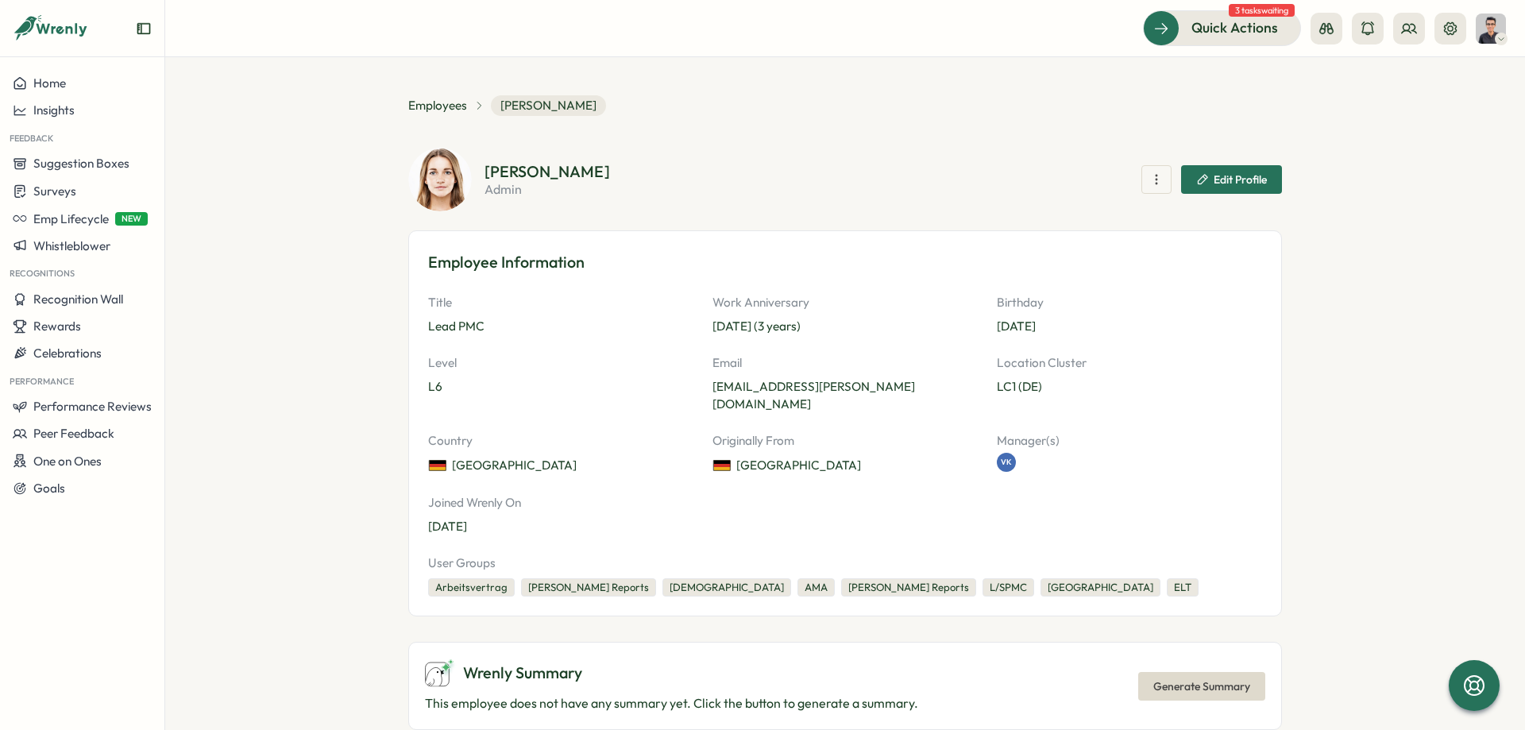
click at [1241, 178] on span "Edit Profile" at bounding box center [1240, 179] width 53 height 11
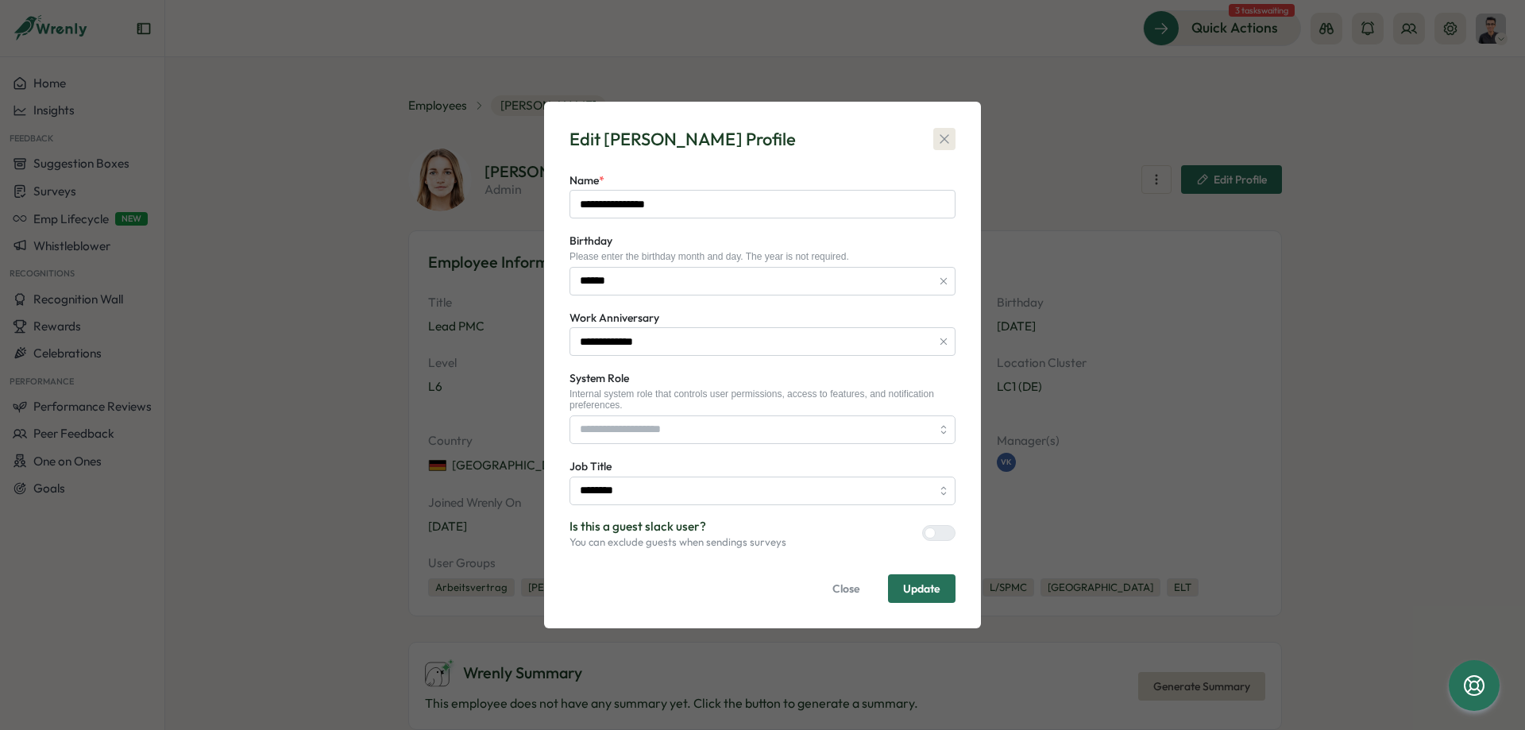
click at [949, 134] on icon "button" at bounding box center [945, 139] width 16 height 16
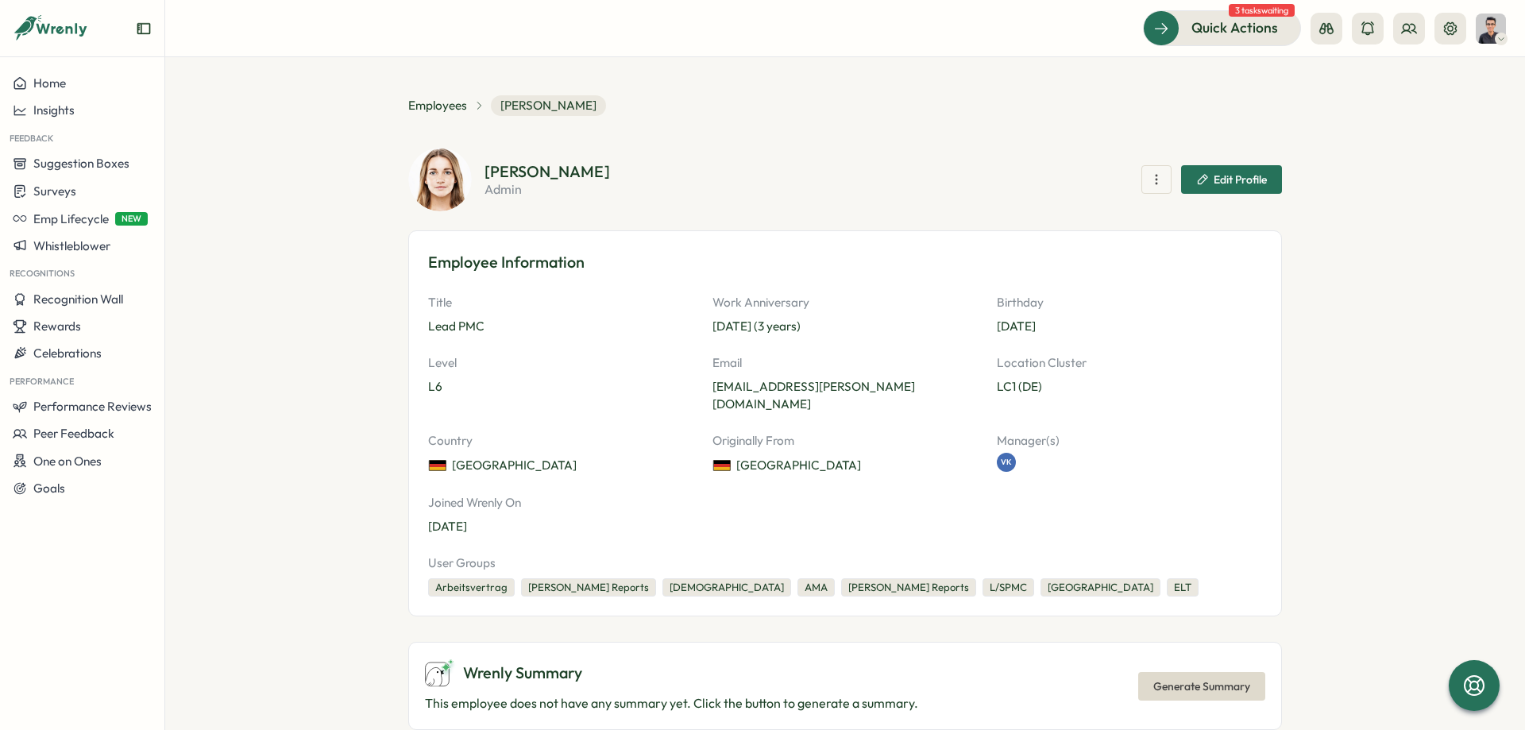
click at [1156, 180] on icon "button" at bounding box center [1157, 180] width 16 height 16
click at [275, 152] on section "**********" at bounding box center [845, 393] width 1360 height 673
click at [108, 75] on button "Home" at bounding box center [82, 83] width 164 height 27
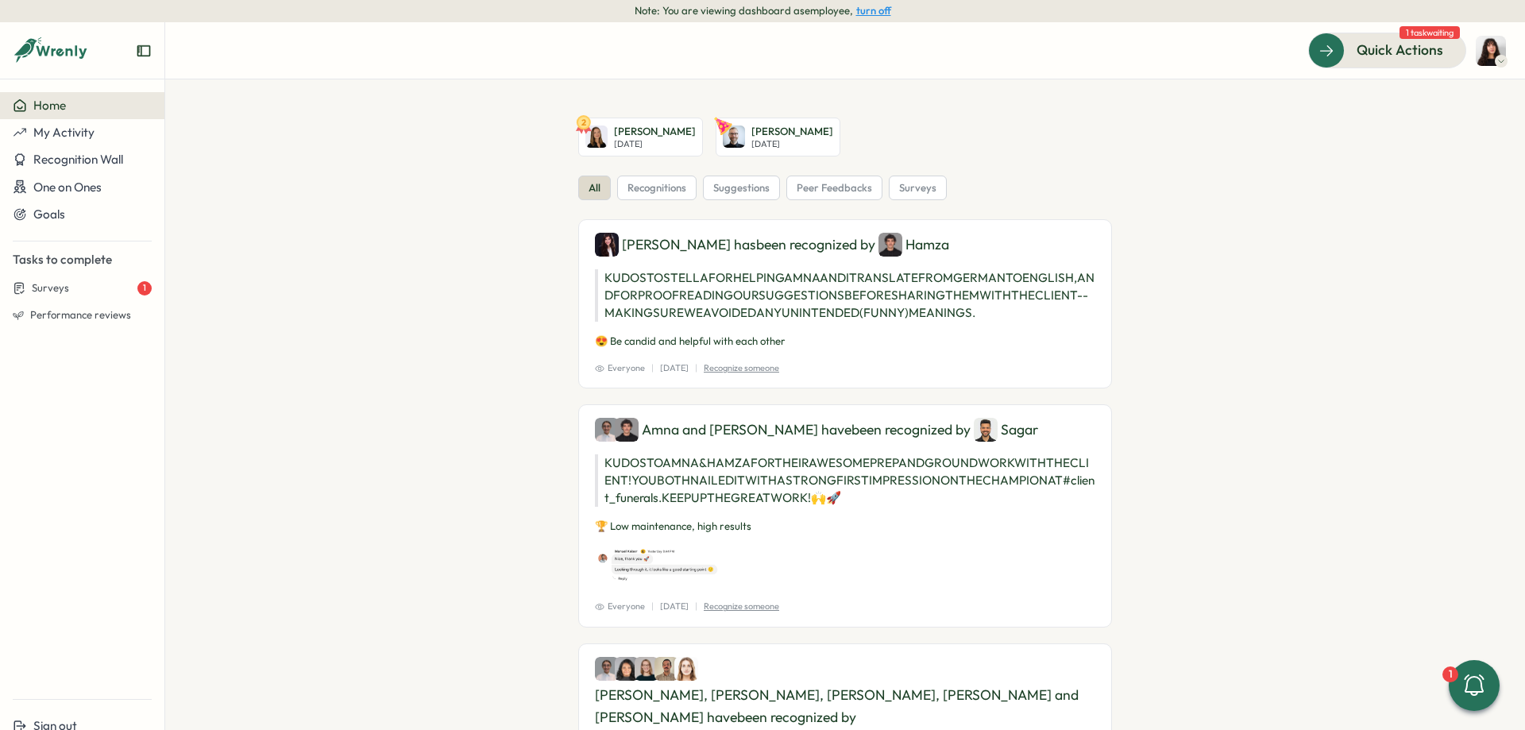
click at [870, 11] on button "turn off" at bounding box center [873, 11] width 35 height 12
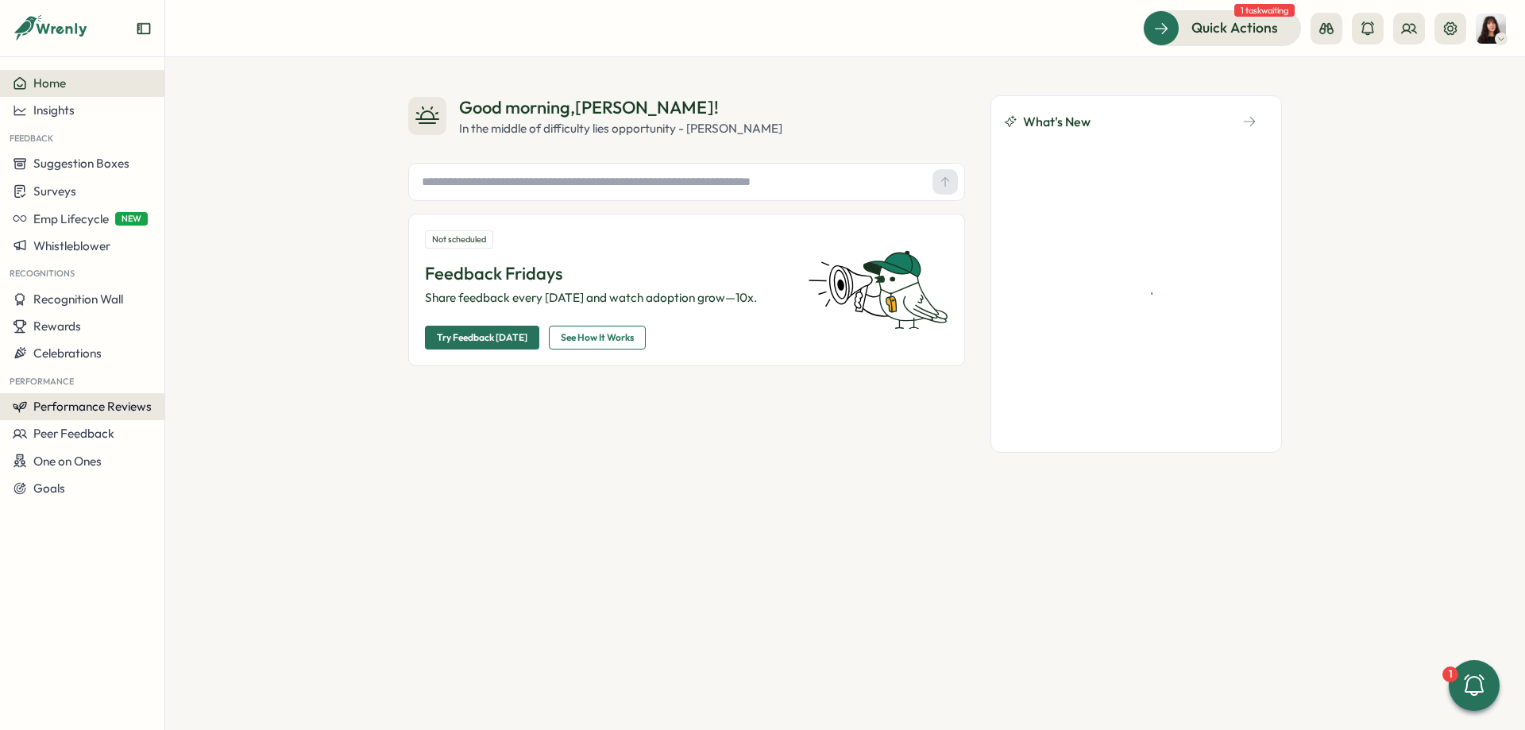
click at [79, 401] on span "Performance Reviews" at bounding box center [92, 406] width 118 height 15
click at [203, 373] on div "Reviews" at bounding box center [229, 376] width 123 height 17
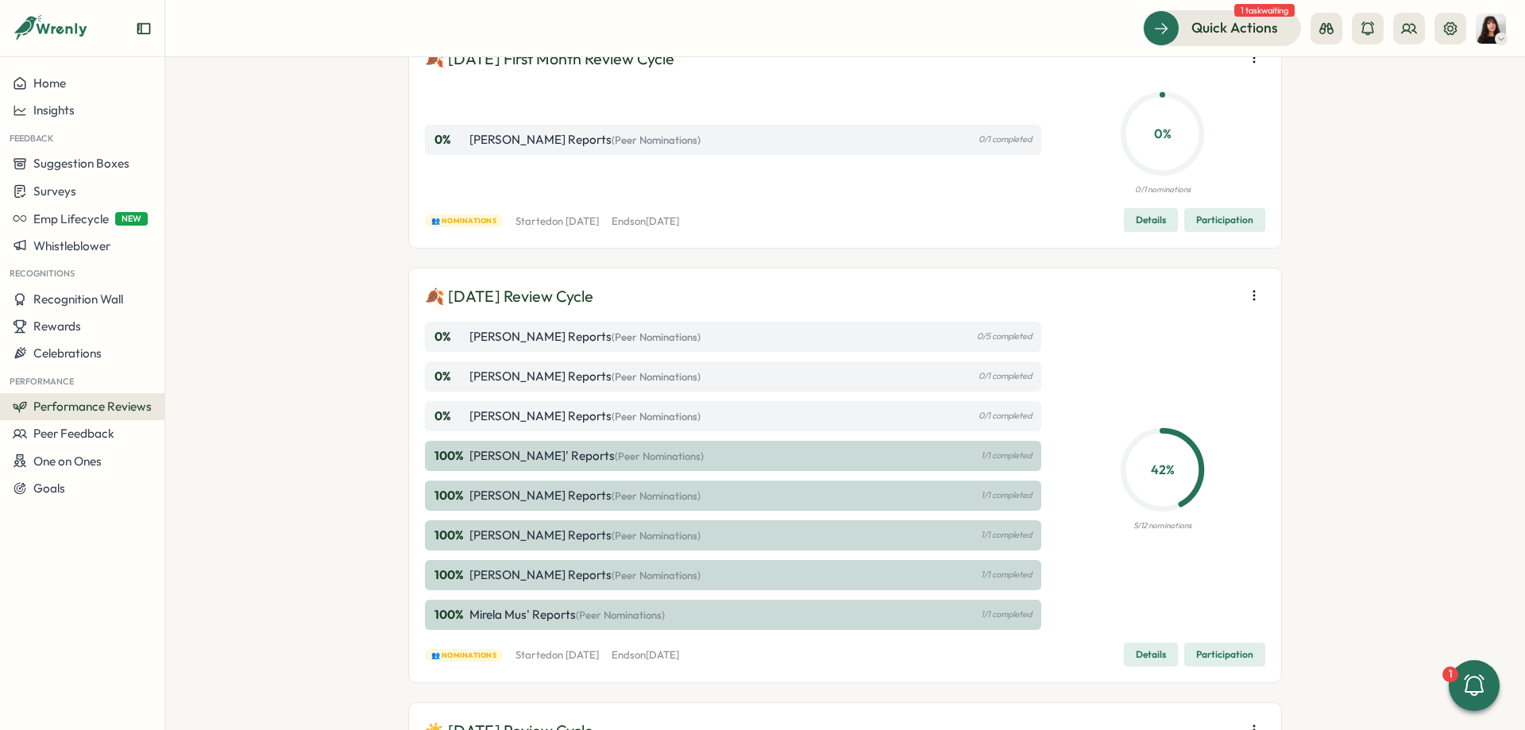
scroll to position [119, 0]
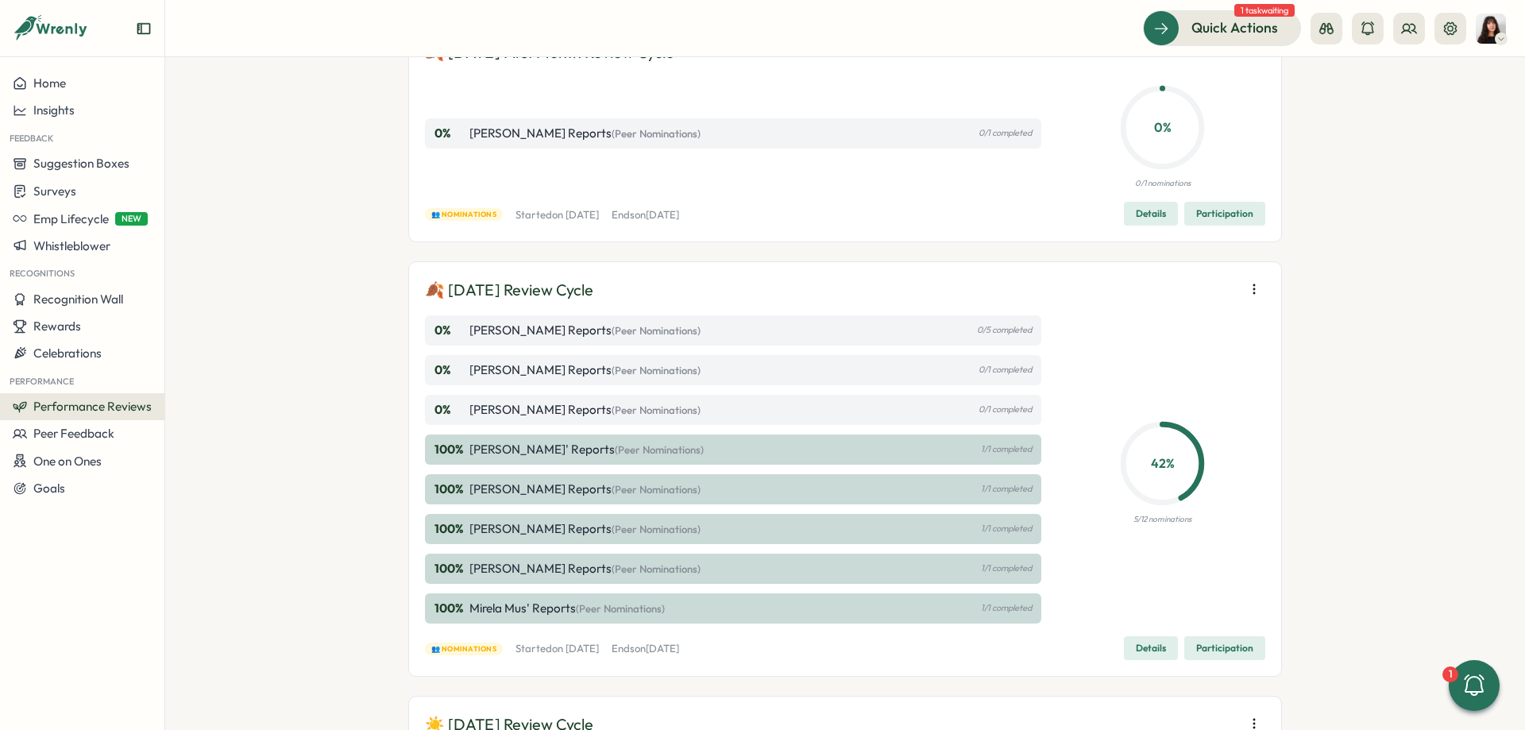
click at [1151, 647] on span "Details" at bounding box center [1151, 648] width 30 height 22
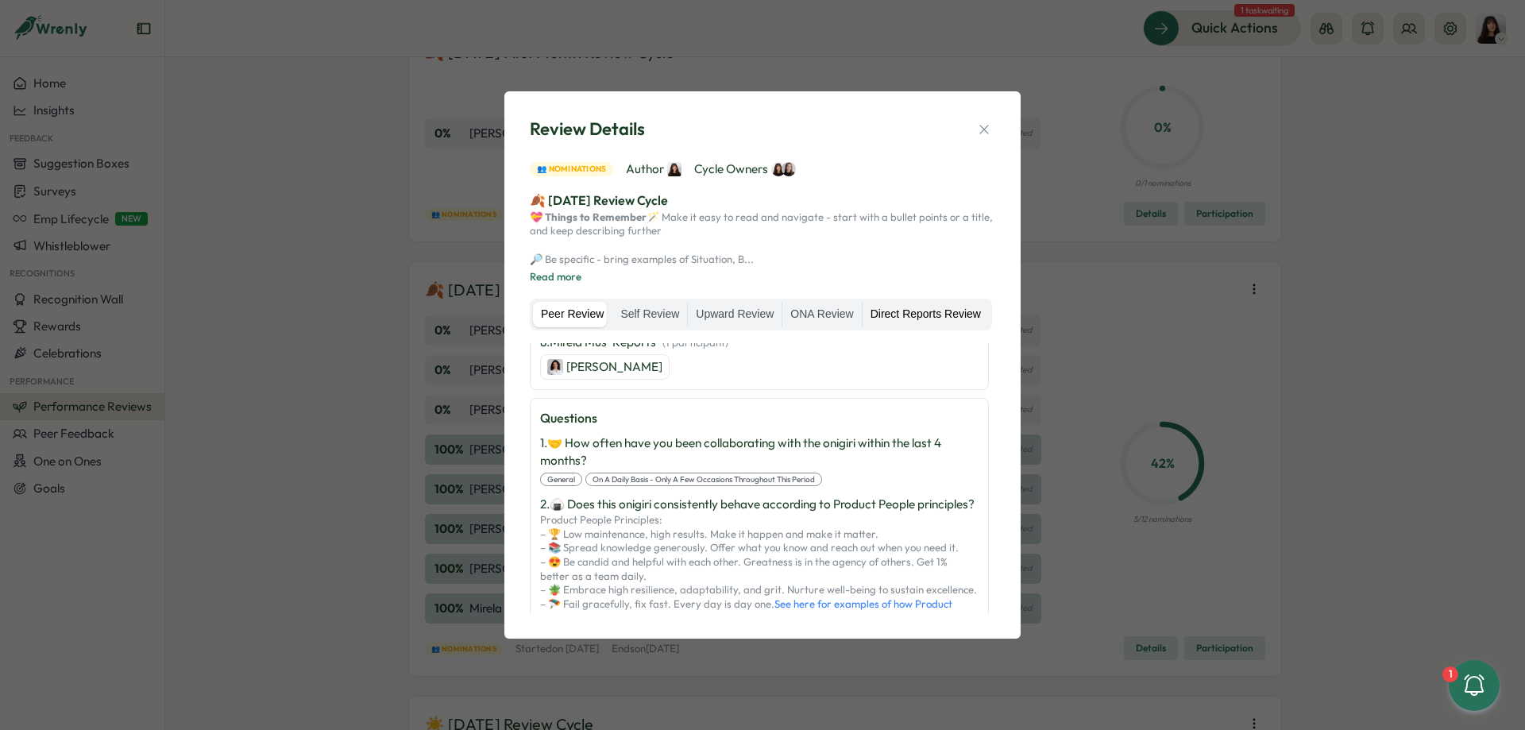
scroll to position [834, 0]
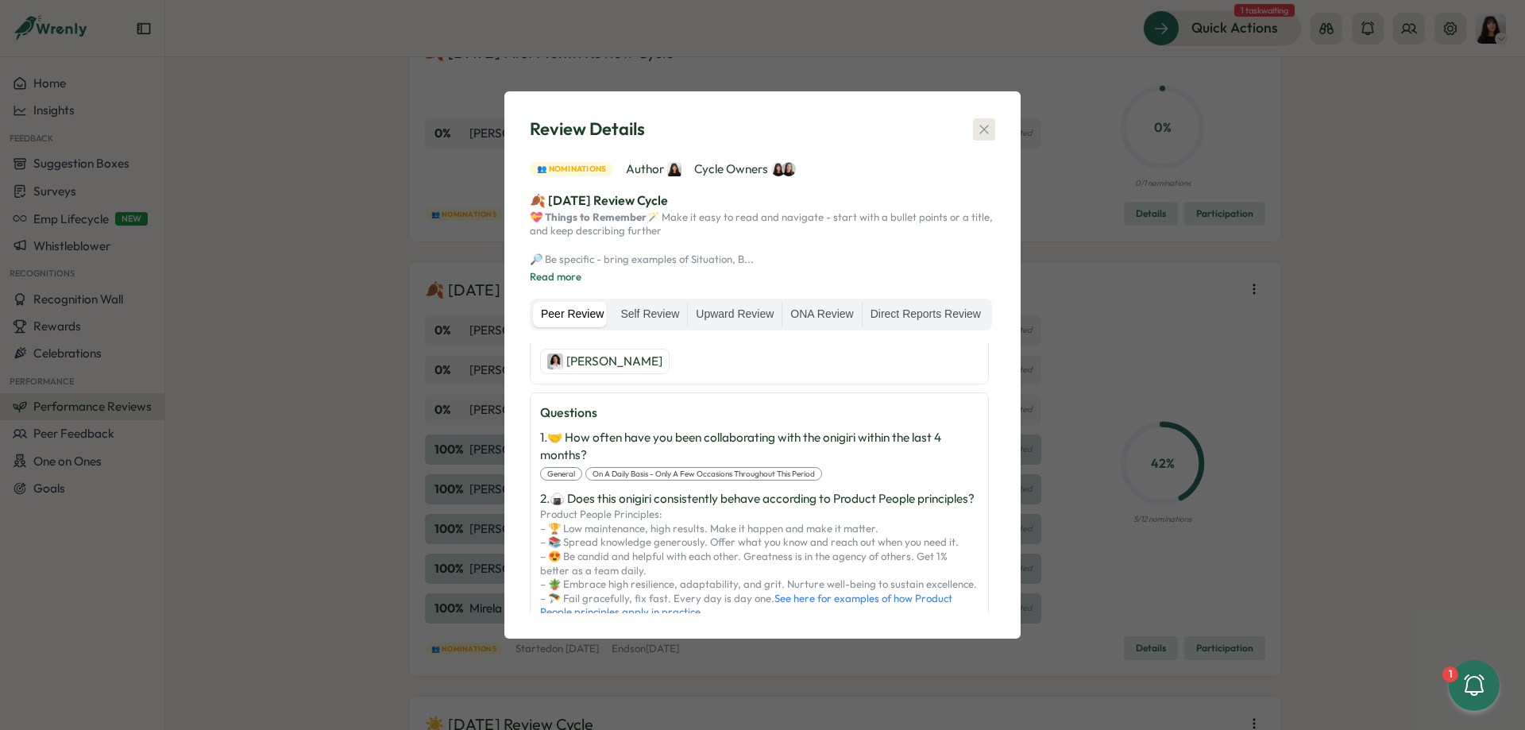
click at [980, 122] on icon "button" at bounding box center [984, 130] width 16 height 16
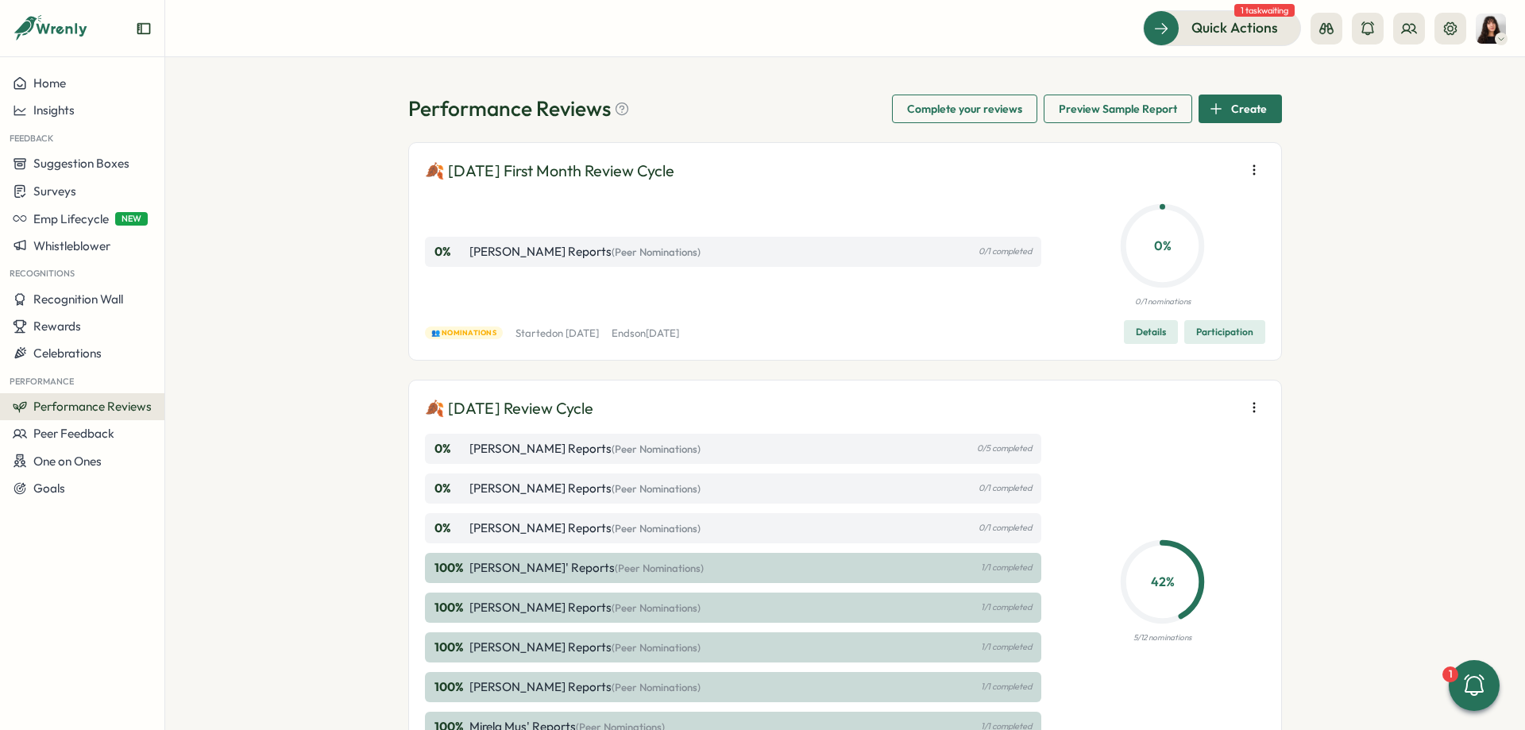
scroll to position [0, 0]
click at [1244, 336] on span "Participation" at bounding box center [1224, 333] width 57 height 22
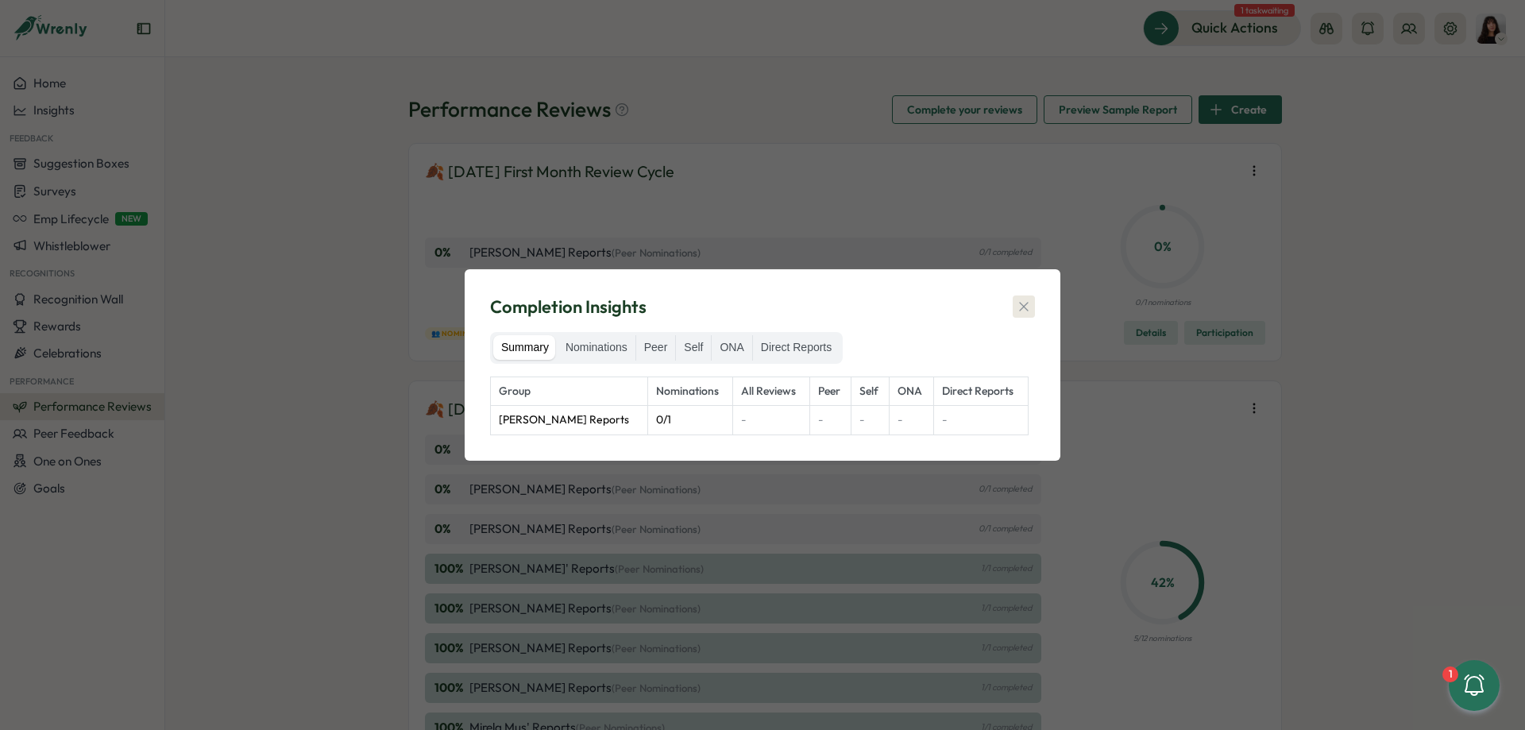
click at [1020, 311] on icon "button" at bounding box center [1024, 307] width 16 height 16
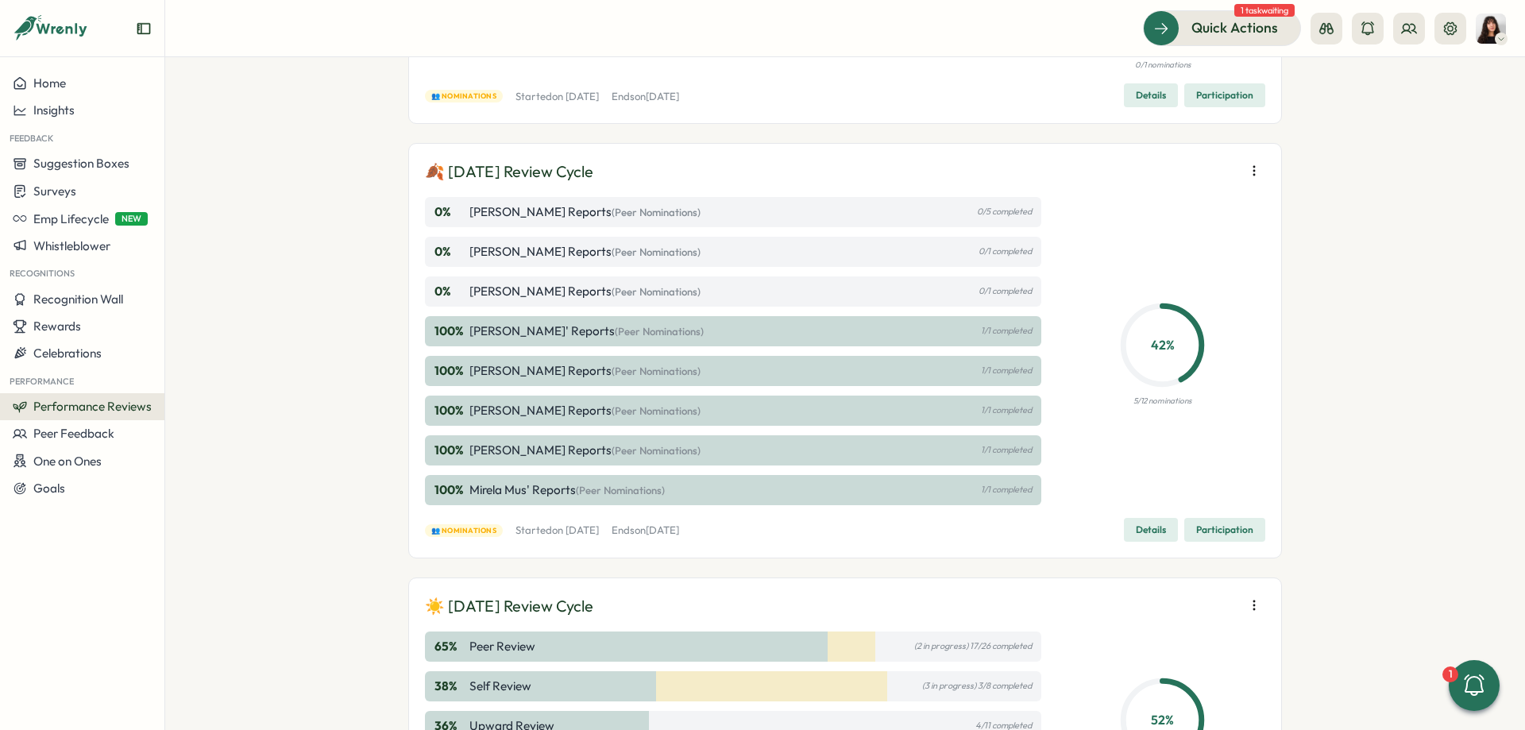
scroll to position [238, 0]
click at [1215, 531] on span "Participation" at bounding box center [1224, 529] width 57 height 22
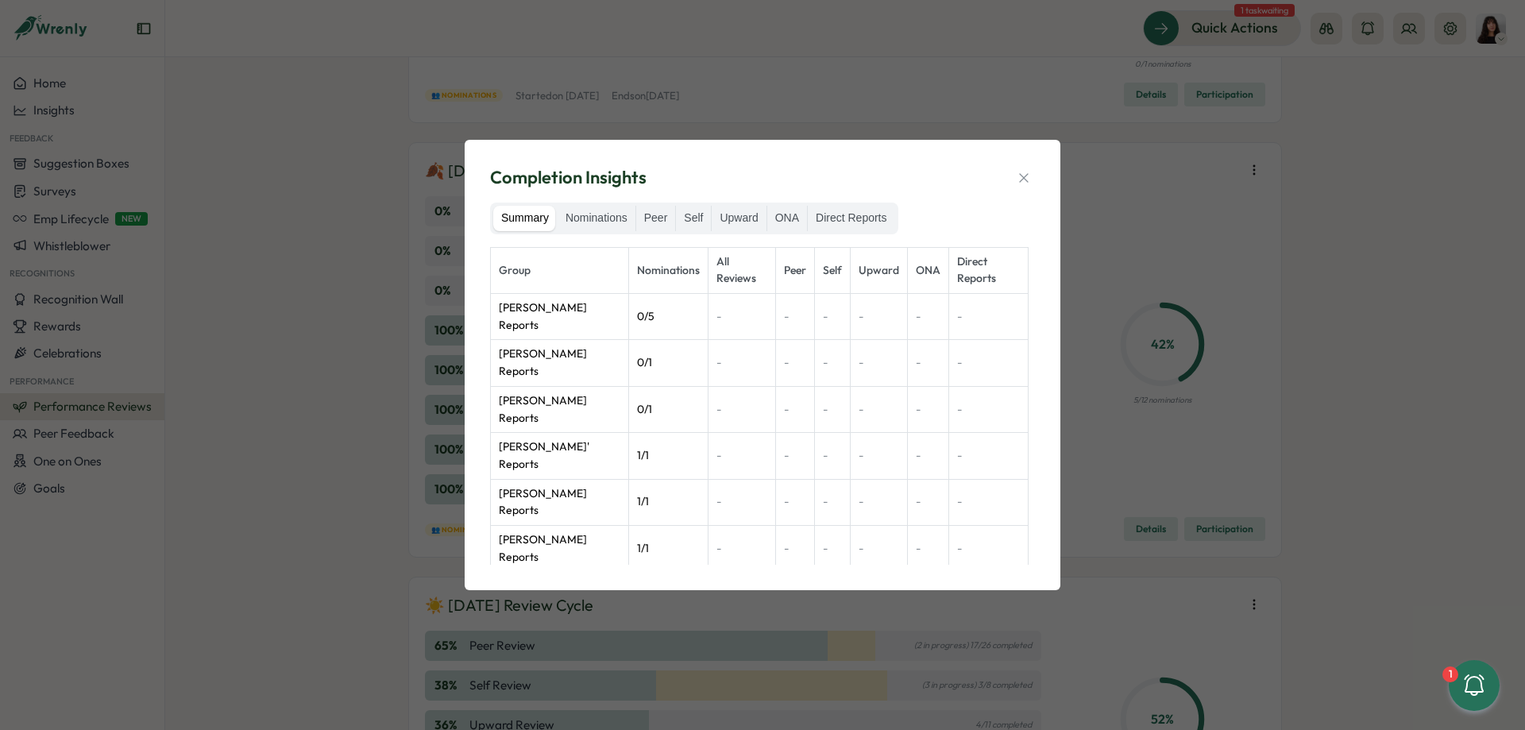
drag, startPoint x: 505, startPoint y: 517, endPoint x: 601, endPoint y: 514, distance: 96.2
click at [601, 572] on td "Rike Giese's Reports" at bounding box center [560, 595] width 138 height 46
click at [1016, 180] on icon "button" at bounding box center [1024, 178] width 16 height 16
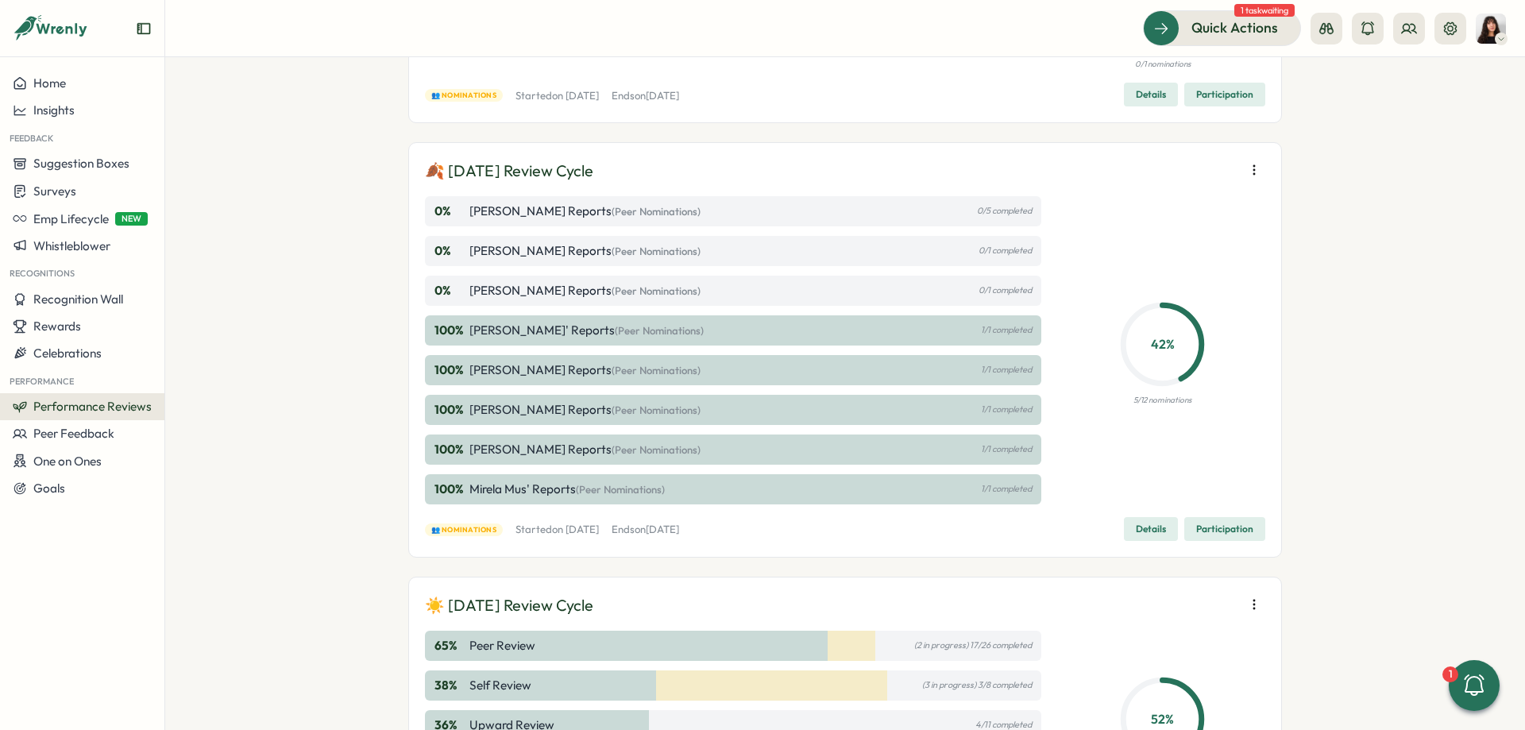
click at [1247, 171] on icon "button" at bounding box center [1254, 170] width 16 height 16
click at [1162, 276] on span "Reuse template" at bounding box center [1147, 280] width 84 height 14
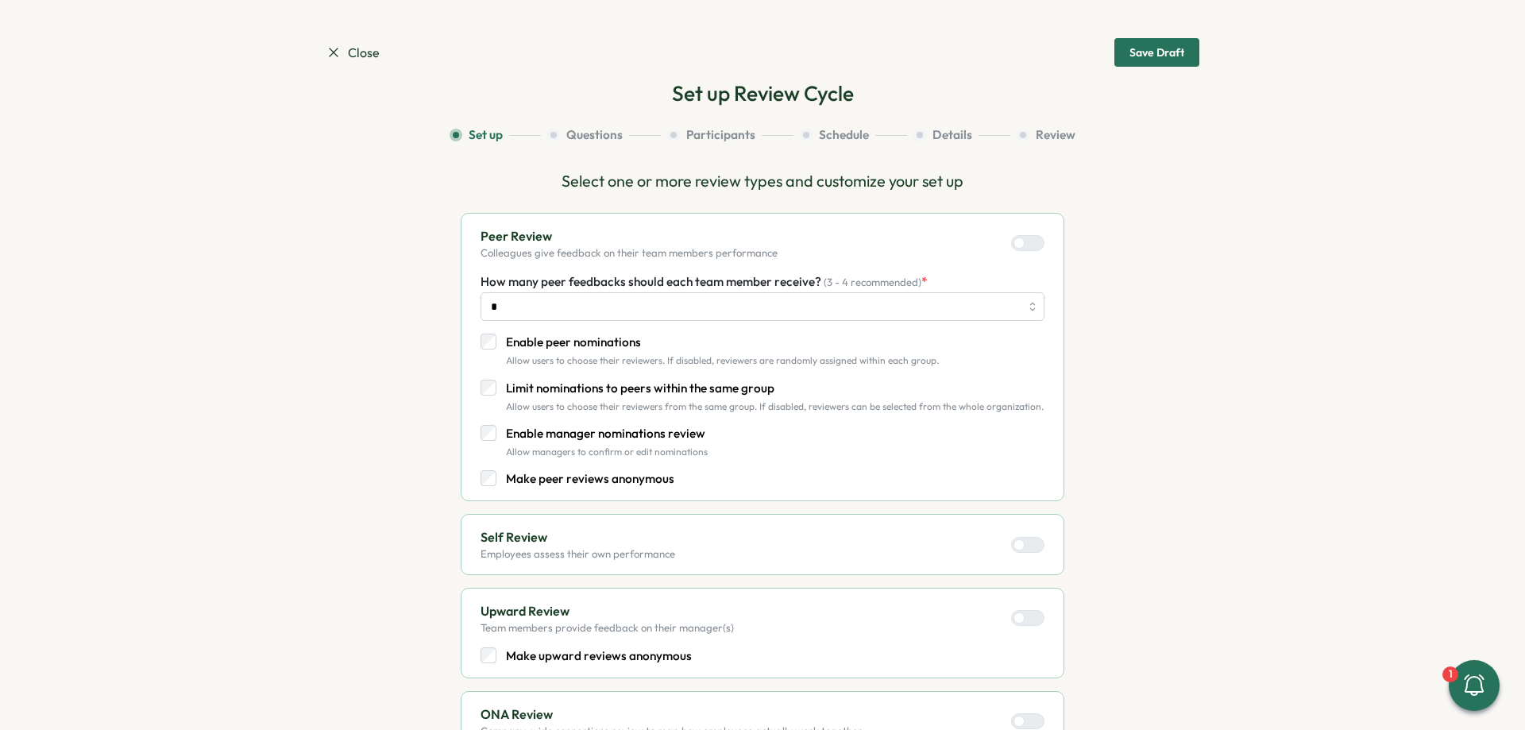
click at [351, 54] on span "Close" at bounding box center [353, 53] width 54 height 20
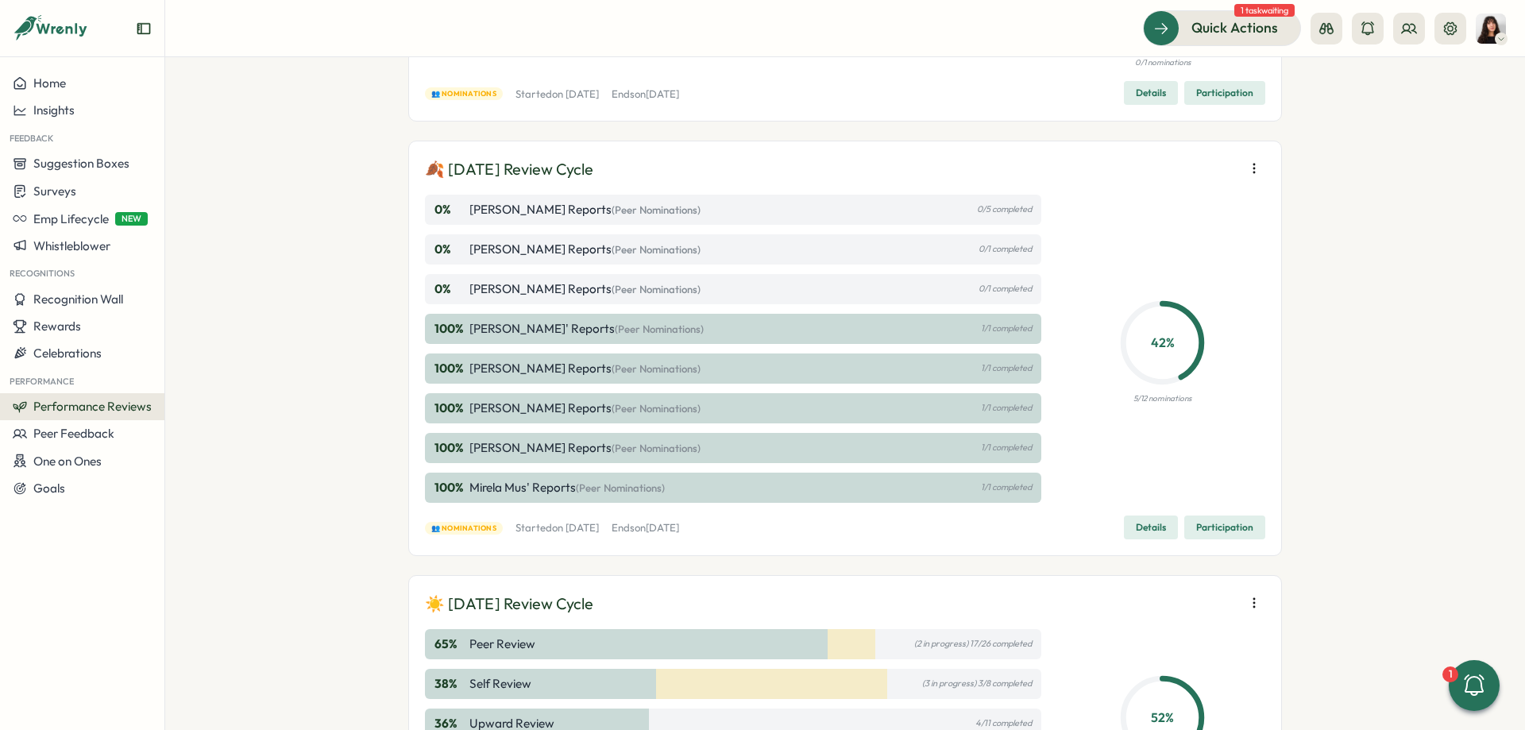
scroll to position [238, 0]
drag, startPoint x: 468, startPoint y: 296, endPoint x: 593, endPoint y: 296, distance: 124.7
click at [570, 295] on div "0 % Hasan Naqvi's Reports (Peer Nominations)" at bounding box center [568, 290] width 266 height 17
click at [1469, 29] on div "Quick Actions 1 task waiting" at bounding box center [1324, 27] width 363 height 35
click at [1453, 27] on icon at bounding box center [1450, 27] width 13 height 13
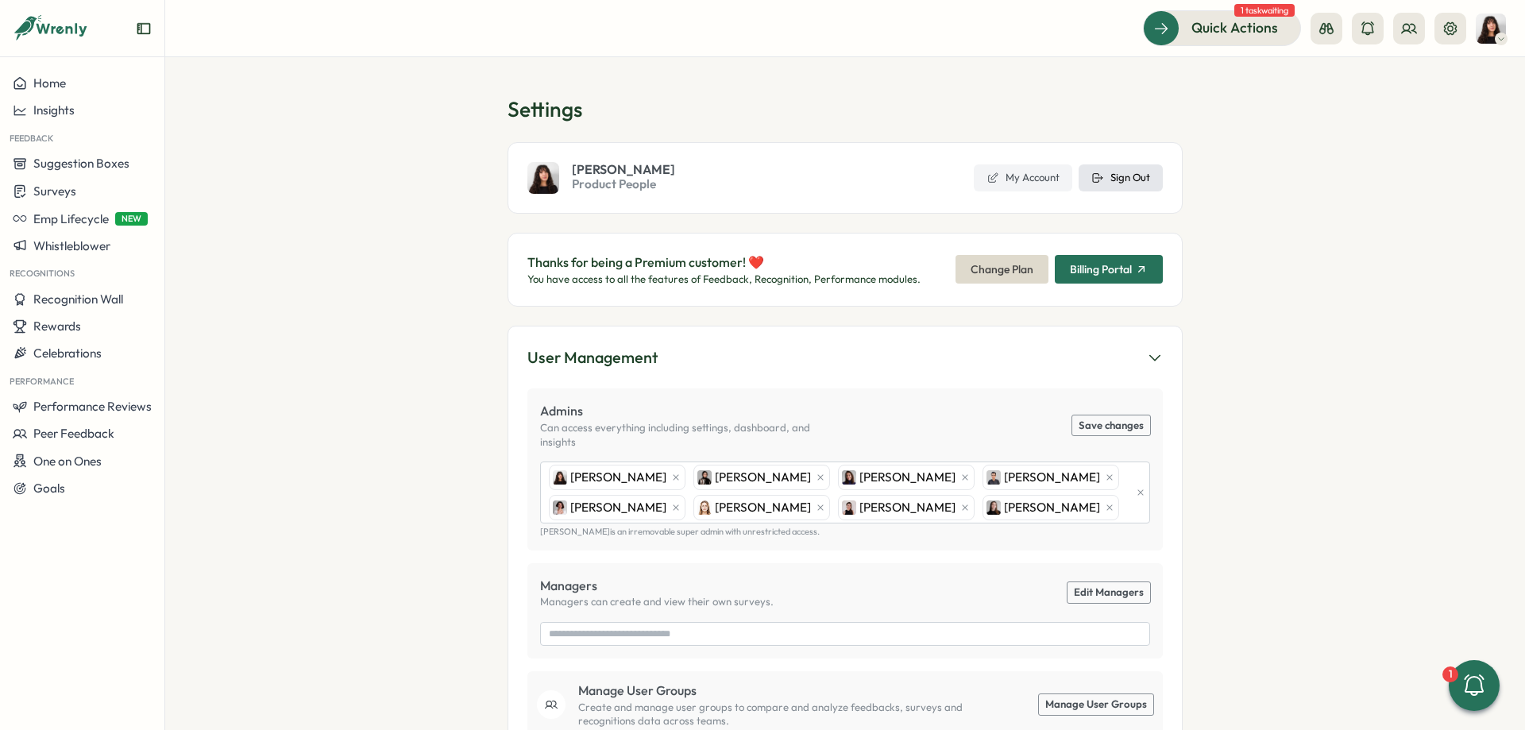
click at [1145, 182] on span "Sign Out" at bounding box center [1131, 178] width 40 height 14
type input "**********"
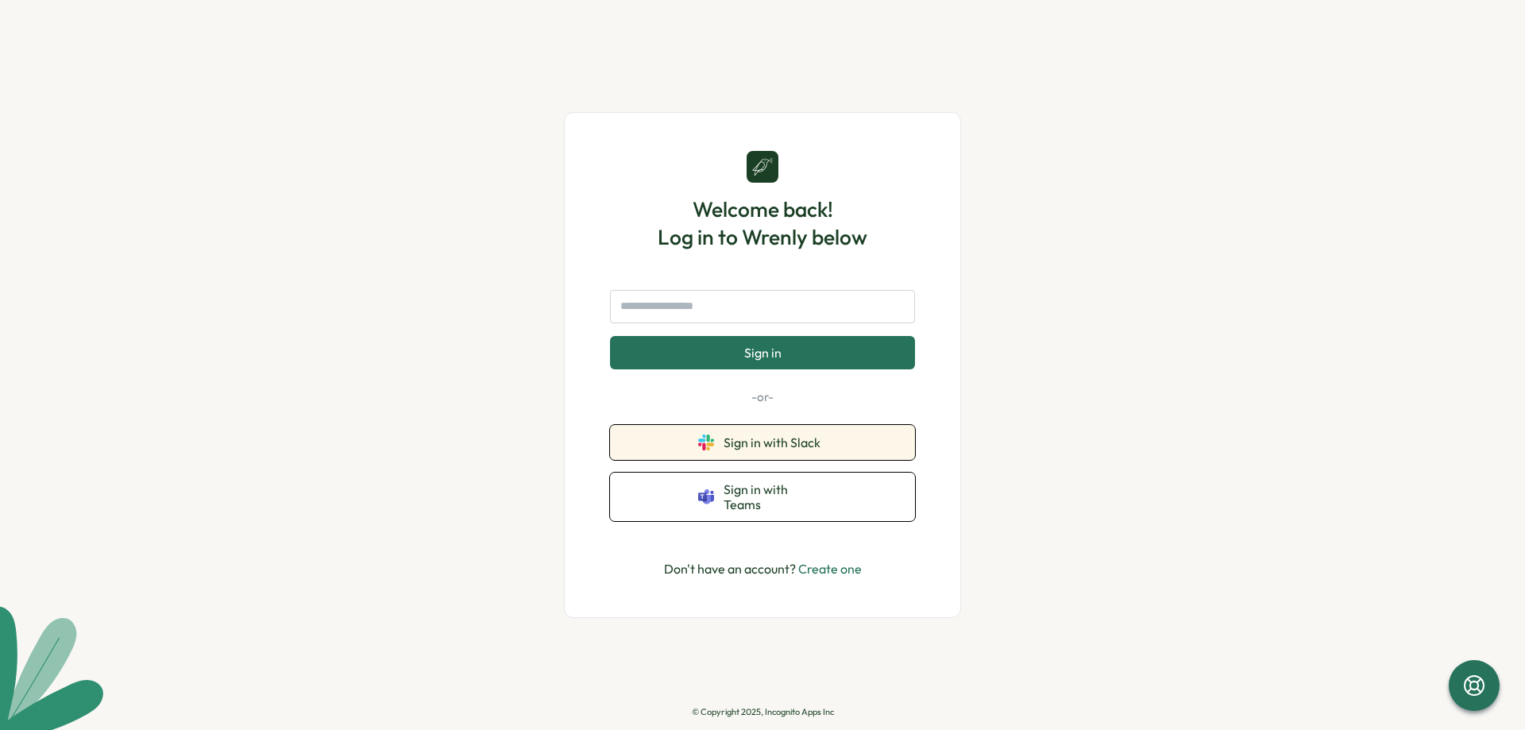
click at [791, 438] on button "Sign in with Slack" at bounding box center [762, 442] width 305 height 35
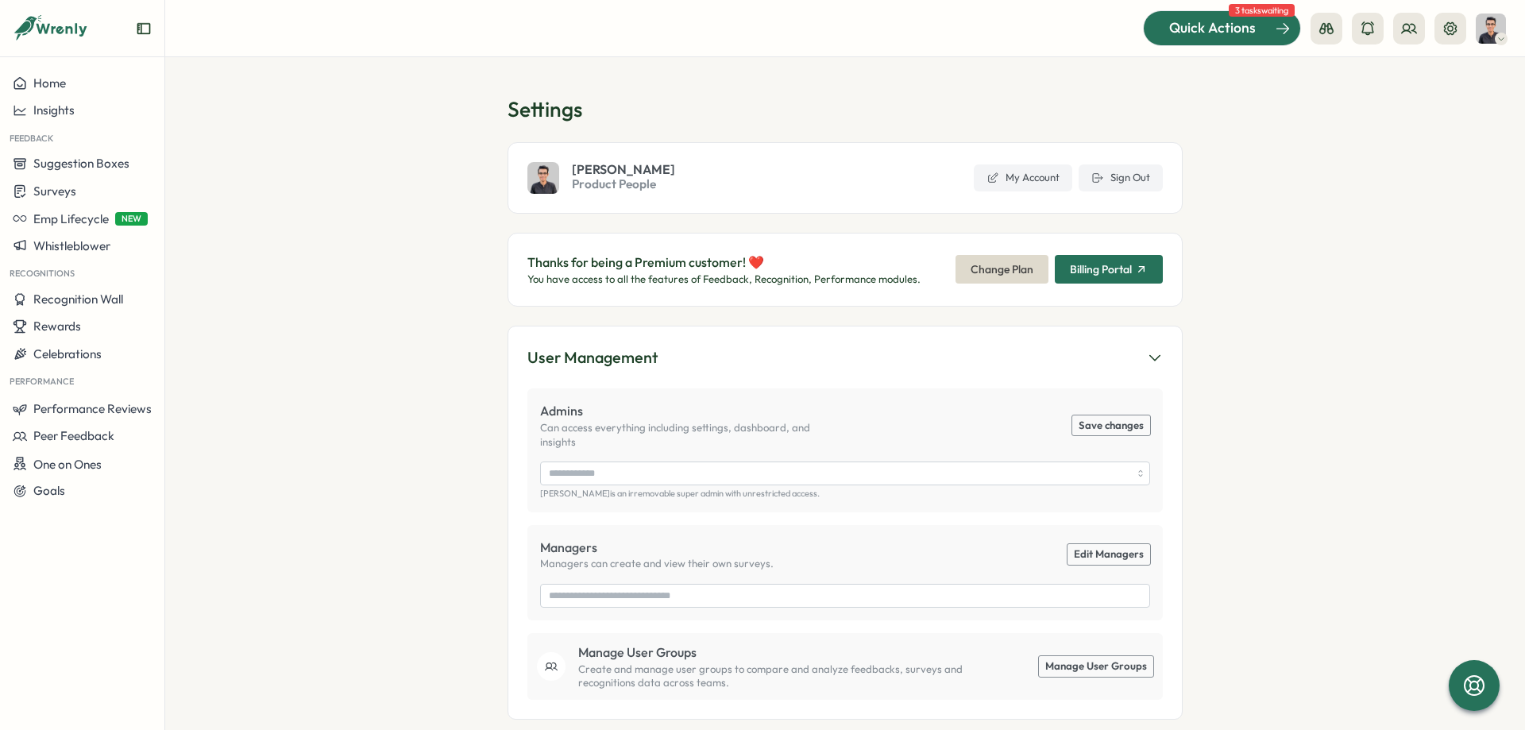
click at [1247, 32] on span "Quick Actions" at bounding box center [1212, 27] width 87 height 21
type input "**********"
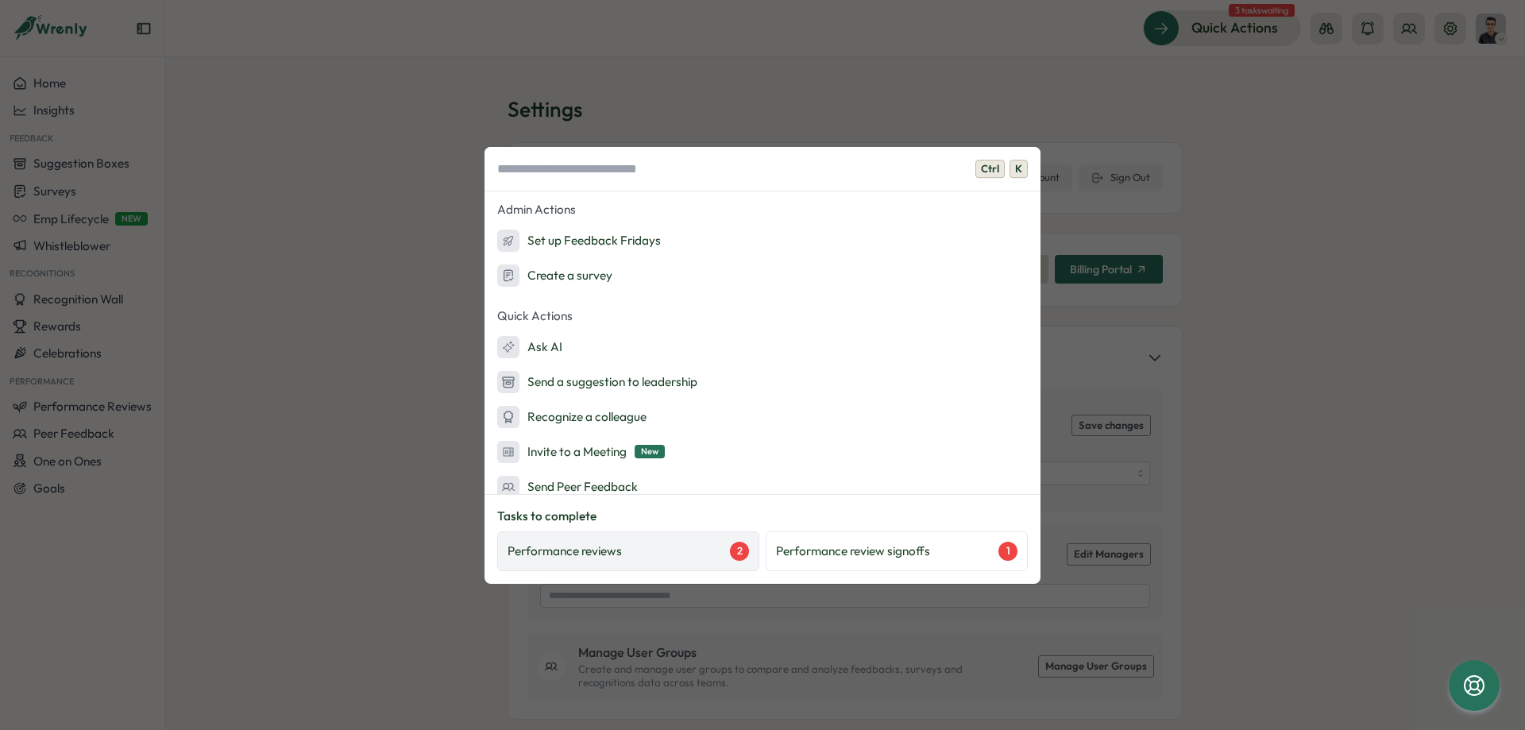
click at [647, 558] on div "Performance reviews 2" at bounding box center [629, 551] width 242 height 19
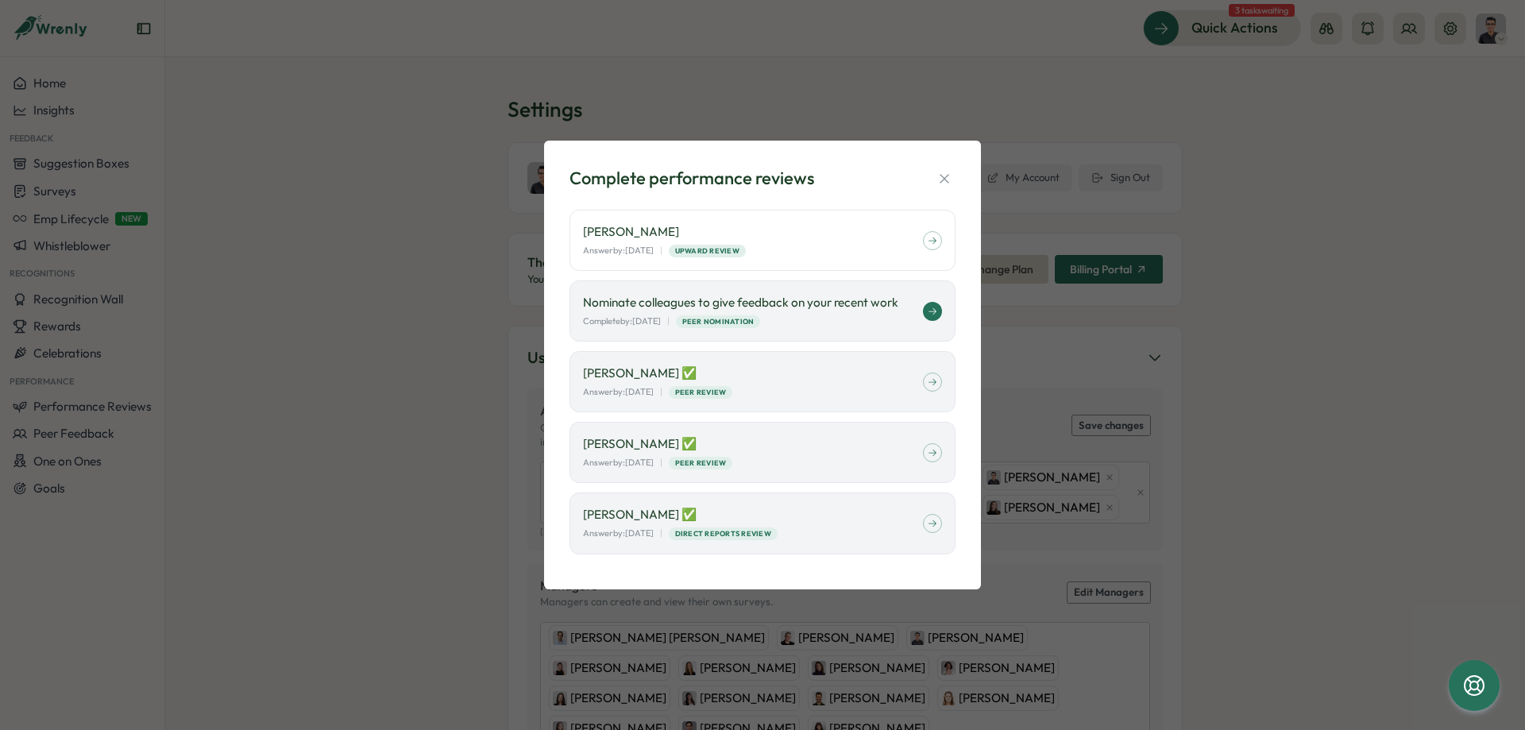
click at [839, 311] on p "Nominate colleagues to give feedback on your recent work" at bounding box center [753, 302] width 340 height 17
click at [284, 94] on div "Complete performance reviews Viktoria Korzhova Answer by: September 03 | Upward…" at bounding box center [762, 365] width 1525 height 730
click at [939, 172] on icon "button" at bounding box center [945, 179] width 16 height 16
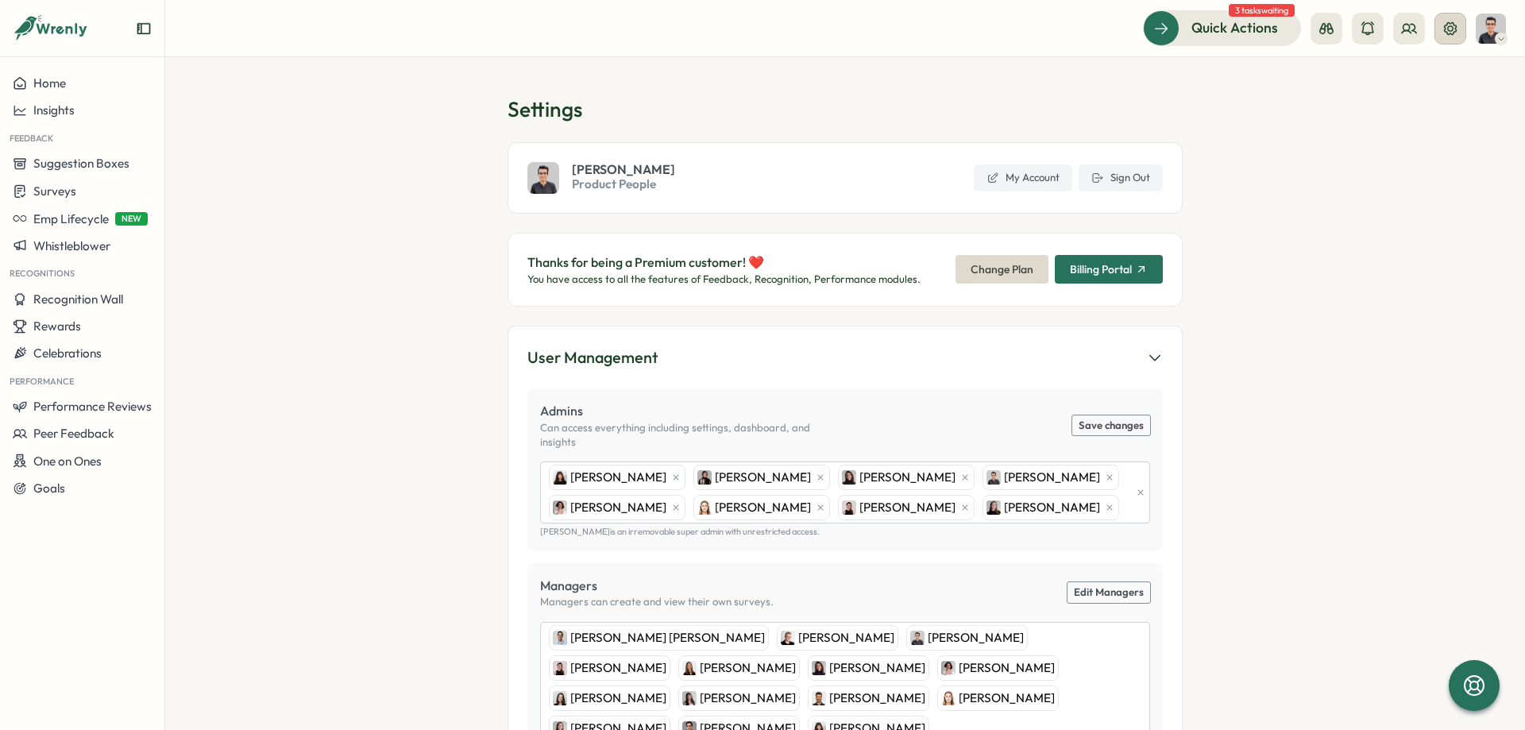
click at [1456, 39] on button at bounding box center [1451, 29] width 32 height 32
click at [1125, 174] on span "Sign Out" at bounding box center [1131, 178] width 40 height 14
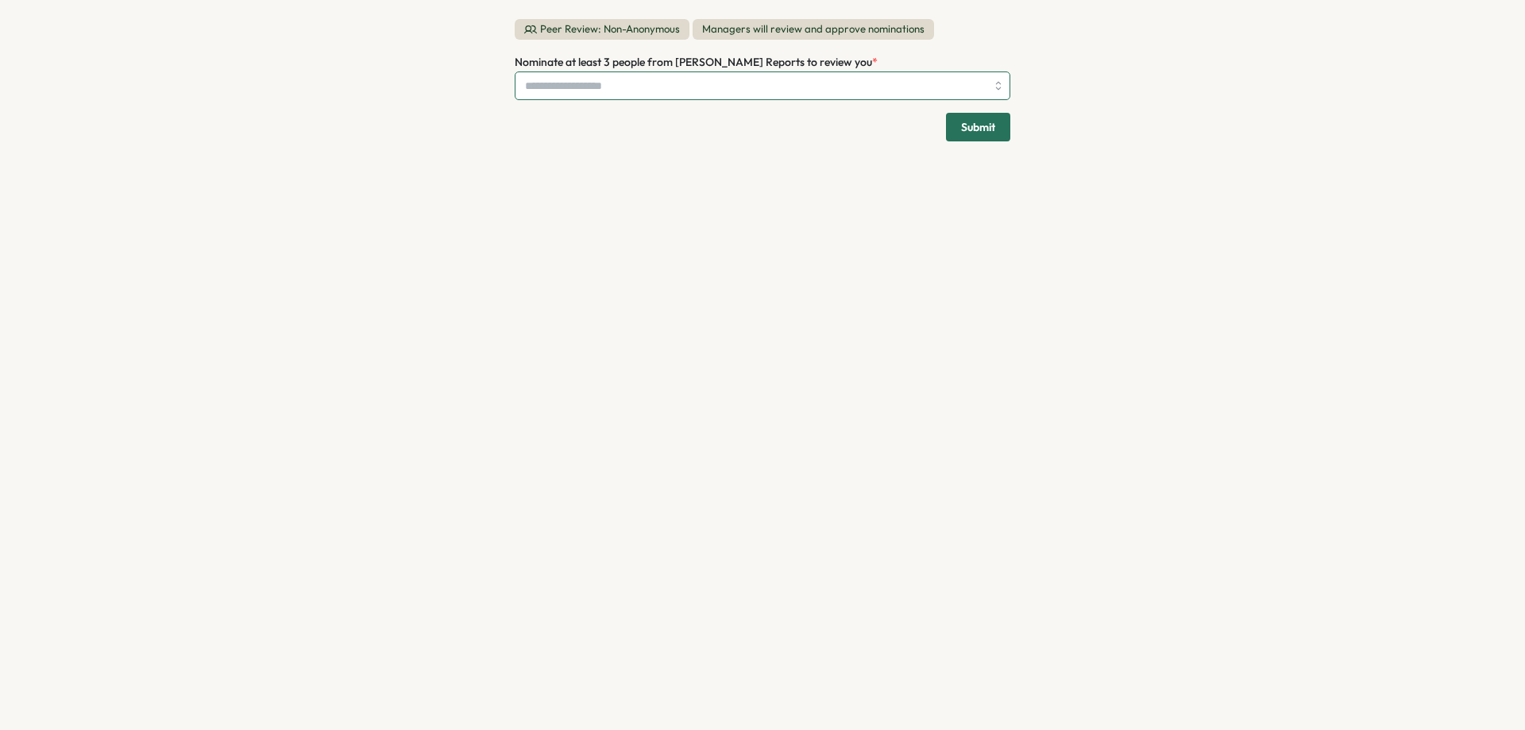
click at [612, 83] on input "Nominate at least 3 people from Viktoria Korzhova's Reports to review you *" at bounding box center [755, 85] width 461 height 27
click at [473, 91] on div "Peer Review: Non-Anonymous Managers will review and approve nominations Nominat…" at bounding box center [762, 365] width 1525 height 730
drag, startPoint x: 678, startPoint y: 58, endPoint x: 813, endPoint y: 65, distance: 136.0
click at [813, 65] on span "Nominate at least 3 people from Viktoria Korzhova's Reports to review you" at bounding box center [693, 62] width 357 height 14
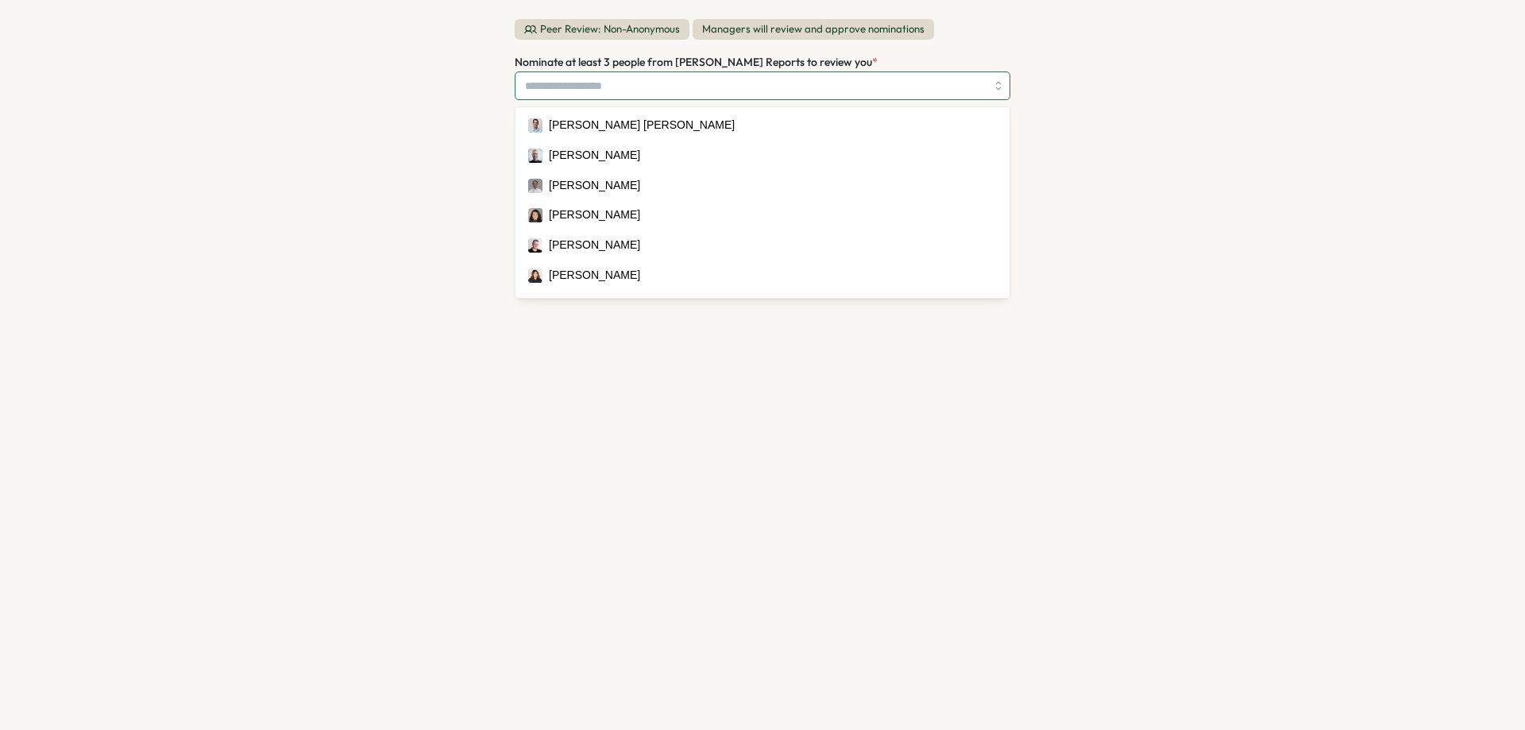
click at [775, 80] on input "Nominate at least 3 people from Viktoria Korzhova's Reports to review you *" at bounding box center [755, 85] width 461 height 27
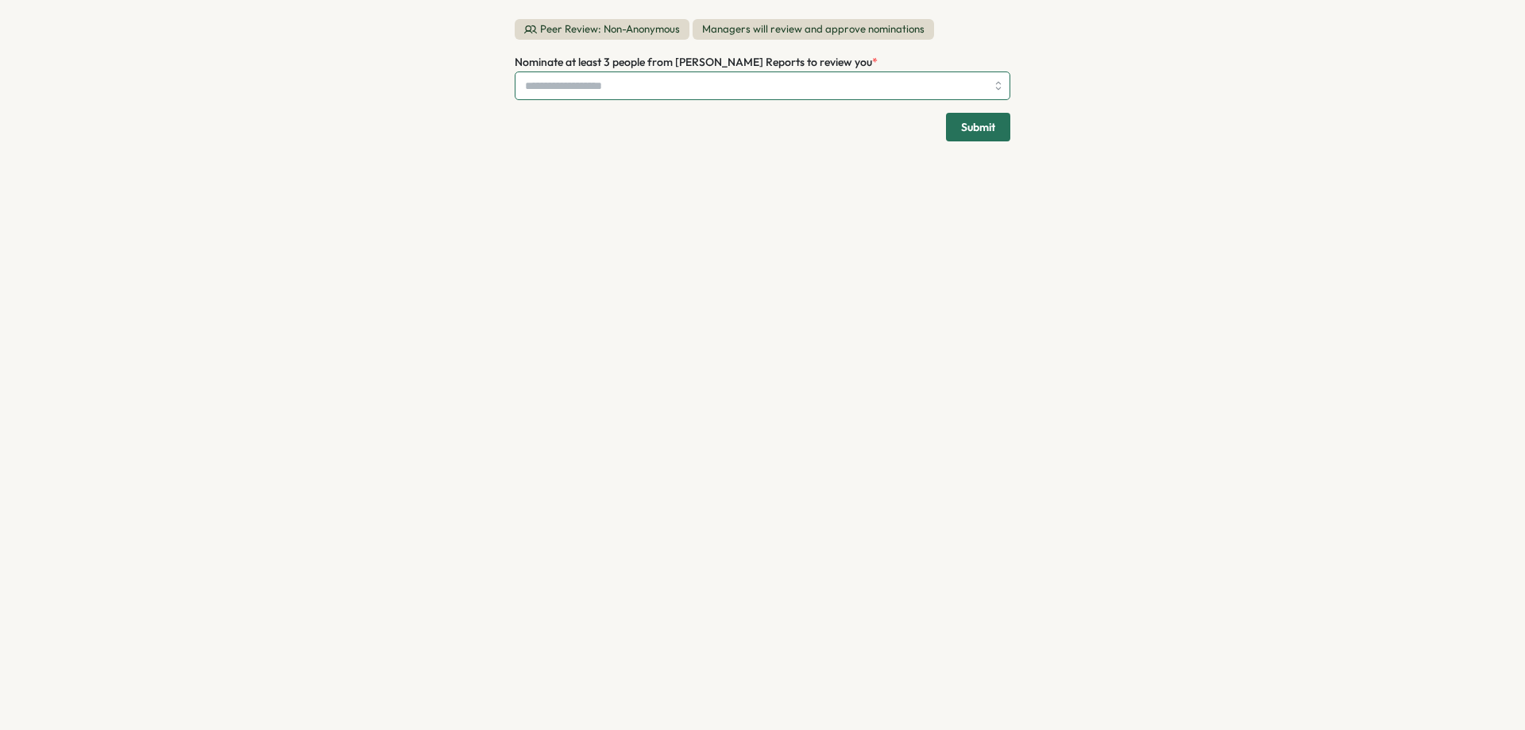
click at [715, 81] on input "Nominate at least 3 people from Viktoria Korzhova's Reports to review you *" at bounding box center [755, 85] width 461 height 27
drag, startPoint x: 725, startPoint y: 145, endPoint x: 721, endPoint y: 129, distance: 17.4
click at [722, 136] on div "Peer Review: Non-Anonymous Managers will review and approve nominations Nominat…" at bounding box center [763, 80] width 534 height 160
click at [721, 96] on input "Nominate at least 3 people from Viktoria Korzhova's Reports to review you *" at bounding box center [755, 85] width 461 height 27
click at [600, 66] on span "Nominate at least 3 people from Viktoria Korzhova's Reports to review you" at bounding box center [693, 62] width 357 height 14
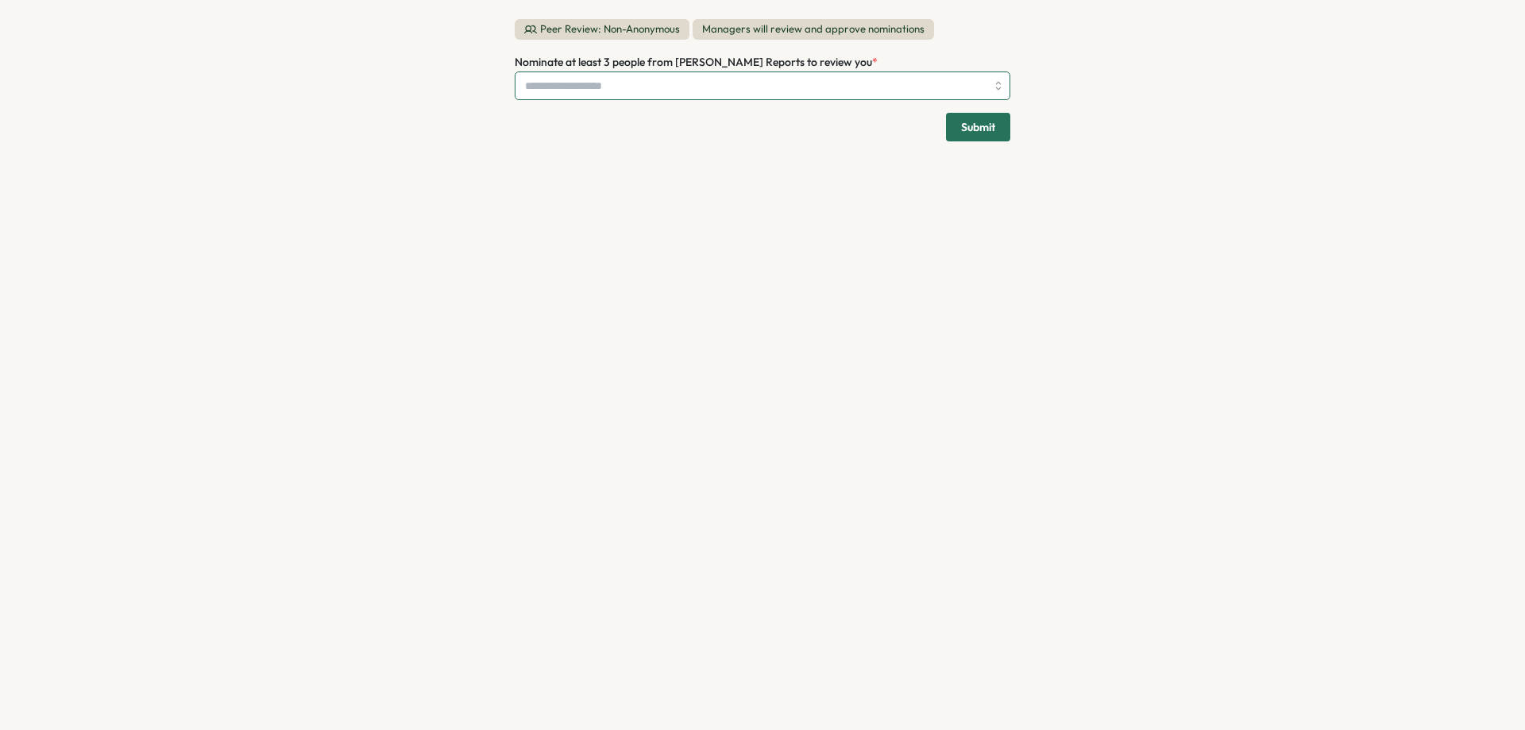
click at [600, 72] on input "Nominate at least 3 people from Viktoria Korzhova's Reports to review you *" at bounding box center [755, 85] width 461 height 27
drag, startPoint x: 677, startPoint y: 62, endPoint x: 810, endPoint y: 66, distance: 133.5
click at [810, 66] on span "Nominate at least 3 people from Viktoria Korzhova's Reports to review you" at bounding box center [693, 62] width 357 height 14
click at [685, 66] on span "Nominate at least 3 people from Viktoria Korzhova's Reports to review you" at bounding box center [693, 62] width 357 height 14
click at [685, 72] on input "Nominate at least 3 people from Viktoria Korzhova's Reports to review you *" at bounding box center [755, 85] width 461 height 27
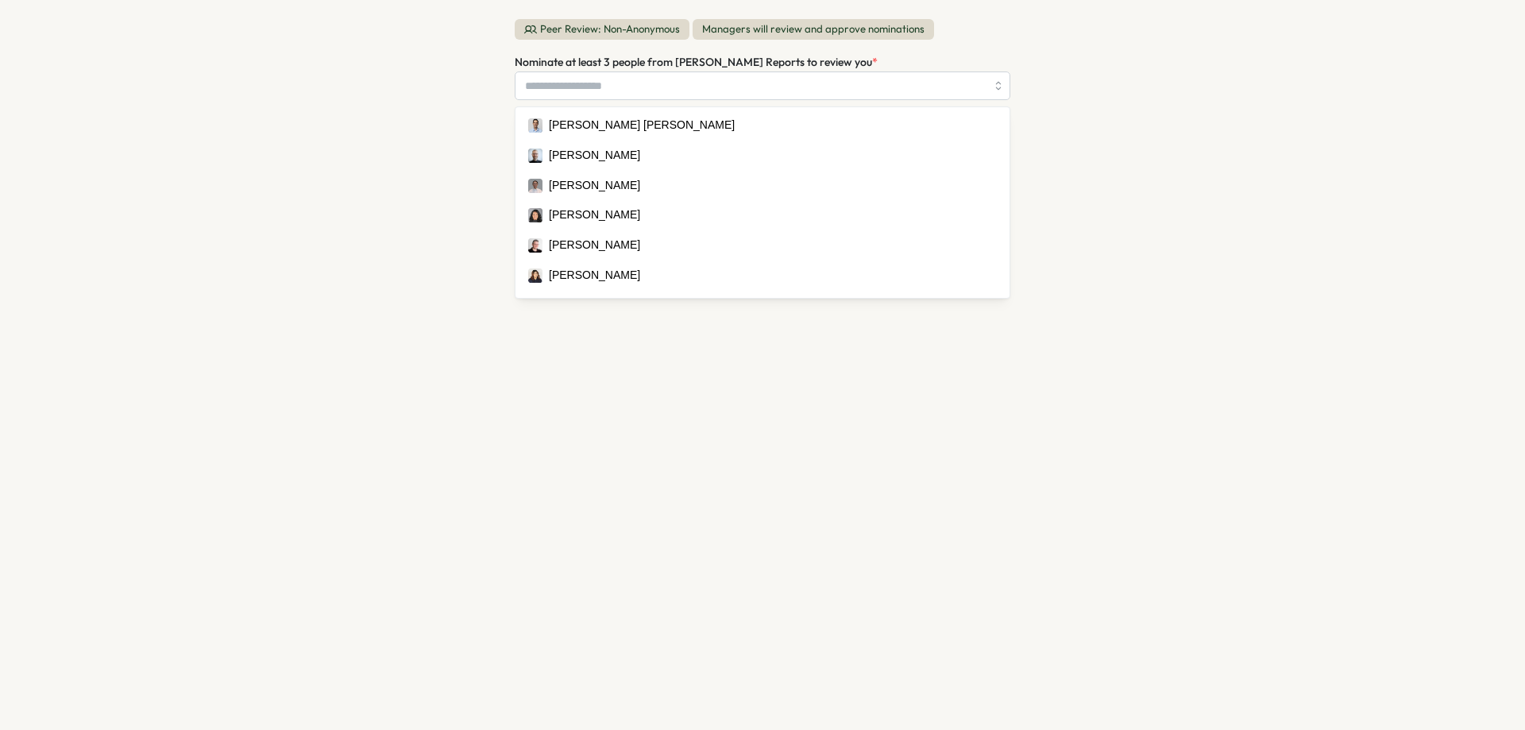
click at [474, 75] on div "Peer Review: Non-Anonymous Managers will review and approve nominations Nominat…" at bounding box center [762, 365] width 1525 height 730
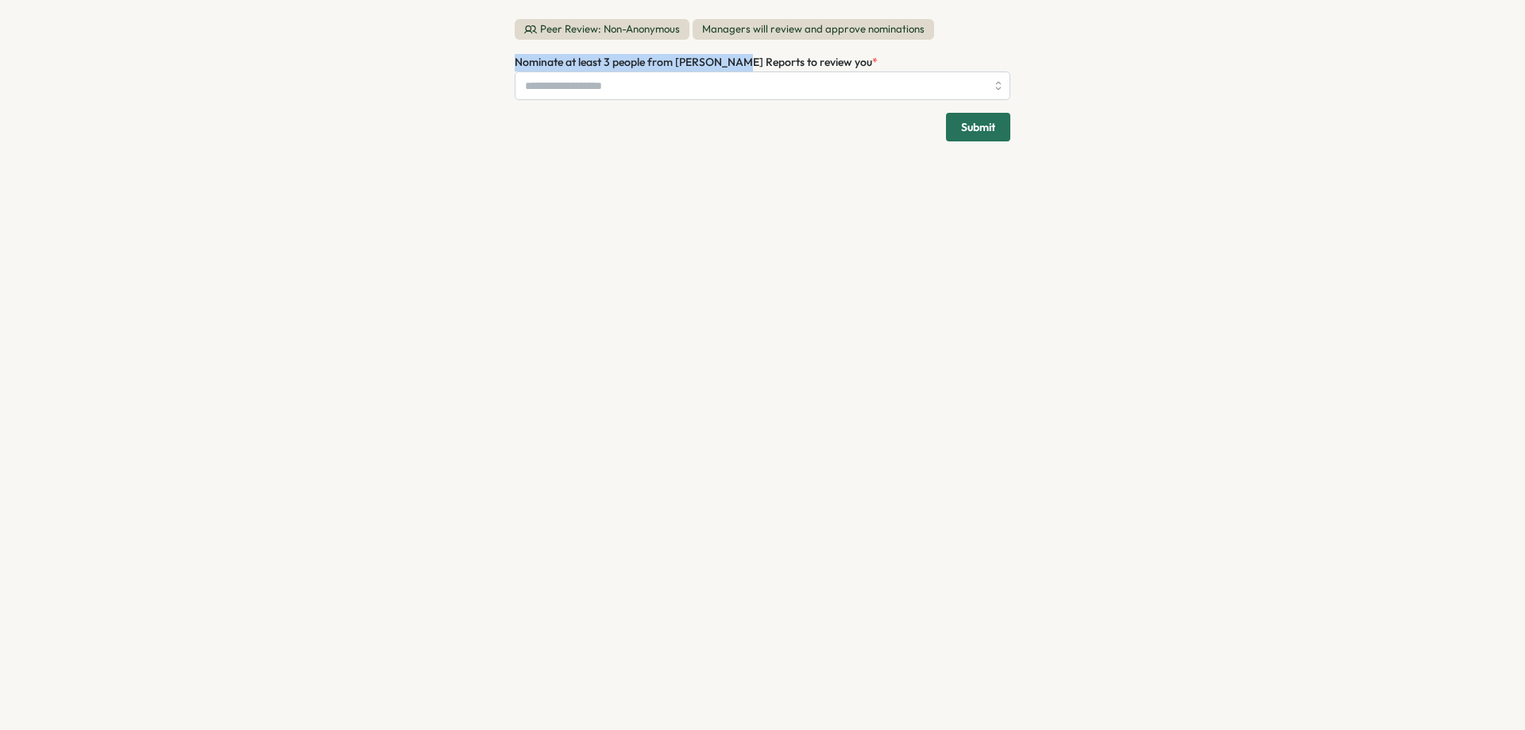
drag, startPoint x: 512, startPoint y: 63, endPoint x: 732, endPoint y: 56, distance: 220.2
click at [732, 56] on div "Peer Review: Non-Anonymous Managers will review and approve nominations Nominat…" at bounding box center [763, 80] width 534 height 160
click at [725, 57] on span "Nominate at least 3 people from Viktoria Korzhova's Reports to review you" at bounding box center [693, 62] width 357 height 14
click at [725, 72] on input "Nominate at least 3 people from Viktoria Korzhova's Reports to review you *" at bounding box center [755, 85] width 461 height 27
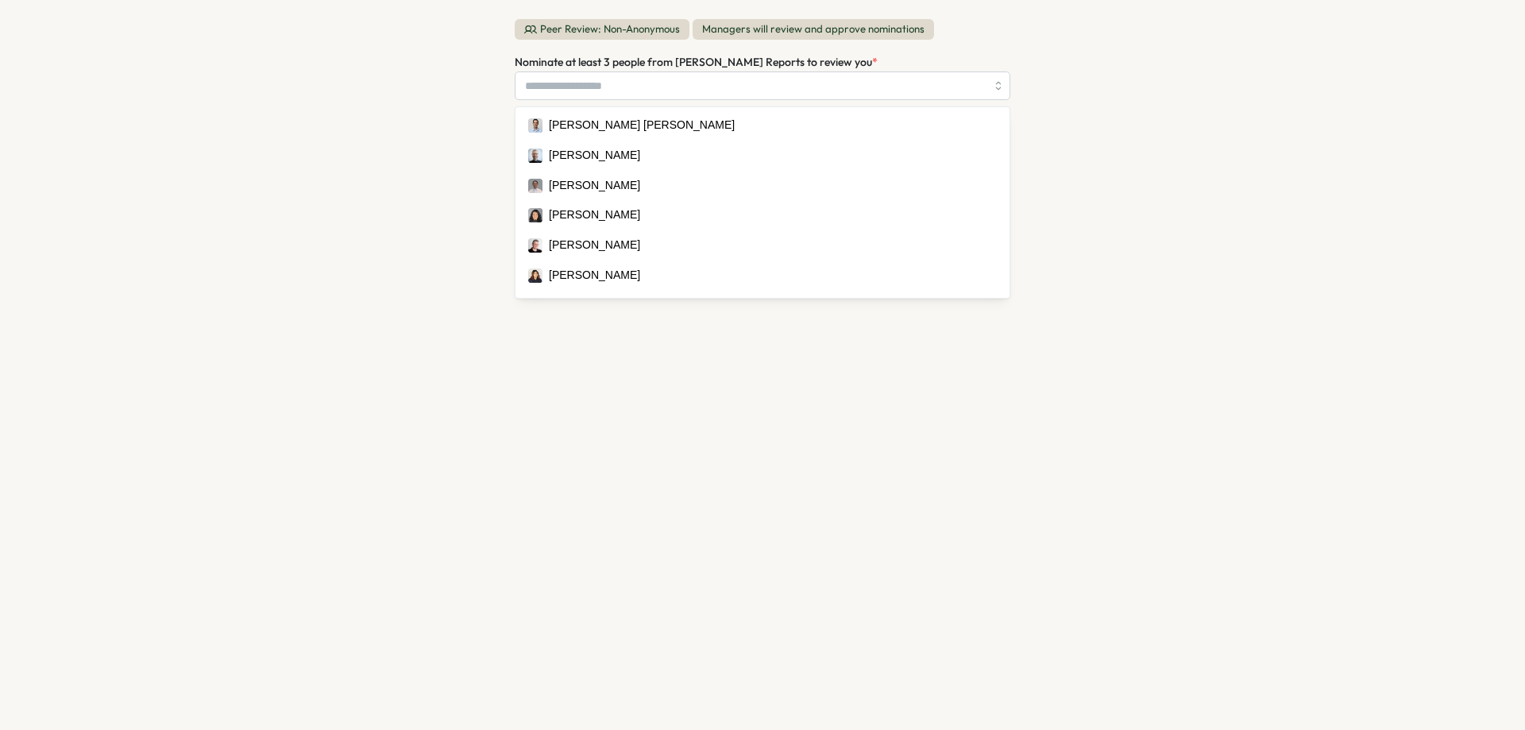
click at [897, 64] on div "Nominate at least 3 people from Viktoria Korzhova's Reports to review you * Den…" at bounding box center [763, 76] width 496 height 48
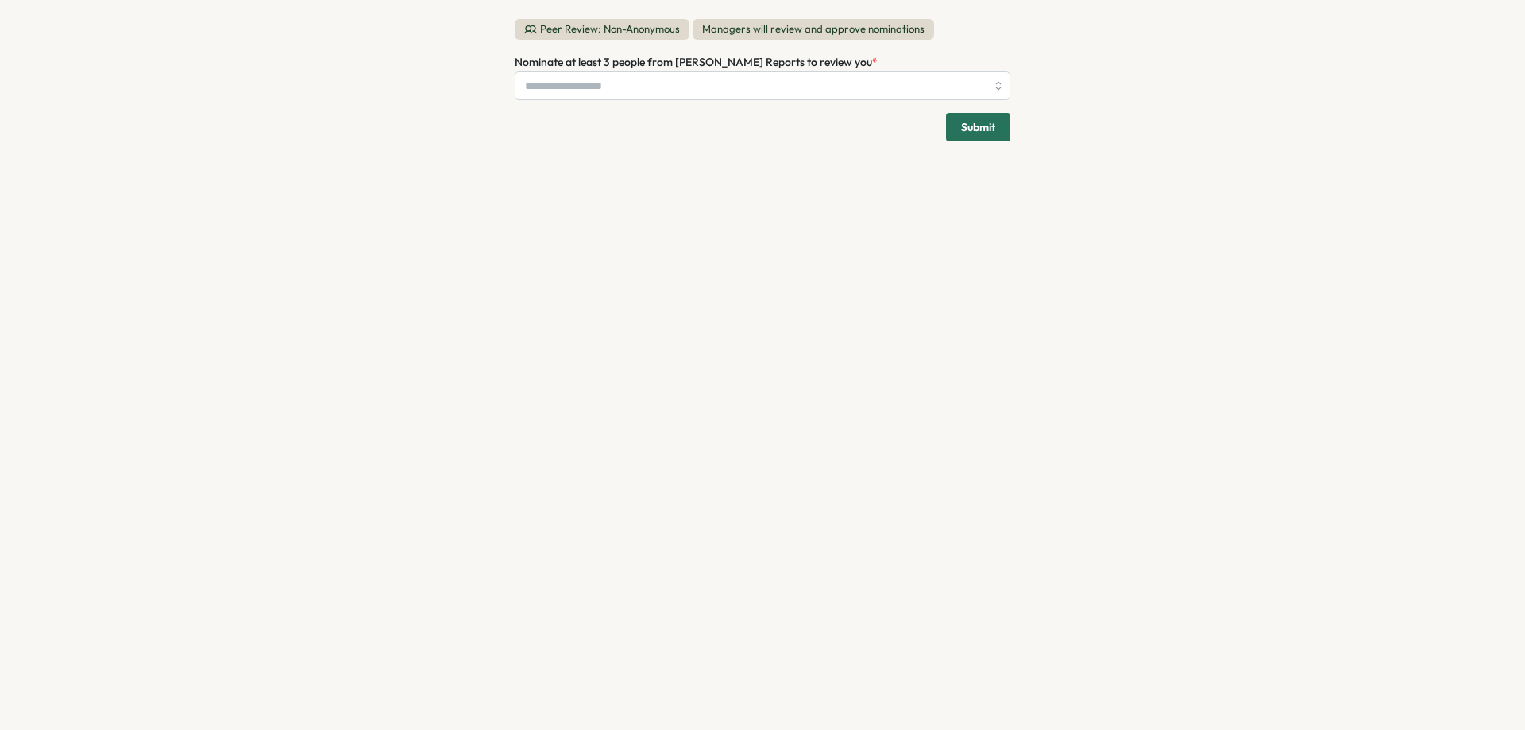
click at [878, 64] on label "Nominate at least 3 people from Viktoria Korzhova's Reports to review you *" at bounding box center [696, 62] width 363 height 17
drag, startPoint x: 678, startPoint y: 64, endPoint x: 811, endPoint y: 69, distance: 132.8
click at [811, 69] on span "Nominate at least 3 people from Viktoria Korzhova's Reports to review you" at bounding box center [693, 62] width 357 height 14
copy span "Viktoria Korzhova's Reports"
click at [781, 155] on div "Peer Review: Non-Anonymous Managers will review and approve nominations Nominat…" at bounding box center [763, 80] width 534 height 160
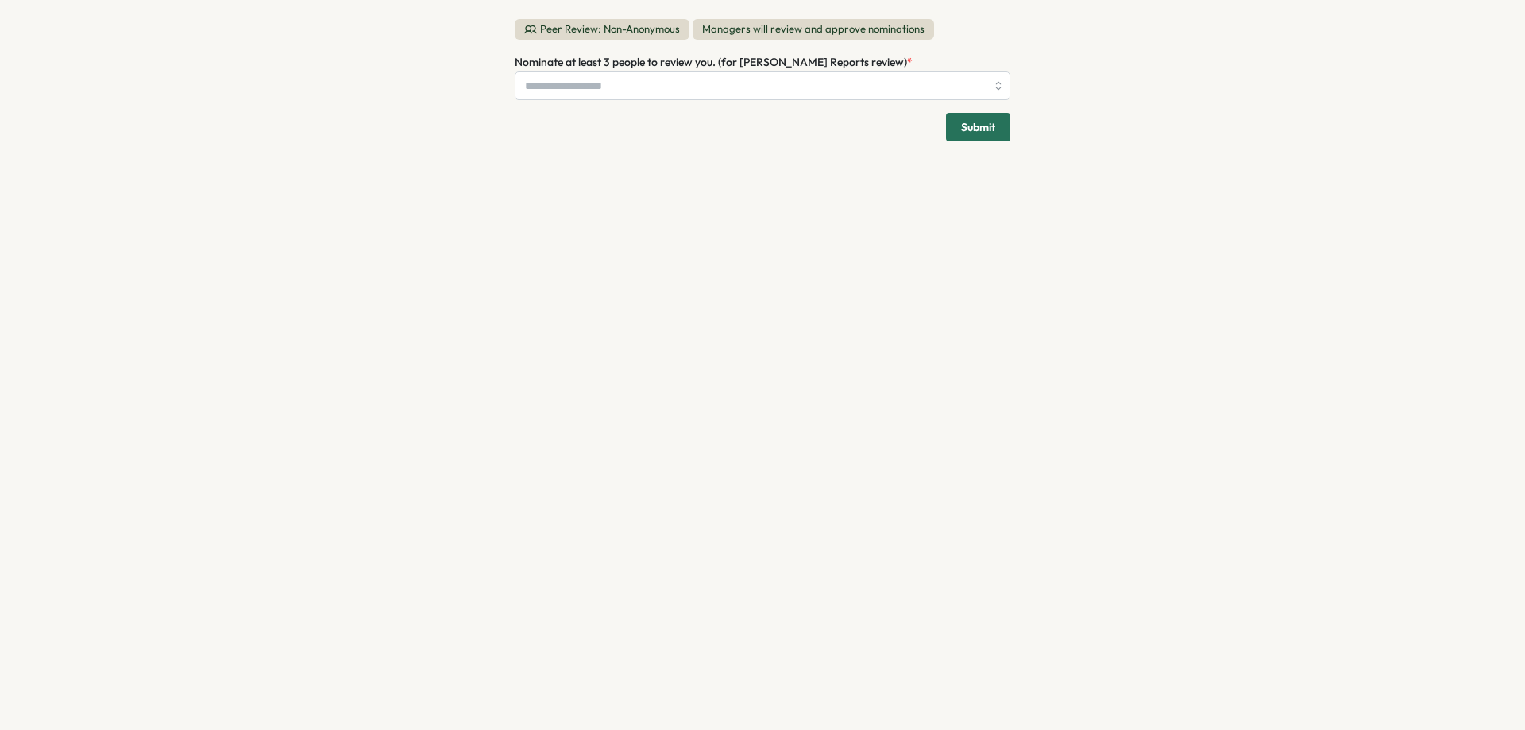
click at [947, 265] on div "Peer Review: Non-Anonymous Managers will review and approve nominations Nominat…" at bounding box center [763, 365] width 534 height 730
click at [744, 47] on div "Peer Review: Non-Anonymous Managers will review and approve nominations Nominat…" at bounding box center [763, 80] width 496 height 122
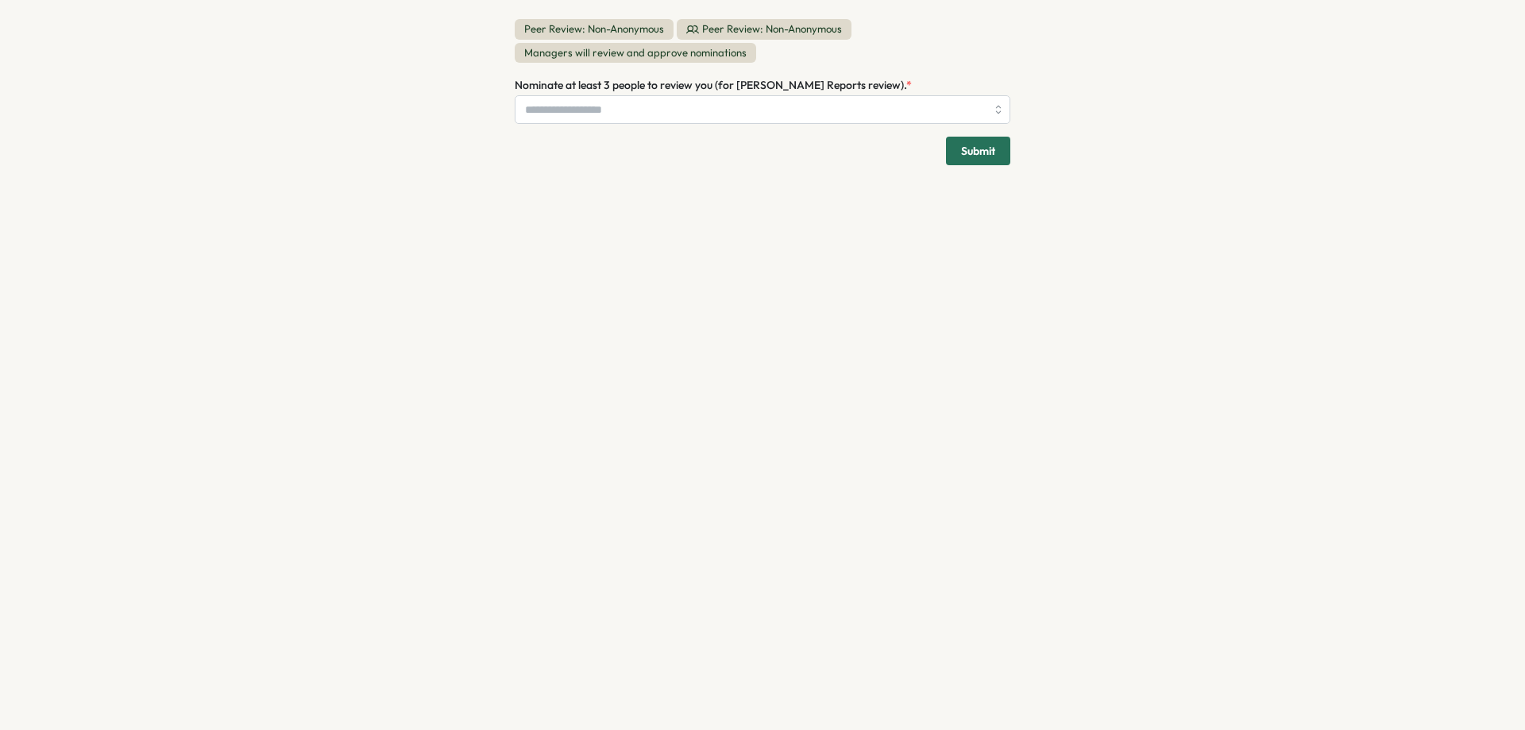
drag, startPoint x: 785, startPoint y: 83, endPoint x: 909, endPoint y: 91, distance: 124.1
click at [906, 91] on span "Nominate at least 3 people to review you (for Viktoria Korzhova's Reports revie…" at bounding box center [711, 85] width 392 height 14
copy span "iktoria Korzhova's Reports review"
click at [694, 287] on div "iktoria Korzhova's Reports review Peer Review: Non-Anonymous Managers will revi…" at bounding box center [763, 365] width 534 height 730
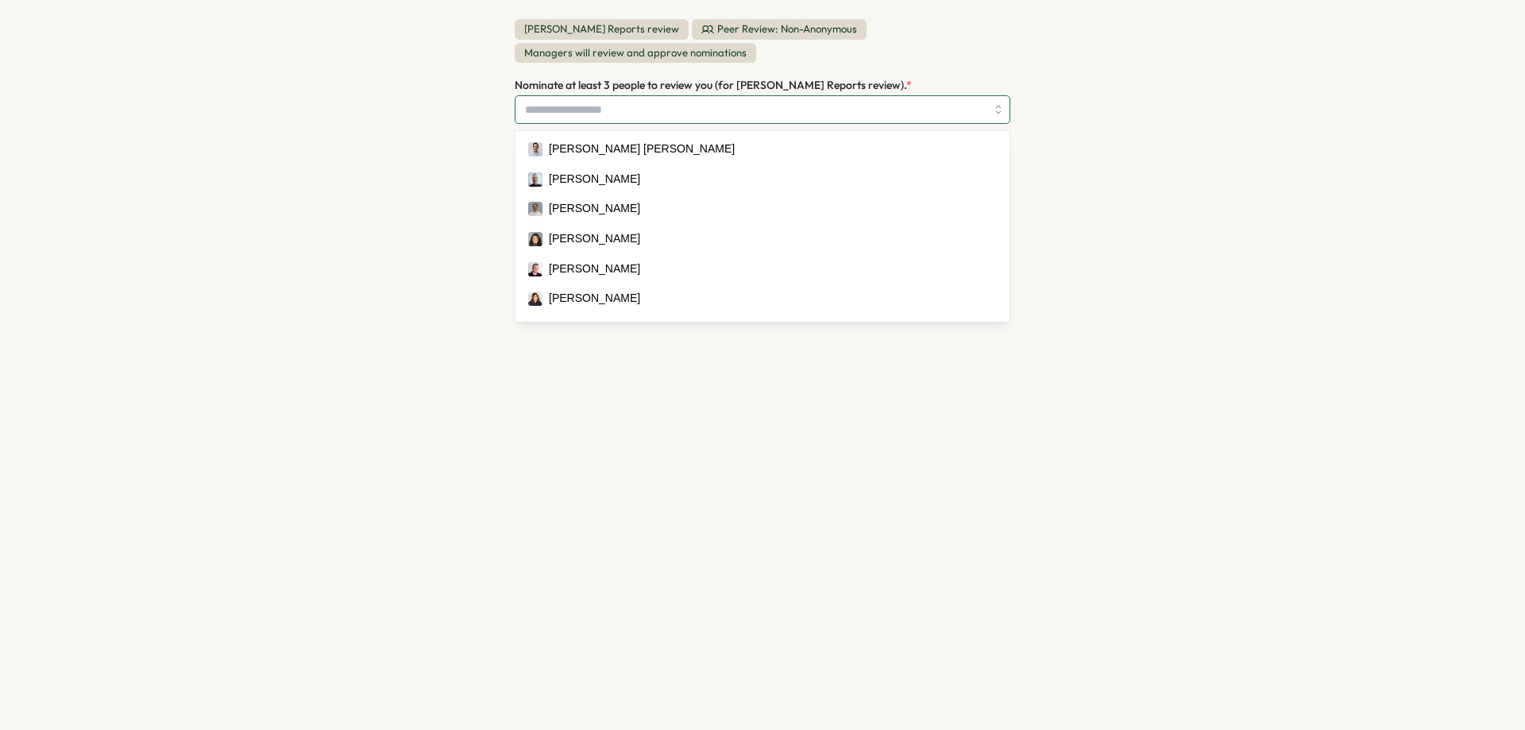
click at [683, 110] on input "Nominate at least 3 people to review you (for Viktoria Korzhova's Reports revie…" at bounding box center [755, 109] width 461 height 27
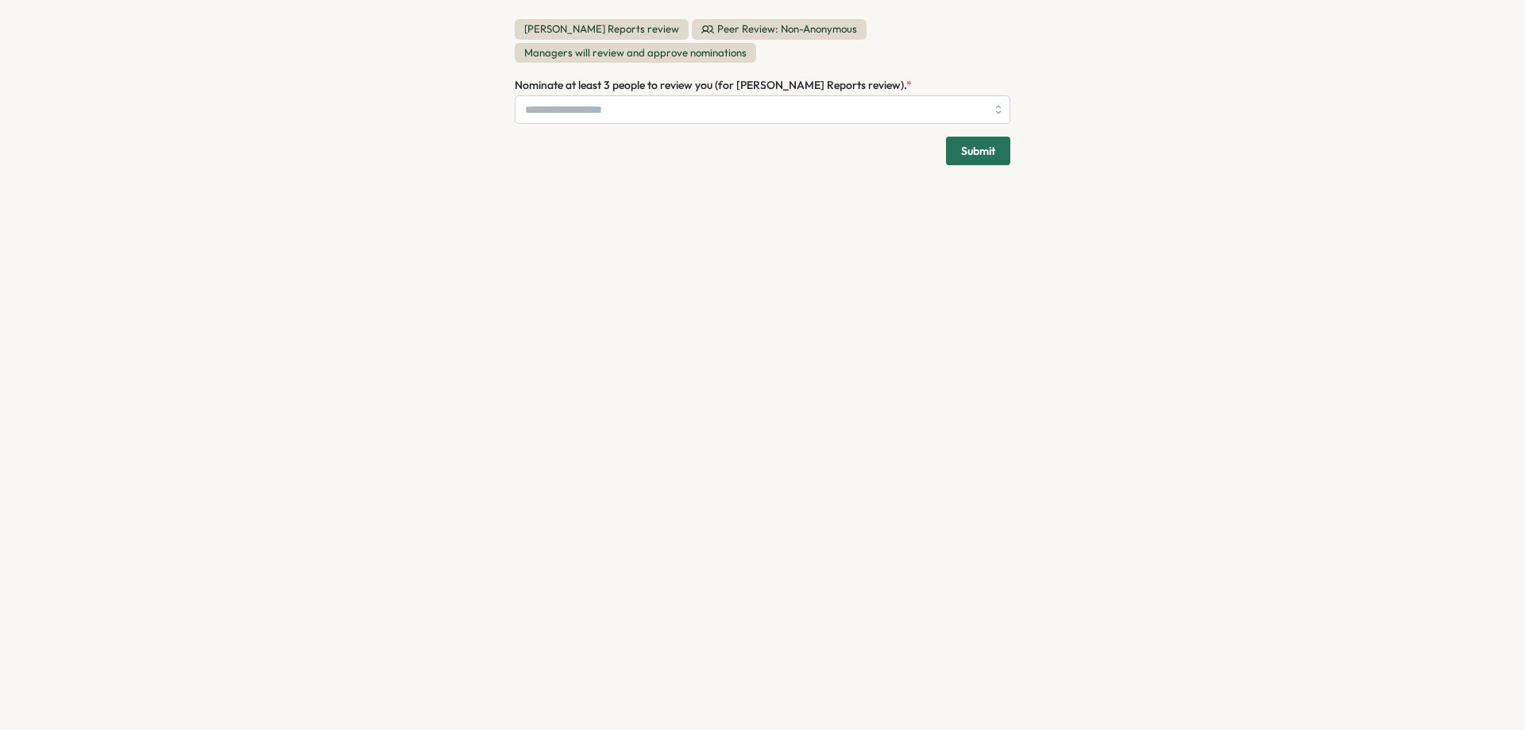
click at [421, 153] on div "Viktoria Korzhova's Reports review Peer Review: Non-Anonymous Managers will rev…" at bounding box center [762, 365] width 1525 height 730
drag, startPoint x: 915, startPoint y: 87, endPoint x: 721, endPoint y: 86, distance: 194.6
click at [721, 86] on label "Nominate at least 3 people to review you (for Viktoria Korzhova's Reports revie…" at bounding box center [713, 85] width 397 height 17
click at [717, 86] on span "Nominate at least 3 people to review you (for Viktoria Korzhova's Reports revie…" at bounding box center [711, 85] width 392 height 14
click at [717, 96] on input "Nominate at least 3 people to review you (for Viktoria Korzhova's Reports revie…" at bounding box center [755, 109] width 461 height 27
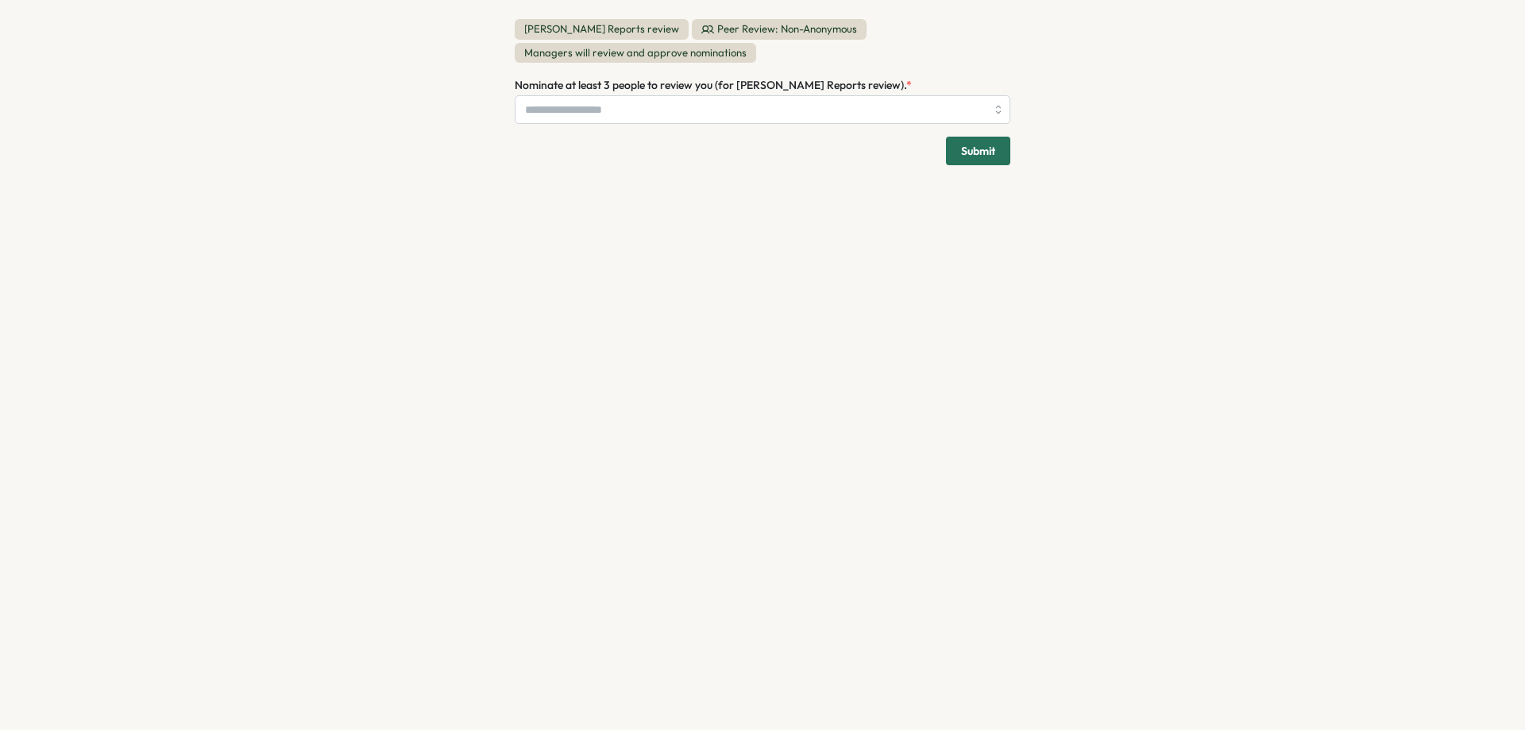
drag, startPoint x: 717, startPoint y: 86, endPoint x: 905, endPoint y: 85, distance: 187.5
click at [902, 85] on span "Nominate at least 3 people to review you (for Viktoria Korzhova's Reports revie…" at bounding box center [711, 85] width 392 height 14
click at [906, 85] on span "Nominate at least 3 people to review you (for Viktoria Korzhova's Reports revie…" at bounding box center [711, 85] width 392 height 14
drag, startPoint x: 721, startPoint y: 90, endPoint x: 906, endPoint y: 93, distance: 185.9
click at [906, 92] on span "Nominate at least 3 people to review you (for Viktoria Korzhova's Reports revie…" at bounding box center [711, 85] width 392 height 14
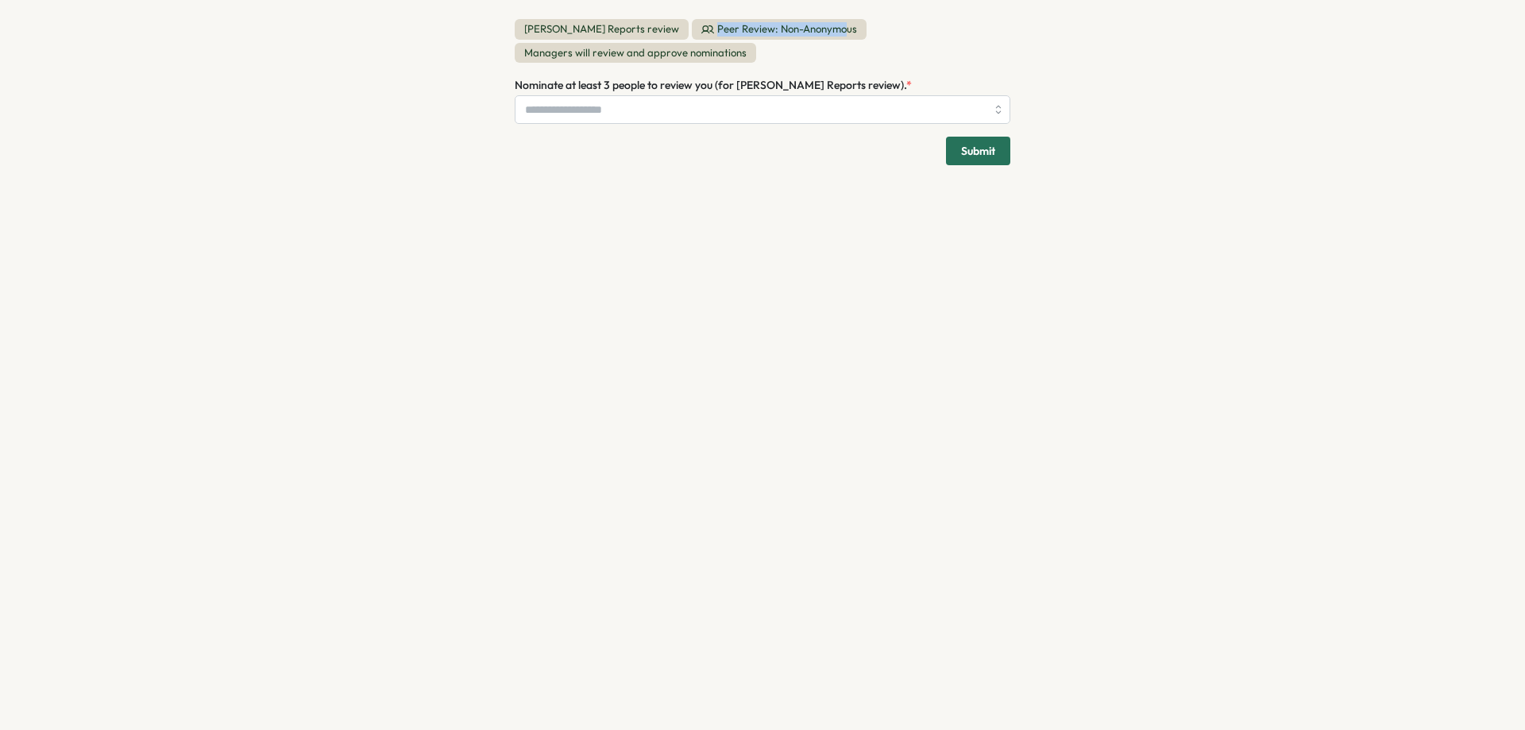
drag, startPoint x: 558, startPoint y: 30, endPoint x: 854, endPoint y: 52, distance: 296.3
click at [854, 52] on div "Viktoria Korzhova's Reports review Peer Review: Non-Anonymous Managers will rev…" at bounding box center [763, 41] width 496 height 44
drag, startPoint x: 841, startPoint y: 68, endPoint x: 476, endPoint y: 34, distance: 367.0
click at [476, 34] on div "Viktoria Korzhova's Reports review Peer Review: Non-Anonymous Managers will rev…" at bounding box center [762, 365] width 1525 height 730
click at [490, 34] on div "Viktoria Korzhova's Reports review Peer Review: Non-Anonymous Managers will rev…" at bounding box center [762, 365] width 1525 height 730
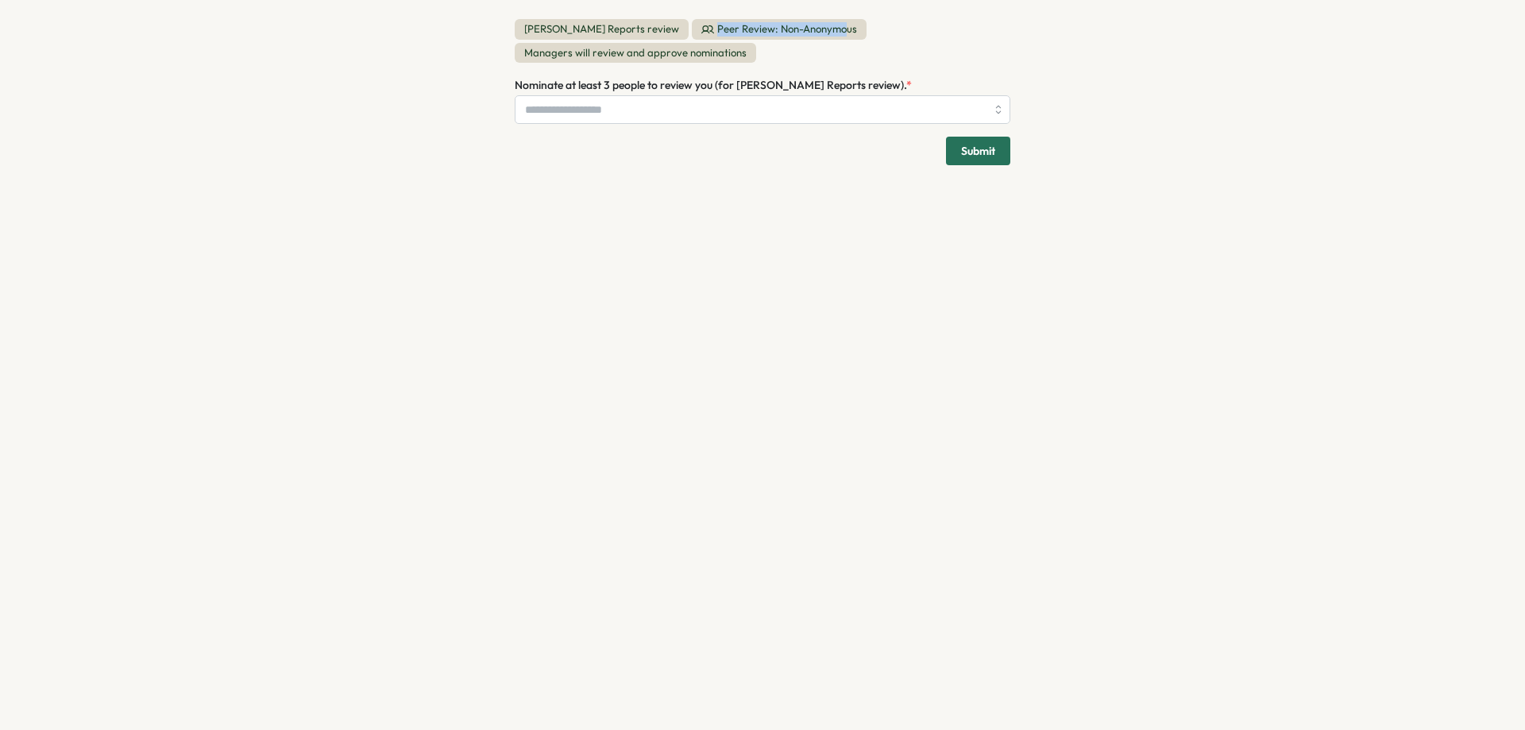
drag, startPoint x: 787, startPoint y: 53, endPoint x: 851, endPoint y: 61, distance: 64.0
click at [851, 61] on div "Viktoria Korzhova's Reports review Peer Review: Non-Anonymous Managers will rev…" at bounding box center [763, 92] width 534 height 184
click at [848, 62] on div "Viktoria Korzhova's Reports review Peer Review: Non-Anonymous Managers will rev…" at bounding box center [763, 41] width 496 height 44
click at [931, 84] on div "Nominate at least 3 people to review you (for Viktoria Korzhova's Reports revie…" at bounding box center [763, 99] width 496 height 48
drag, startPoint x: 510, startPoint y: 83, endPoint x: 732, endPoint y: 78, distance: 222.5
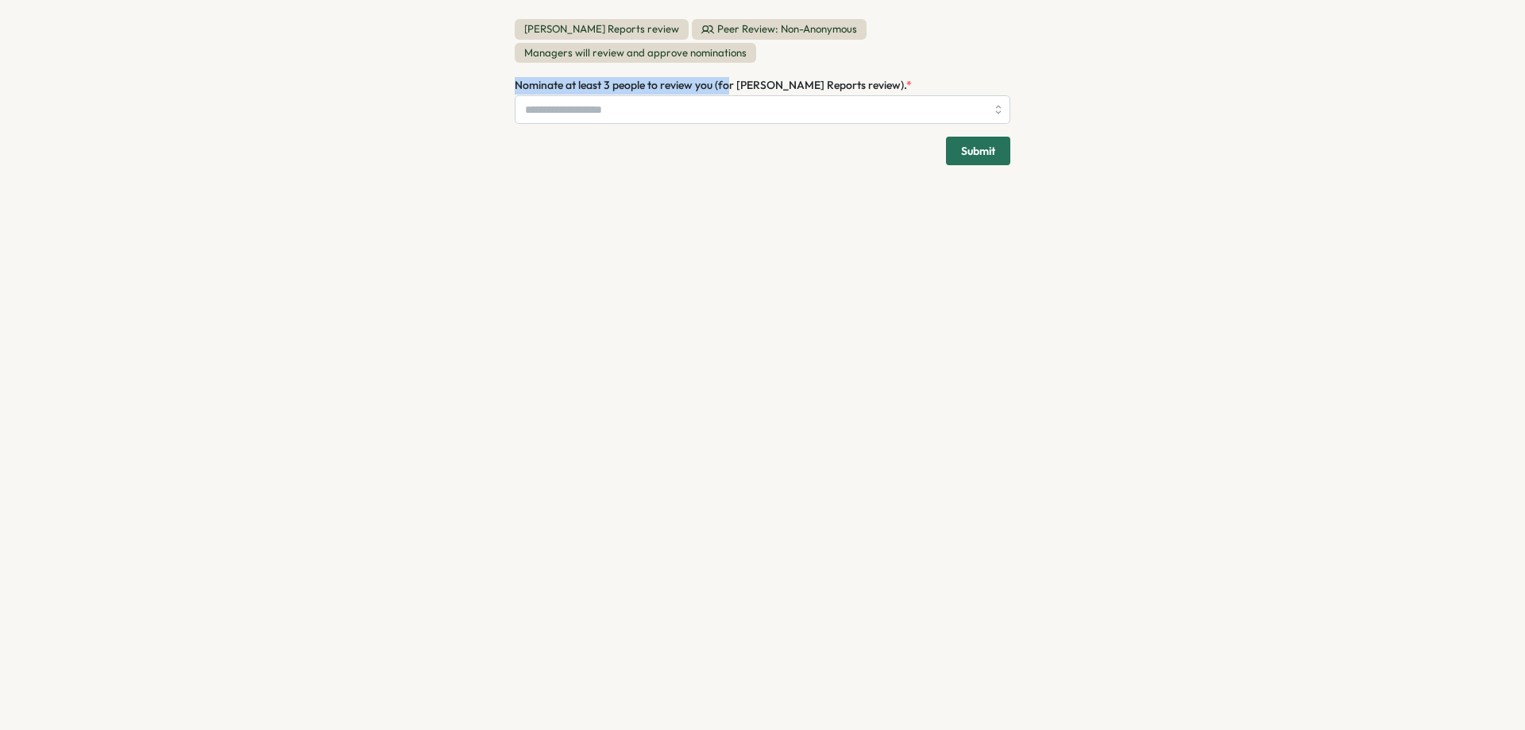
click at [732, 78] on div "Viktoria Korzhova's Reports review Peer Review: Non-Anonymous Managers will rev…" at bounding box center [763, 92] width 534 height 184
click at [732, 78] on div "Nominate at least 3 people to review you (for Viktoria Korzhova's Reports revie…" at bounding box center [763, 99] width 496 height 48
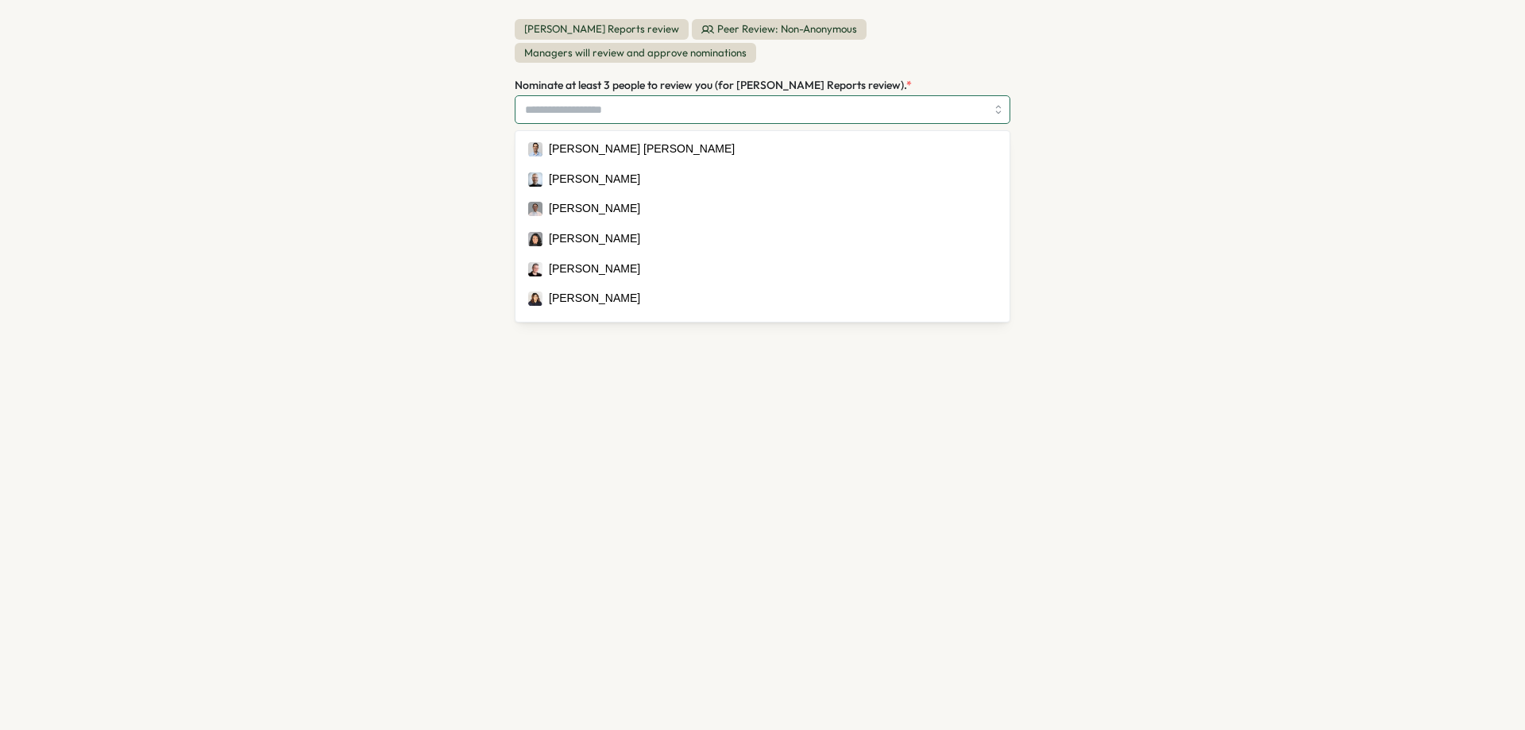
click at [540, 112] on input "Nominate at least 3 people to review you (for Viktoria Korzhova's Reports revie…" at bounding box center [755, 109] width 461 height 27
click at [458, 118] on div "Viktoria Korzhova's Reports review Peer Review: Non-Anonymous Managers will rev…" at bounding box center [762, 365] width 1525 height 730
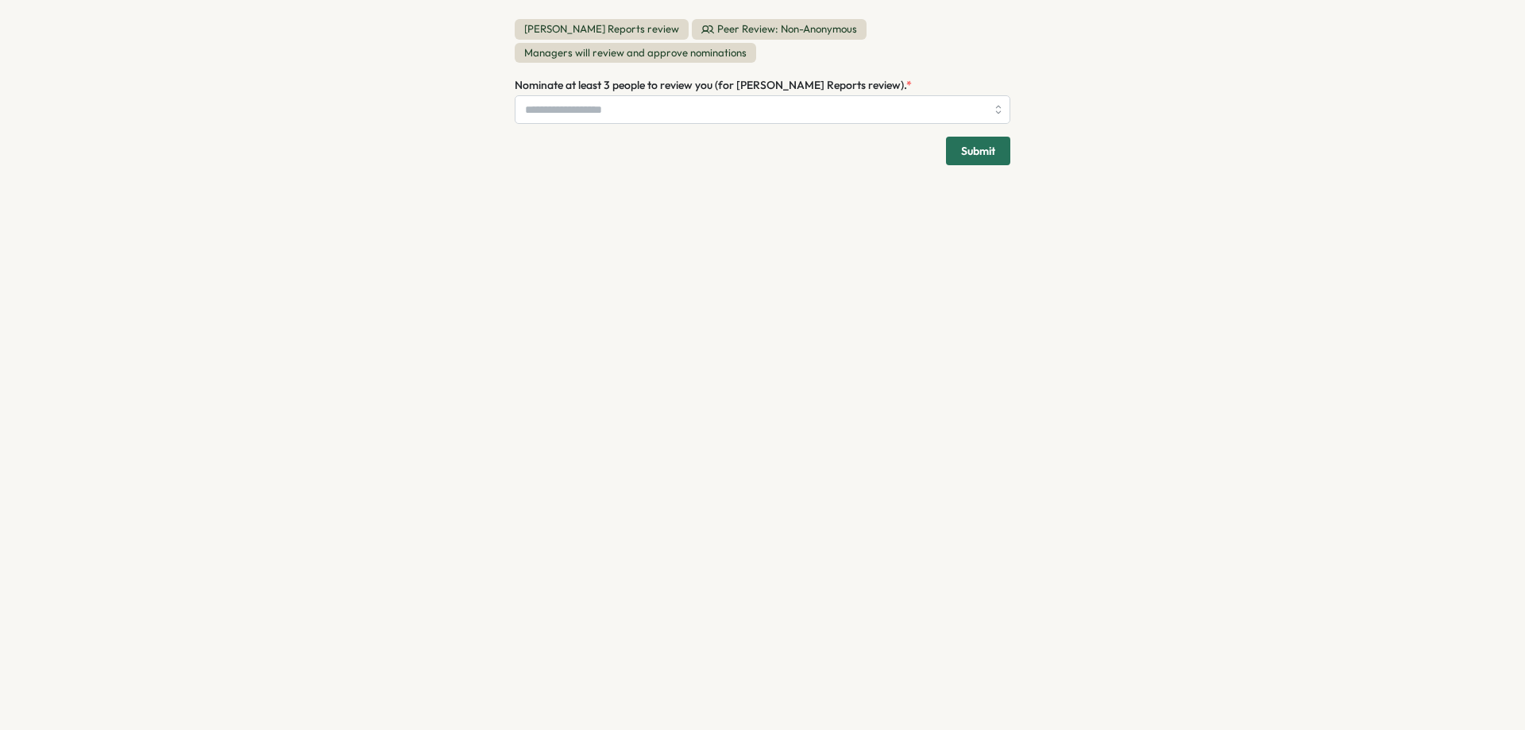
drag, startPoint x: 723, startPoint y: 88, endPoint x: 910, endPoint y: 89, distance: 186.7
click at [906, 89] on span "Nominate at least 3 people to review you (for Viktoria Korzhova's Reports revie…" at bounding box center [711, 85] width 392 height 14
click at [910, 96] on input "Nominate at least 3 people to review you (for Viktoria Korzhova's Reports revie…" at bounding box center [755, 109] width 461 height 27
drag, startPoint x: 910, startPoint y: 88, endPoint x: 719, endPoint y: 86, distance: 190.7
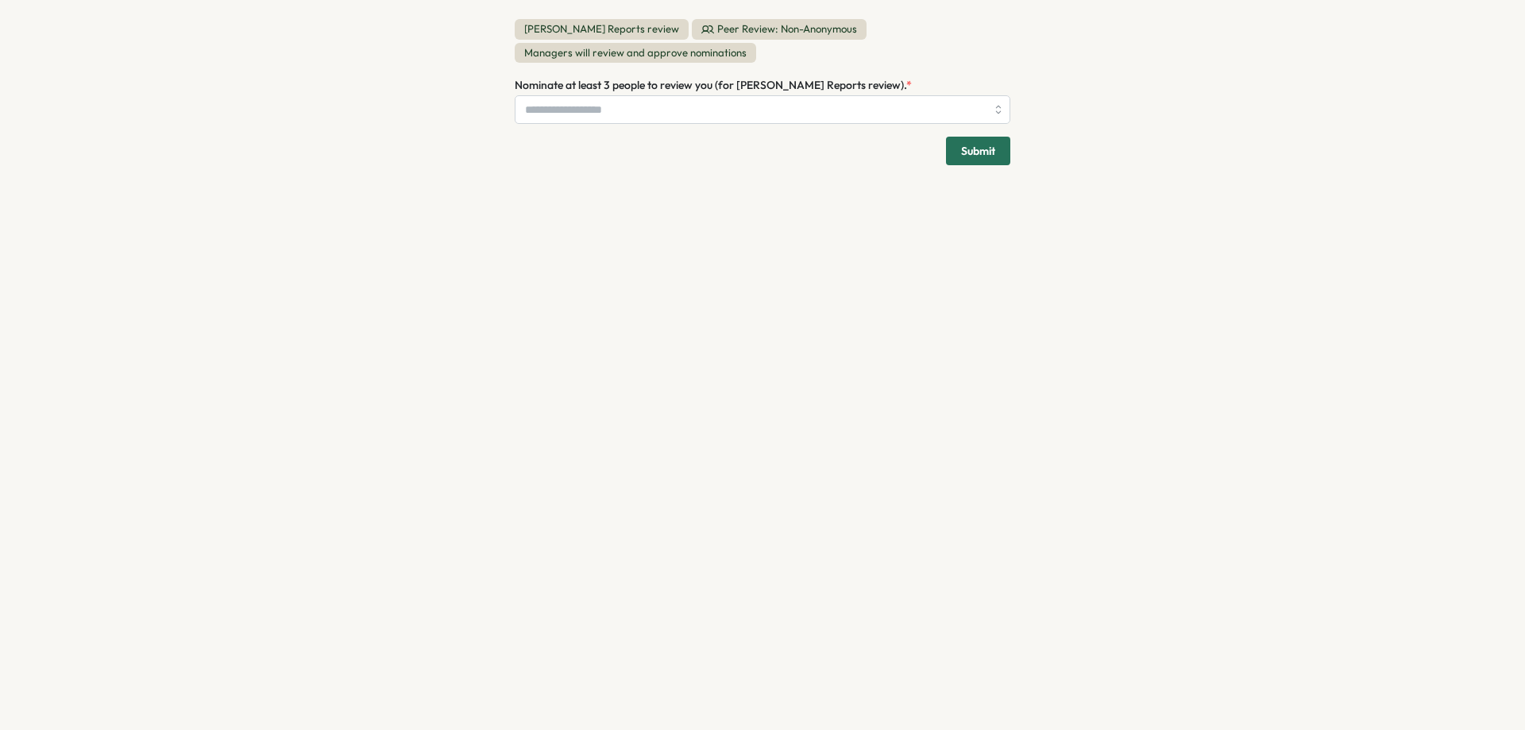
click at [719, 86] on span "Nominate at least 3 people to review you (for Viktoria Korzhova's Reports revie…" at bounding box center [711, 85] width 392 height 14
